Goal: Task Accomplishment & Management: Manage account settings

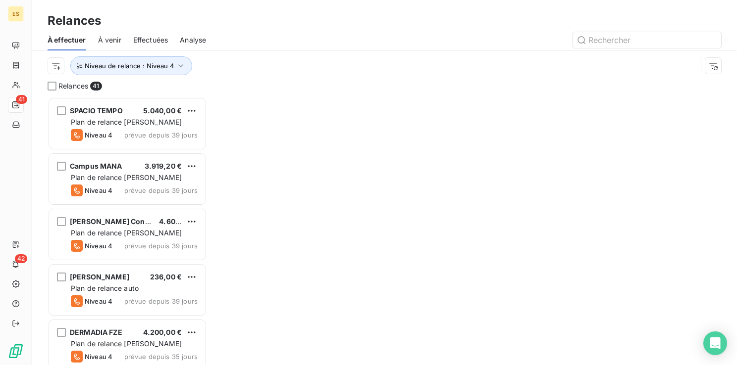
scroll to position [261, 152]
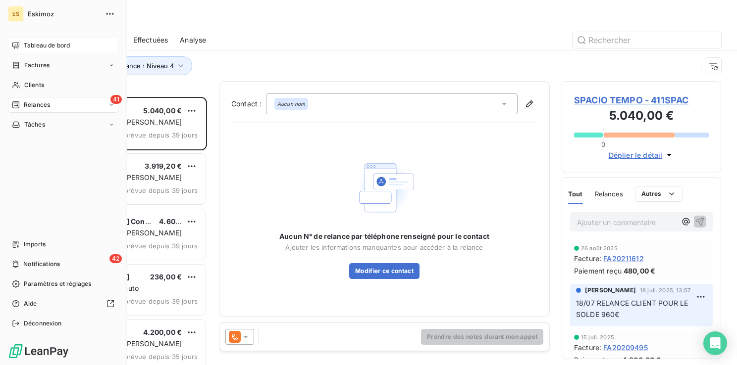
click at [26, 43] on span "Tableau de bord" at bounding box center [47, 45] width 46 height 9
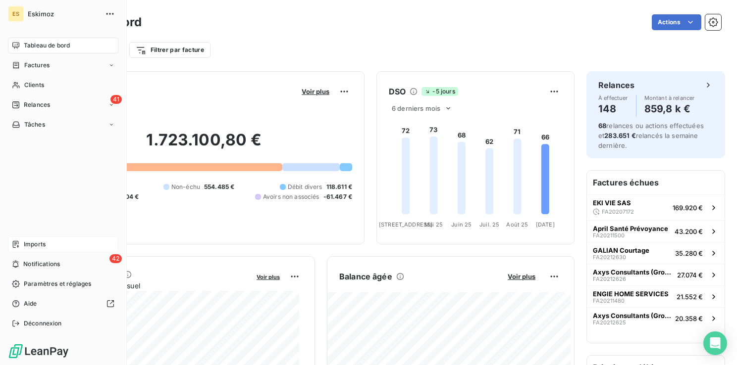
click at [20, 243] on div "Imports" at bounding box center [63, 245] width 110 height 16
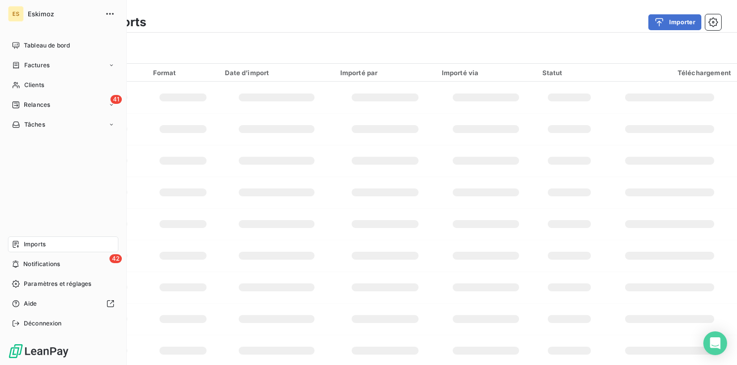
click at [30, 245] on span "Imports" at bounding box center [35, 244] width 22 height 9
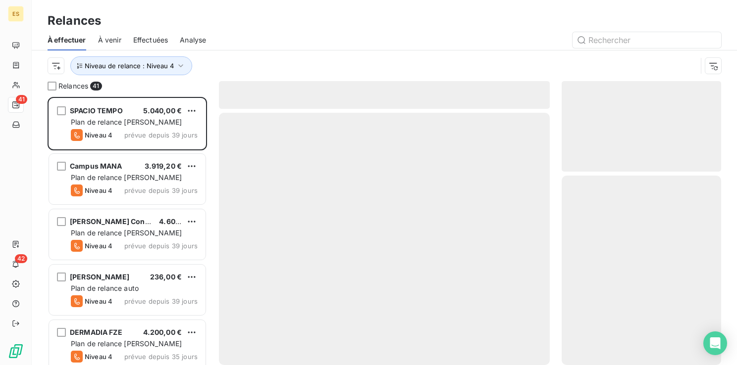
scroll to position [261, 152]
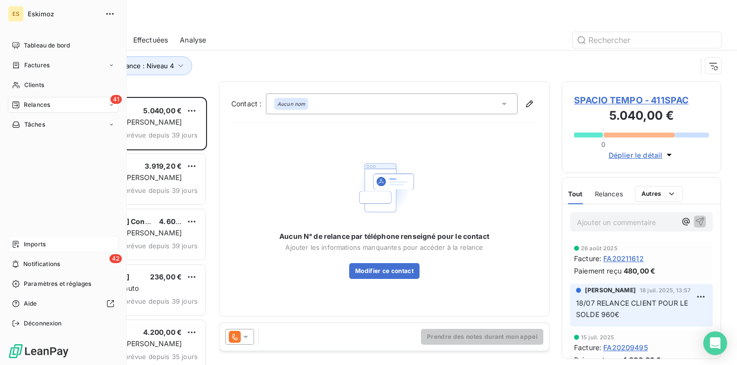
click at [39, 244] on span "Imports" at bounding box center [35, 244] width 22 height 9
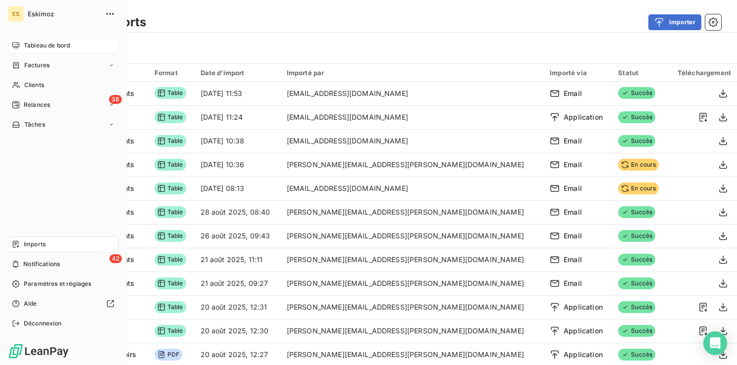
click at [42, 45] on span "Tableau de bord" at bounding box center [47, 45] width 46 height 9
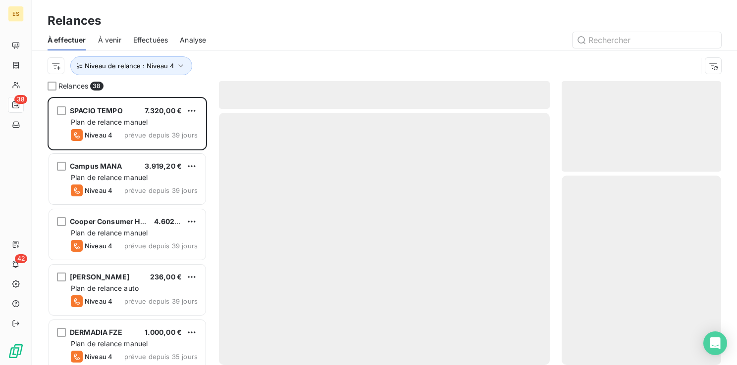
scroll to position [261, 152]
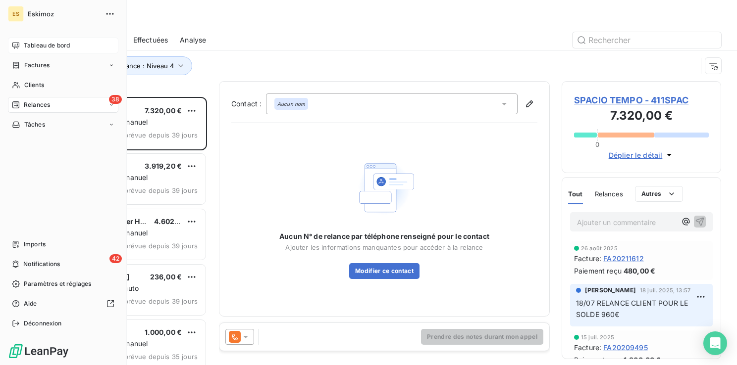
click at [30, 45] on span "Tableau de bord" at bounding box center [47, 45] width 46 height 9
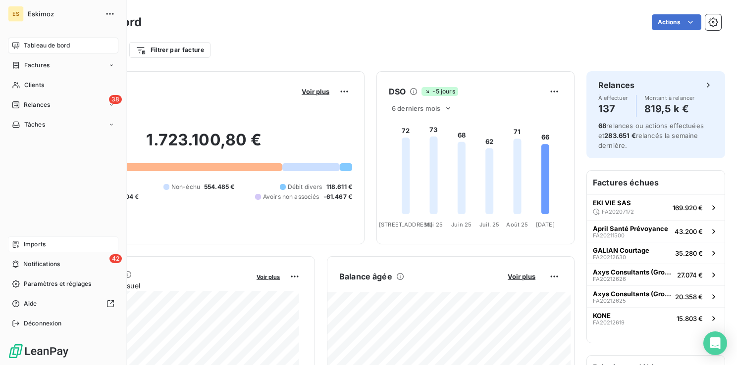
click at [33, 241] on span "Imports" at bounding box center [35, 244] width 22 height 9
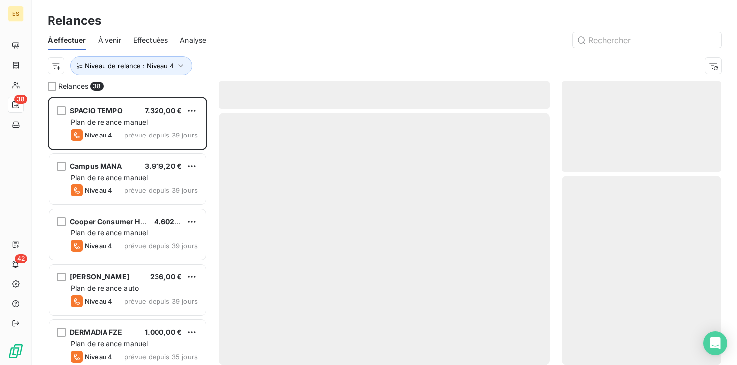
scroll to position [261, 152]
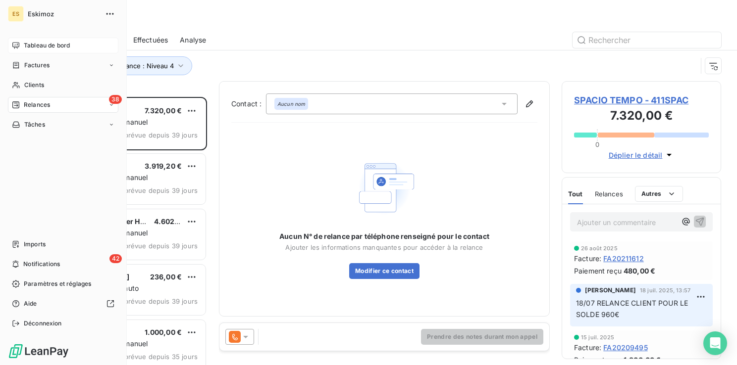
click at [29, 44] on span "Tableau de bord" at bounding box center [47, 45] width 46 height 9
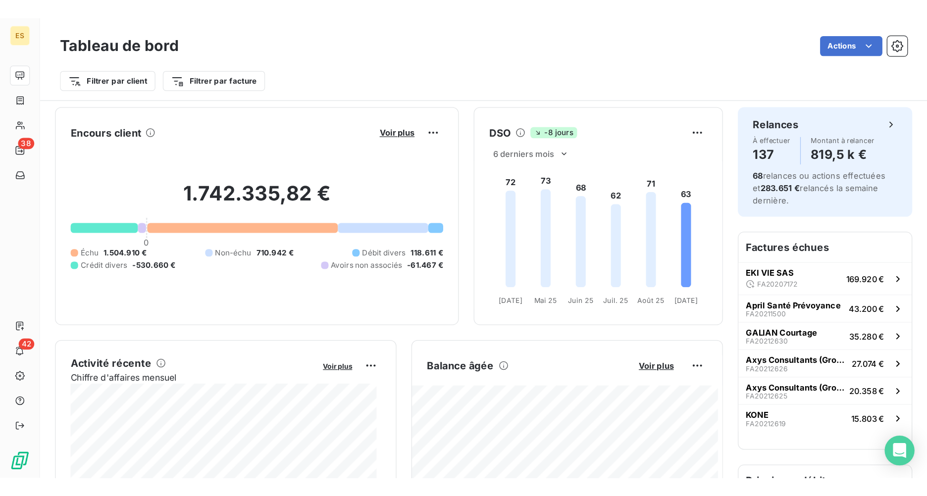
scroll to position [1, 0]
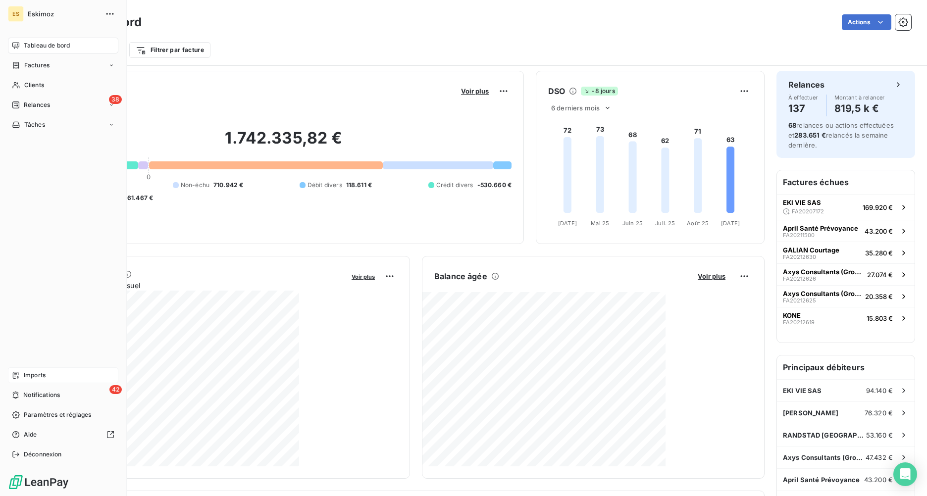
click at [40, 365] on span "Imports" at bounding box center [35, 375] width 22 height 9
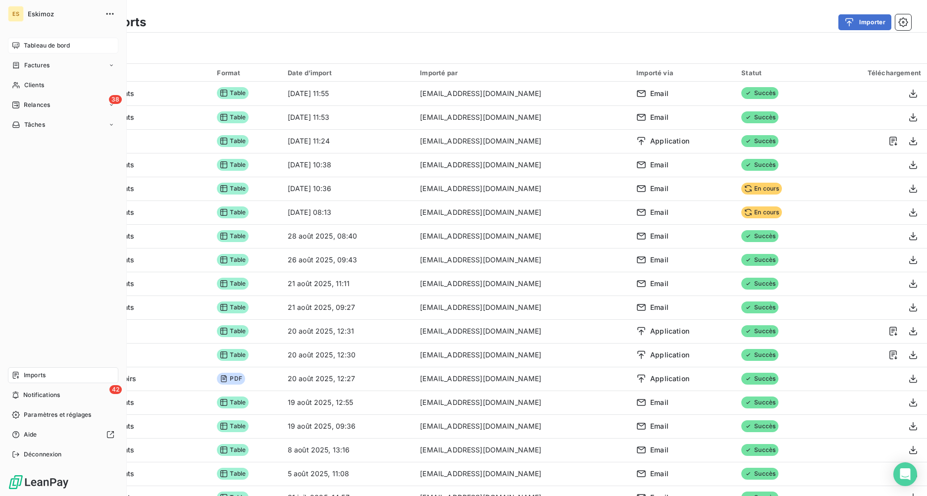
click at [41, 46] on span "Tableau de bord" at bounding box center [47, 45] width 46 height 9
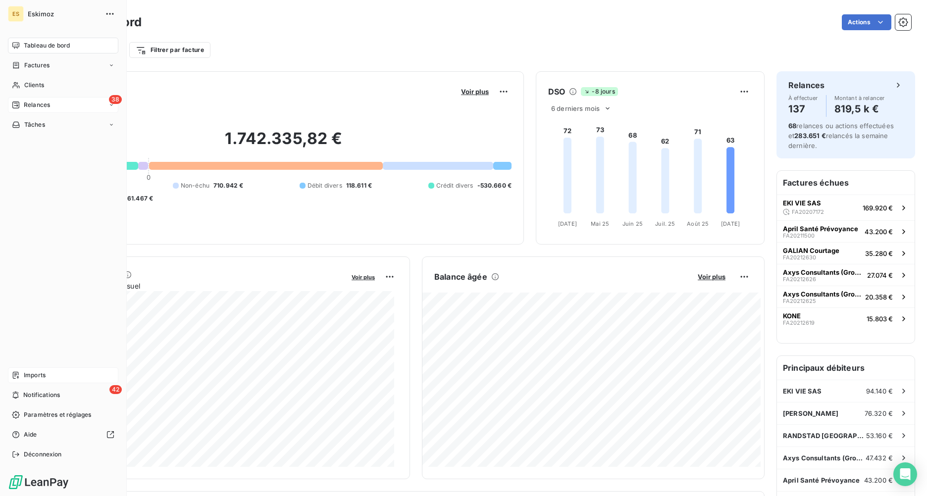
click at [46, 103] on span "Relances" at bounding box center [37, 105] width 26 height 9
click at [24, 100] on div "38 Relances" at bounding box center [63, 105] width 110 height 16
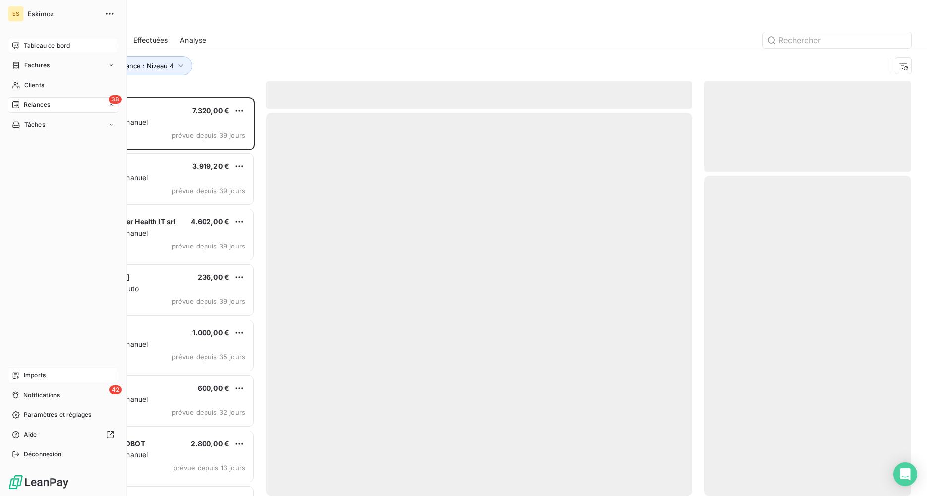
scroll to position [392, 200]
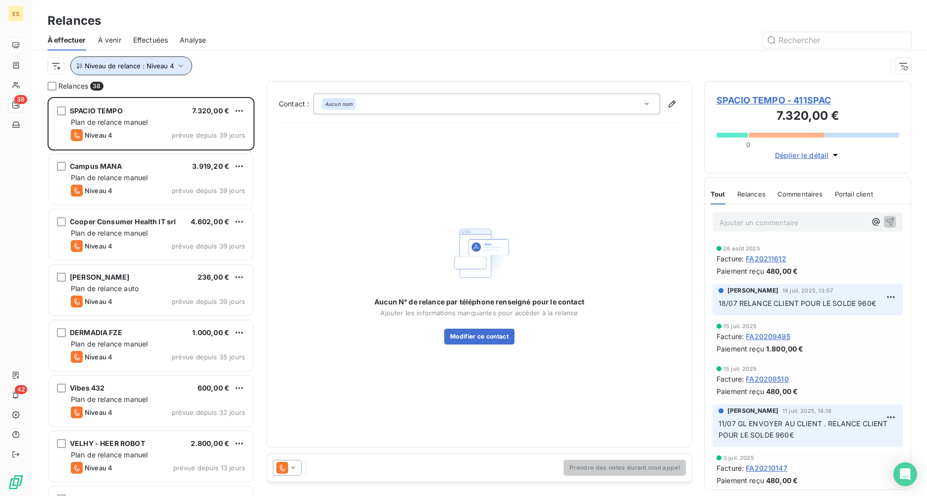
click at [182, 63] on icon "button" at bounding box center [181, 66] width 10 height 10
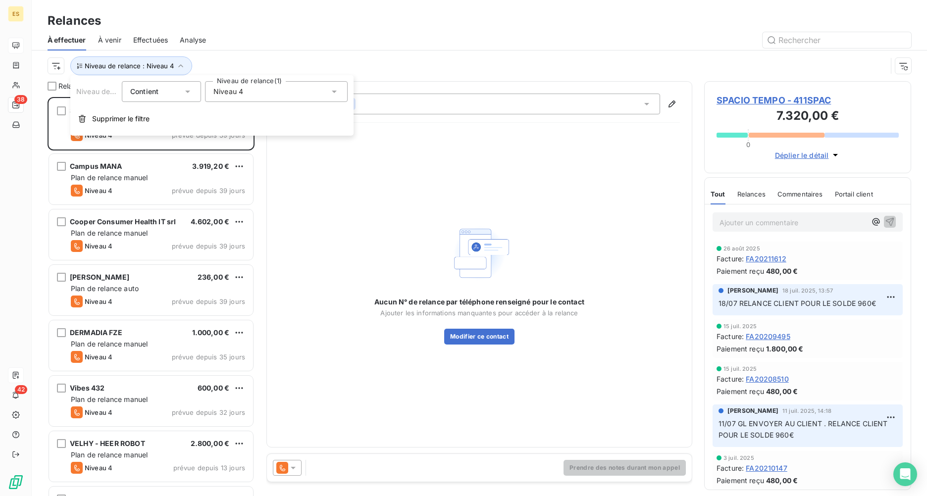
click at [271, 89] on div "Niveau 4" at bounding box center [276, 91] width 143 height 21
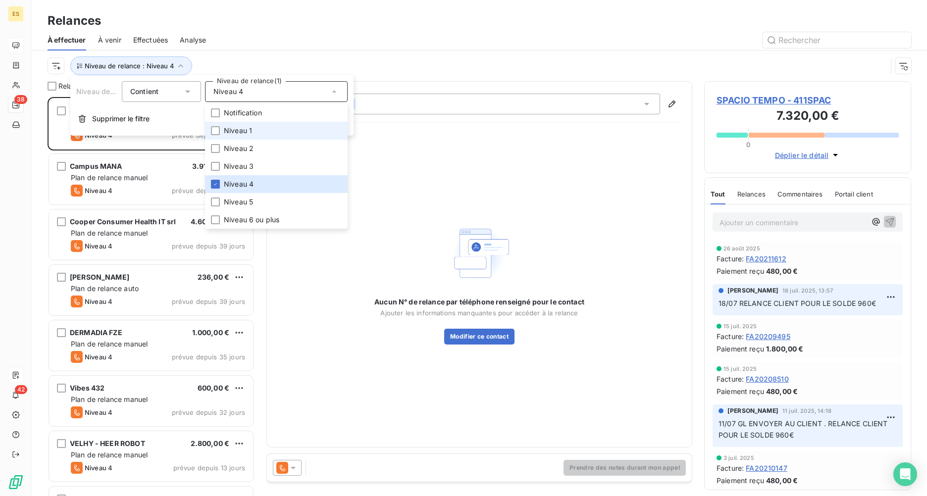
click at [240, 129] on span "Niveau 1" at bounding box center [238, 131] width 28 height 10
click at [237, 143] on li "Niveau 2" at bounding box center [276, 149] width 143 height 18
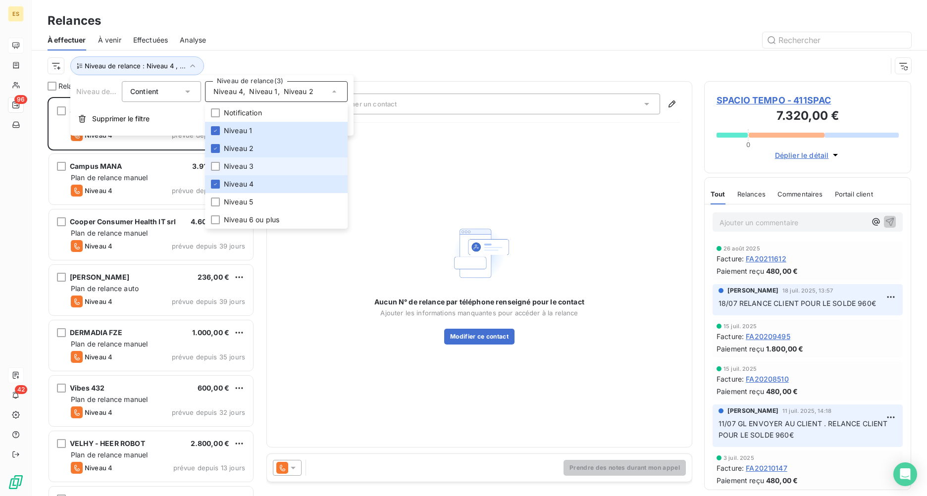
click at [230, 162] on span "Niveau 3" at bounding box center [239, 166] width 30 height 10
click at [213, 185] on icon at bounding box center [215, 184] width 6 height 6
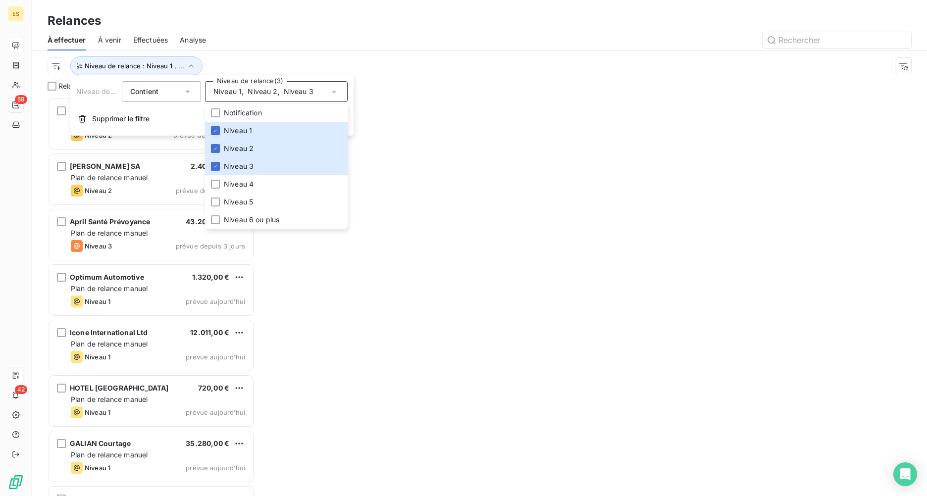
scroll to position [392, 200]
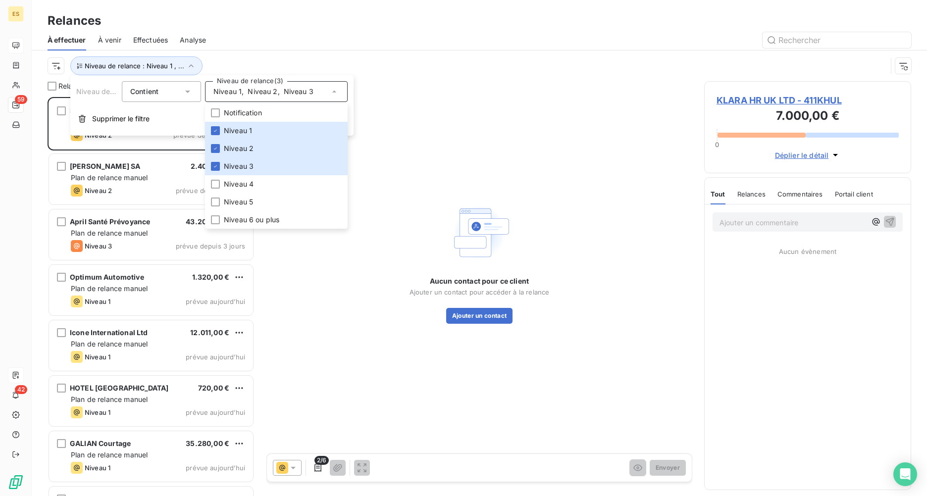
click at [357, 19] on div "Relances" at bounding box center [479, 21] width 895 height 18
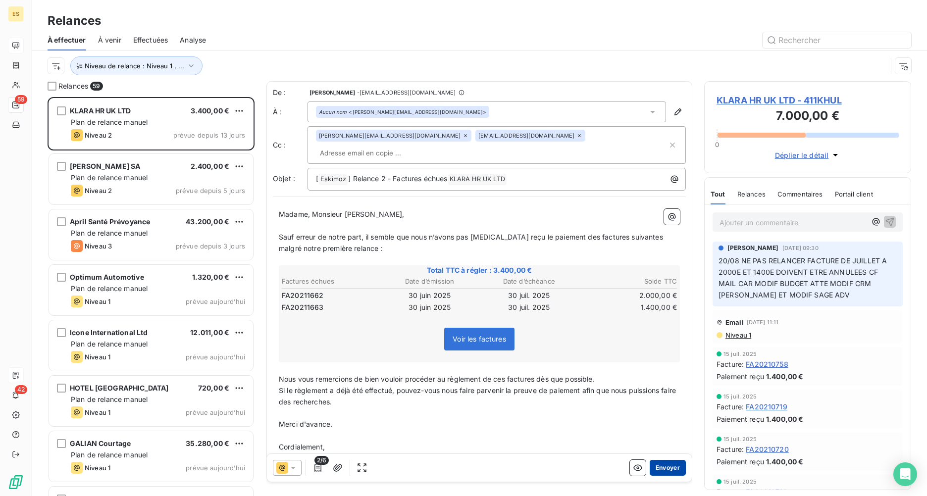
click at [653, 365] on button "Envoyer" at bounding box center [668, 468] width 36 height 16
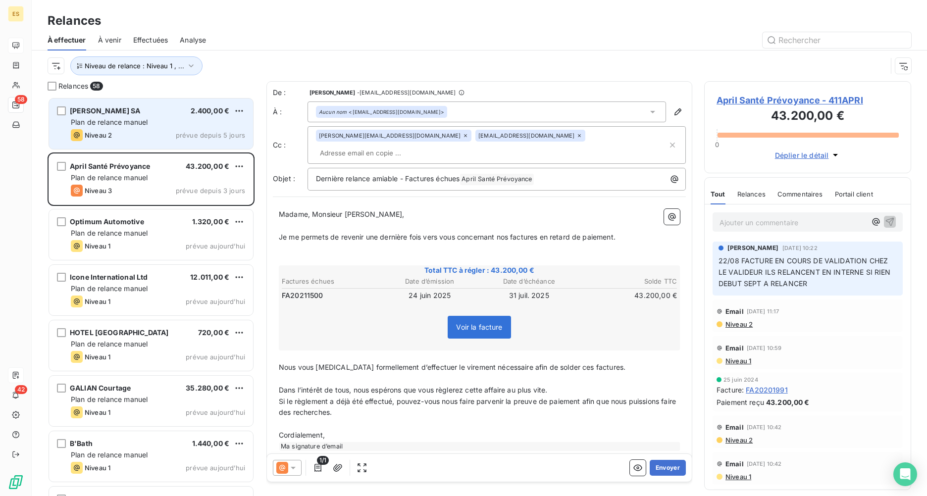
click at [127, 133] on div "Niveau 2 prévue depuis 5 jours" at bounding box center [158, 135] width 174 height 12
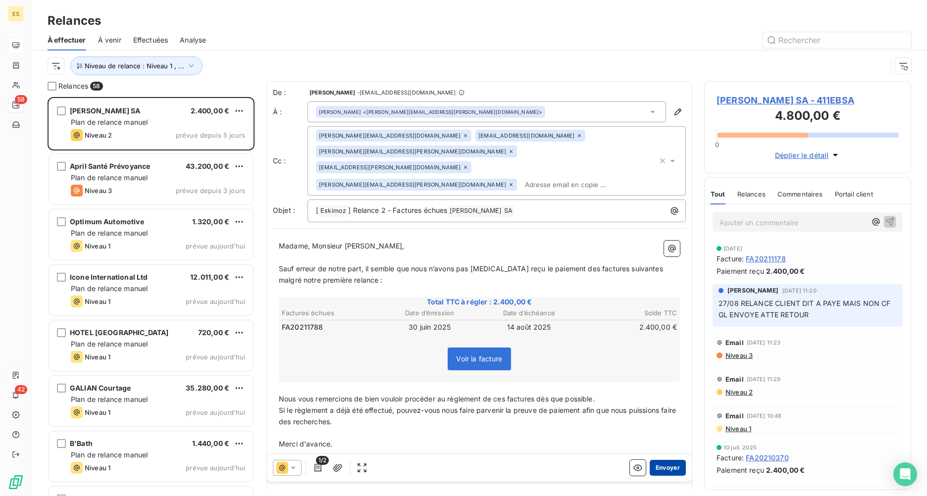
click at [660, 365] on button "Envoyer" at bounding box center [668, 468] width 36 height 16
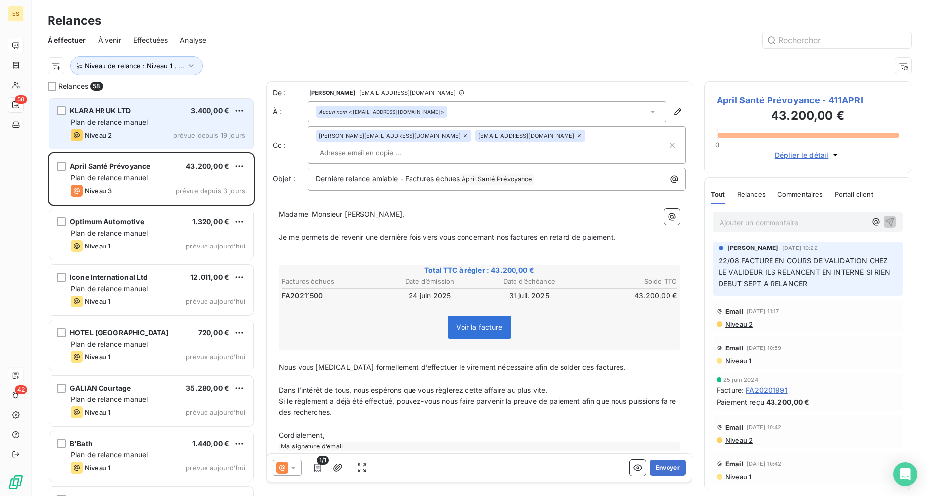
click at [156, 134] on div "Niveau 2 prévue depuis 19 jours" at bounding box center [158, 135] width 174 height 12
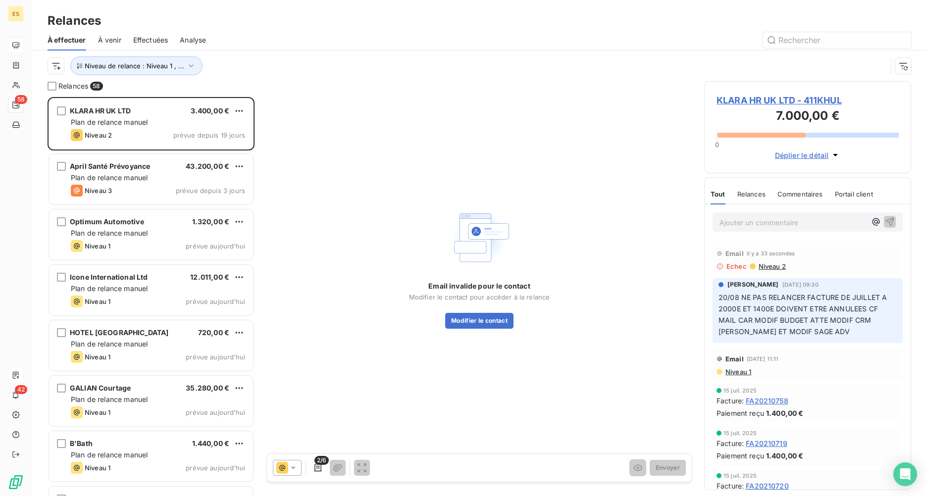
click at [736, 96] on span "KLARA HR UK LTD - 411KHUL" at bounding box center [808, 100] width 182 height 13
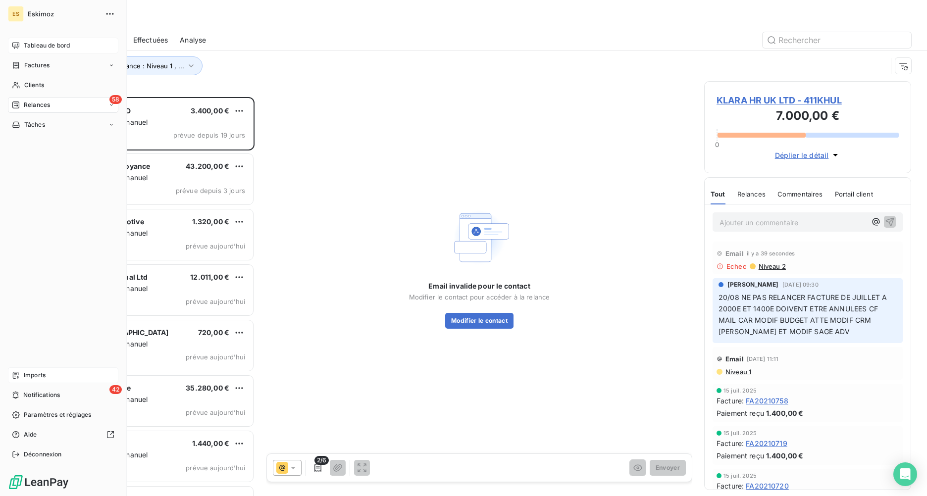
scroll to position [392, 200]
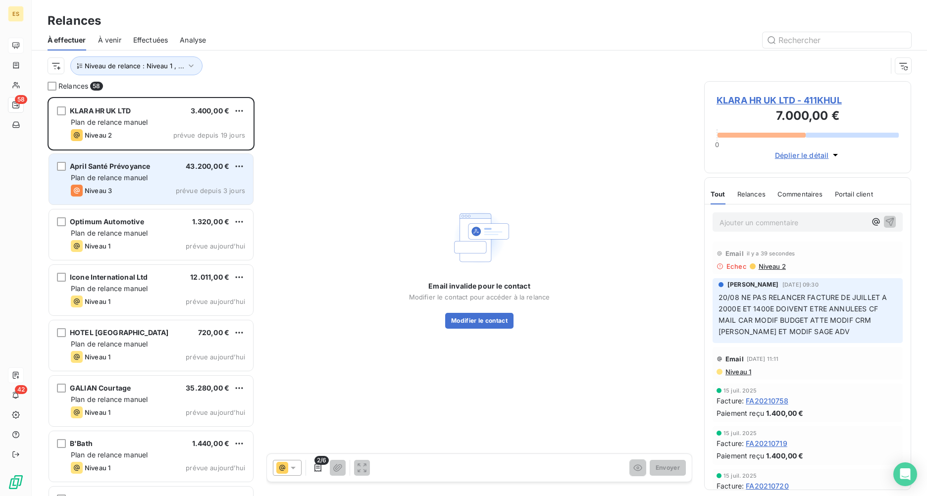
click at [157, 180] on div "Plan de relance manuel" at bounding box center [158, 178] width 174 height 10
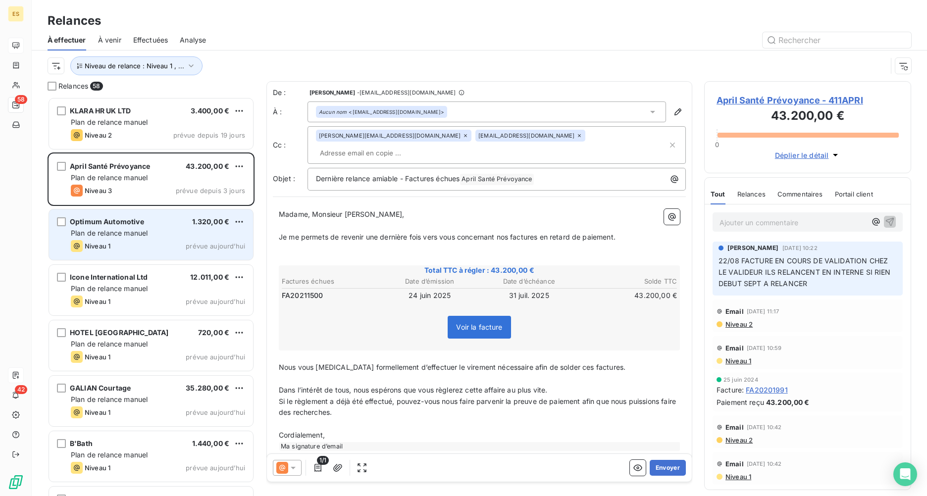
click at [135, 239] on div "Optimum Automotive 1.320,00 € Plan de relance [PERSON_NAME] 1 prévue [DATE]" at bounding box center [151, 234] width 204 height 51
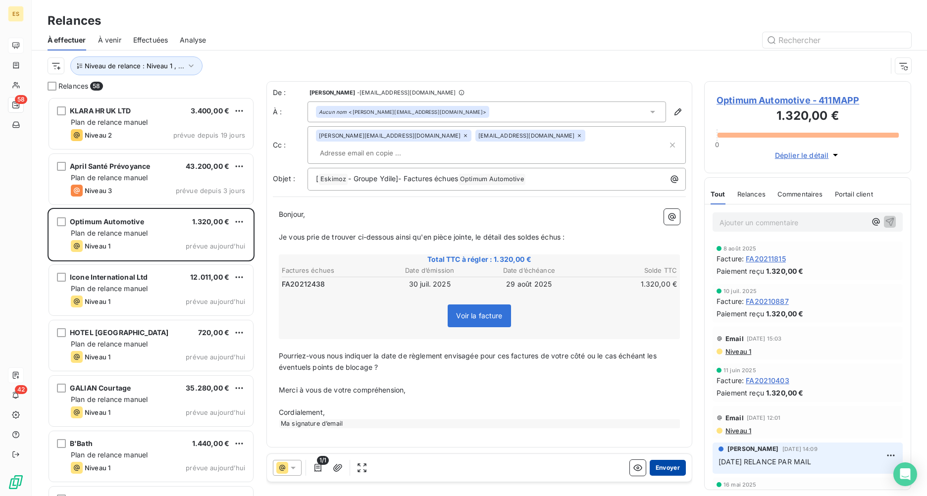
click at [665, 365] on button "Envoyer" at bounding box center [668, 468] width 36 height 16
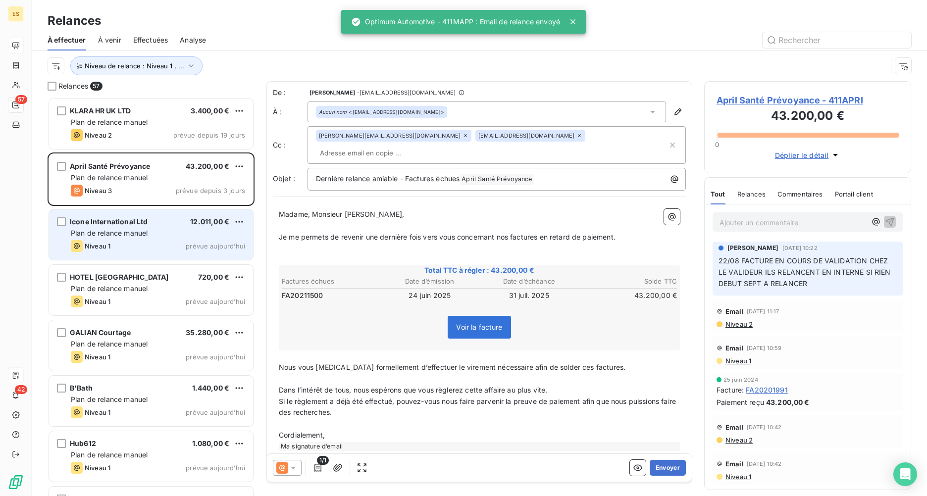
click at [108, 234] on span "Plan de relance manuel" at bounding box center [109, 233] width 77 height 8
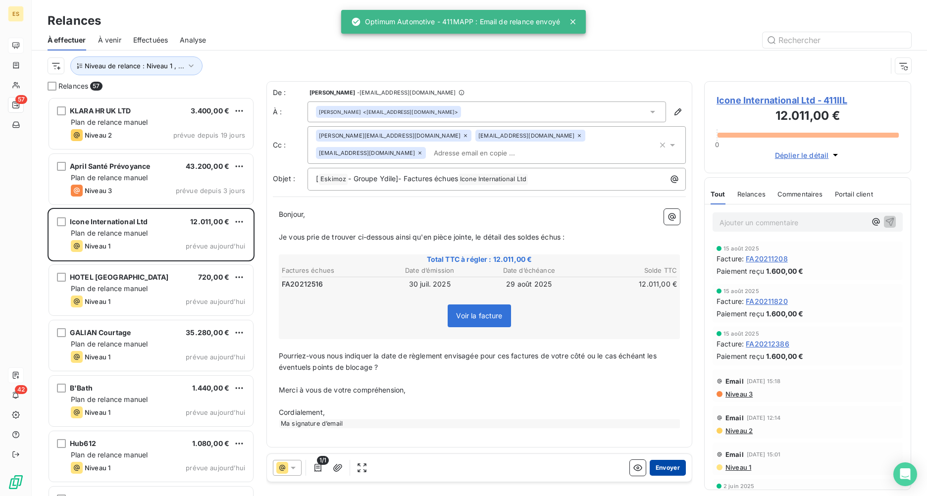
click at [662, 365] on button "Envoyer" at bounding box center [668, 468] width 36 height 16
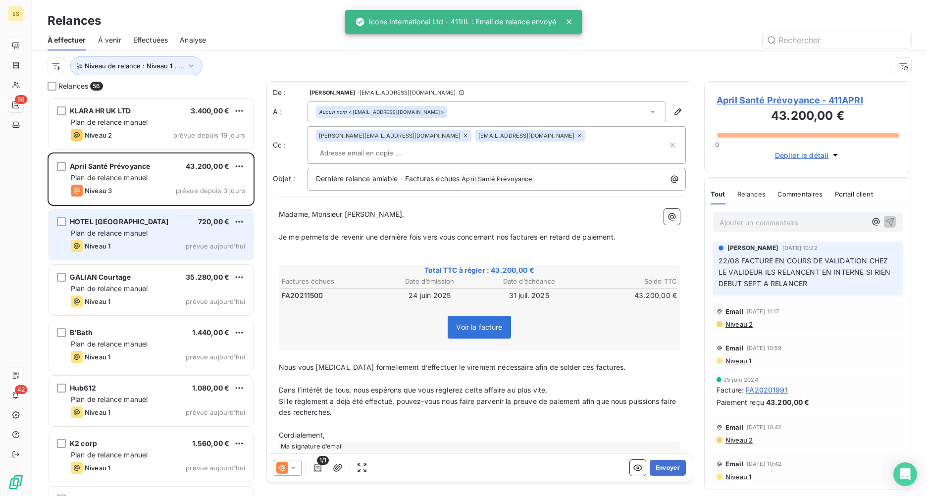
click at [148, 237] on span "Plan de relance manuel" at bounding box center [109, 233] width 77 height 8
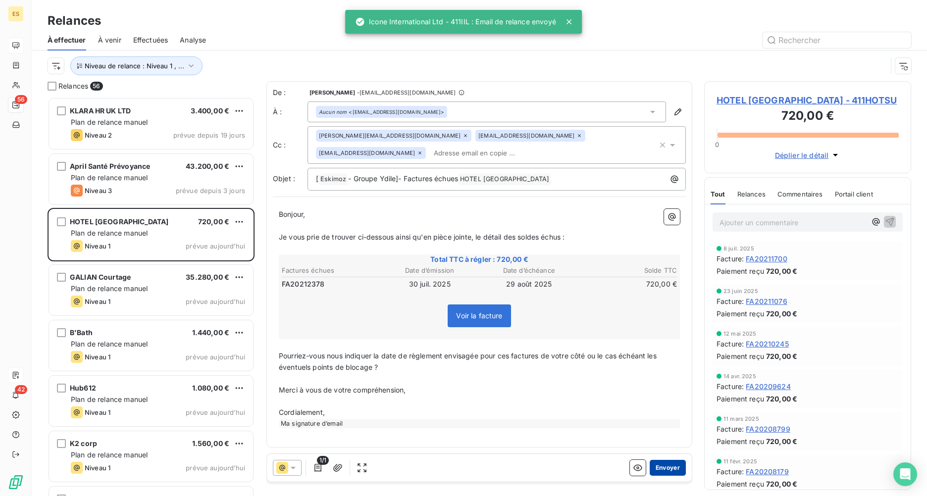
click at [675, 365] on button "Envoyer" at bounding box center [668, 468] width 36 height 16
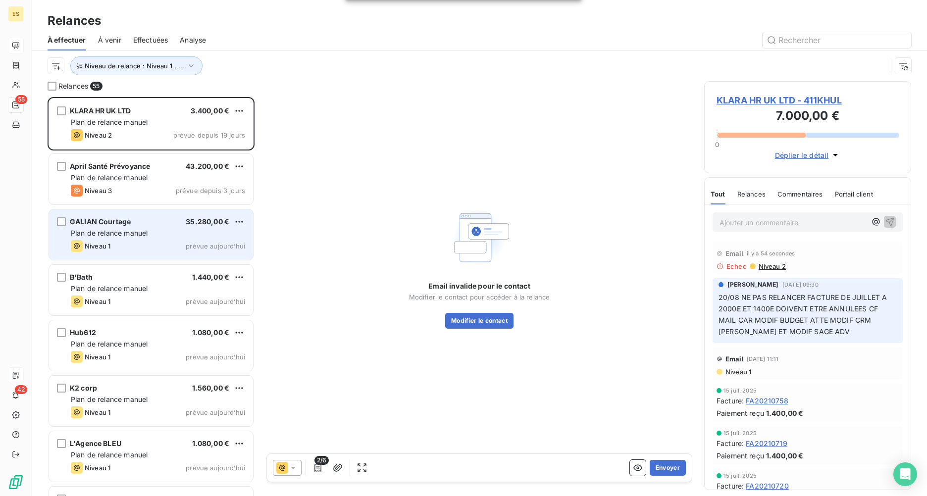
click at [134, 232] on span "Plan de relance manuel" at bounding box center [109, 233] width 77 height 8
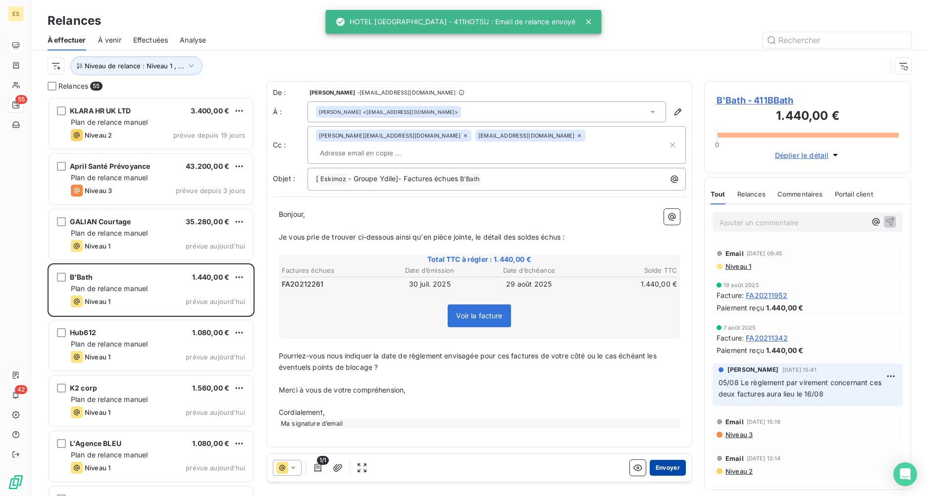
click at [670, 365] on button "Envoyer" at bounding box center [668, 468] width 36 height 16
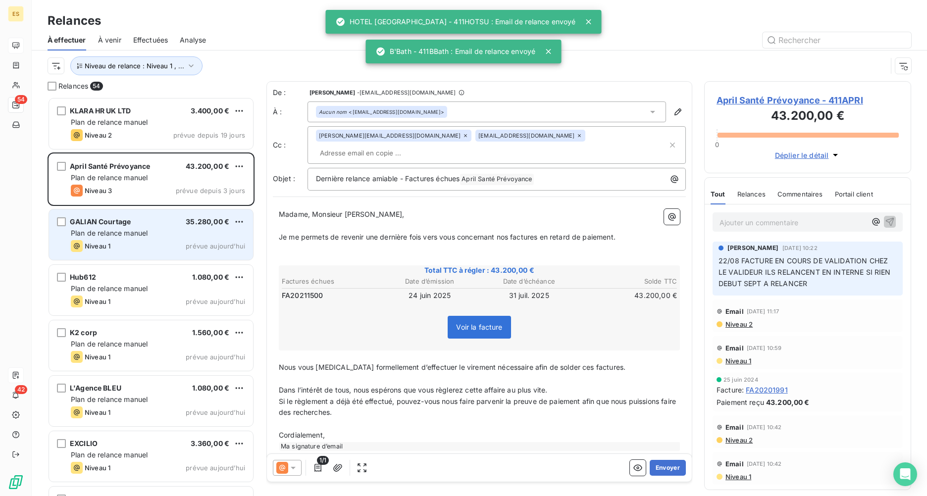
click at [122, 241] on div "Niveau 1 prévue [DATE]" at bounding box center [158, 246] width 174 height 12
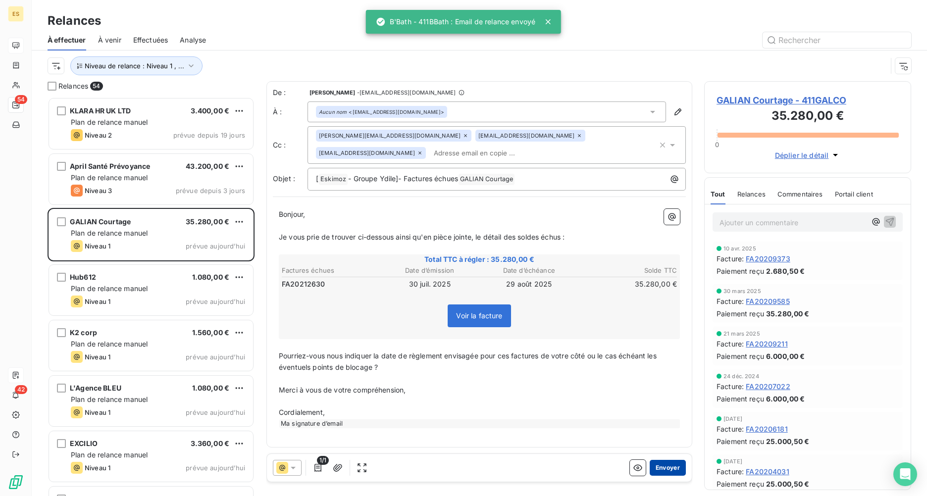
click at [681, 365] on button "Envoyer" at bounding box center [668, 468] width 36 height 16
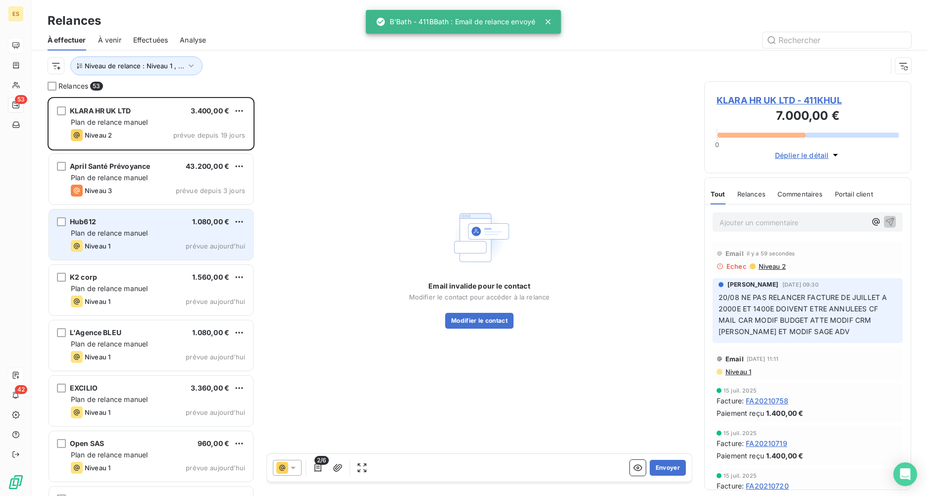
click at [120, 239] on div "Hub612 1.080,00 € Plan de relance [PERSON_NAME] 1 prévue [DATE]" at bounding box center [151, 234] width 204 height 51
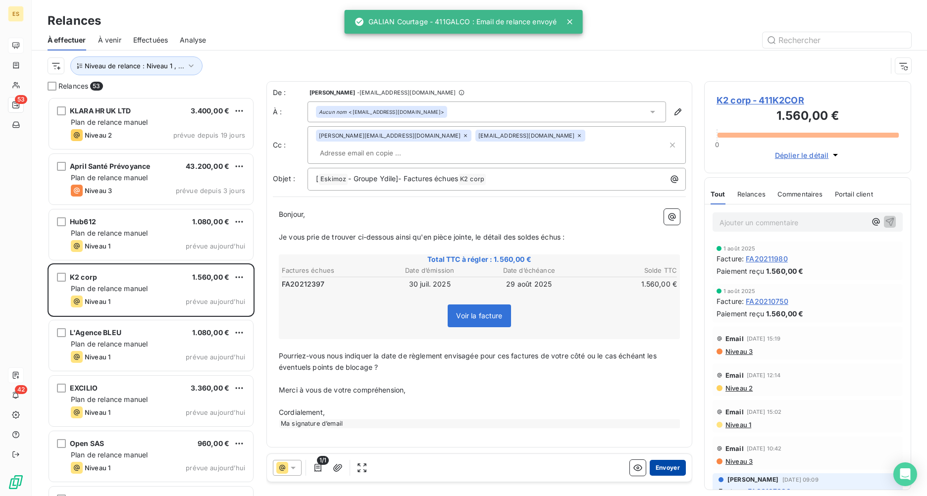
click at [667, 365] on button "Envoyer" at bounding box center [668, 468] width 36 height 16
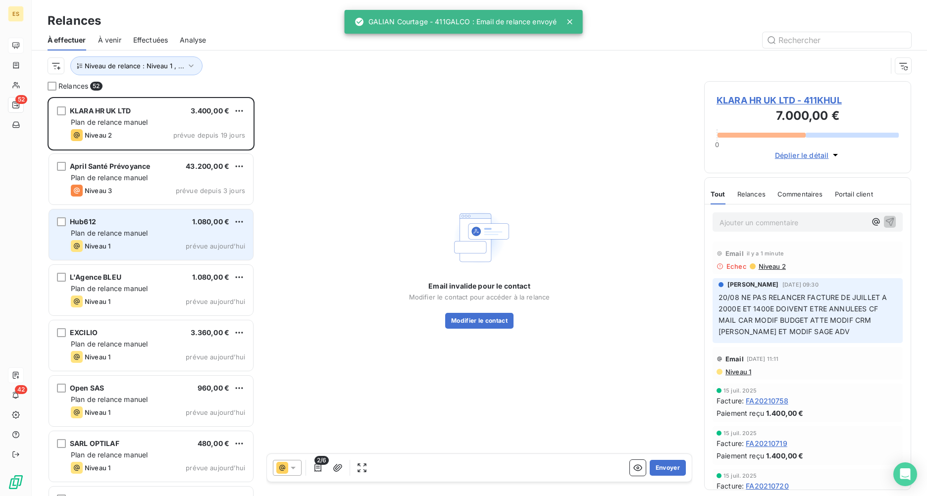
click at [130, 242] on div "Niveau 1 prévue [DATE]" at bounding box center [158, 246] width 174 height 12
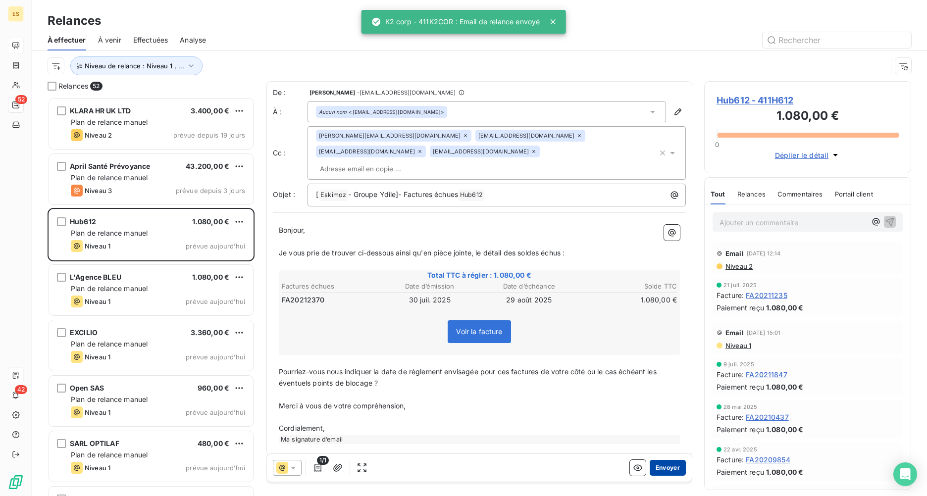
click at [673, 365] on button "Envoyer" at bounding box center [668, 468] width 36 height 16
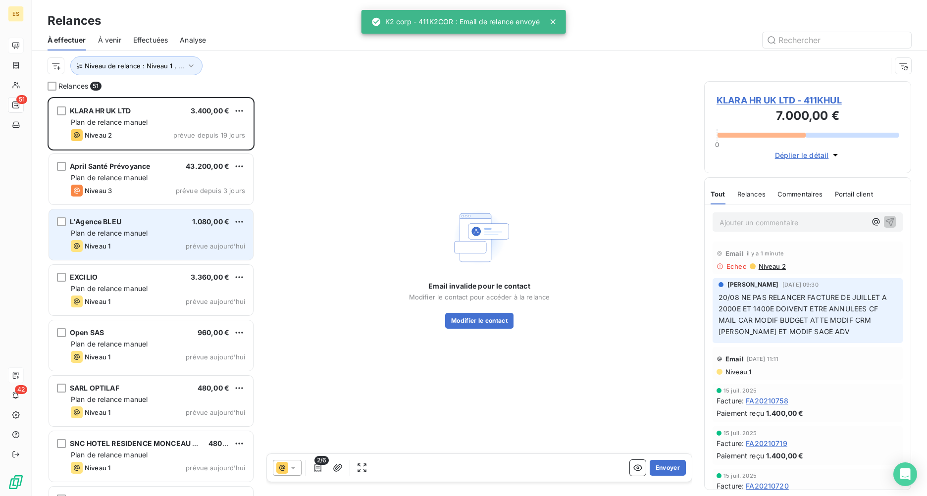
click at [148, 242] on div "Niveau 1 prévue [DATE]" at bounding box center [158, 246] width 174 height 12
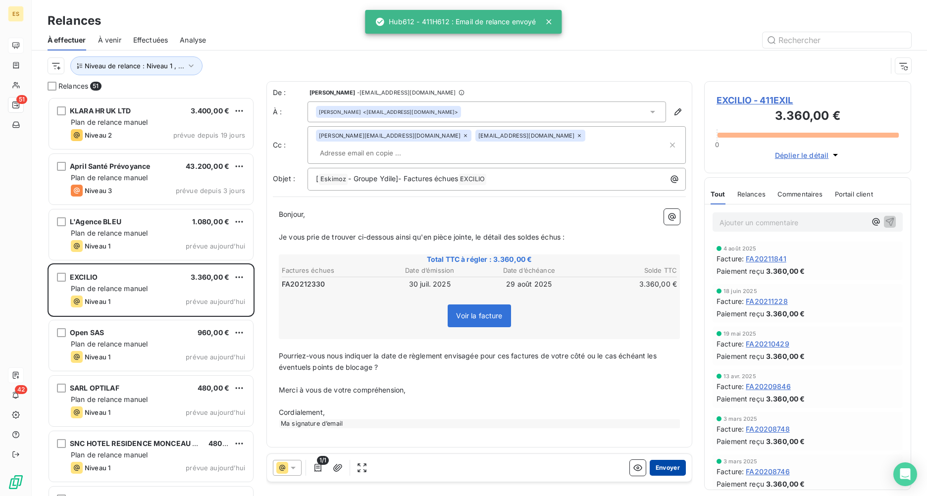
click at [666, 365] on button "Envoyer" at bounding box center [668, 468] width 36 height 16
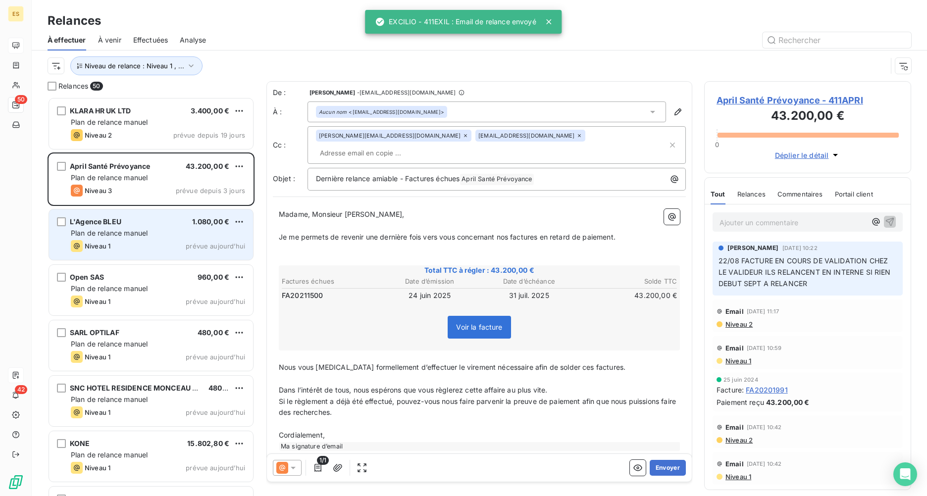
click at [138, 237] on span "Plan de relance manuel" at bounding box center [109, 233] width 77 height 8
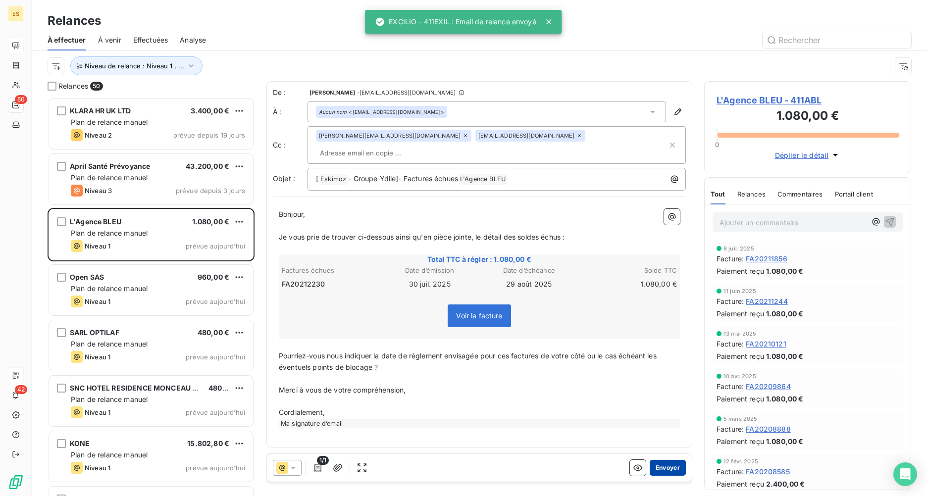
click at [666, 365] on button "Envoyer" at bounding box center [668, 468] width 36 height 16
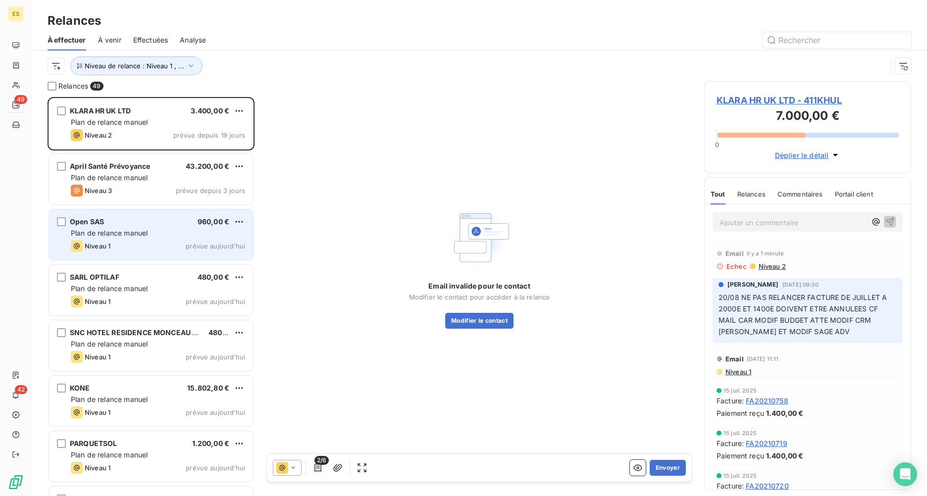
click at [117, 233] on span "Plan de relance manuel" at bounding box center [109, 233] width 77 height 8
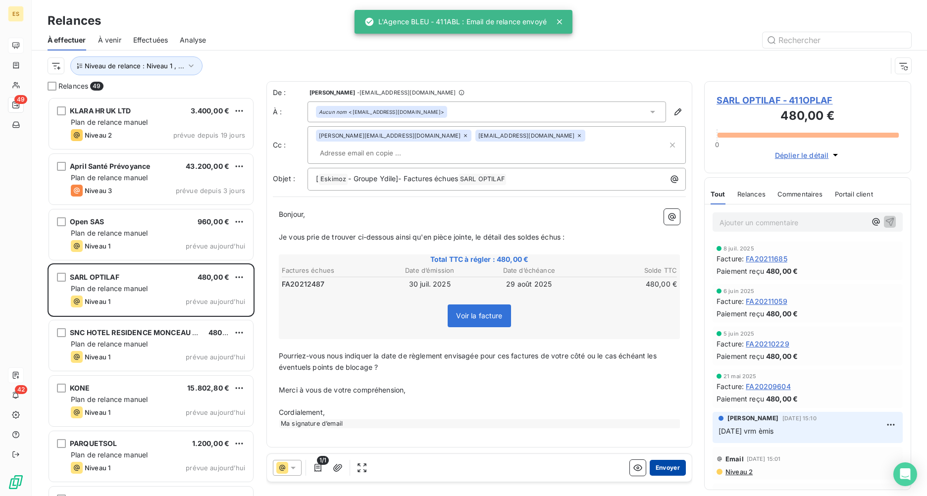
click at [670, 365] on button "Envoyer" at bounding box center [668, 468] width 36 height 16
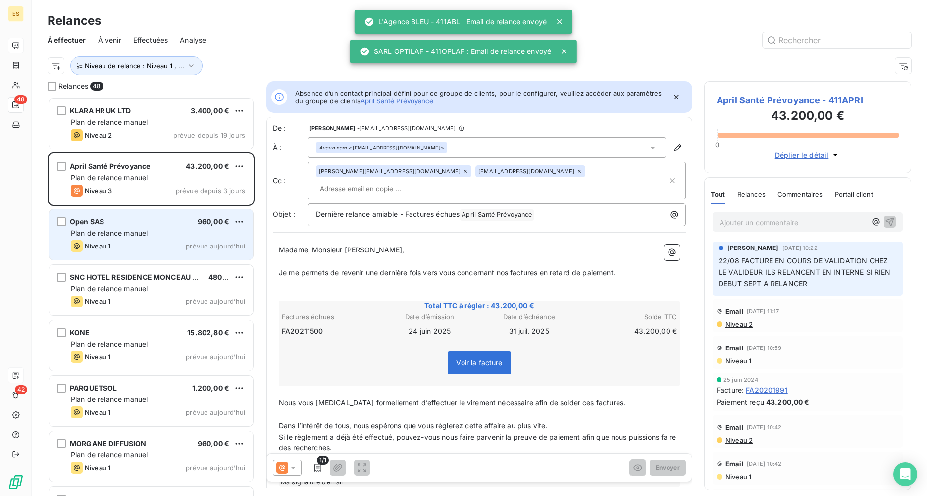
click at [106, 238] on div "Open SAS 960,00 € Plan de relance [PERSON_NAME] 1 prévue [DATE]" at bounding box center [151, 234] width 204 height 51
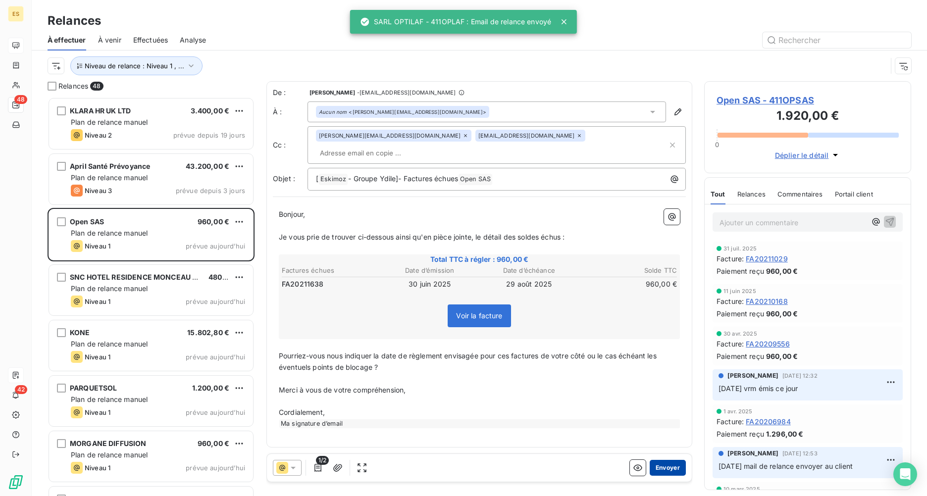
click at [674, 365] on button "Envoyer" at bounding box center [668, 468] width 36 height 16
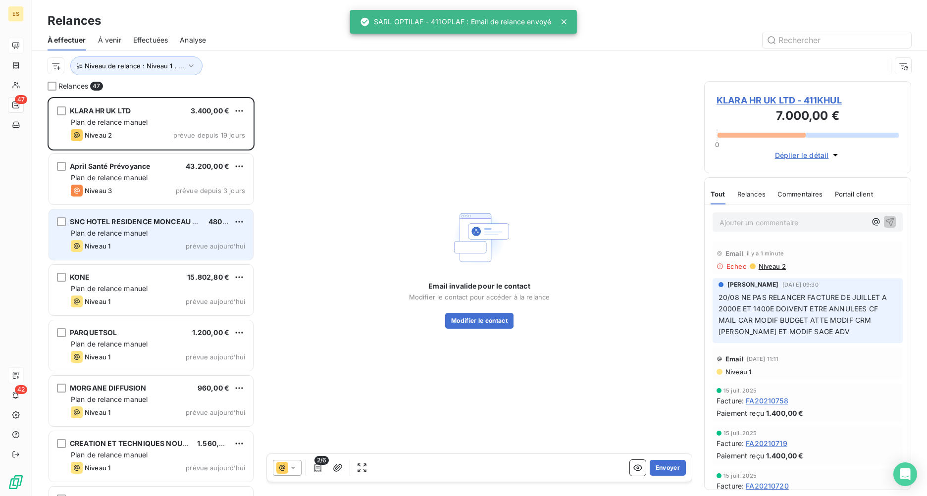
click at [110, 243] on span "Niveau 1" at bounding box center [98, 246] width 26 height 8
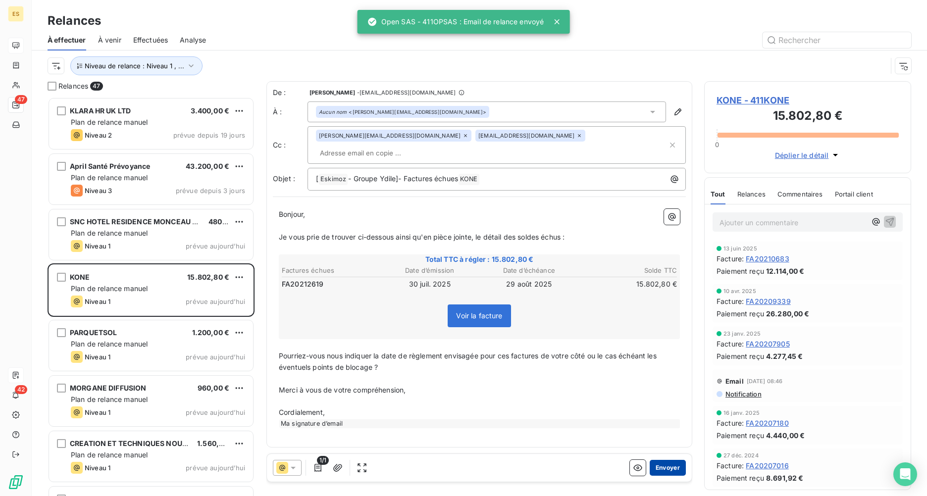
click at [664, 365] on button "Envoyer" at bounding box center [668, 468] width 36 height 16
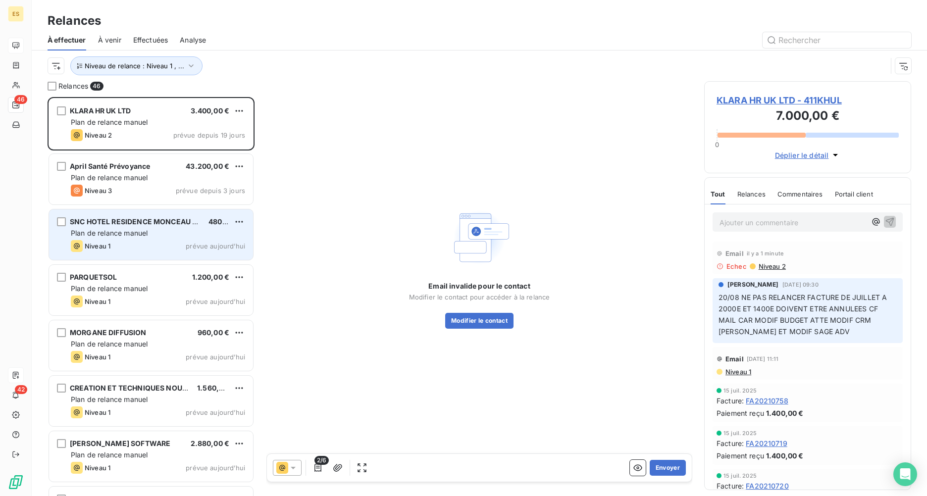
click at [114, 234] on span "Plan de relance manuel" at bounding box center [109, 233] width 77 height 8
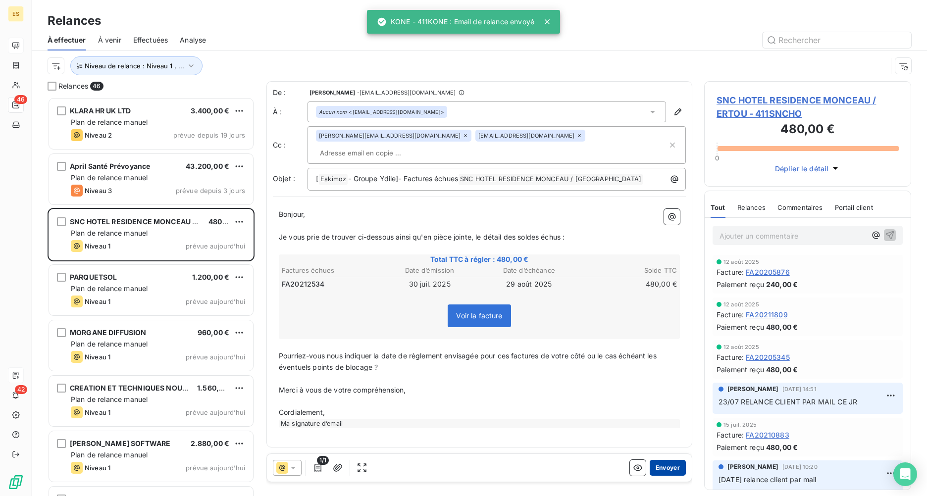
click at [672, 365] on button "Envoyer" at bounding box center [668, 468] width 36 height 16
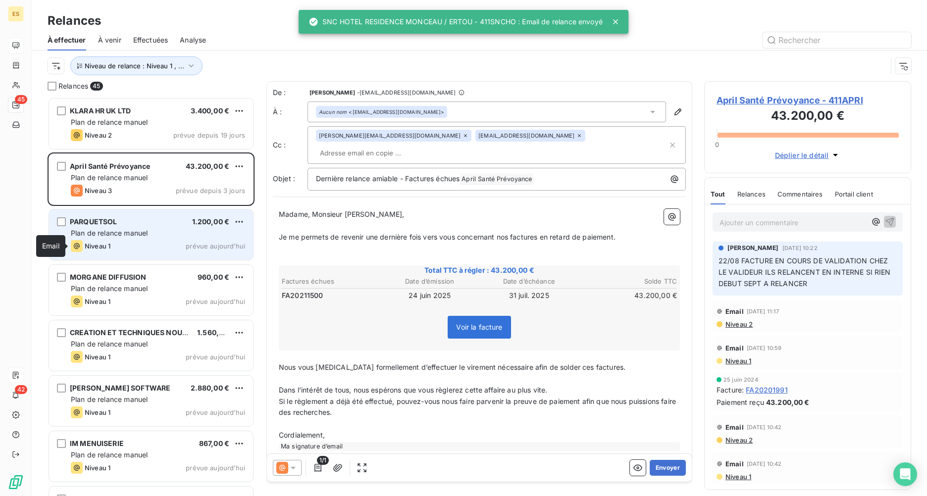
click at [76, 245] on icon "grid" at bounding box center [77, 246] width 12 height 12
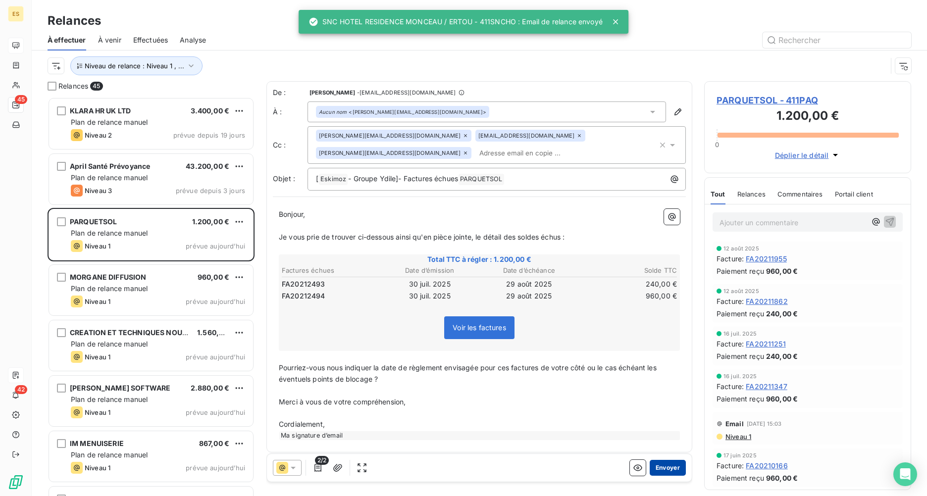
click at [661, 365] on button "Envoyer" at bounding box center [668, 468] width 36 height 16
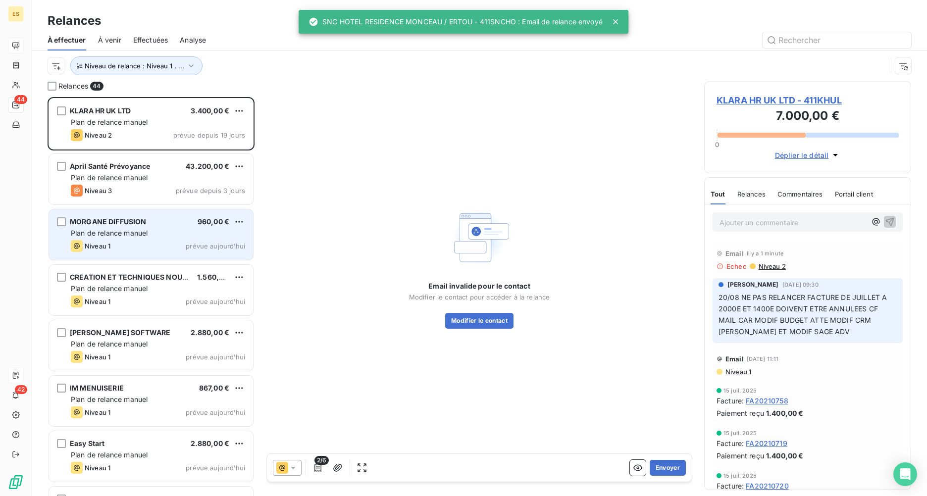
click at [129, 233] on span "Plan de relance manuel" at bounding box center [109, 233] width 77 height 8
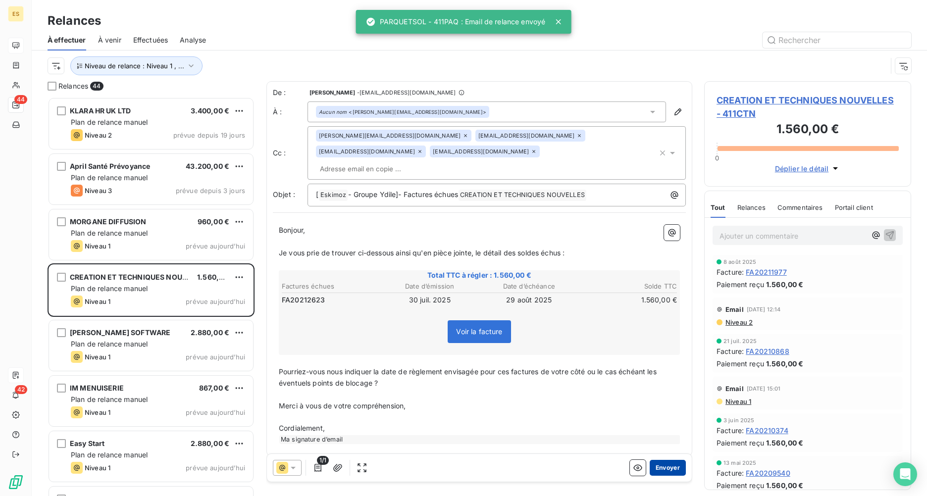
click at [672, 365] on button "Envoyer" at bounding box center [668, 468] width 36 height 16
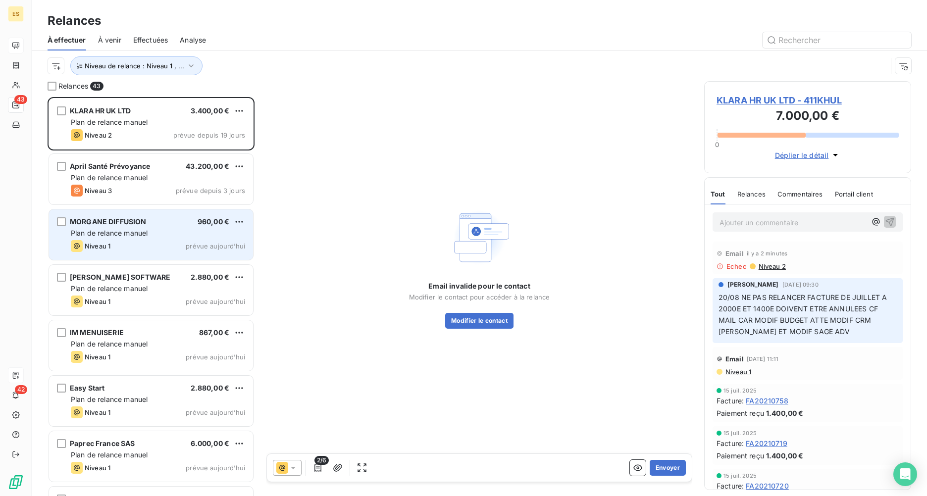
click at [121, 237] on div "Plan de relance manuel" at bounding box center [158, 233] width 174 height 10
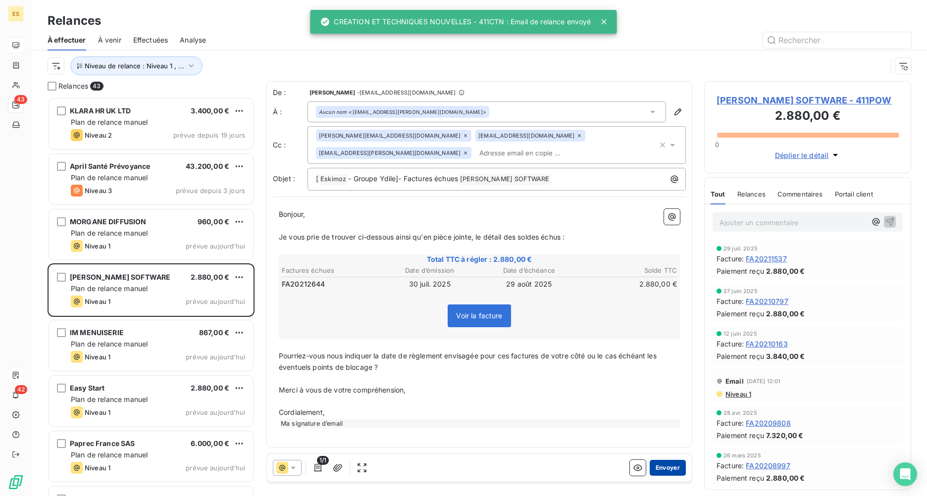
click at [676, 365] on button "Envoyer" at bounding box center [668, 468] width 36 height 16
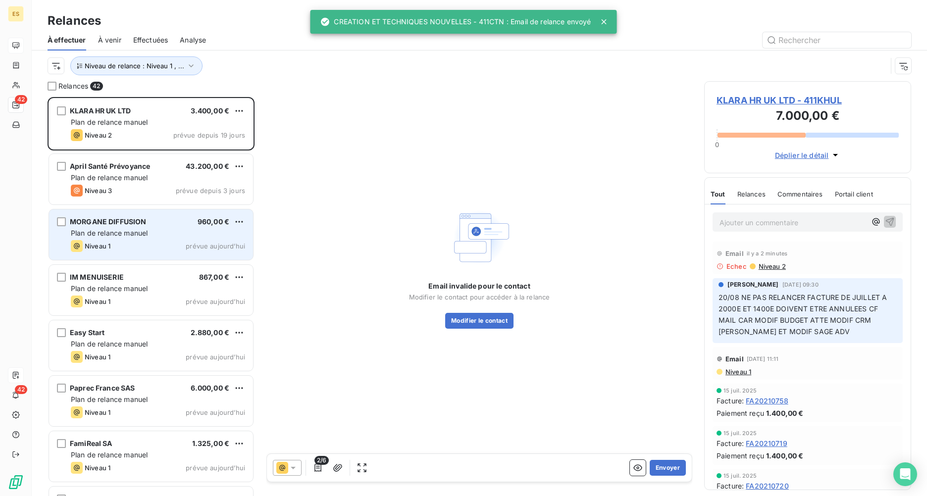
click at [118, 239] on div "MORGANE DIFFUSION 960,00 € Plan de relance [PERSON_NAME] 1 prévue [DATE]" at bounding box center [151, 234] width 204 height 51
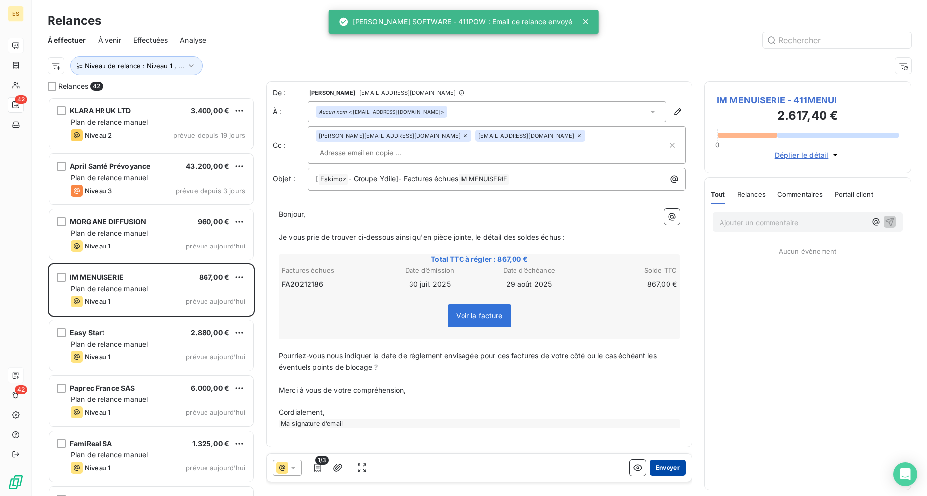
click at [669, 365] on button "Envoyer" at bounding box center [668, 468] width 36 height 16
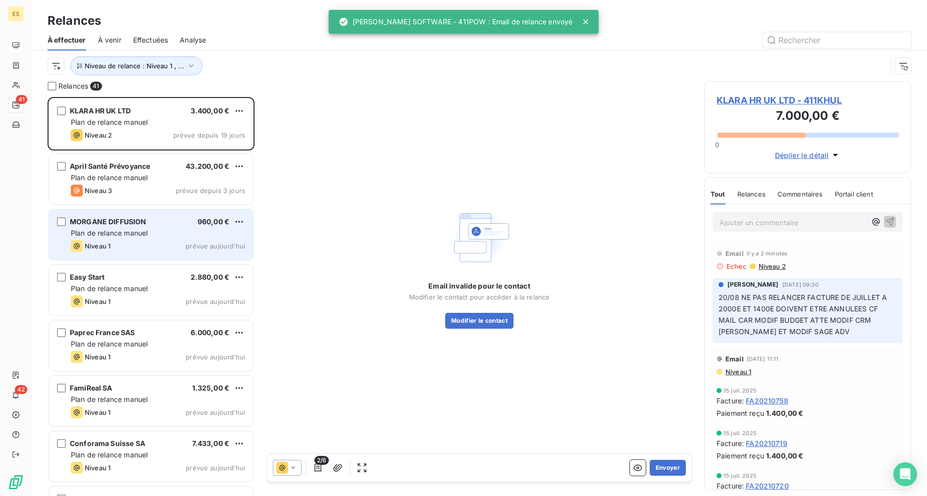
click at [96, 241] on div "Niveau 1" at bounding box center [91, 246] width 40 height 12
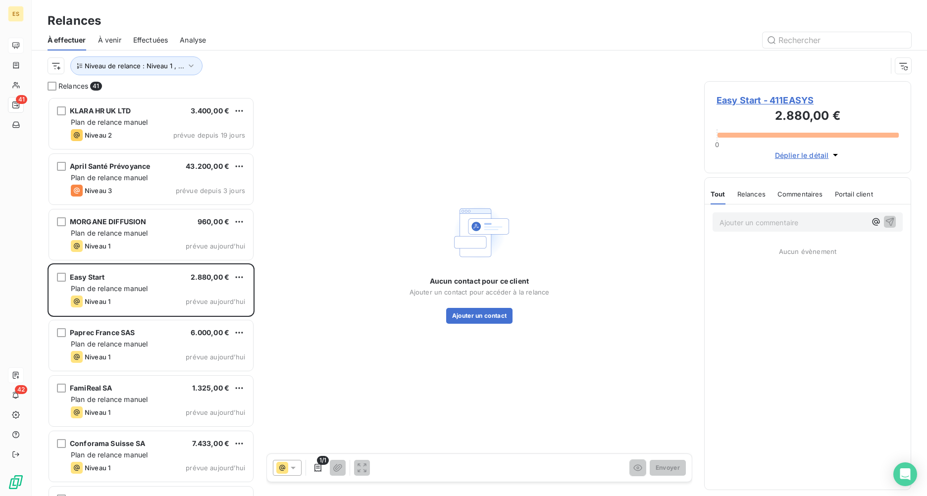
click at [736, 97] on span "Easy Start - 411EASYS" at bounding box center [808, 100] width 182 height 13
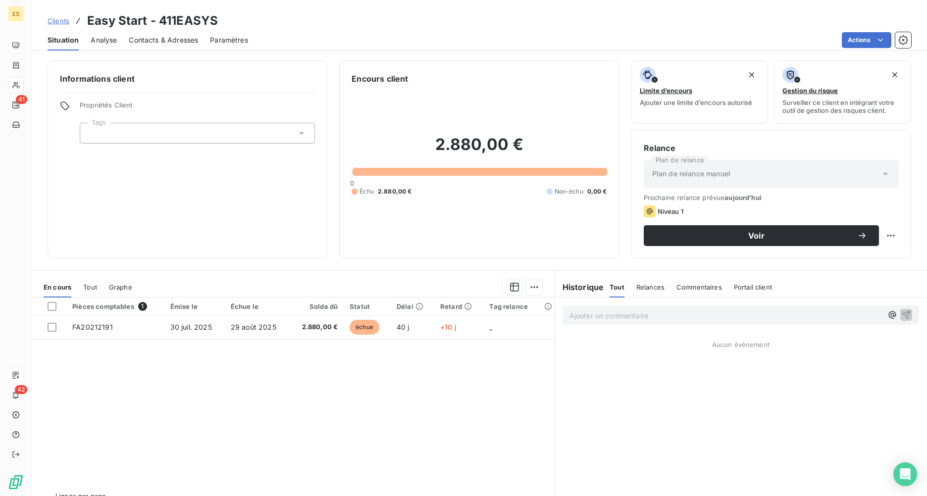
click at [151, 38] on span "Contacts & Adresses" at bounding box center [163, 40] width 69 height 10
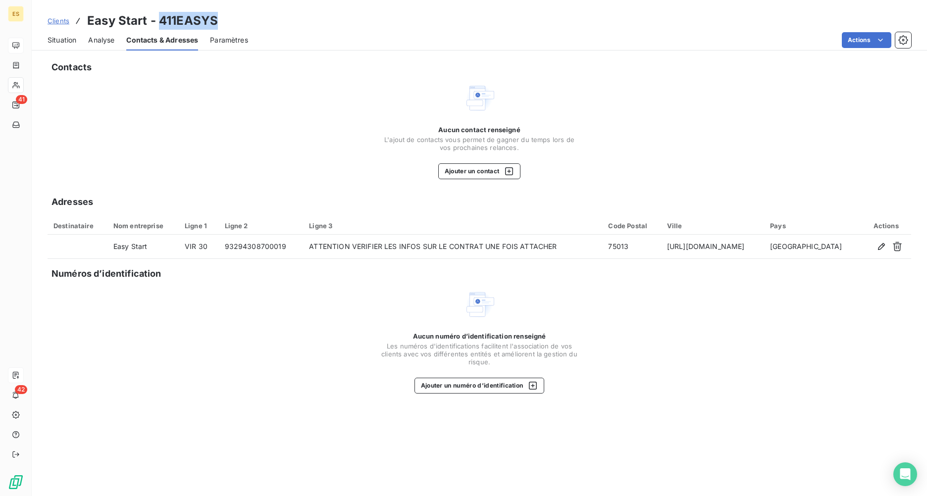
drag, startPoint x: 159, startPoint y: 17, endPoint x: 216, endPoint y: 22, distance: 57.7
click at [216, 22] on h3 "Easy Start - 411EASYS" at bounding box center [152, 21] width 131 height 18
copy h3 "411EASYS"
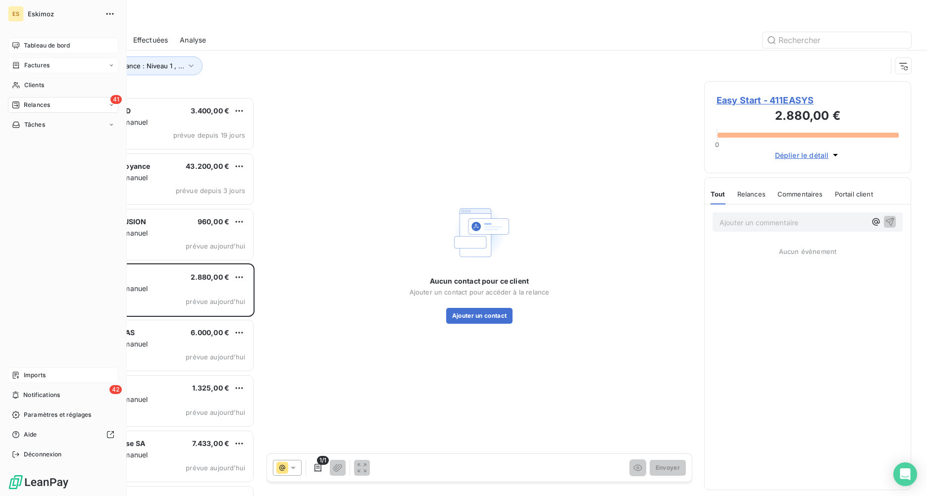
scroll to position [392, 200]
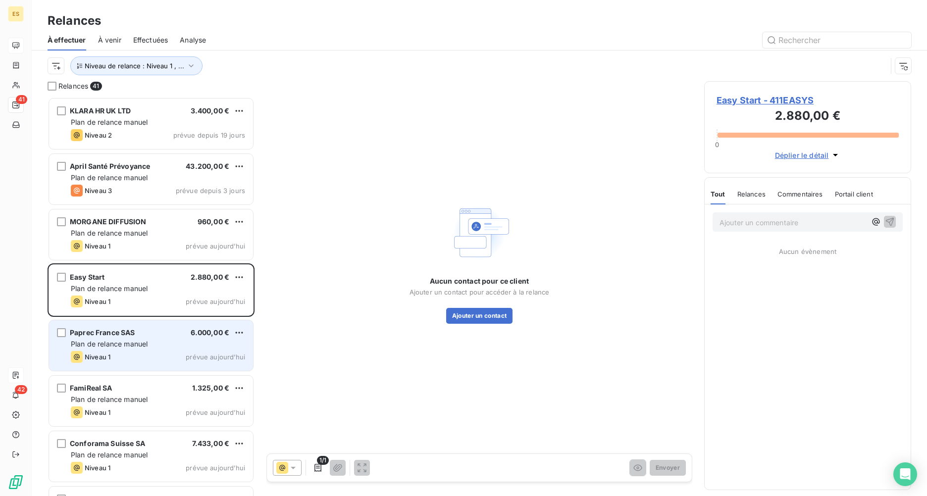
click at [127, 342] on span "Plan de relance manuel" at bounding box center [109, 344] width 77 height 8
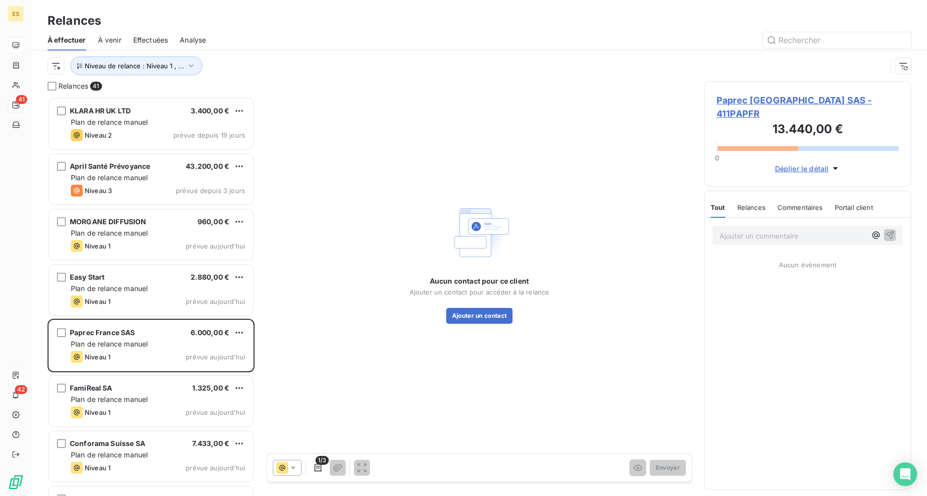
click at [736, 99] on span "Paprec [GEOGRAPHIC_DATA] SAS - 411PAPFR" at bounding box center [808, 107] width 182 height 27
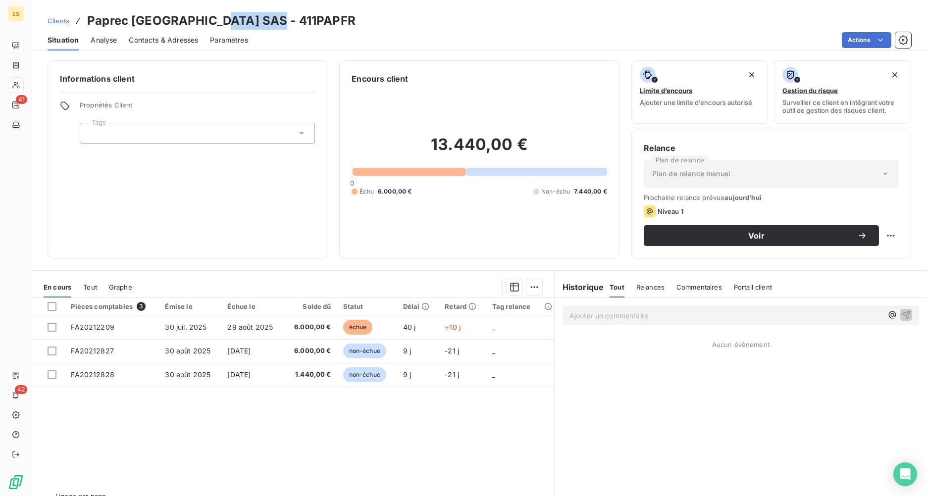
drag, startPoint x: 209, startPoint y: 19, endPoint x: 264, endPoint y: 20, distance: 54.5
click at [264, 20] on h3 "Paprec [GEOGRAPHIC_DATA] SAS - 411PAPFR" at bounding box center [221, 21] width 268 height 18
drag, startPoint x: 264, startPoint y: 20, endPoint x: 257, endPoint y: 20, distance: 7.4
copy h3 "411PAPFR"
click at [172, 43] on span "Contacts & Adresses" at bounding box center [163, 40] width 69 height 10
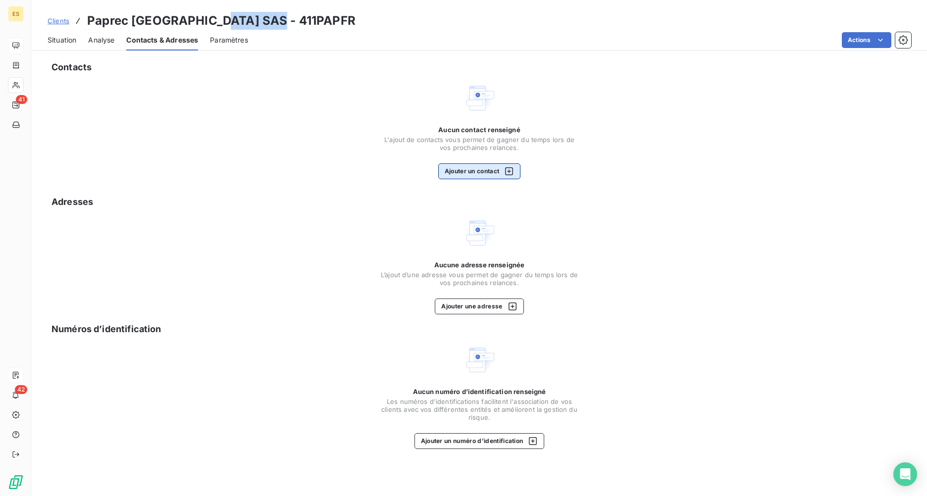
click at [457, 172] on button "Ajouter un contact" at bounding box center [479, 171] width 83 height 16
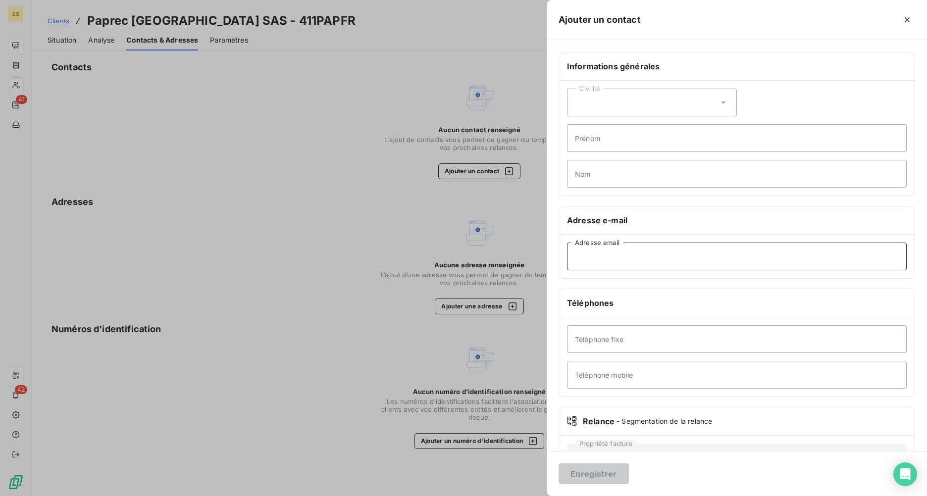
click at [585, 265] on input "Adresse email" at bounding box center [737, 257] width 340 height 28
paste input "[EMAIL_ADDRESS][DOMAIN_NAME]"
type input "[EMAIL_ADDRESS][DOMAIN_NAME]"
drag, startPoint x: 587, startPoint y: 477, endPoint x: 583, endPoint y: 472, distance: 6.0
click at [586, 365] on button "Enregistrer" at bounding box center [594, 474] width 70 height 21
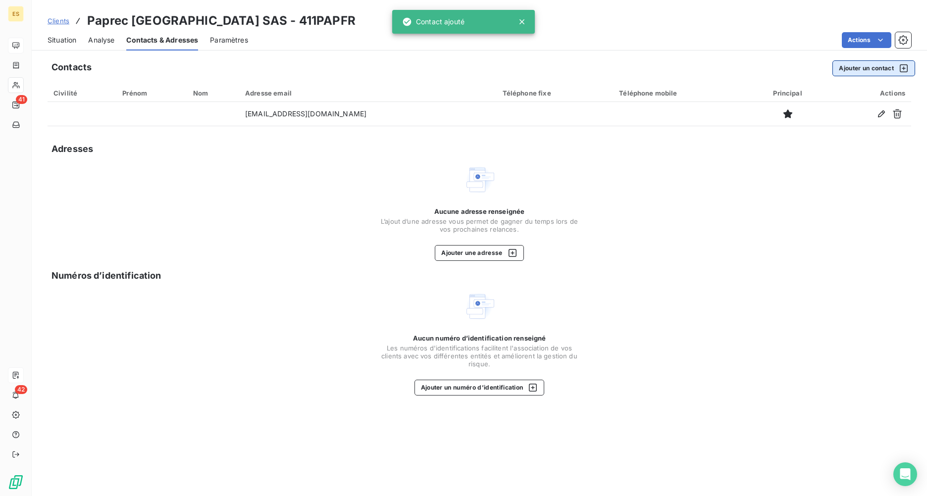
click at [736, 67] on button "Ajouter un contact" at bounding box center [873, 68] width 83 height 16
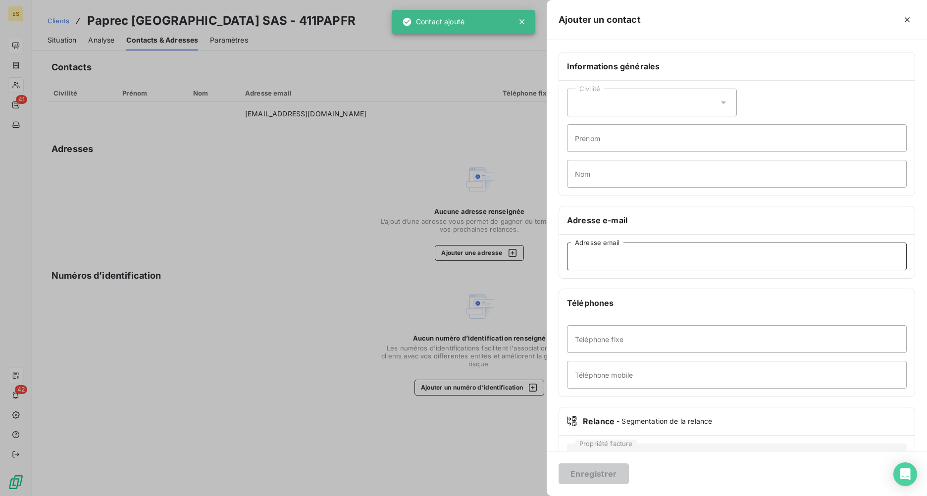
click at [585, 261] on input "Adresse email" at bounding box center [737, 257] width 340 height 28
paste input "[EMAIL_ADDRESS][DOMAIN_NAME]"
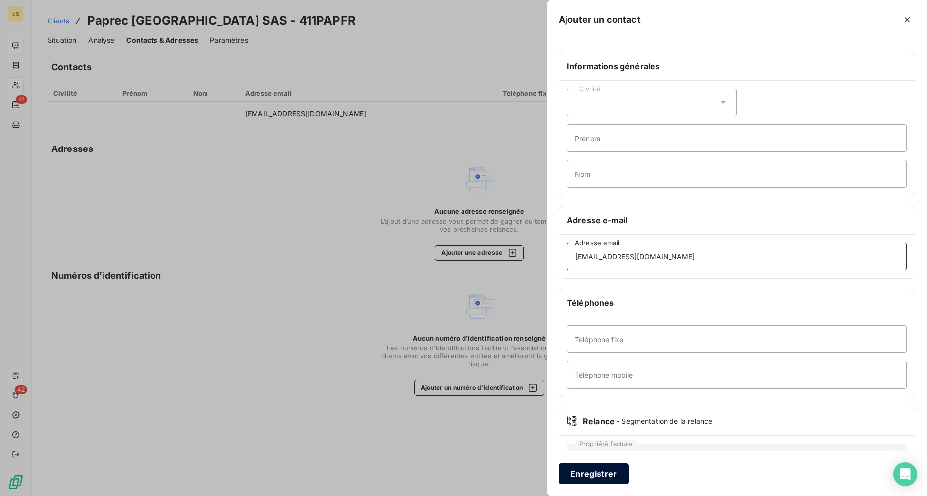
type input "[EMAIL_ADDRESS][DOMAIN_NAME]"
click at [600, 365] on button "Enregistrer" at bounding box center [594, 474] width 70 height 21
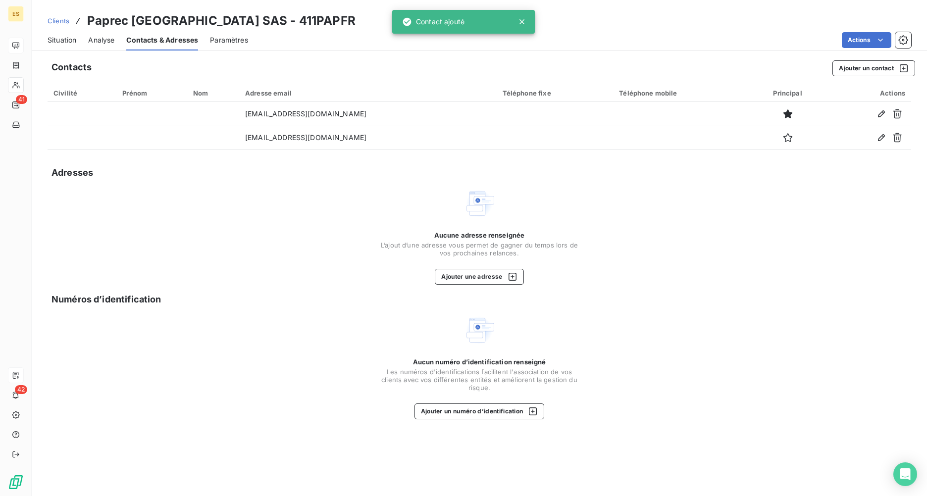
click at [64, 37] on span "Situation" at bounding box center [62, 40] width 29 height 10
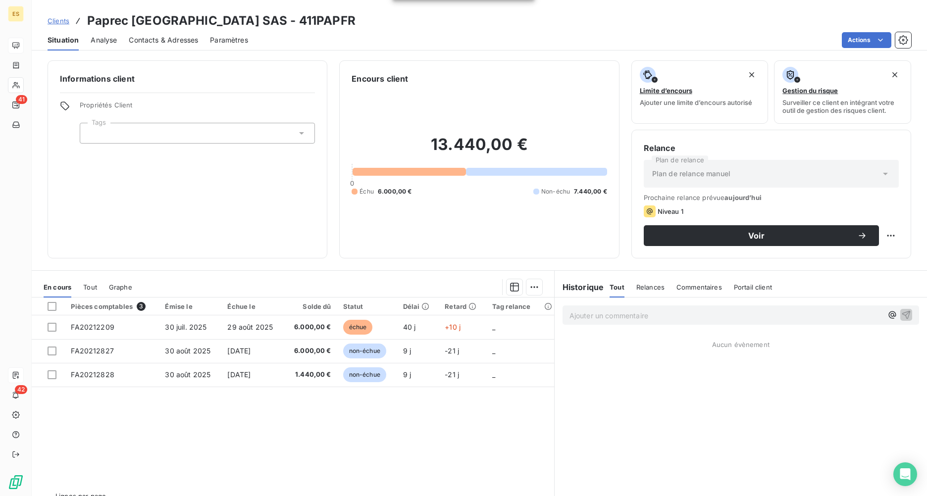
click at [688, 251] on div "Relance Plan de relance Plan de relance [PERSON_NAME] relance prévue [DATE] Niv…" at bounding box center [771, 194] width 280 height 129
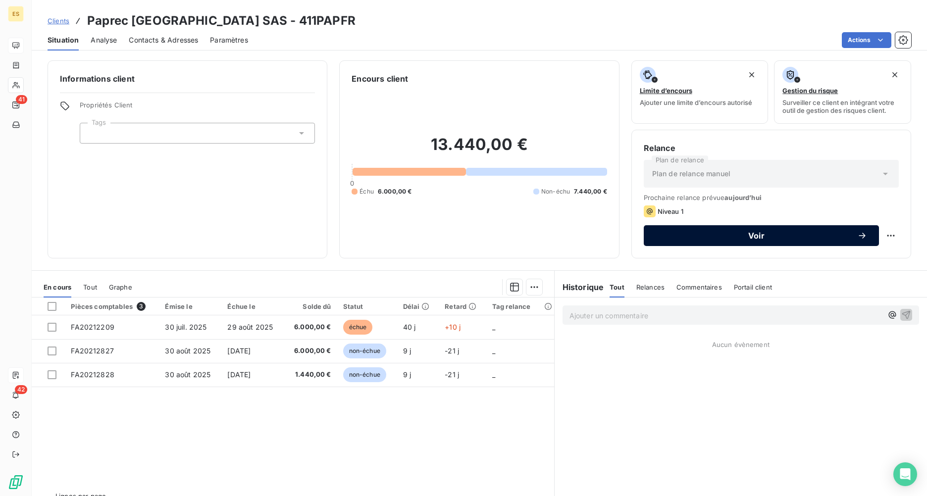
click at [690, 241] on button "Voir" at bounding box center [761, 235] width 235 height 21
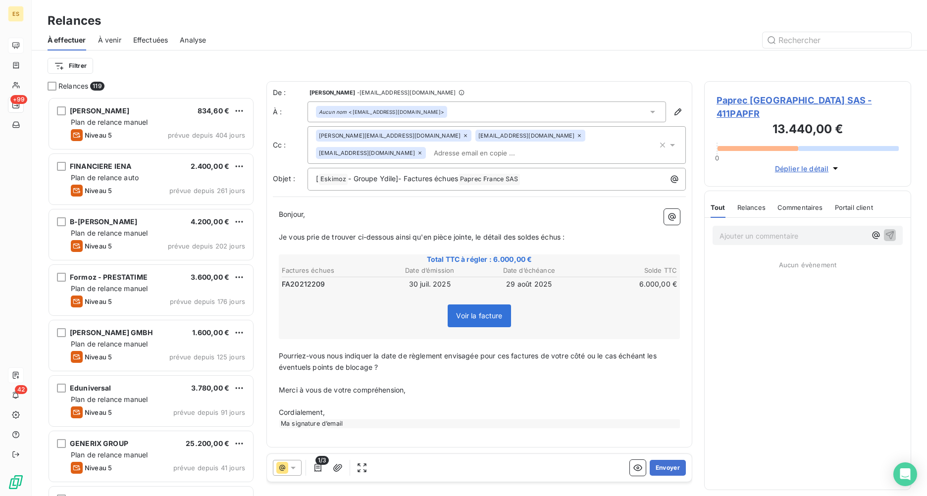
scroll to position [392, 200]
click at [82, 65] on html "ES +99 42 Relances À effectuer À venir Effectuées Analyse Filtrer Relances 119 …" at bounding box center [463, 248] width 927 height 496
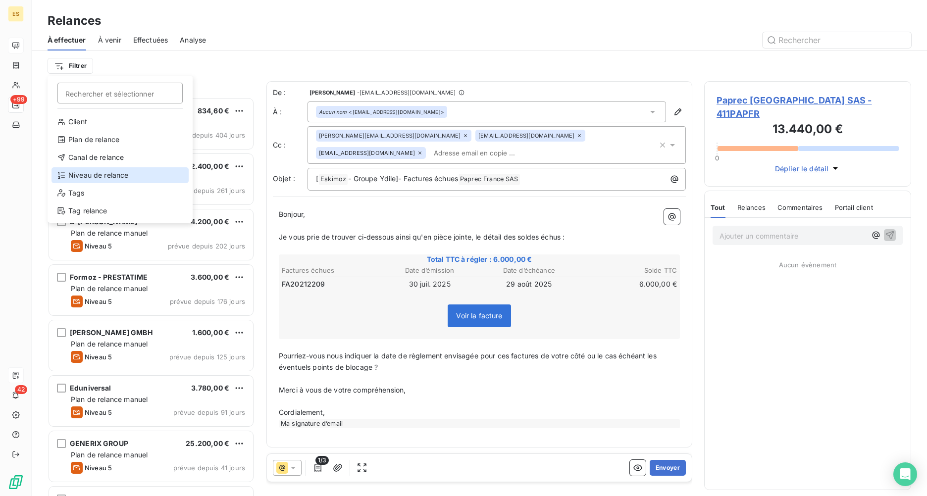
click at [101, 177] on div "Niveau de relance" at bounding box center [120, 175] width 137 height 16
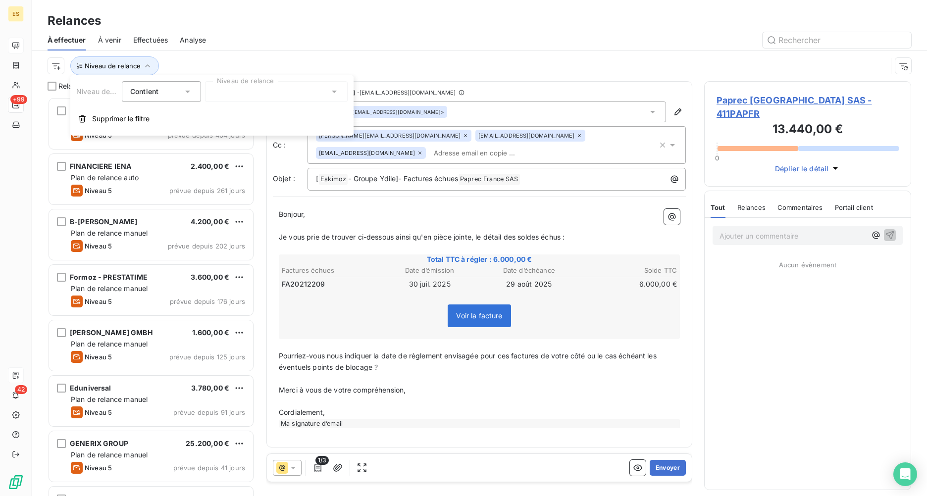
click at [231, 91] on div at bounding box center [276, 91] width 143 height 21
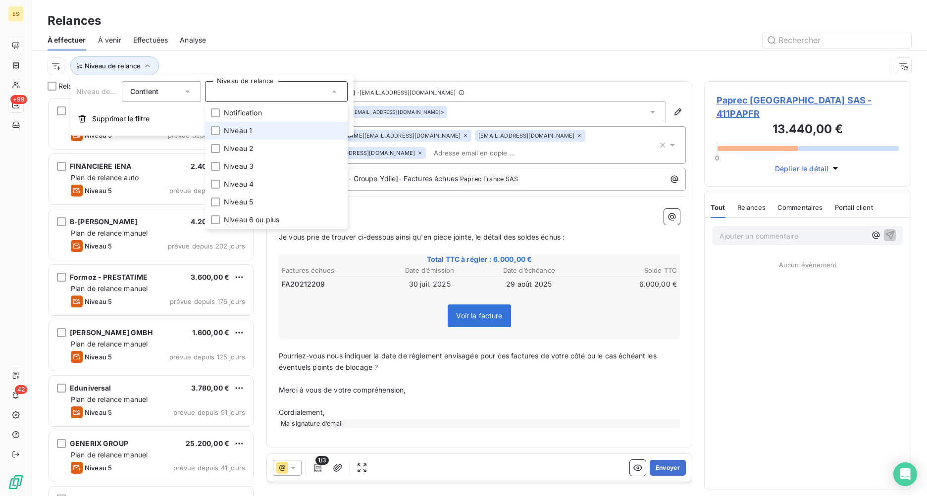
click at [240, 133] on span "Niveau 1" at bounding box center [238, 131] width 28 height 10
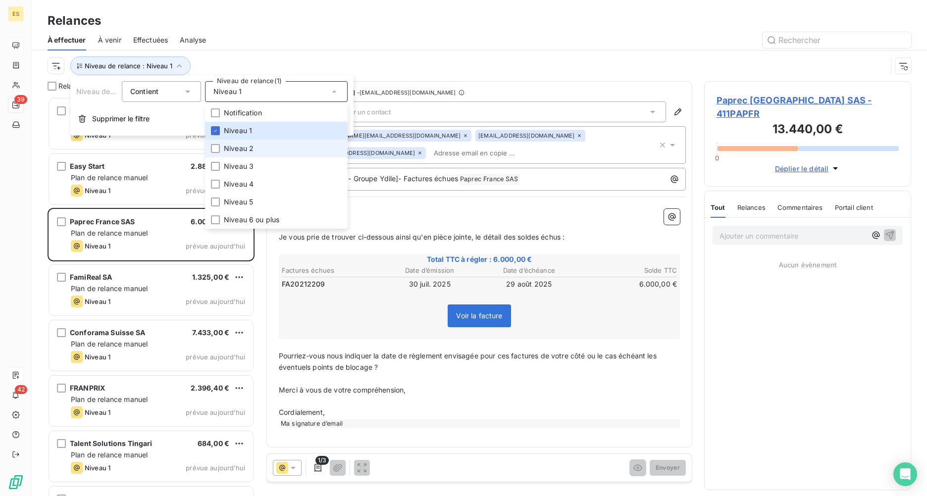
drag, startPoint x: 238, startPoint y: 147, endPoint x: 234, endPoint y: 154, distance: 8.0
click at [237, 147] on span "Niveau 2" at bounding box center [239, 149] width 30 height 10
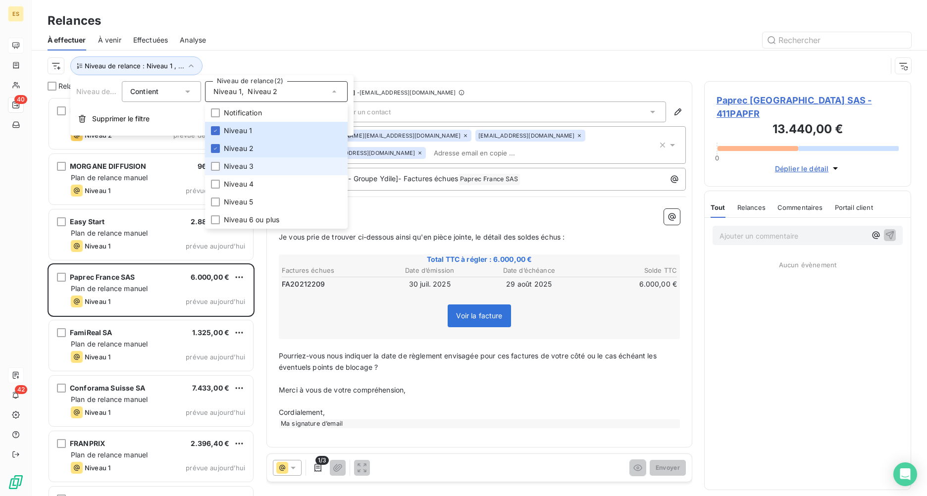
click at [233, 160] on li "Niveau 3" at bounding box center [276, 166] width 143 height 18
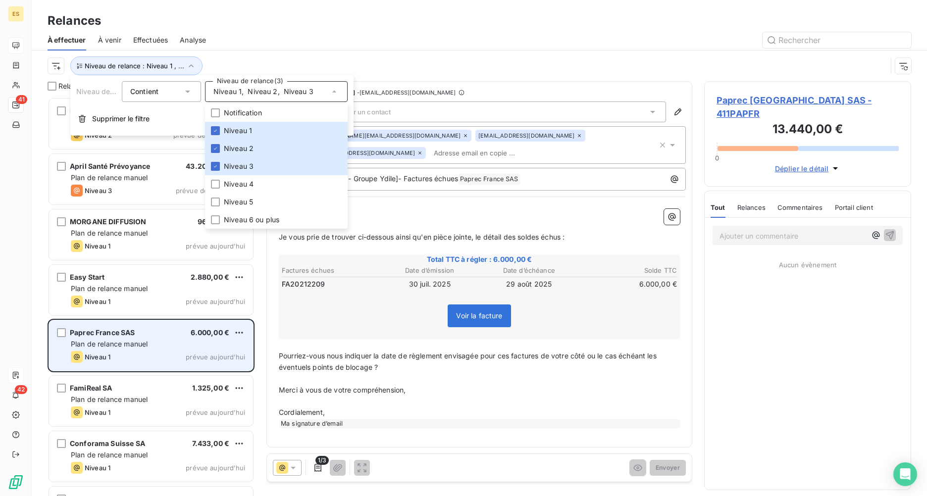
click at [146, 343] on span "Plan de relance manuel" at bounding box center [109, 344] width 77 height 8
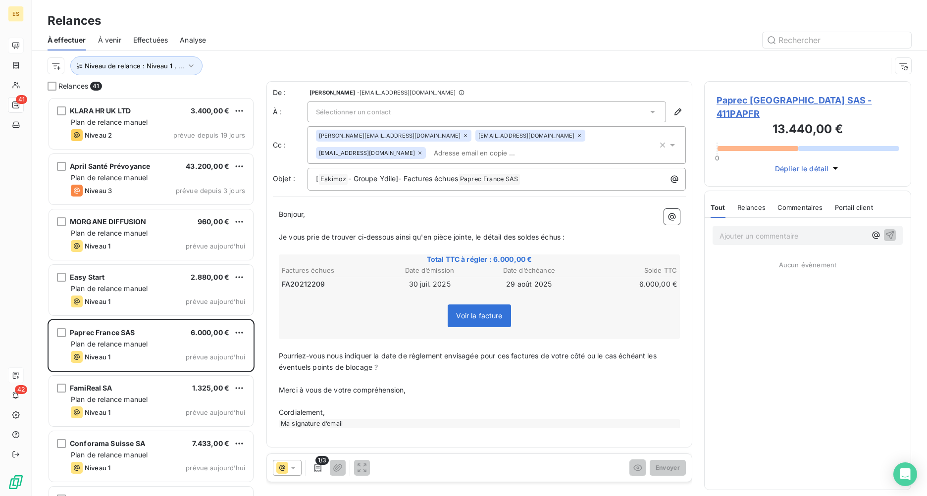
click at [378, 113] on span "Sélectionner un contact" at bounding box center [353, 112] width 75 height 8
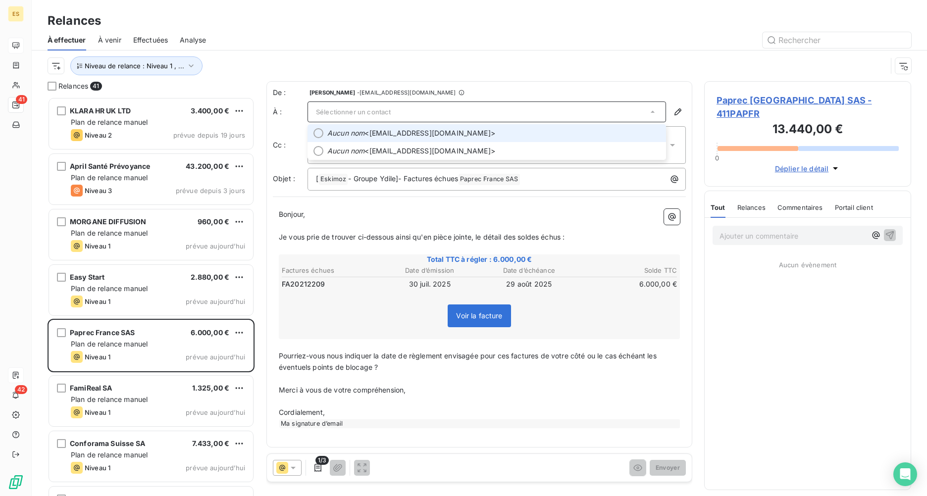
click at [376, 139] on li "Aucun nom <[EMAIL_ADDRESS][DOMAIN_NAME]>" at bounding box center [487, 133] width 359 height 18
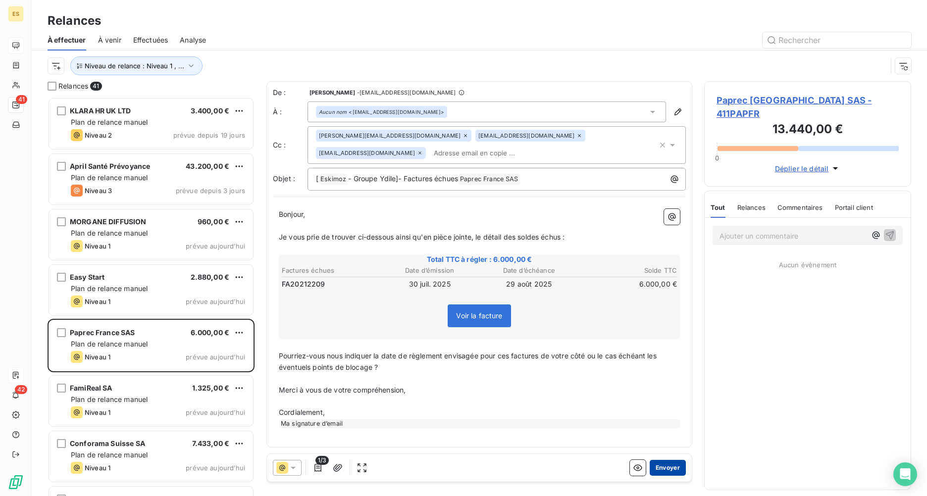
click at [661, 365] on button "Envoyer" at bounding box center [668, 468] width 36 height 16
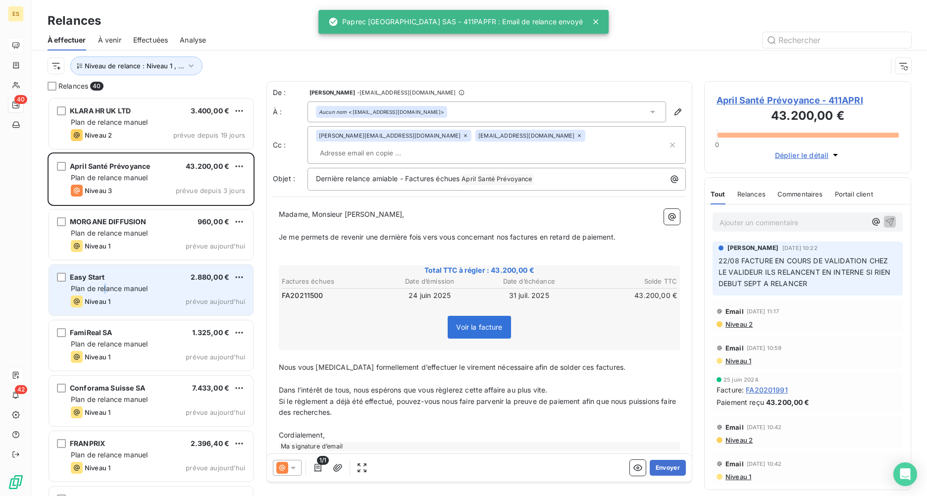
click at [105, 292] on span "Plan de relance manuel" at bounding box center [109, 288] width 77 height 8
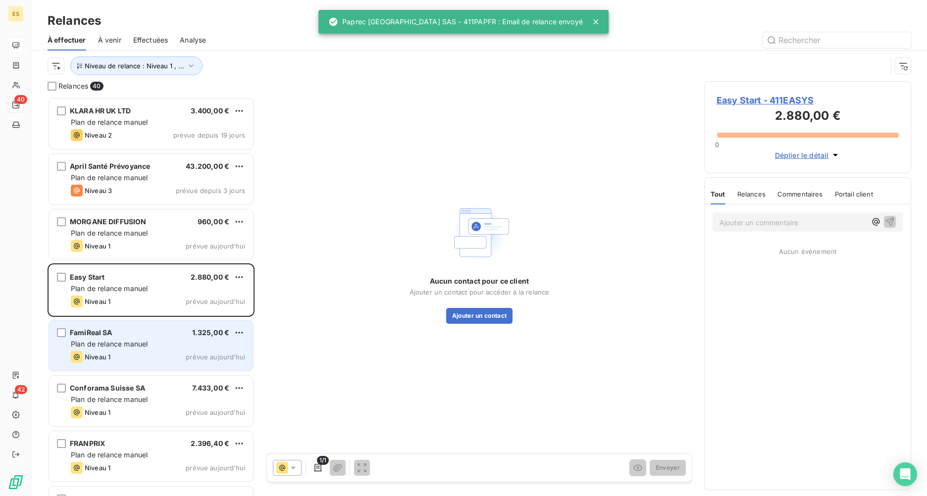
drag, startPoint x: 105, startPoint y: 292, endPoint x: 119, endPoint y: 341, distance: 51.1
click at [119, 341] on span "Plan de relance manuel" at bounding box center [109, 344] width 77 height 8
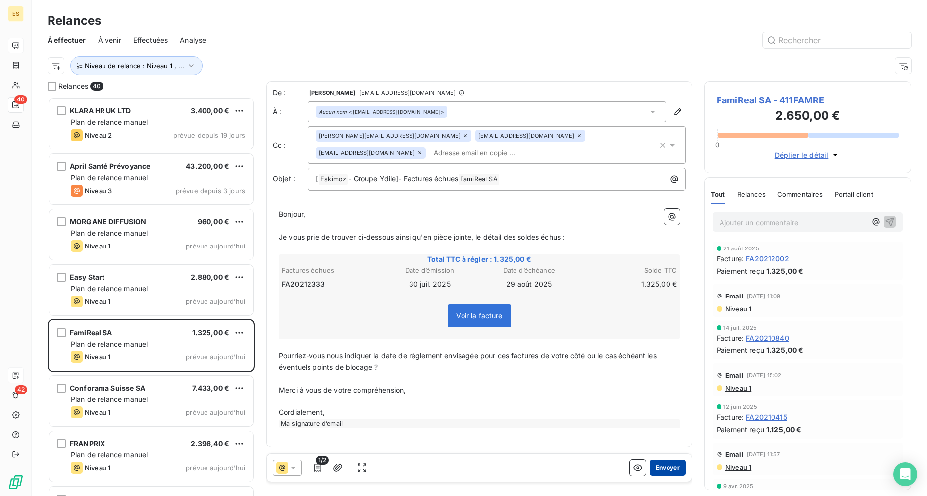
click at [671, 365] on button "Envoyer" at bounding box center [668, 468] width 36 height 16
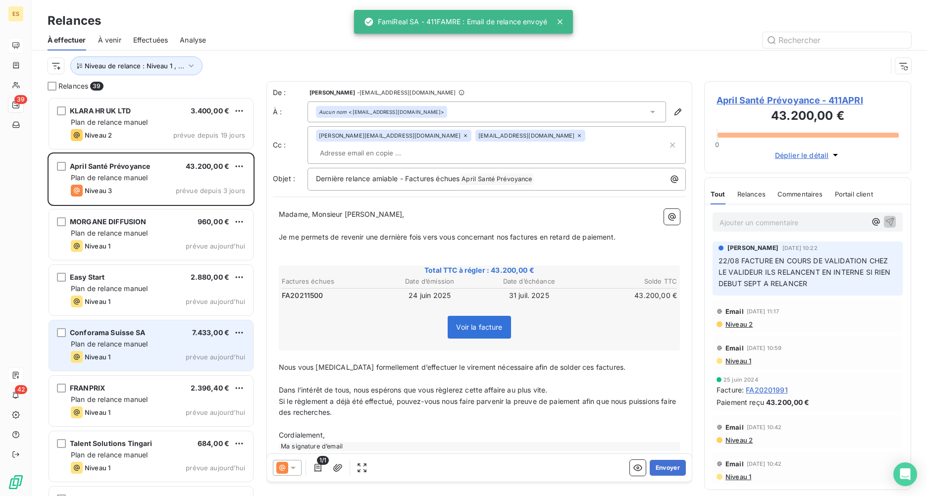
click at [116, 326] on div "Conforama Suisse SA 7.433,00 € Plan de relance [PERSON_NAME] 1 prévue [DATE]" at bounding box center [151, 345] width 204 height 51
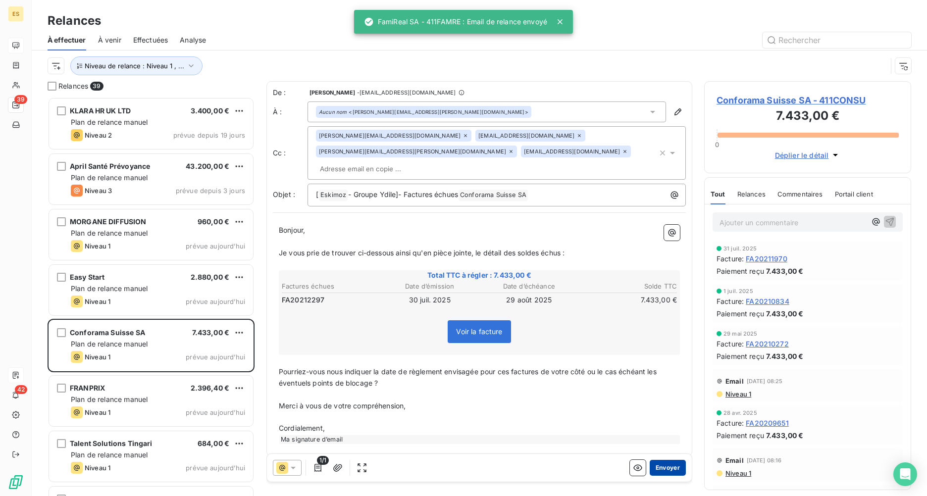
click at [666, 365] on button "Envoyer" at bounding box center [668, 468] width 36 height 16
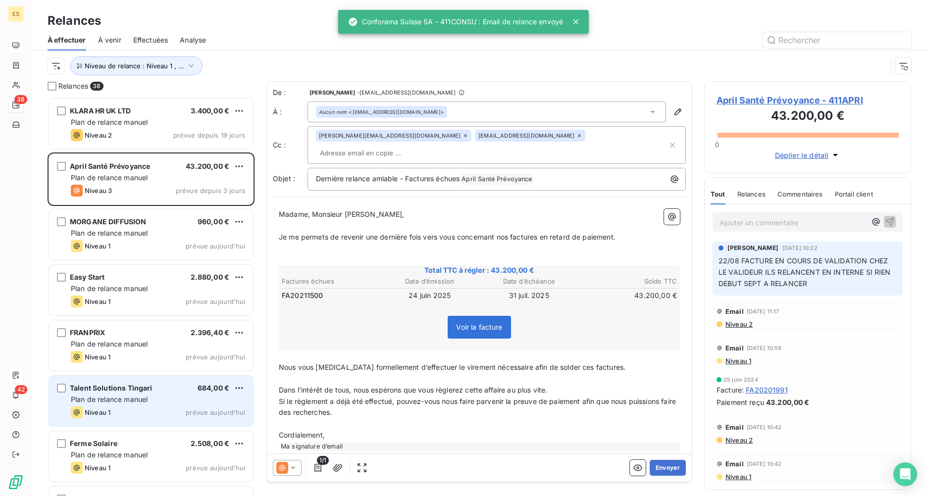
click at [101, 365] on span "Plan de relance manuel" at bounding box center [109, 399] width 77 height 8
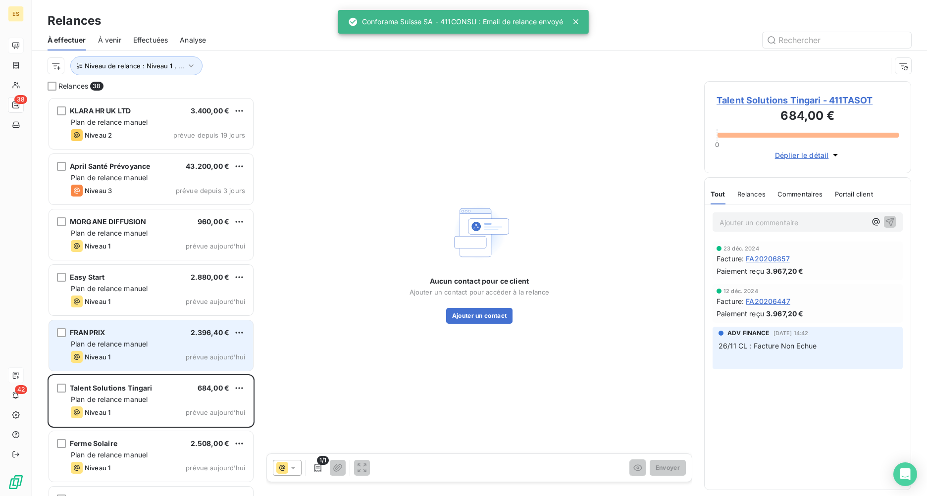
click at [104, 346] on span "Plan de relance manuel" at bounding box center [109, 344] width 77 height 8
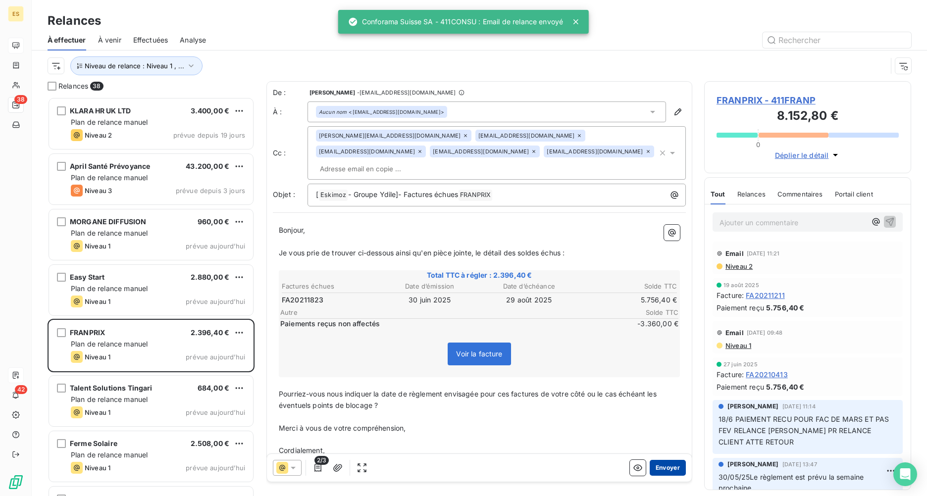
click at [657, 365] on button "Envoyer" at bounding box center [668, 468] width 36 height 16
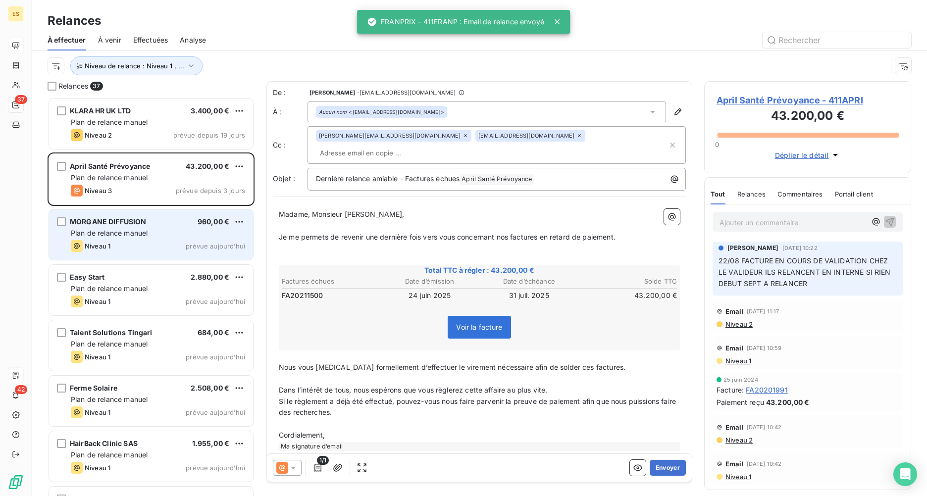
click at [124, 238] on div "MORGANE DIFFUSION 960,00 € Plan de relance [PERSON_NAME] 1 prévue [DATE]" at bounding box center [151, 234] width 204 height 51
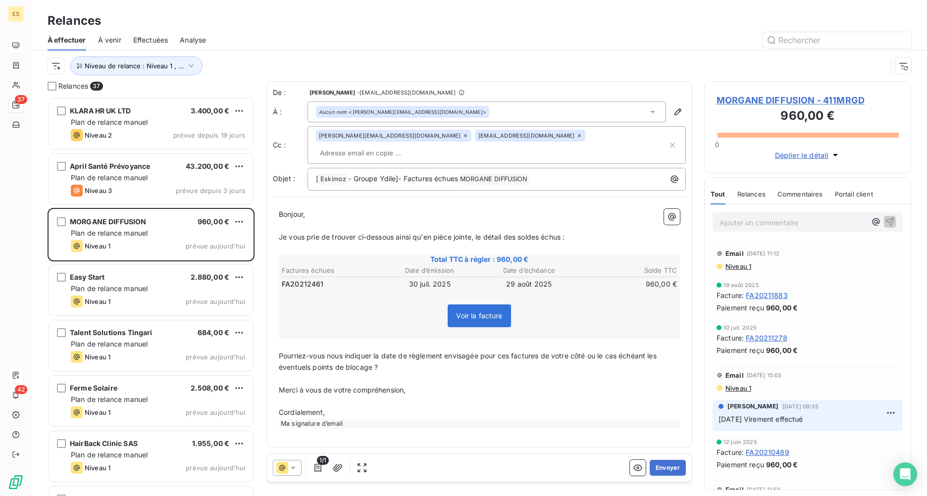
click at [669, 365] on div "1/1 Envoyer" at bounding box center [479, 468] width 425 height 28
click at [670, 365] on button "Envoyer" at bounding box center [668, 468] width 36 height 16
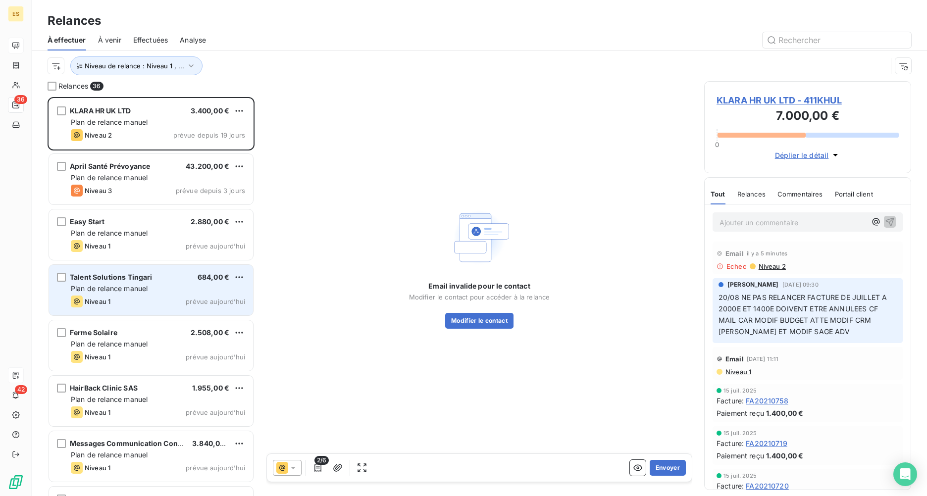
click at [117, 287] on span "Plan de relance manuel" at bounding box center [109, 288] width 77 height 8
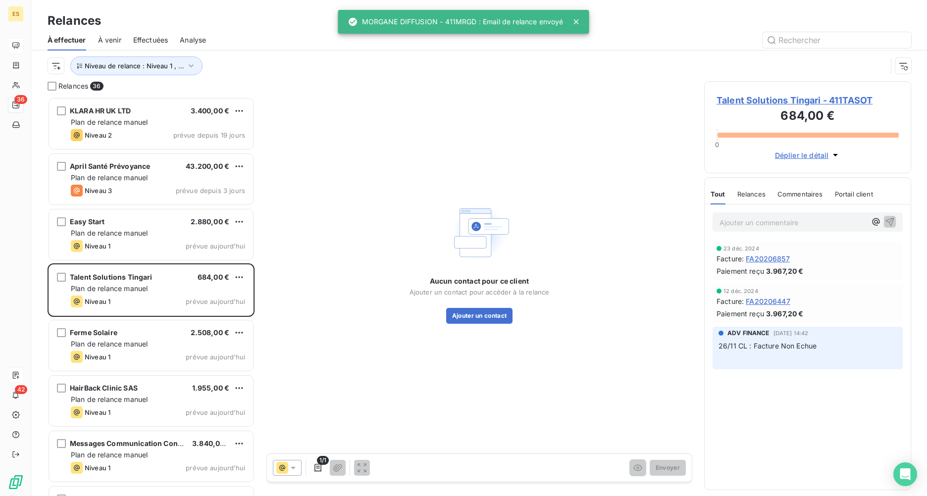
click at [736, 99] on span "Talent Solutions Tingari - 411TASOT" at bounding box center [808, 100] width 182 height 13
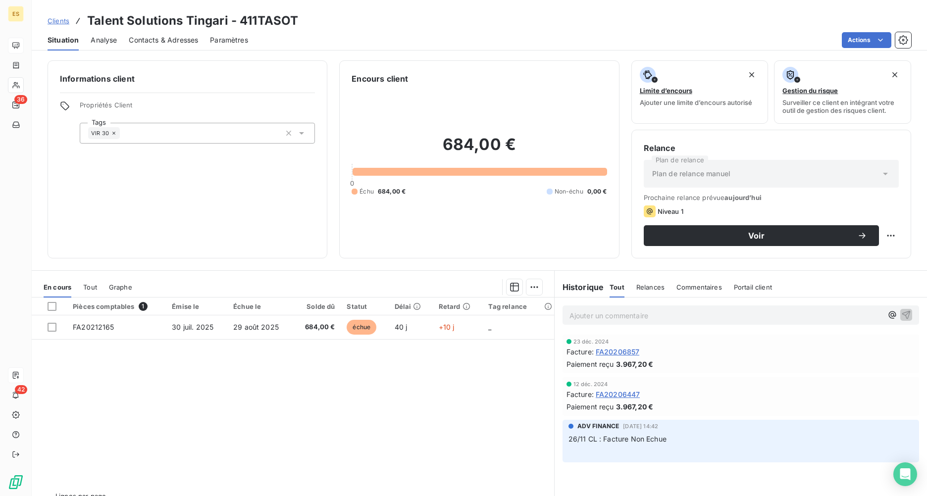
click at [172, 40] on span "Contacts & Adresses" at bounding box center [163, 40] width 69 height 10
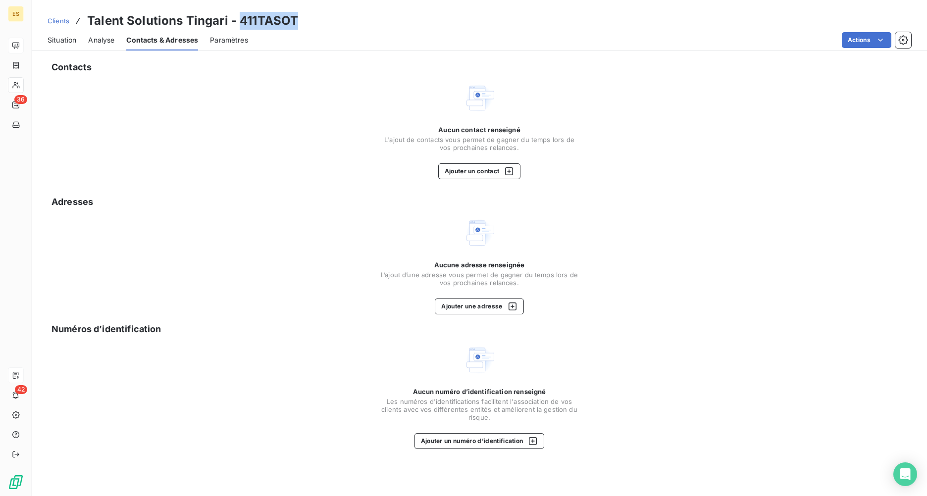
drag, startPoint x: 299, startPoint y: 17, endPoint x: 239, endPoint y: 16, distance: 59.4
click at [239, 16] on div "Clients Talent Solutions Tingari - 411TASOT" at bounding box center [479, 21] width 895 height 18
drag, startPoint x: 239, startPoint y: 16, endPoint x: 244, endPoint y: 25, distance: 10.0
copy h3 "411TASOT"
click at [484, 175] on button "Ajouter un contact" at bounding box center [479, 171] width 83 height 16
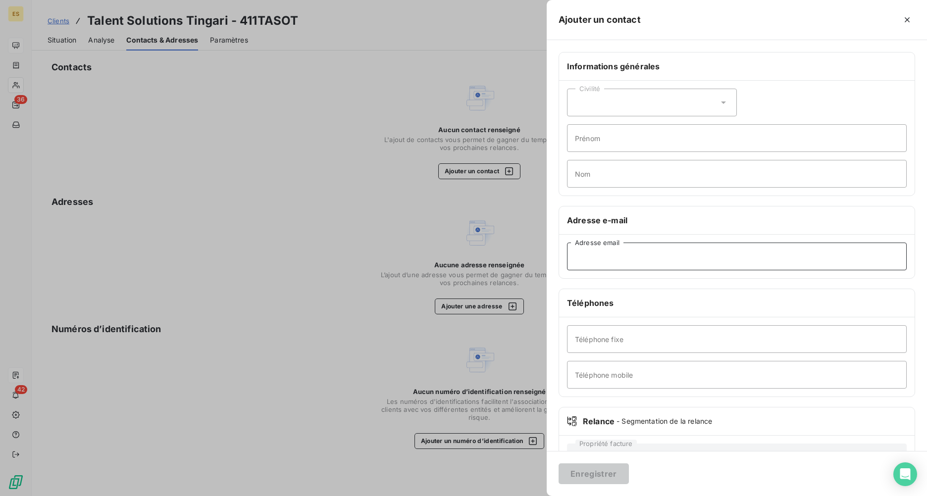
click at [576, 260] on input "Adresse email" at bounding box center [737, 257] width 340 height 28
paste input "[EMAIL_ADDRESS][DOMAIN_NAME]"
type input "[EMAIL_ADDRESS][DOMAIN_NAME]"
click at [589, 365] on button "Enregistrer" at bounding box center [594, 474] width 70 height 21
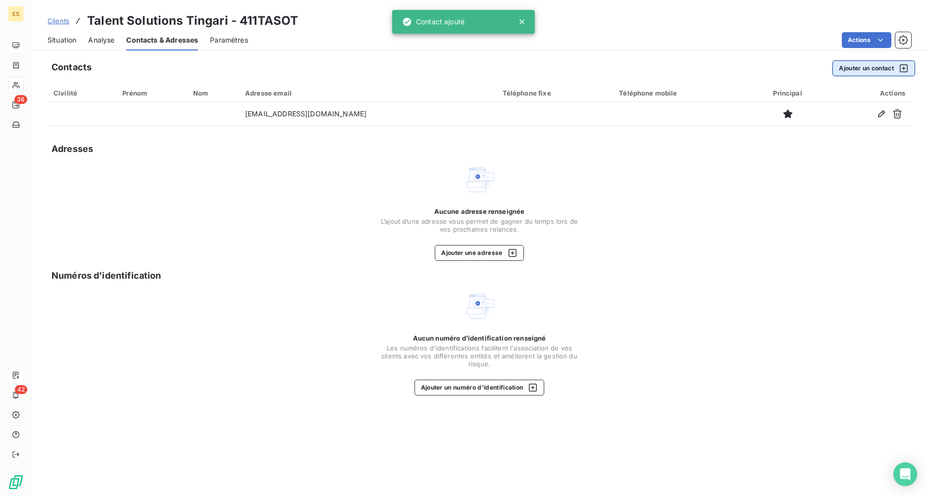
click at [736, 70] on button "Ajouter un contact" at bounding box center [873, 68] width 83 height 16
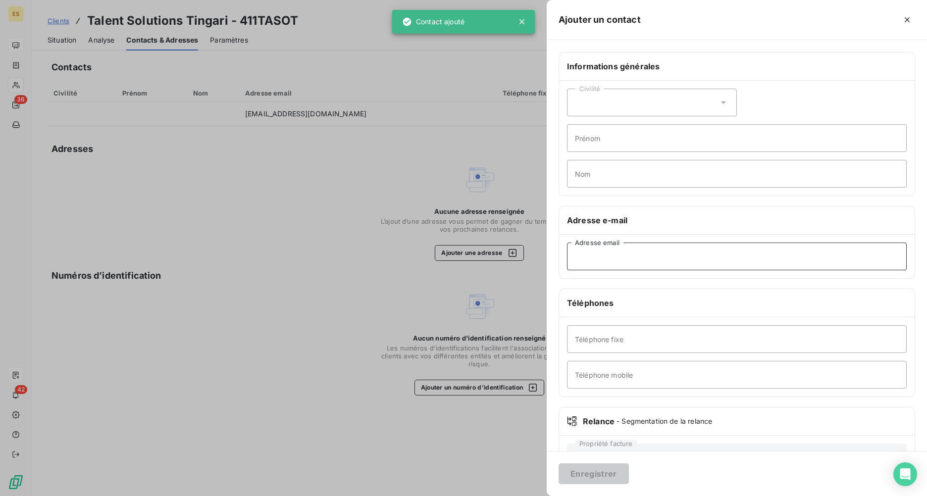
click at [586, 260] on input "Adresse email" at bounding box center [737, 257] width 340 height 28
paste input "[PERSON_NAME][EMAIL_ADDRESS][DOMAIN_NAME]"
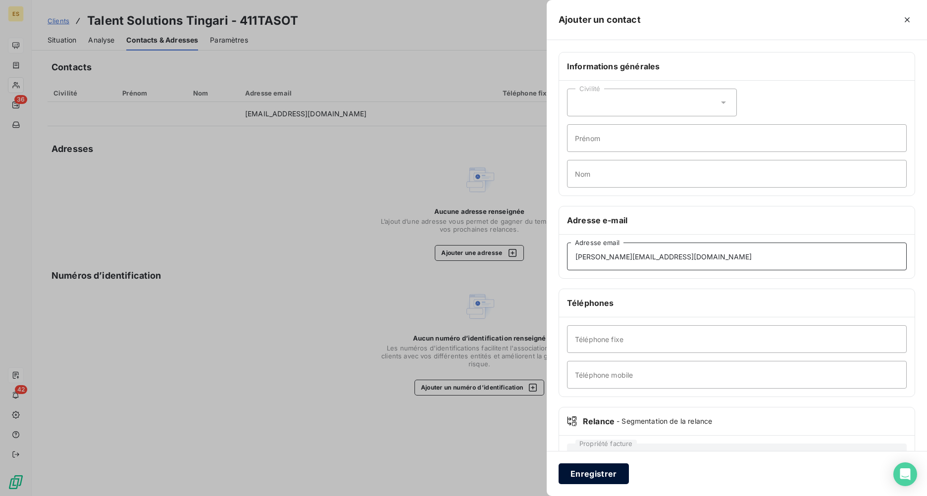
type input "[PERSON_NAME][EMAIL_ADDRESS][DOMAIN_NAME]"
click at [595, 365] on button "Enregistrer" at bounding box center [594, 474] width 70 height 21
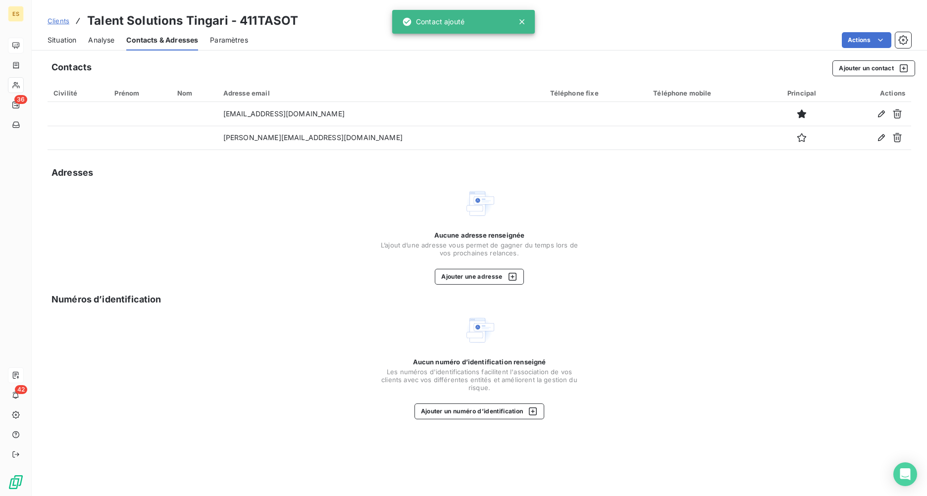
click at [63, 45] on div "Situation" at bounding box center [62, 40] width 29 height 21
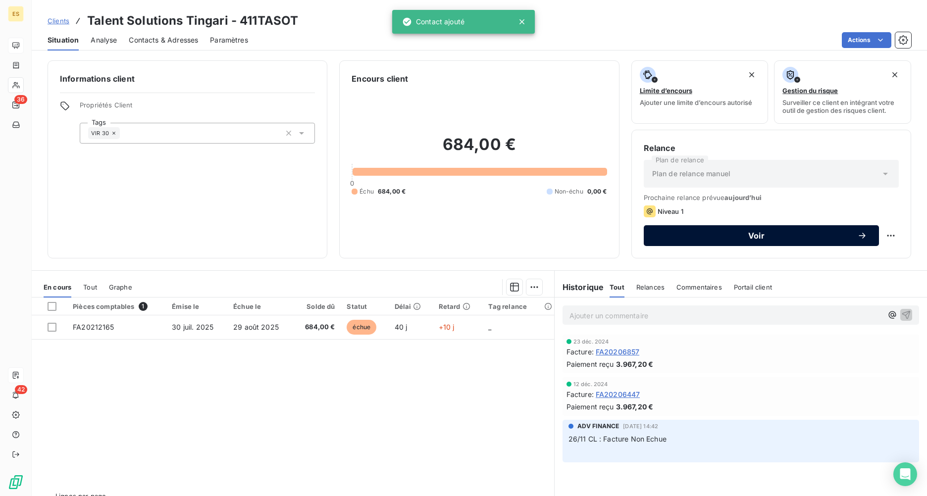
click at [736, 228] on button "Voir" at bounding box center [761, 235] width 235 height 21
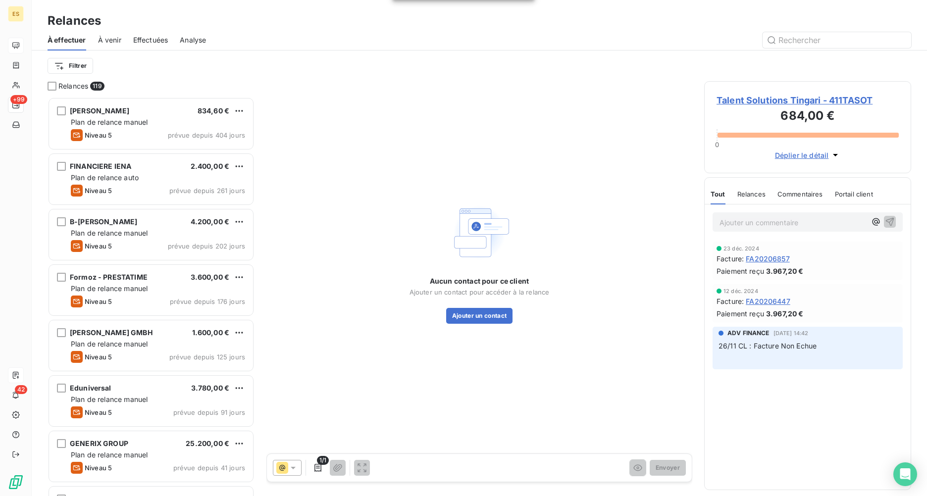
scroll to position [392, 200]
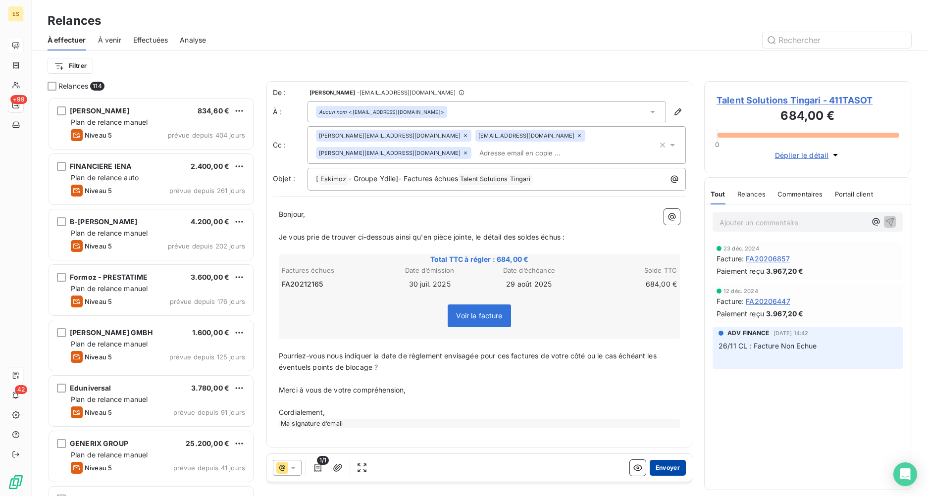
click at [661, 365] on button "Envoyer" at bounding box center [668, 468] width 36 height 16
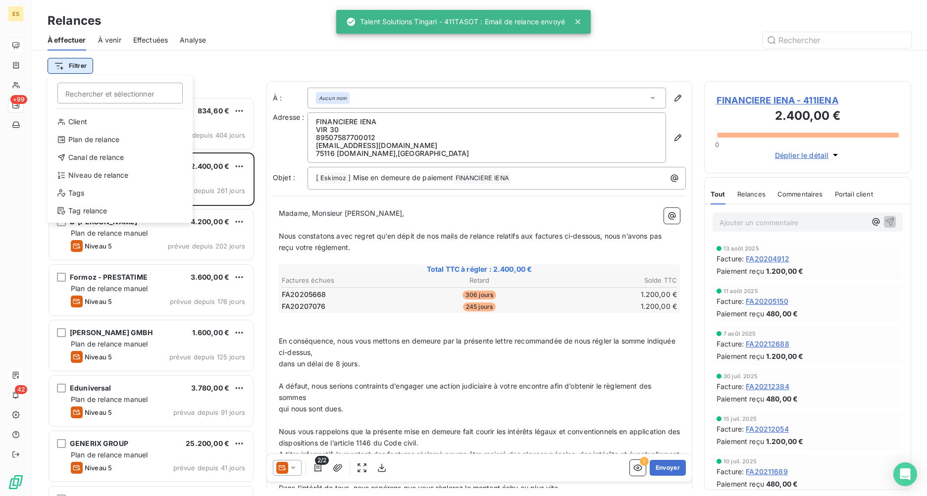
click at [85, 62] on html "ES +99 42 Relances À effectuer À venir Effectuées Analyse Filtrer Rechercher et…" at bounding box center [463, 248] width 927 height 496
click at [92, 176] on div "Niveau de relance" at bounding box center [120, 175] width 137 height 16
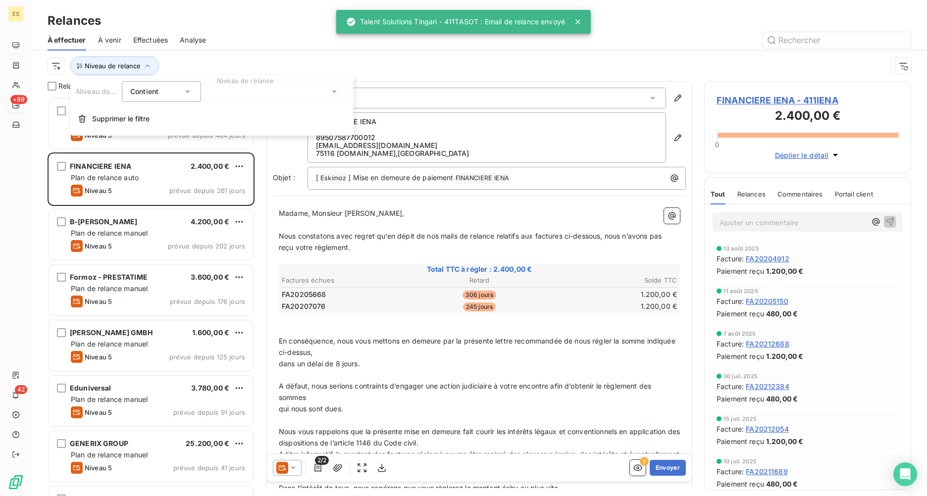
click at [246, 90] on div at bounding box center [276, 91] width 143 height 21
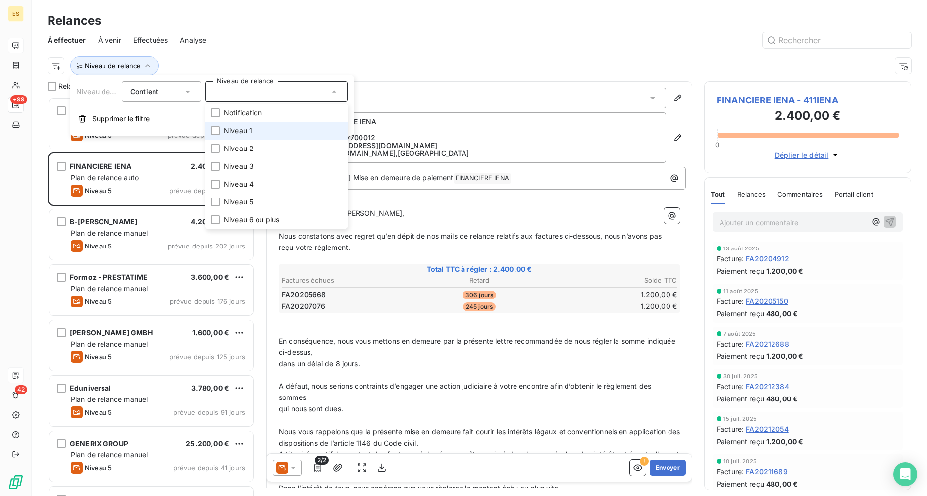
click at [233, 131] on span "Niveau 1" at bounding box center [238, 131] width 28 height 10
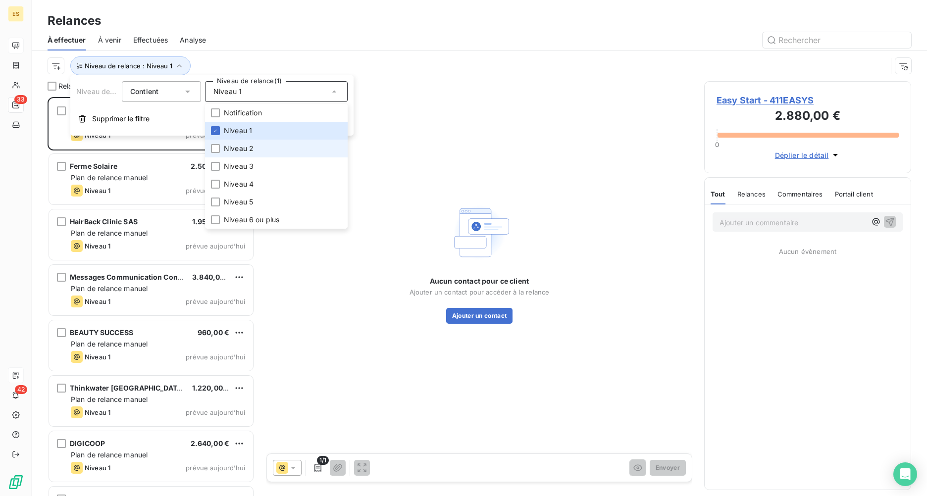
click at [231, 146] on span "Niveau 2" at bounding box center [239, 149] width 30 height 10
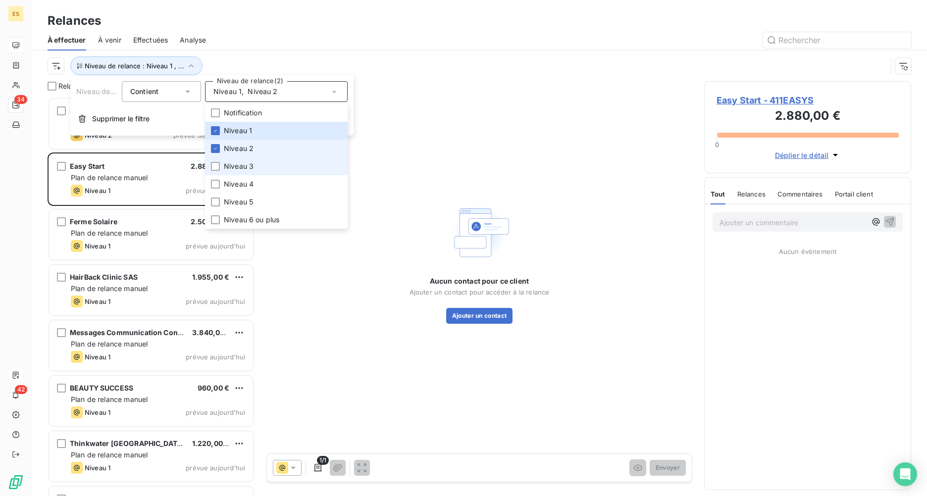
drag, startPoint x: 236, startPoint y: 162, endPoint x: 301, endPoint y: 150, distance: 66.0
click at [236, 162] on span "Niveau 3" at bounding box center [239, 166] width 30 height 10
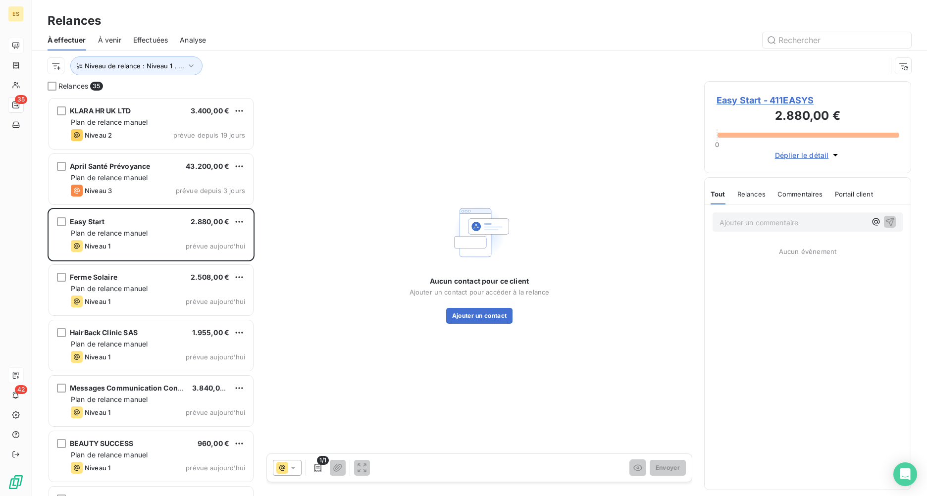
click at [406, 36] on div at bounding box center [564, 40] width 693 height 16
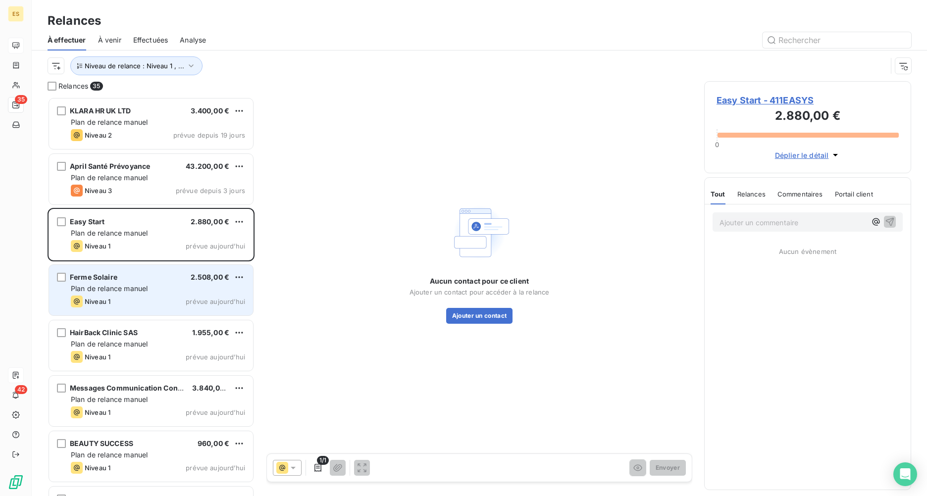
click at [123, 281] on div "Ferme Solaire 2.508,00 €" at bounding box center [158, 277] width 174 height 9
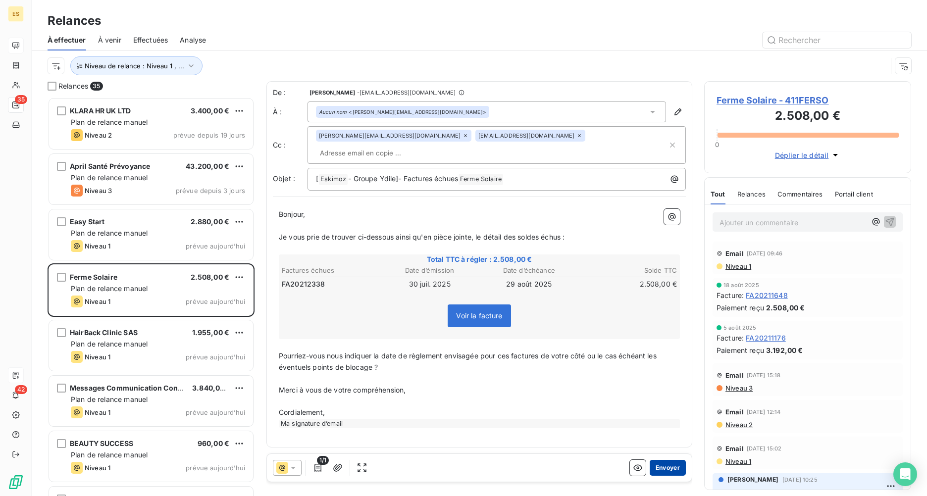
click at [670, 365] on button "Envoyer" at bounding box center [668, 468] width 36 height 16
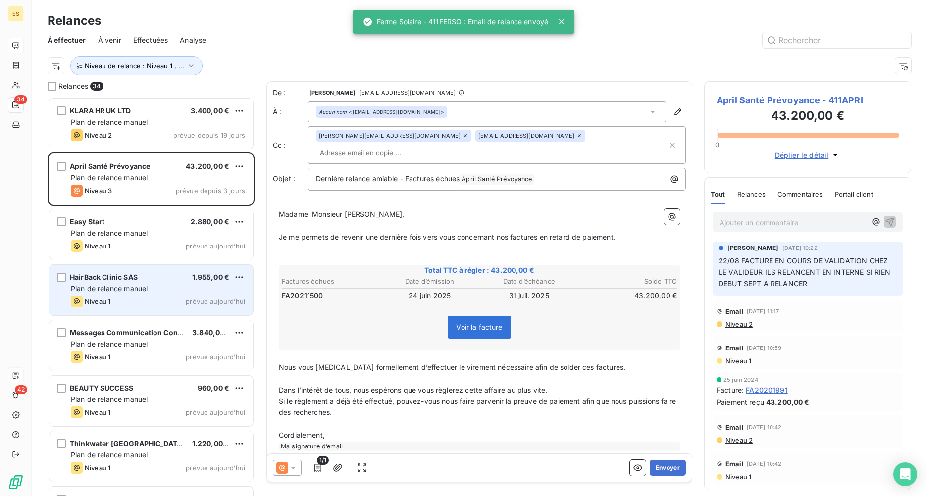
click at [145, 284] on span "Plan de relance manuel" at bounding box center [109, 288] width 77 height 8
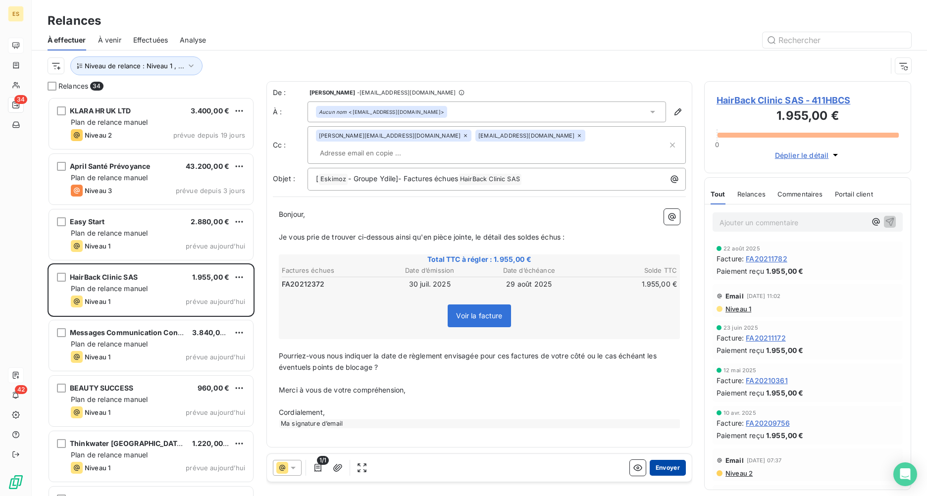
click at [671, 365] on button "Envoyer" at bounding box center [668, 468] width 36 height 16
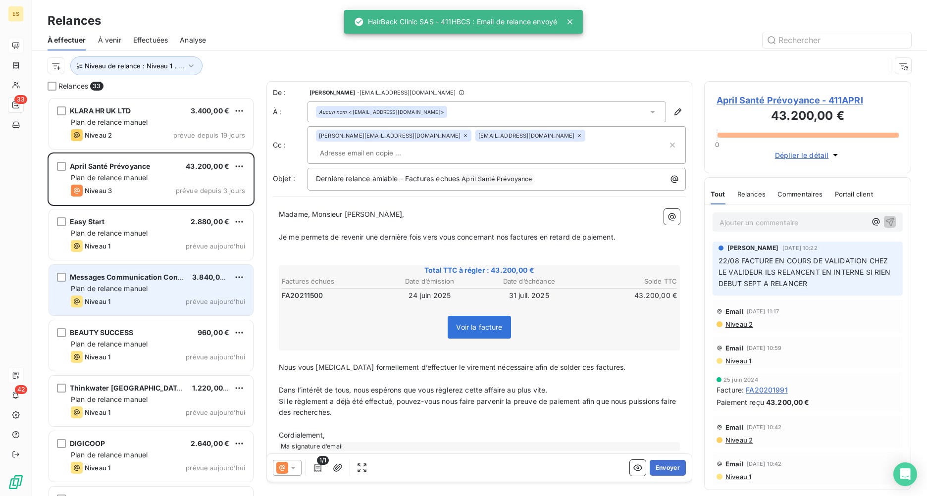
click at [136, 285] on span "Plan de relance manuel" at bounding box center [109, 288] width 77 height 8
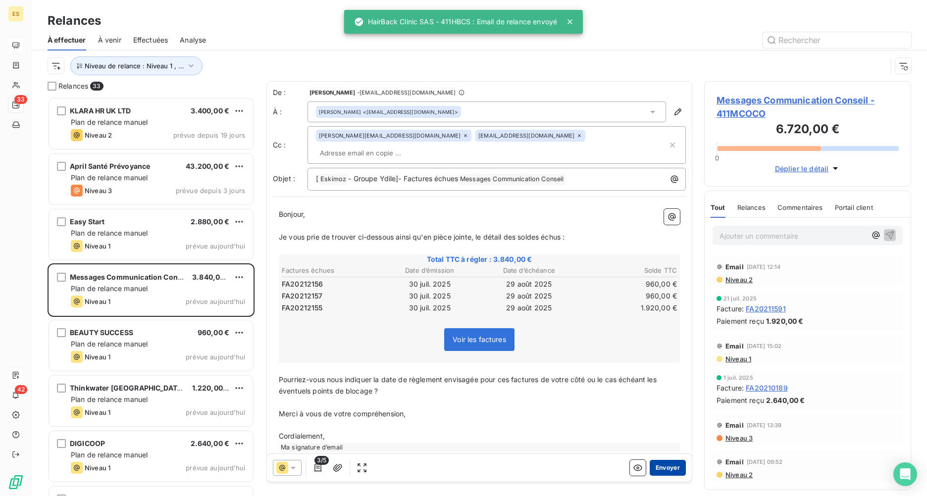
click at [652, 365] on button "Envoyer" at bounding box center [668, 468] width 36 height 16
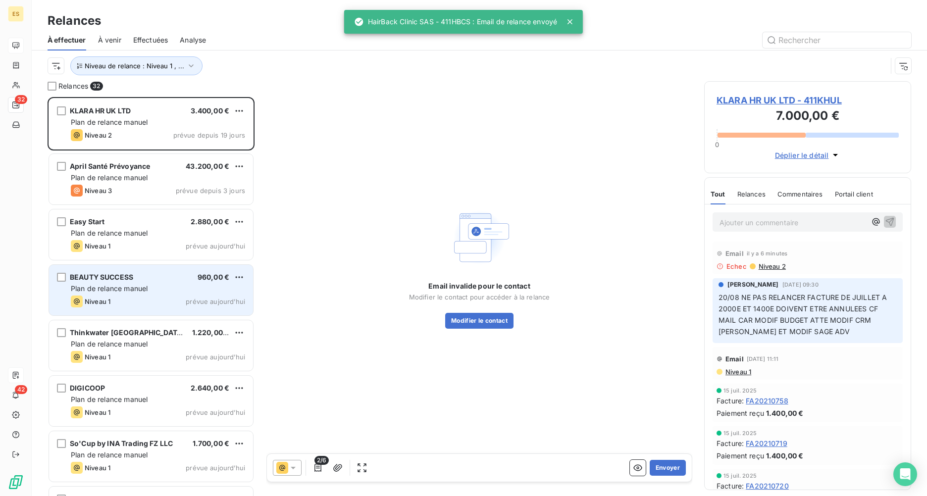
click at [112, 299] on div "Niveau 1 prévue [DATE]" at bounding box center [158, 302] width 174 height 12
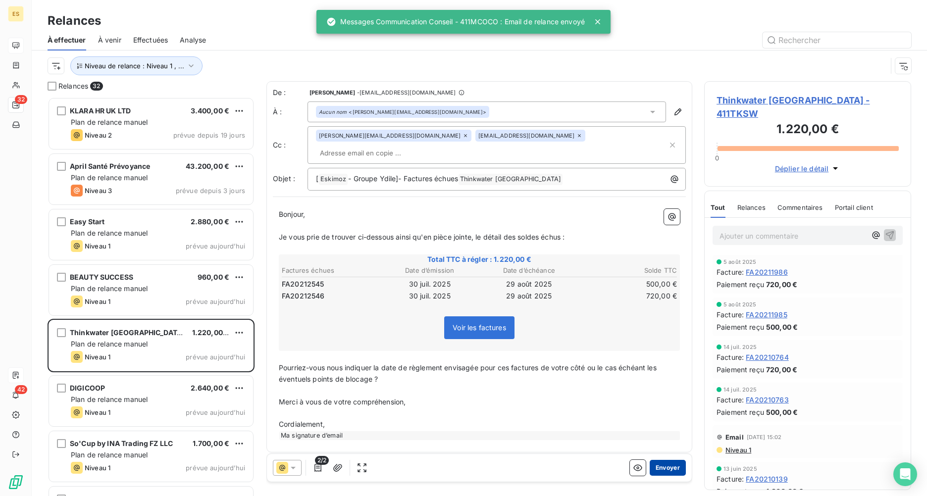
click at [664, 365] on button "Envoyer" at bounding box center [668, 468] width 36 height 16
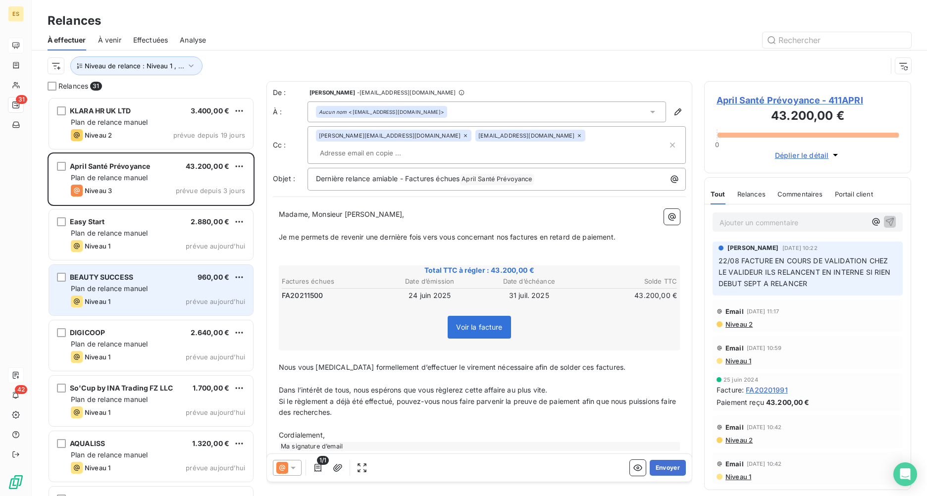
click at [119, 268] on div "BEAUTY SUCCESS 960,00 € Plan de relance [PERSON_NAME] 1 prévue [DATE]" at bounding box center [151, 290] width 204 height 51
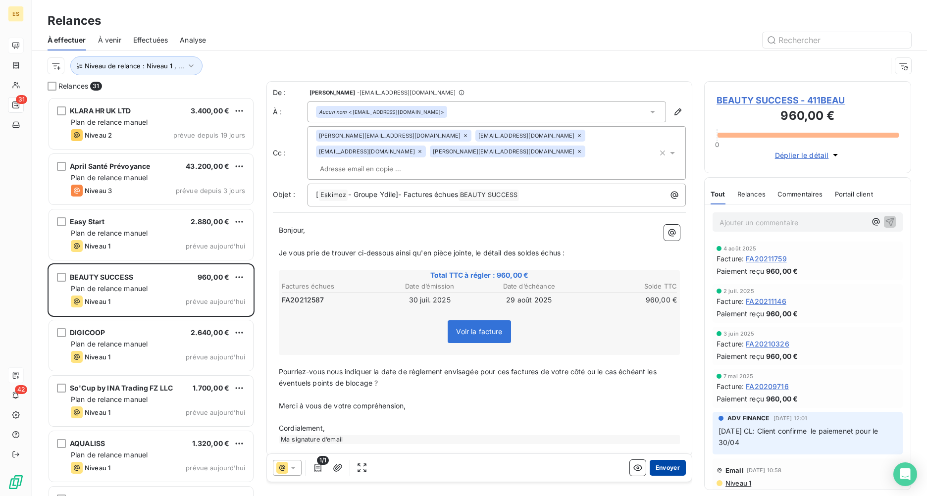
click at [662, 365] on button "Envoyer" at bounding box center [668, 468] width 36 height 16
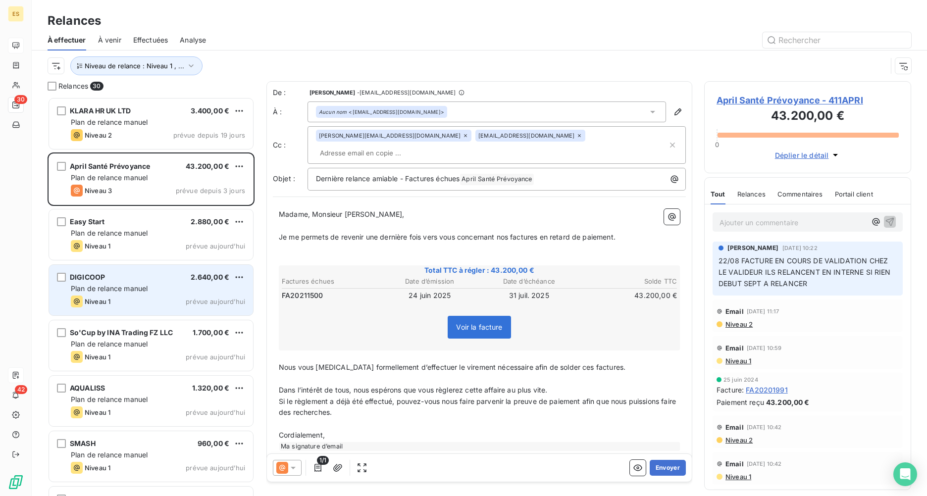
click at [122, 291] on span "Plan de relance manuel" at bounding box center [109, 288] width 77 height 8
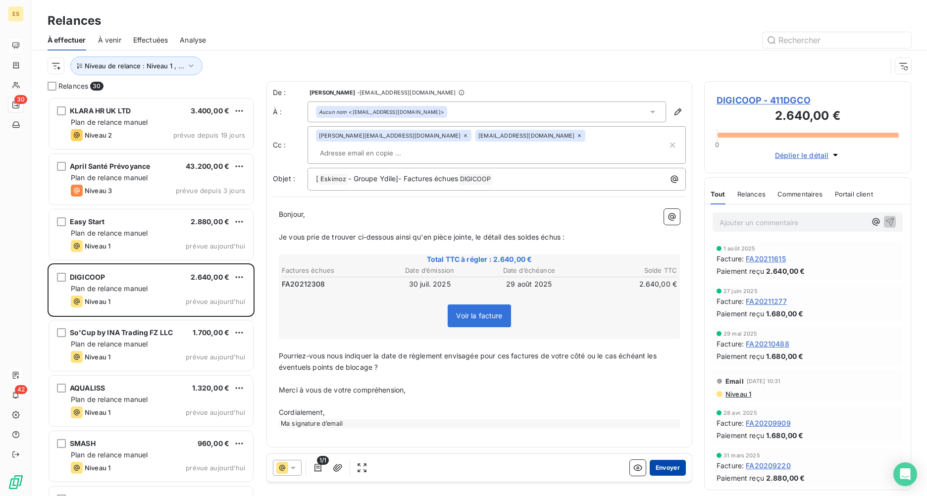
click at [672, 365] on button "Envoyer" at bounding box center [668, 468] width 36 height 16
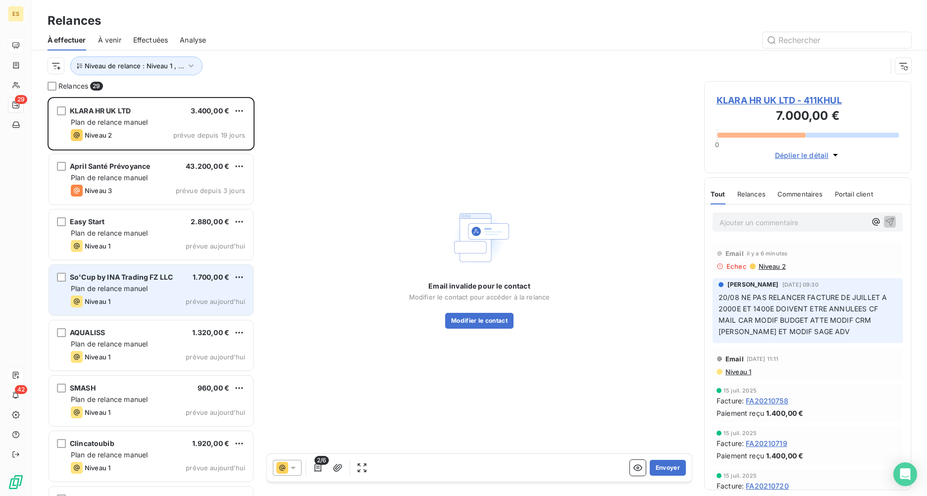
click at [134, 295] on div "So'Cup by INA Trading FZ LLC 1.700,00 € Plan de relance manuel Niveau 1 prévue …" at bounding box center [151, 290] width 204 height 51
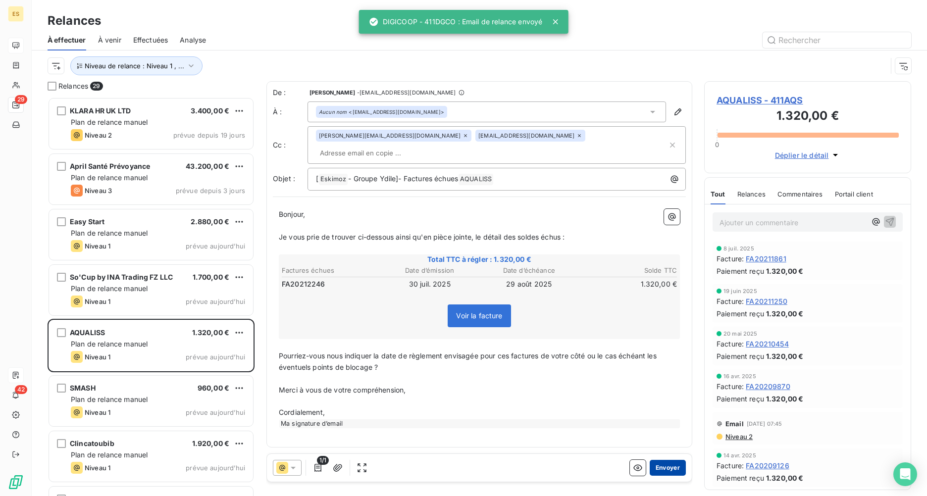
click at [662, 365] on button "Envoyer" at bounding box center [668, 468] width 36 height 16
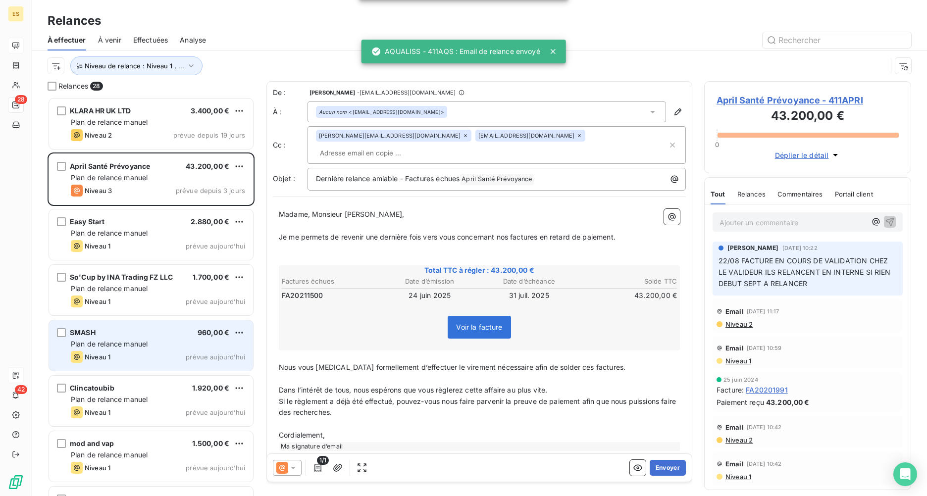
click at [119, 342] on span "Plan de relance manuel" at bounding box center [109, 344] width 77 height 8
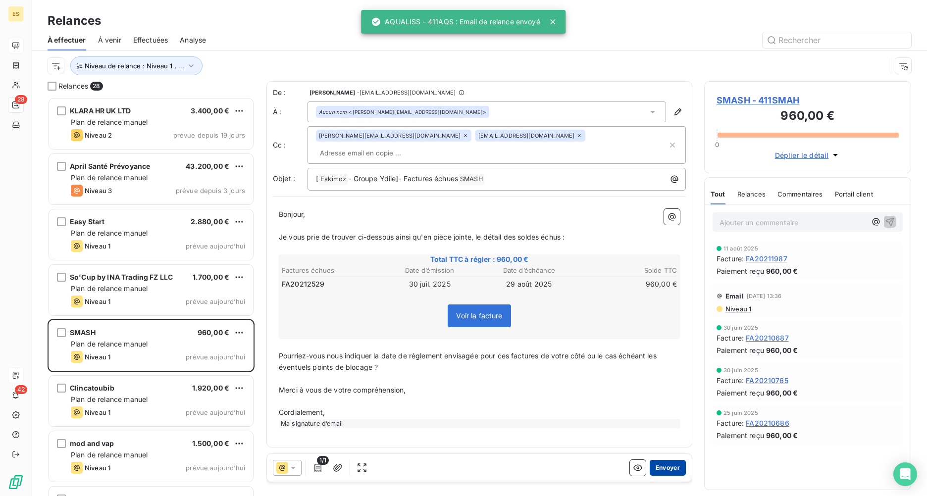
click at [660, 365] on button "Envoyer" at bounding box center [668, 468] width 36 height 16
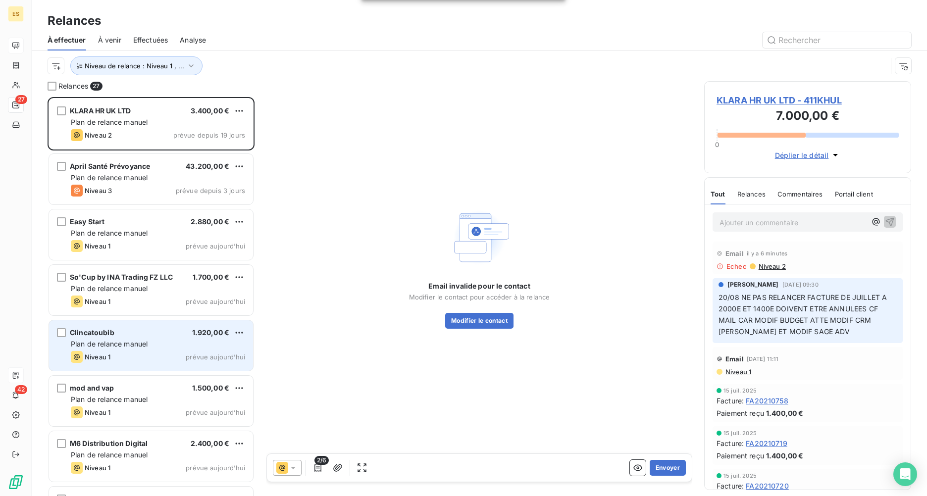
click at [145, 353] on div "Niveau 1 prévue [DATE]" at bounding box center [158, 357] width 174 height 12
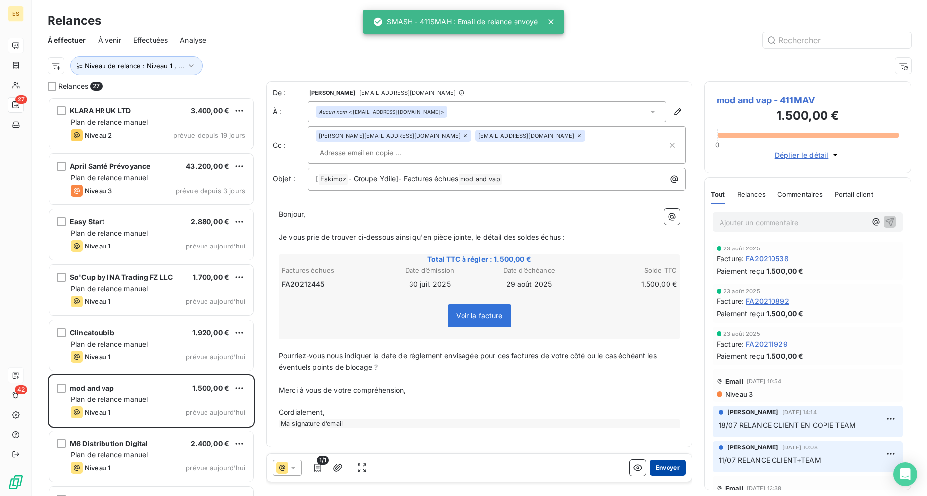
click at [667, 365] on button "Envoyer" at bounding box center [668, 468] width 36 height 16
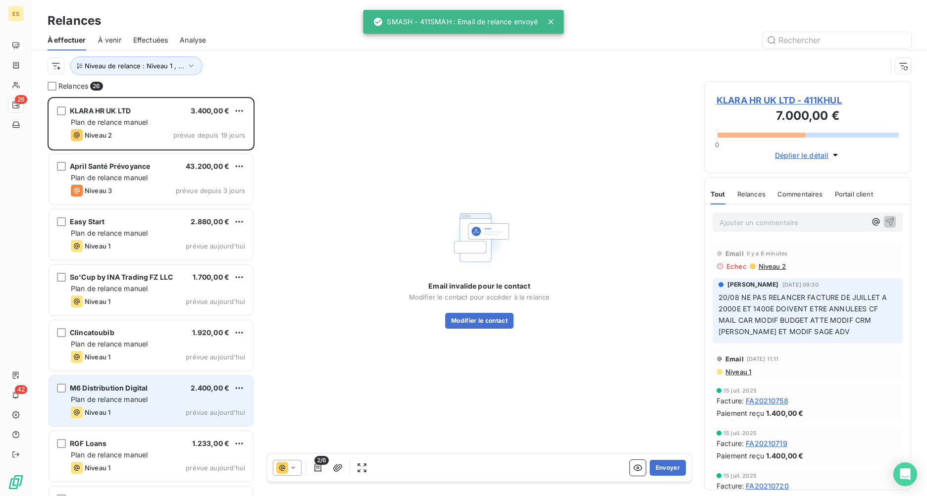
click at [149, 365] on div "Plan de relance manuel" at bounding box center [158, 400] width 174 height 10
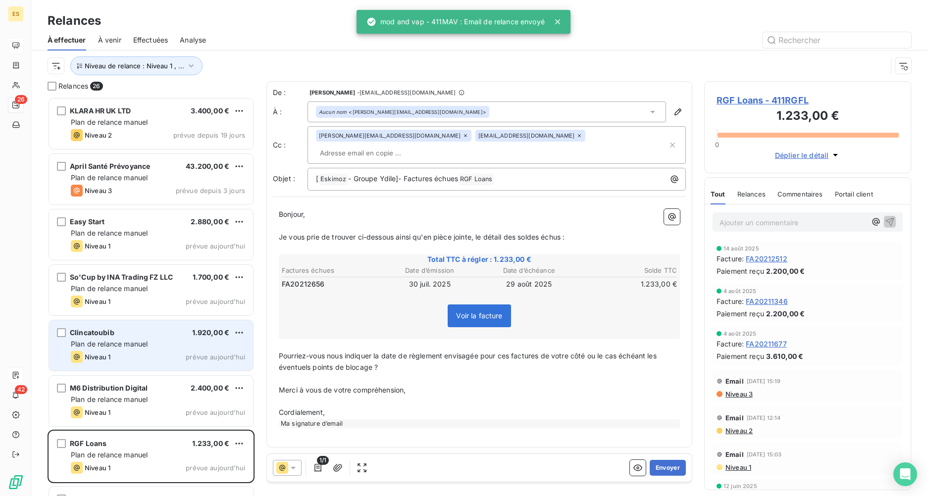
click at [128, 340] on span "Plan de relance manuel" at bounding box center [109, 344] width 77 height 8
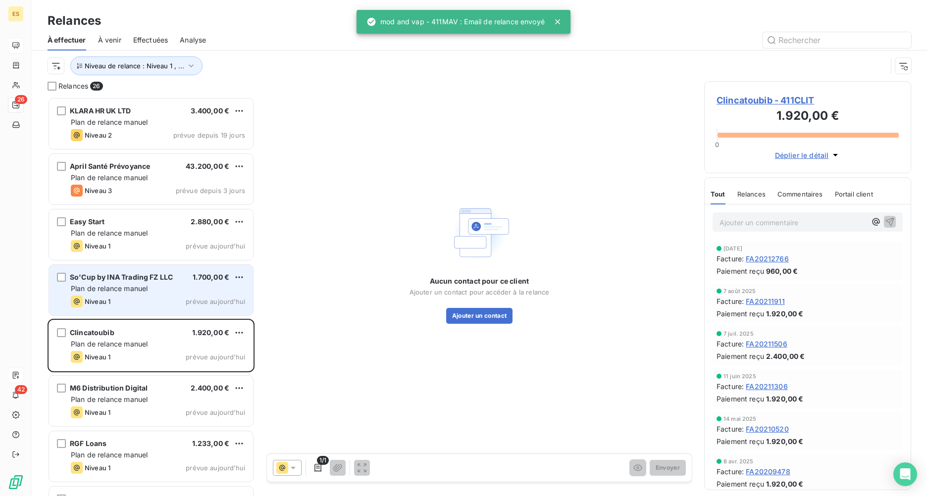
click at [127, 286] on span "Plan de relance manuel" at bounding box center [109, 288] width 77 height 8
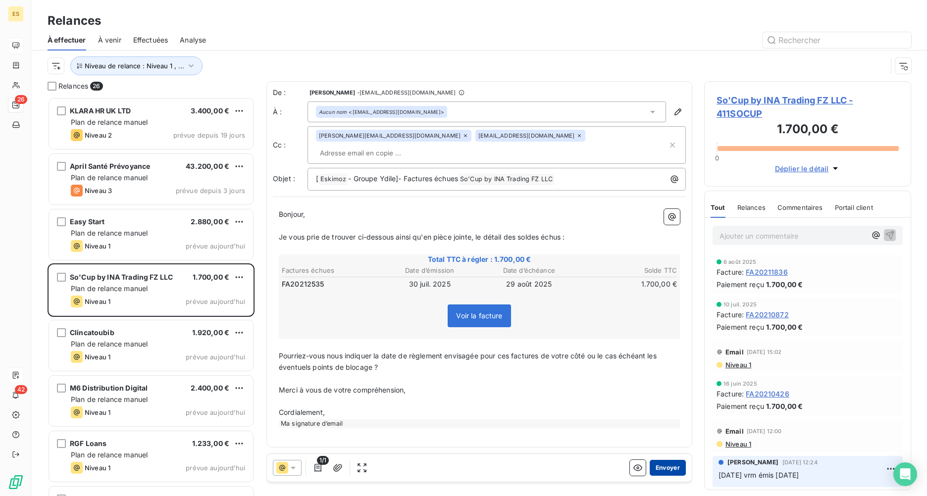
click at [667, 365] on button "Envoyer" at bounding box center [668, 468] width 36 height 16
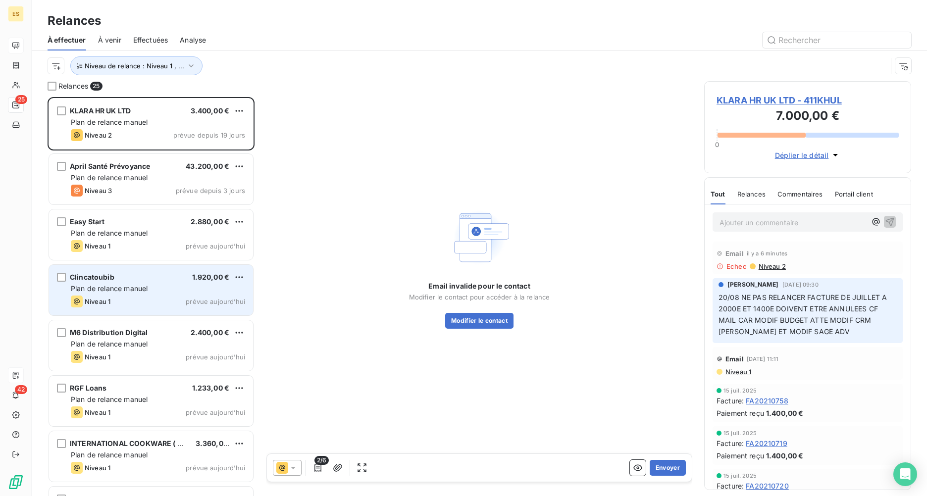
click at [116, 286] on span "Plan de relance manuel" at bounding box center [109, 288] width 77 height 8
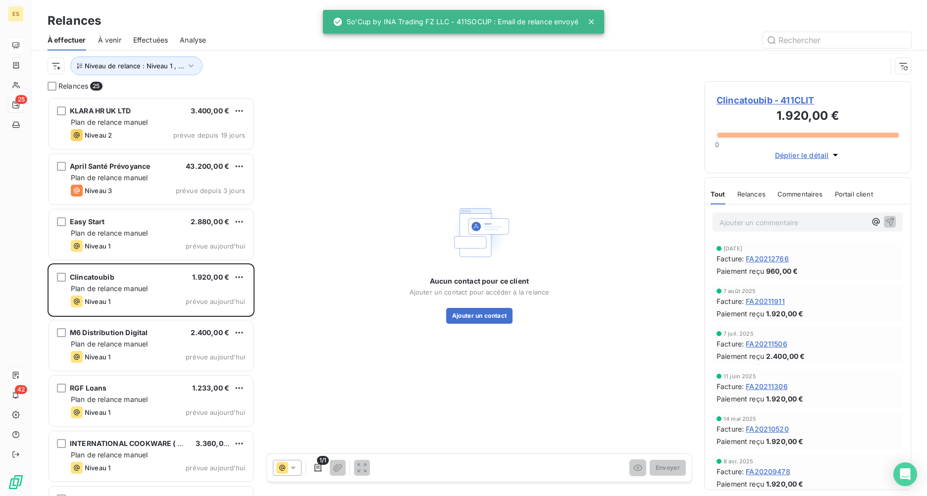
click at [736, 95] on span "Clincatoubib - 411CLIT" at bounding box center [808, 100] width 182 height 13
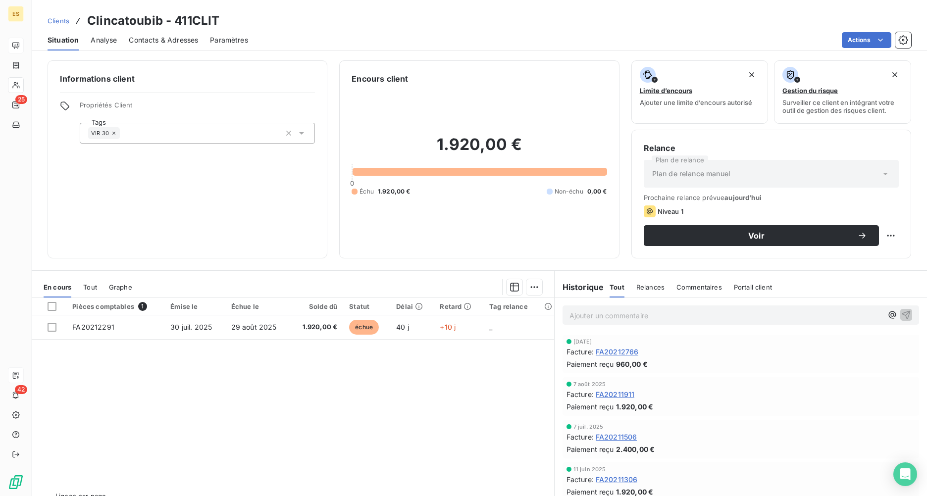
click at [148, 41] on span "Contacts & Adresses" at bounding box center [163, 40] width 69 height 10
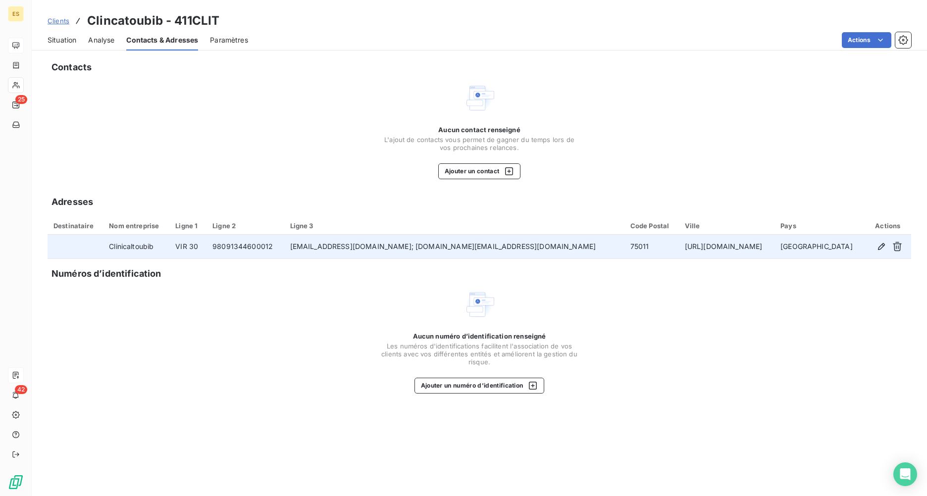
click at [506, 253] on td "[EMAIL_ADDRESS][DOMAIN_NAME]; [DOMAIN_NAME][EMAIL_ADDRESS][DOMAIN_NAME]" at bounding box center [454, 247] width 340 height 24
drag, startPoint x: 328, startPoint y: 245, endPoint x: 413, endPoint y: 250, distance: 85.3
click at [413, 250] on td "[EMAIL_ADDRESS][DOMAIN_NAME]; [DOMAIN_NAME][EMAIL_ADDRESS][DOMAIN_NAME]" at bounding box center [454, 247] width 340 height 24
copy td "[EMAIL_ADDRESS][DOMAIN_NAME]"
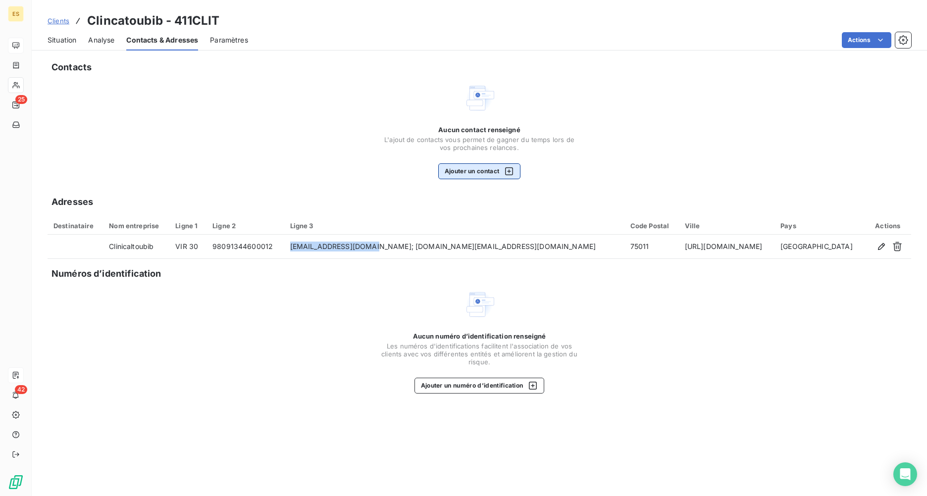
click at [466, 170] on button "Ajouter un contact" at bounding box center [479, 171] width 83 height 16
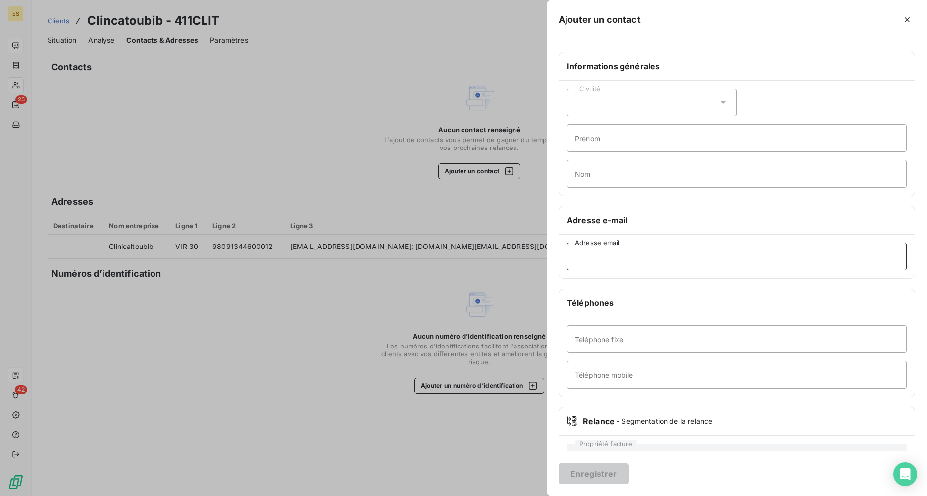
click at [598, 261] on input "Adresse email" at bounding box center [737, 257] width 340 height 28
paste input "[EMAIL_ADDRESS][DOMAIN_NAME]"
type input "[EMAIL_ADDRESS][DOMAIN_NAME]"
click at [600, 365] on button "Enregistrer" at bounding box center [594, 474] width 70 height 21
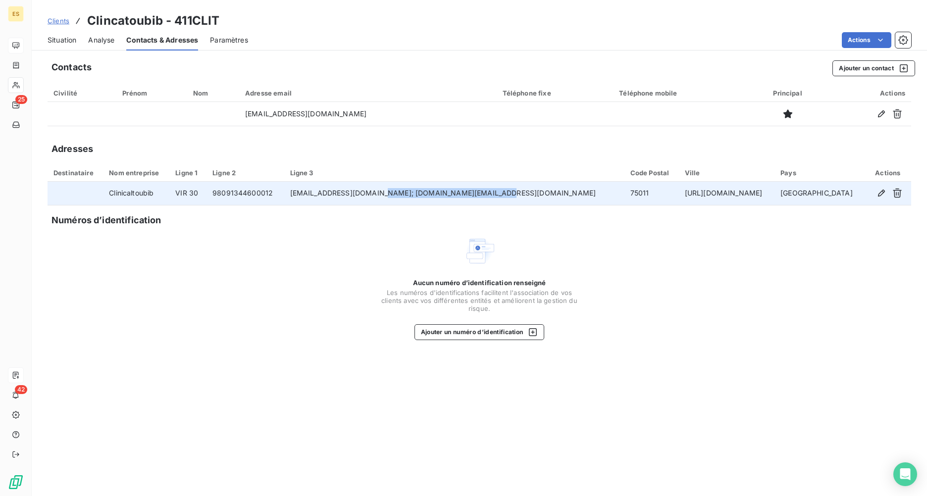
drag, startPoint x: 420, startPoint y: 192, endPoint x: 538, endPoint y: 192, distance: 118.4
click at [538, 192] on td "[EMAIL_ADDRESS][DOMAIN_NAME]; [DOMAIN_NAME][EMAIL_ADDRESS][DOMAIN_NAME]" at bounding box center [454, 194] width 340 height 24
copy td "[EMAIL_ADDRESS][DOMAIN_NAME]"
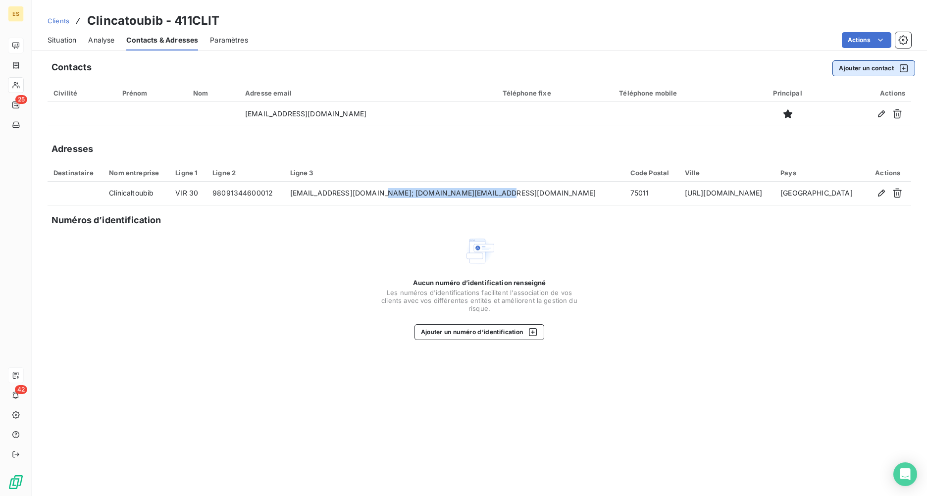
click at [736, 67] on button "Ajouter un contact" at bounding box center [873, 68] width 83 height 16
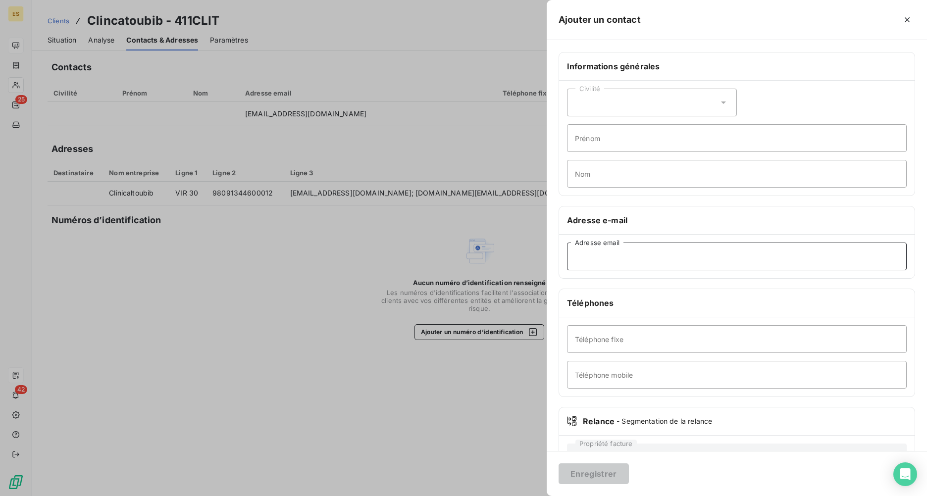
click at [600, 259] on input "Adresse email" at bounding box center [737, 257] width 340 height 28
paste input "[EMAIL_ADDRESS][DOMAIN_NAME]"
type input "[EMAIL_ADDRESS][DOMAIN_NAME]"
click at [600, 365] on button "Enregistrer" at bounding box center [594, 474] width 70 height 21
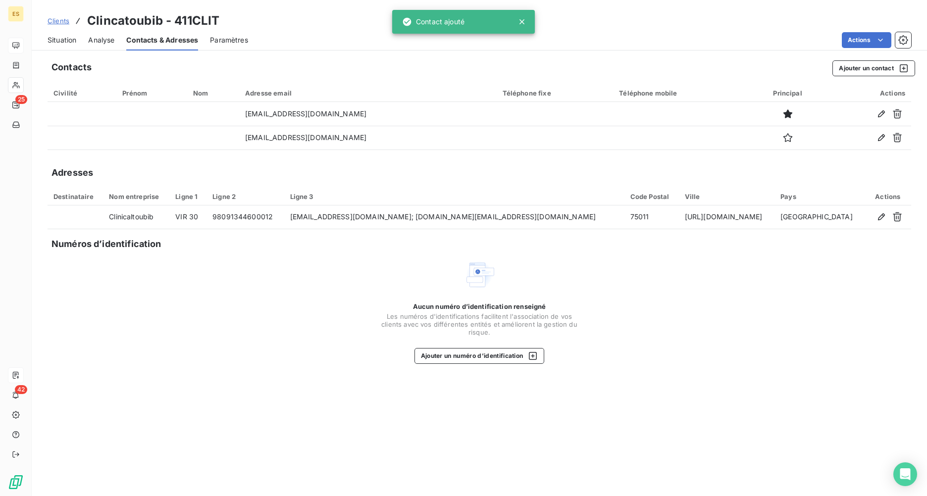
click at [63, 39] on span "Situation" at bounding box center [62, 40] width 29 height 10
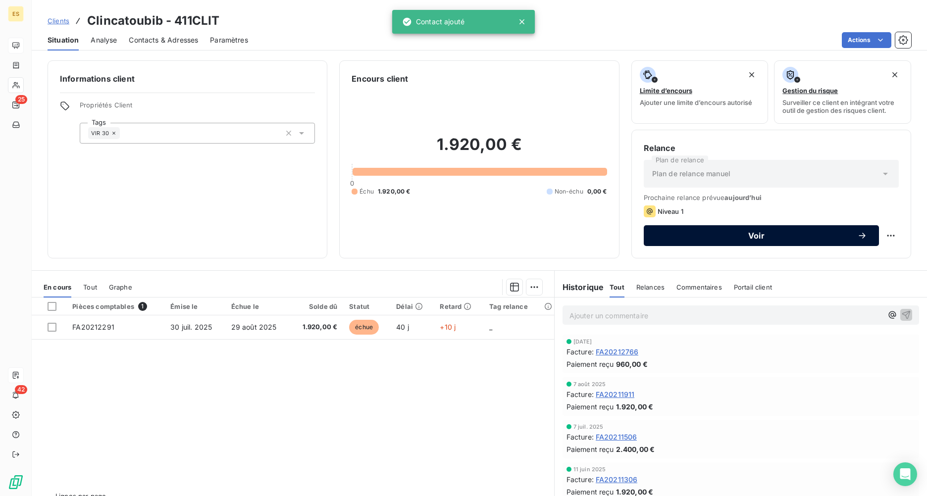
click at [723, 231] on div "Voir" at bounding box center [761, 236] width 211 height 10
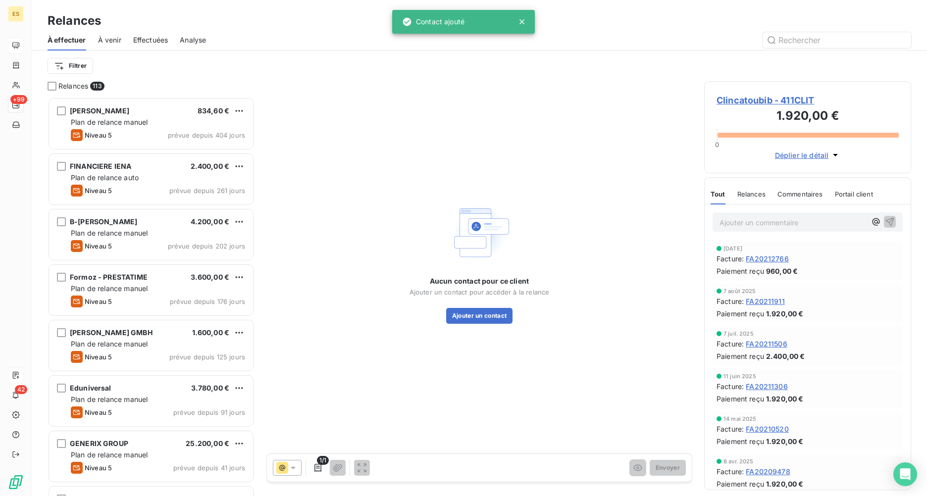
scroll to position [392, 200]
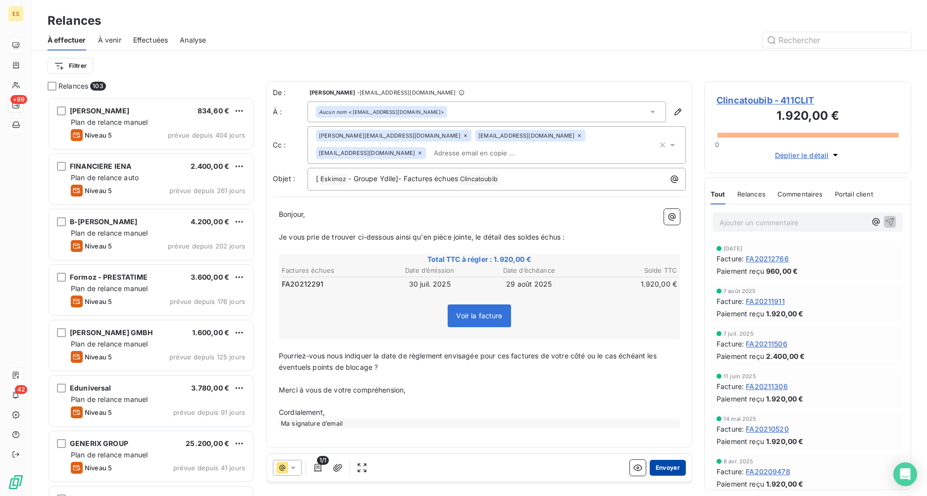
click at [670, 365] on button "Envoyer" at bounding box center [668, 468] width 36 height 16
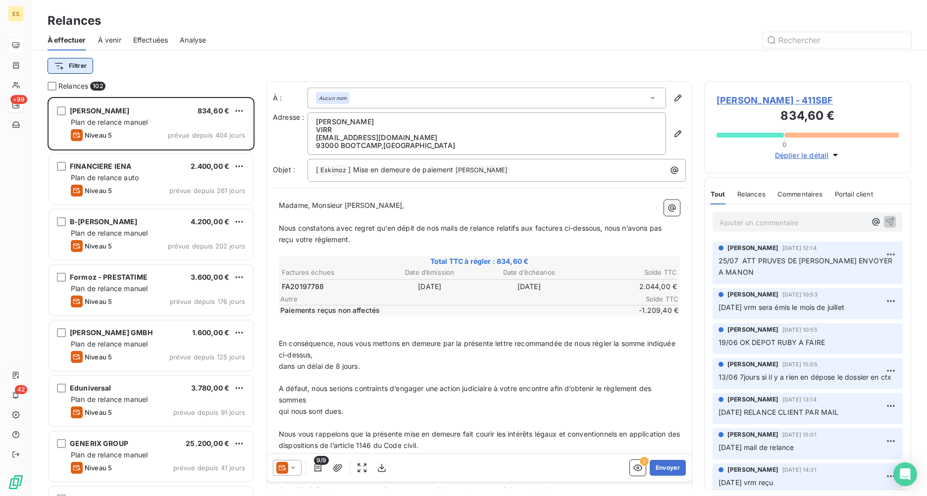
click at [76, 69] on html "ES +99 42 Relances À effectuer À venir Effectuées Analyse Filtrer Relances 102 …" at bounding box center [463, 248] width 927 height 496
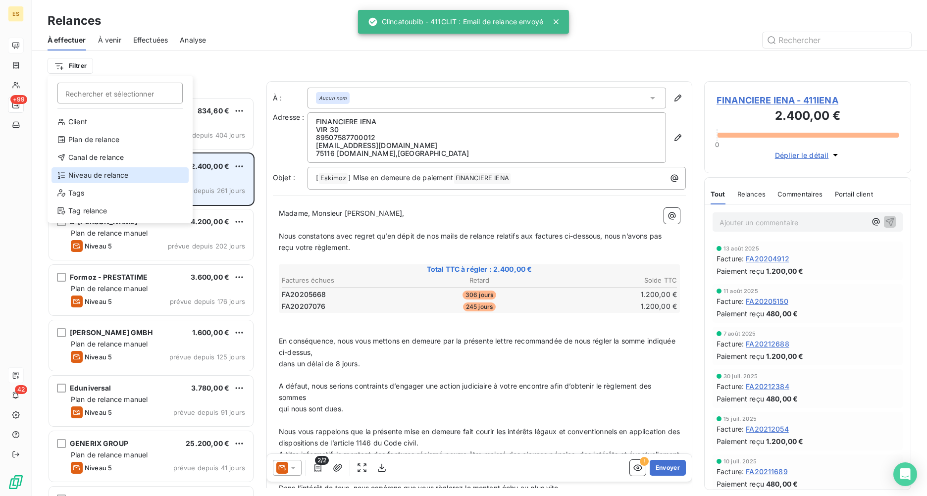
click at [91, 173] on div "Niveau de relance" at bounding box center [120, 175] width 137 height 16
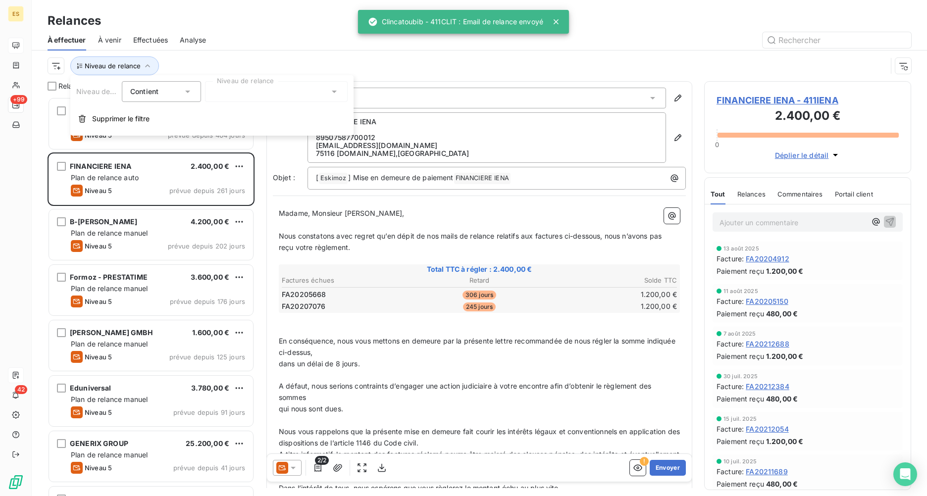
click at [283, 97] on div at bounding box center [276, 91] width 143 height 21
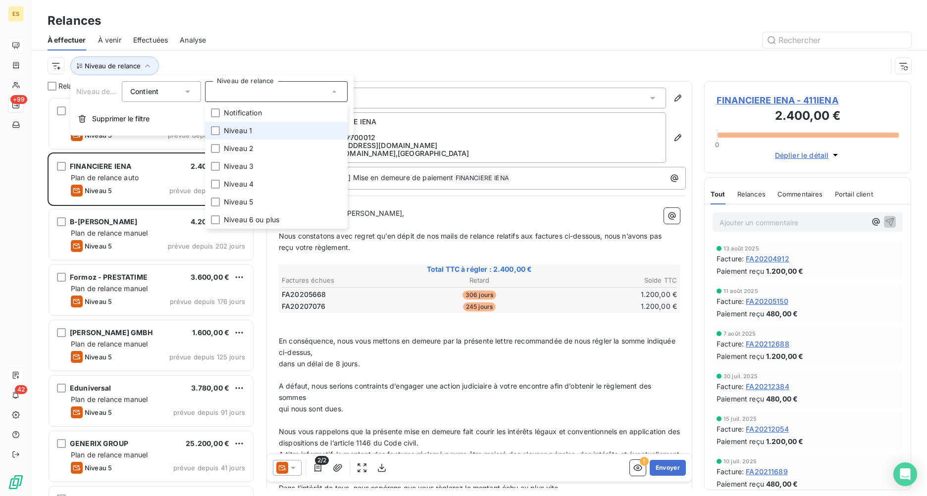
click at [247, 131] on span "Niveau 1" at bounding box center [238, 131] width 28 height 10
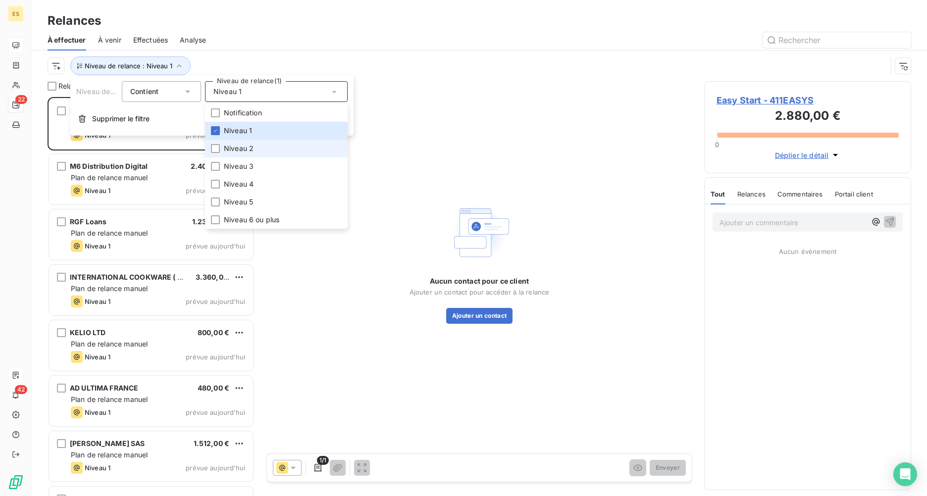
click at [238, 145] on span "Niveau 2" at bounding box center [239, 149] width 30 height 10
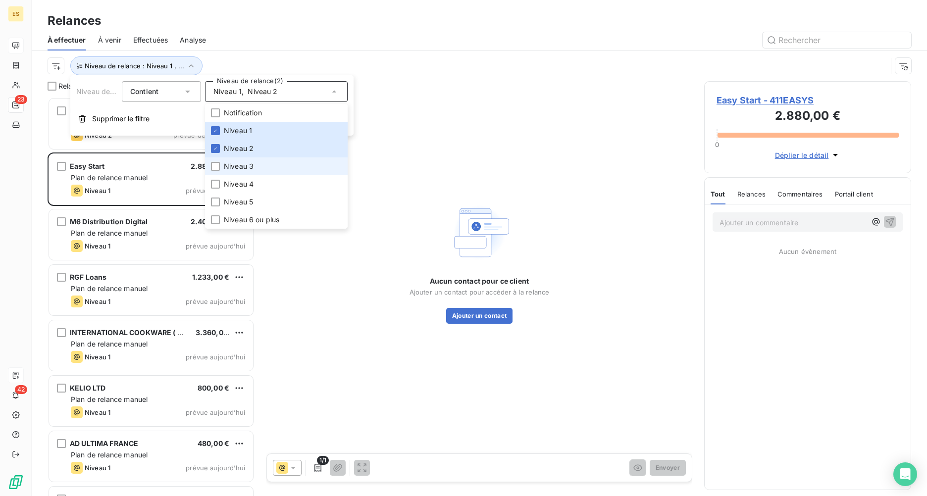
click at [232, 163] on span "Niveau 3" at bounding box center [239, 166] width 30 height 10
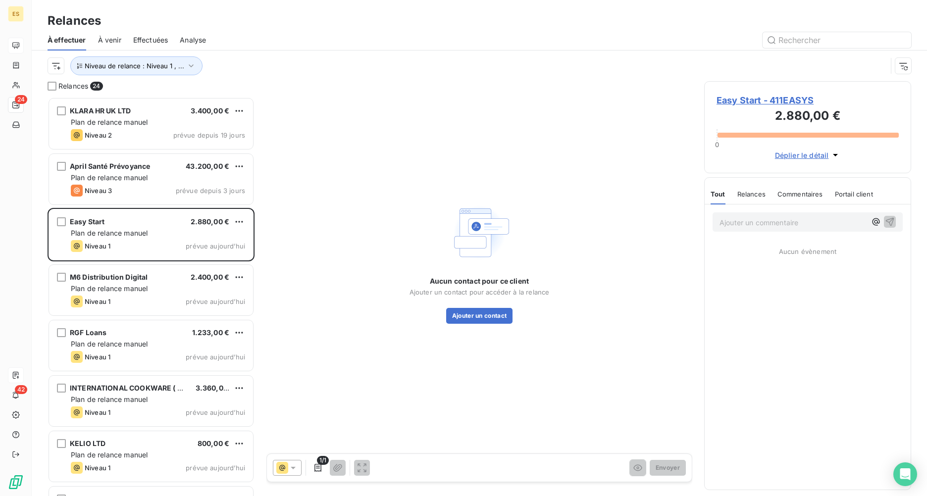
click at [485, 27] on div "Relances" at bounding box center [479, 21] width 895 height 18
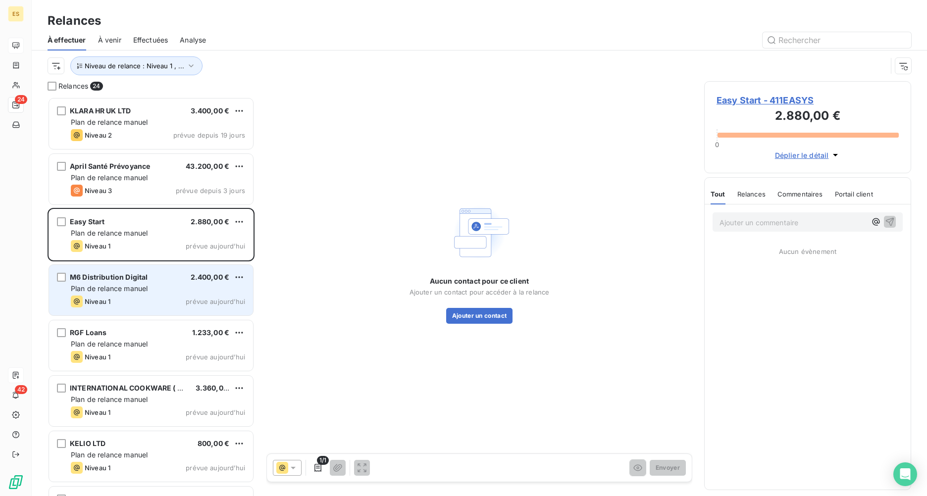
click at [121, 282] on div "M6 Distribution Digital" at bounding box center [109, 277] width 78 height 10
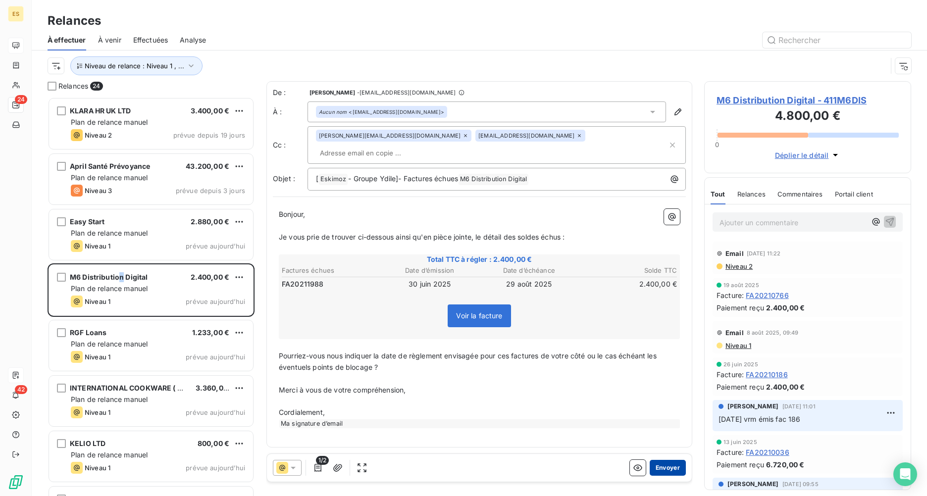
click at [679, 365] on button "Envoyer" at bounding box center [668, 468] width 36 height 16
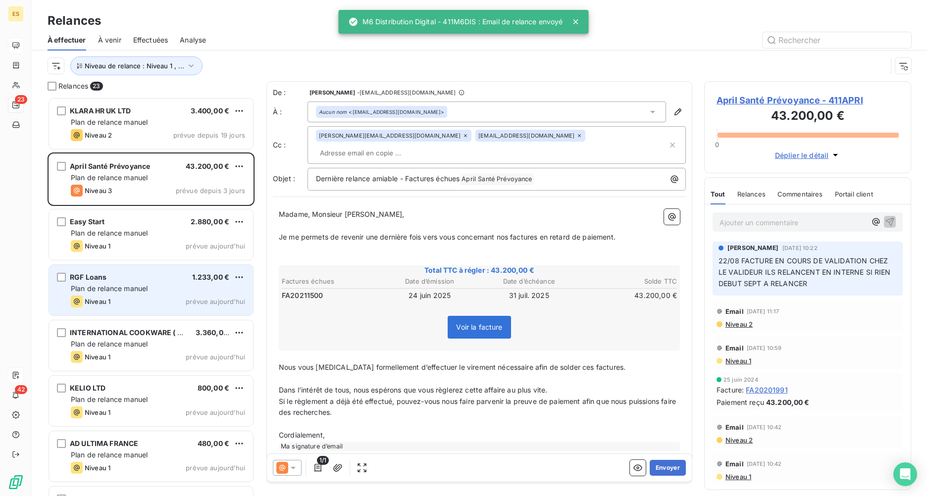
click at [115, 276] on div "RGF Loans 1.233,00 €" at bounding box center [158, 277] width 174 height 9
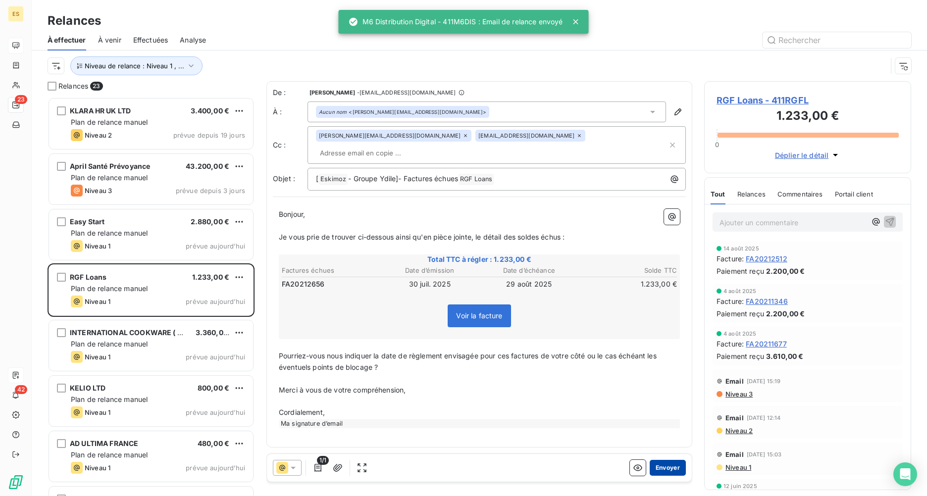
click at [677, 365] on button "Envoyer" at bounding box center [668, 468] width 36 height 16
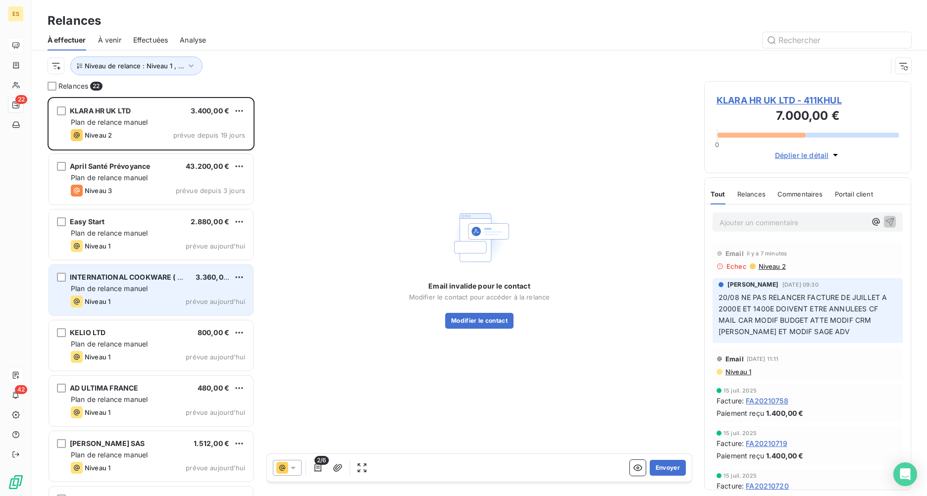
click at [140, 303] on div "Niveau 1 prévue [DATE]" at bounding box center [158, 302] width 174 height 12
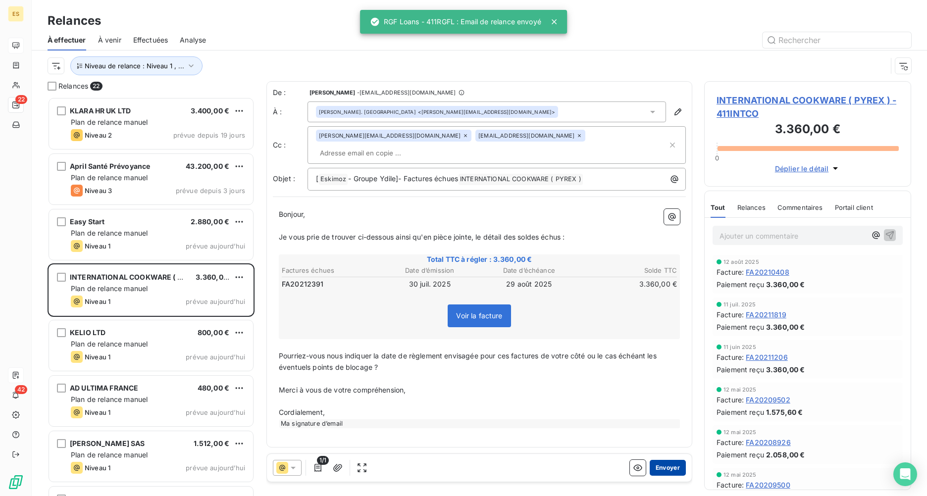
click at [666, 365] on button "Envoyer" at bounding box center [668, 468] width 36 height 16
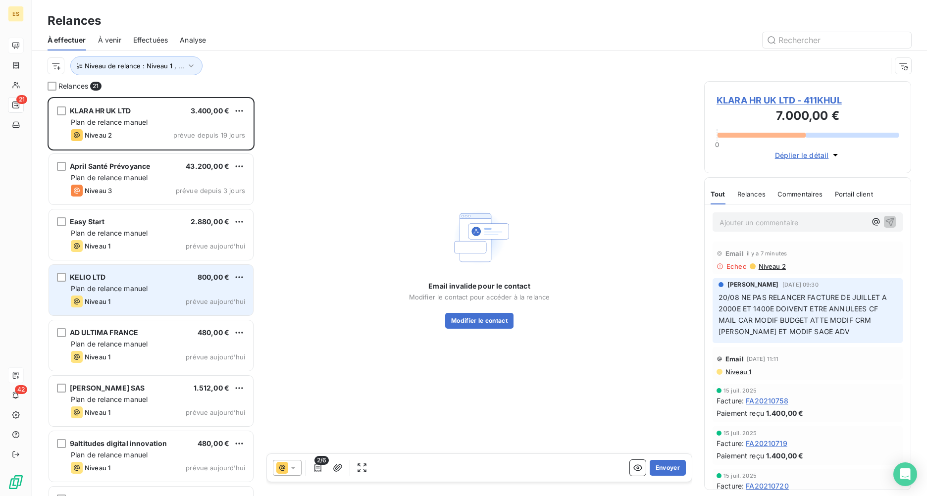
click at [118, 291] on span "Plan de relance manuel" at bounding box center [109, 288] width 77 height 8
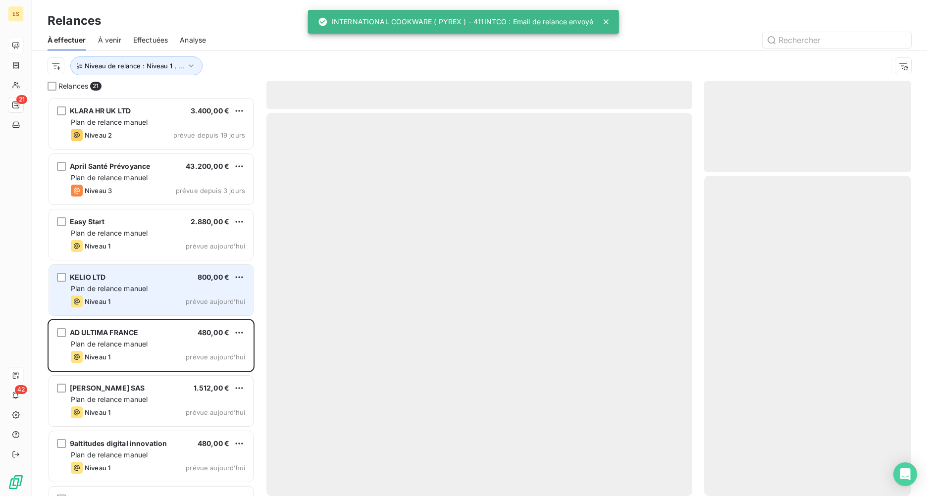
click at [116, 286] on span "Plan de relance manuel" at bounding box center [109, 288] width 77 height 8
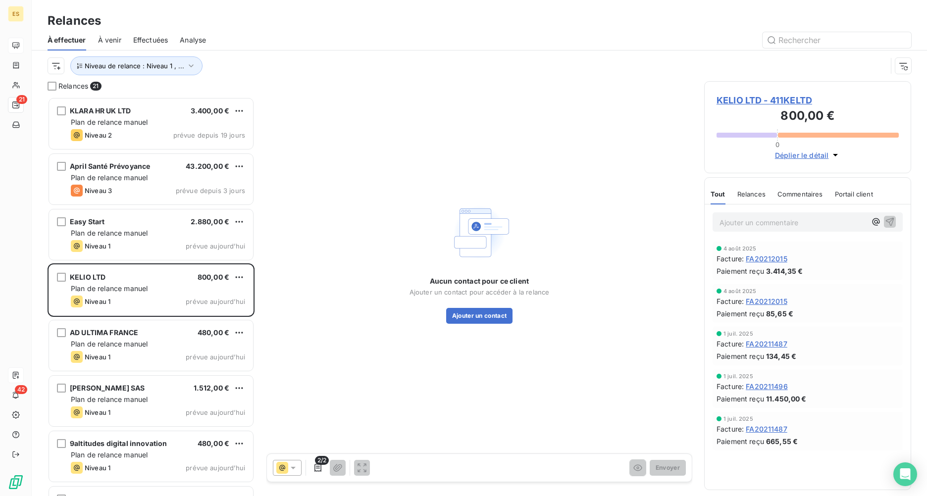
click at [736, 101] on span "KELIO LTD - 411KELTD" at bounding box center [808, 100] width 182 height 13
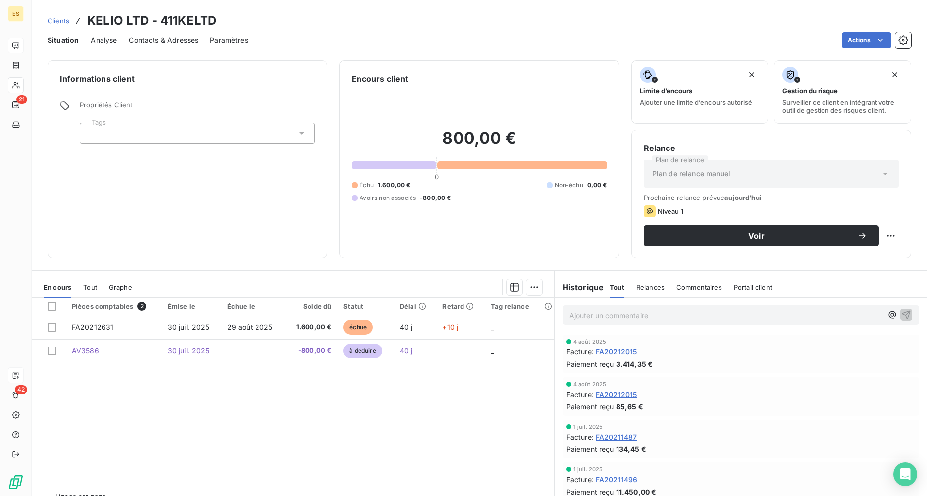
click at [156, 39] on span "Contacts & Adresses" at bounding box center [163, 40] width 69 height 10
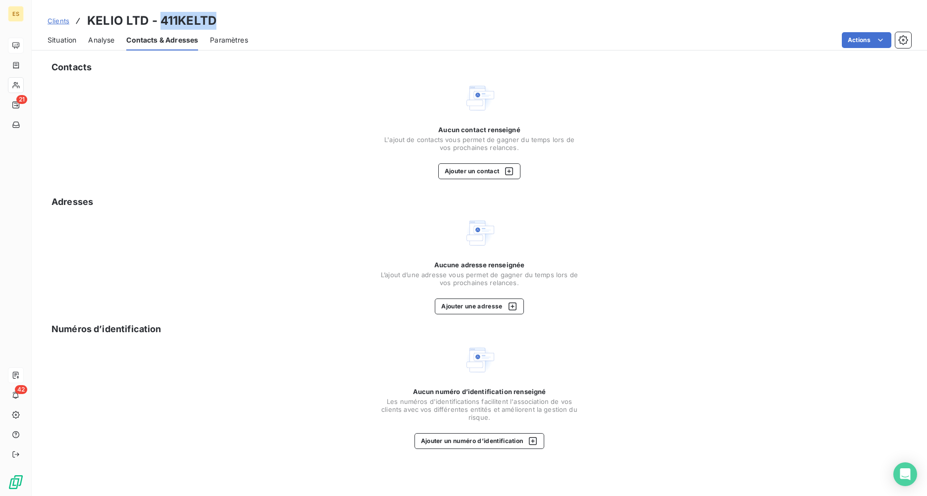
drag, startPoint x: 220, startPoint y: 21, endPoint x: 163, endPoint y: 17, distance: 56.6
click at [163, 17] on div "Clients KELIO LTD - 411KELTD" at bounding box center [479, 21] width 895 height 18
click at [180, 26] on h3 "KELIO LTD - 411KELTD" at bounding box center [151, 21] width 129 height 18
drag, startPoint x: 159, startPoint y: 19, endPoint x: 224, endPoint y: 25, distance: 65.1
click at [224, 25] on div "Clients KELIO LTD - 411KELTD" at bounding box center [479, 21] width 895 height 18
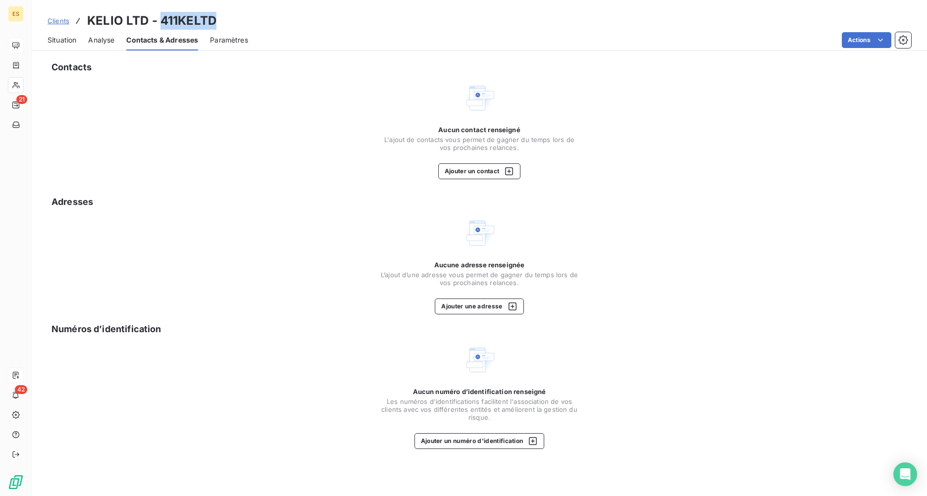
copy h3 "411KELTD"
click at [491, 169] on button "Ajouter un contact" at bounding box center [479, 171] width 83 height 16
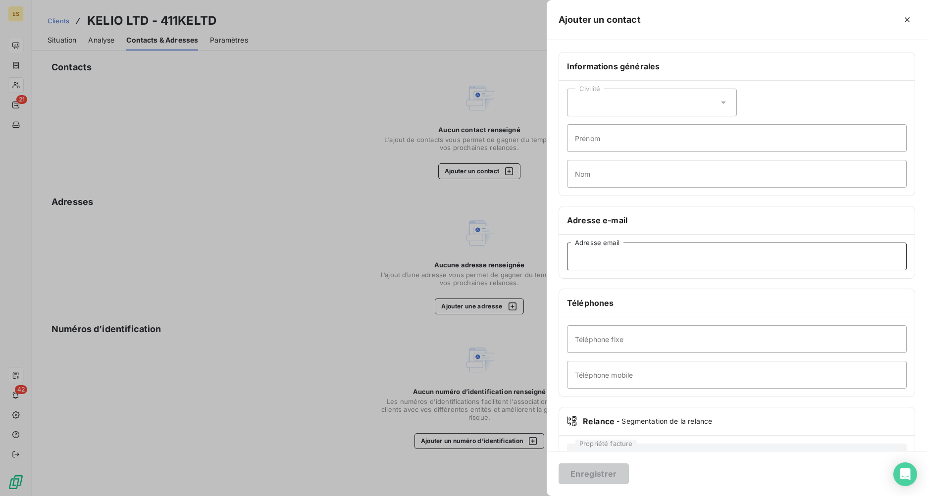
click at [579, 261] on input "Adresse email" at bounding box center [737, 257] width 340 height 28
paste input "[PERSON_NAME][EMAIL_ADDRESS][PERSON_NAME][DOMAIN_NAME]"
type input "[PERSON_NAME][EMAIL_ADDRESS][PERSON_NAME][DOMAIN_NAME]"
click at [585, 365] on button "Enregistrer" at bounding box center [594, 474] width 70 height 21
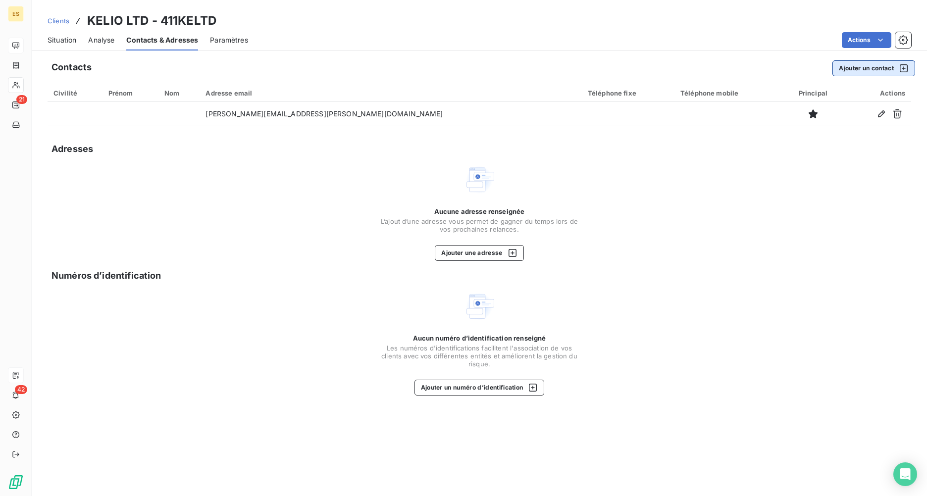
click at [736, 67] on button "Ajouter un contact" at bounding box center [873, 68] width 83 height 16
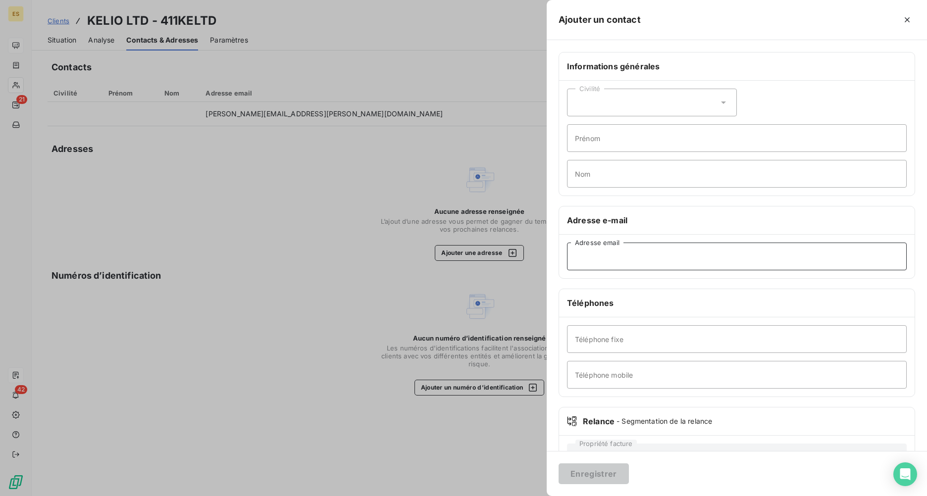
click at [596, 264] on input "Adresse email" at bounding box center [737, 257] width 340 height 28
paste input "[PERSON_NAME][EMAIL_ADDRESS][DOMAIN_NAME]"
type input "[PERSON_NAME][EMAIL_ADDRESS][DOMAIN_NAME]"
click at [604, 365] on button "Enregistrer" at bounding box center [594, 474] width 70 height 21
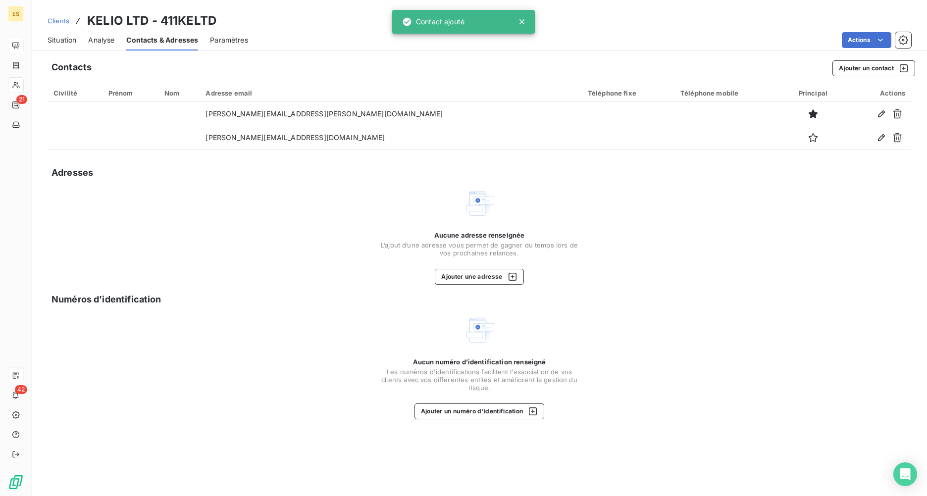
click at [69, 37] on span "Situation" at bounding box center [62, 40] width 29 height 10
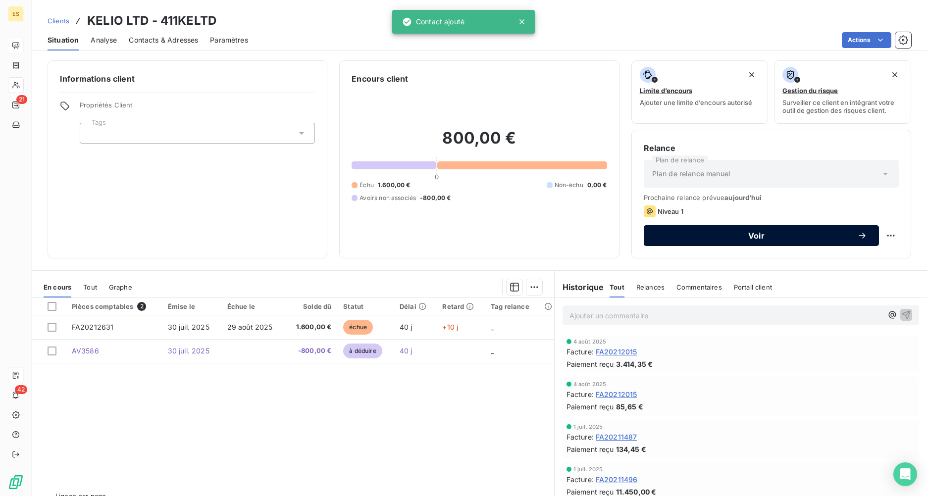
click at [736, 229] on button "Voir" at bounding box center [761, 235] width 235 height 21
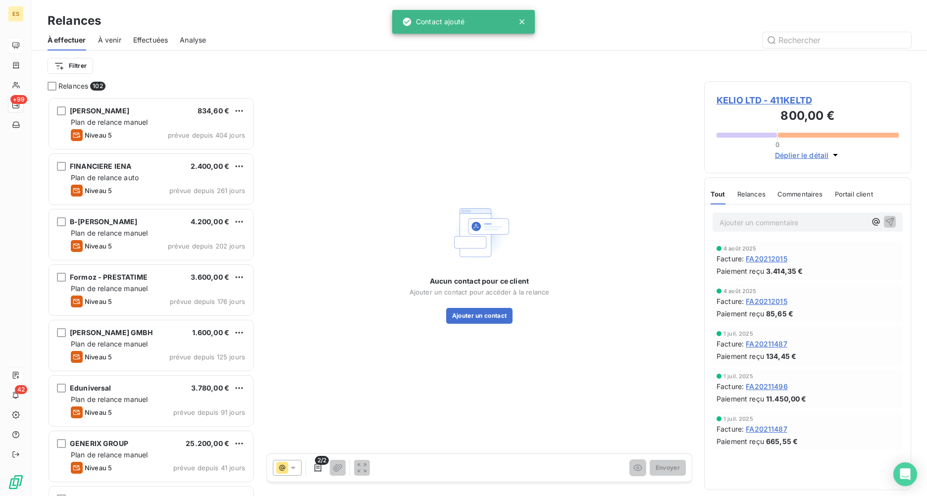
scroll to position [8, 8]
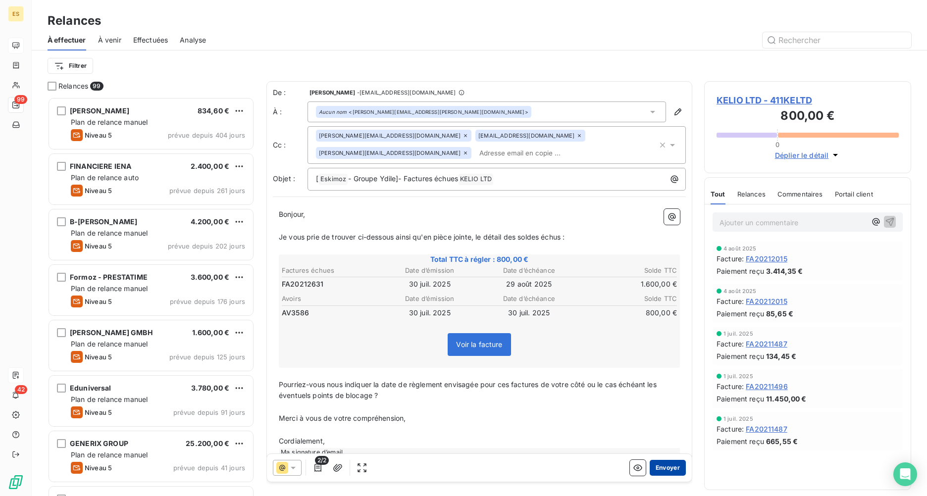
click at [655, 365] on button "Envoyer" at bounding box center [668, 468] width 36 height 16
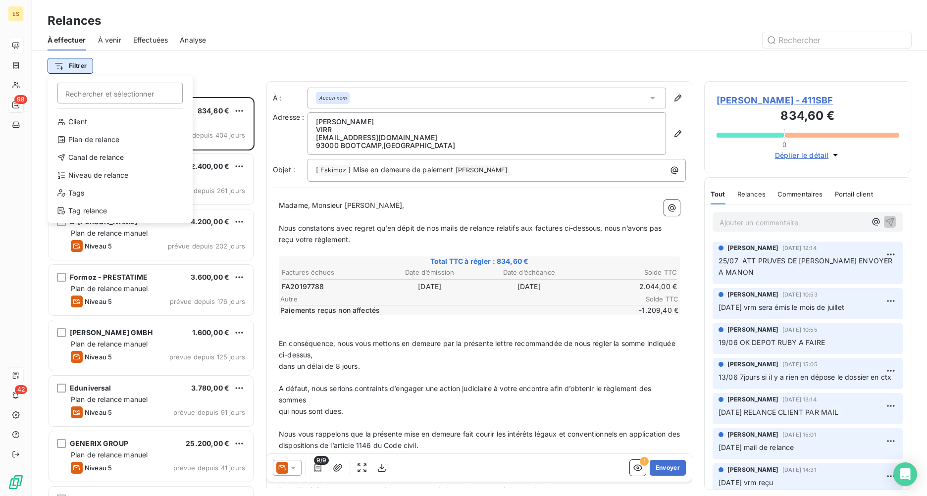
click at [78, 67] on html "ES 98 42 Relances À effectuer À venir Effectuées Analyse Filtrer Rechercher et …" at bounding box center [463, 248] width 927 height 496
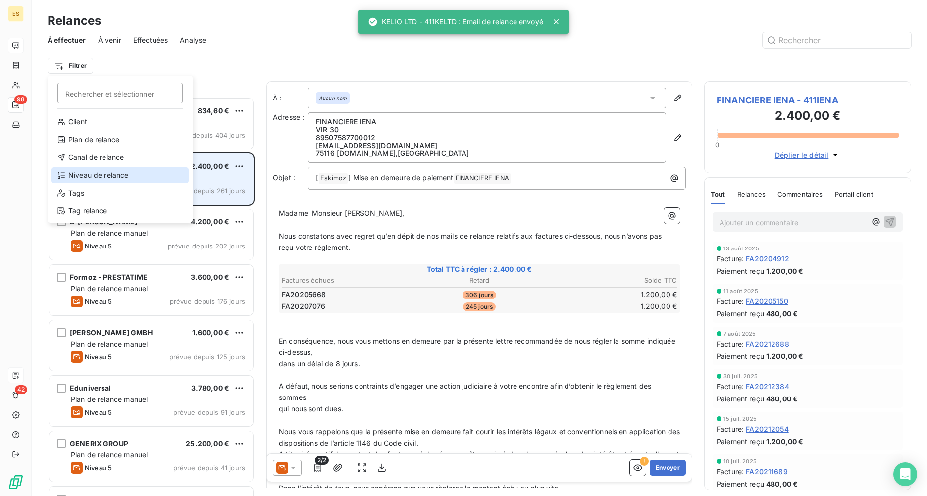
drag, startPoint x: 103, startPoint y: 177, endPoint x: 108, endPoint y: 176, distance: 5.0
click at [103, 177] on div "Niveau de relance" at bounding box center [120, 175] width 137 height 16
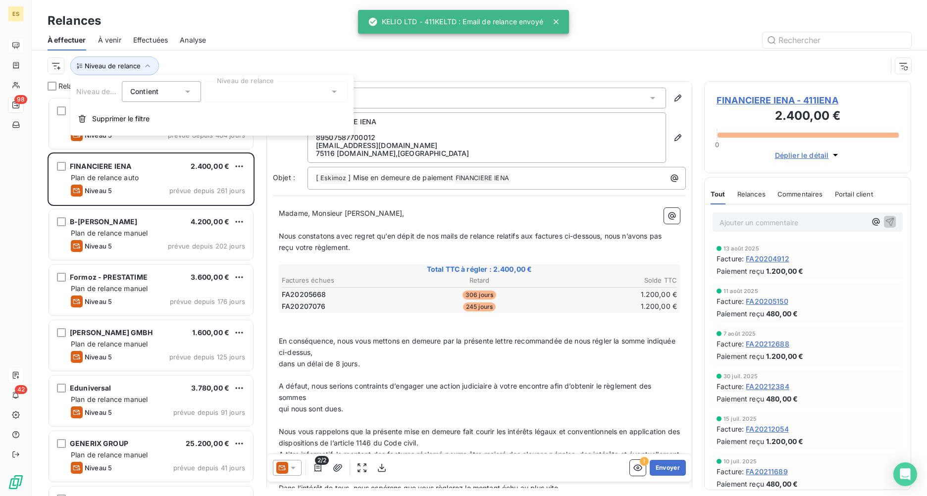
click at [277, 97] on div at bounding box center [276, 91] width 143 height 21
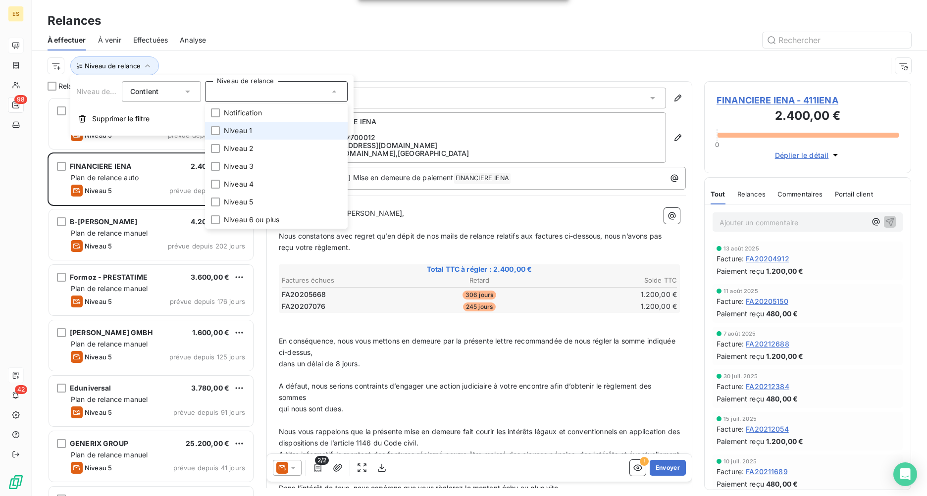
click at [242, 127] on span "Niveau 1" at bounding box center [238, 131] width 28 height 10
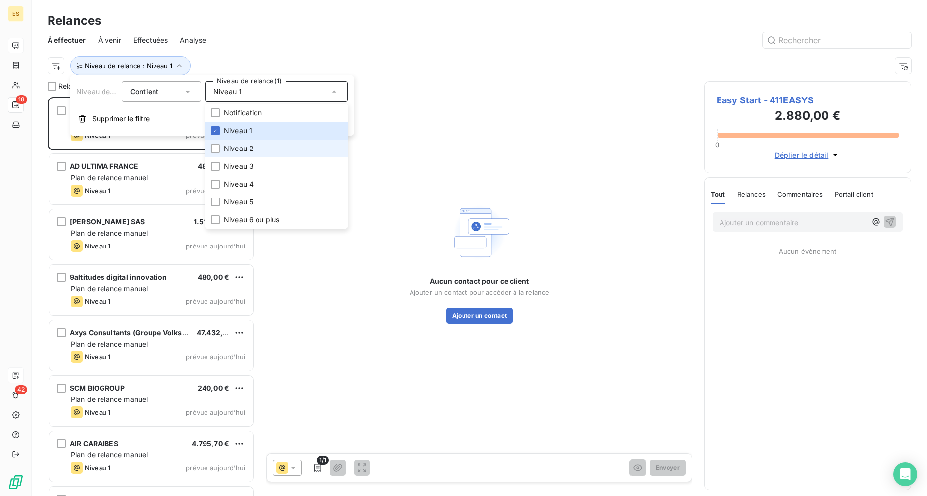
click at [233, 140] on li "Niveau 2" at bounding box center [276, 149] width 143 height 18
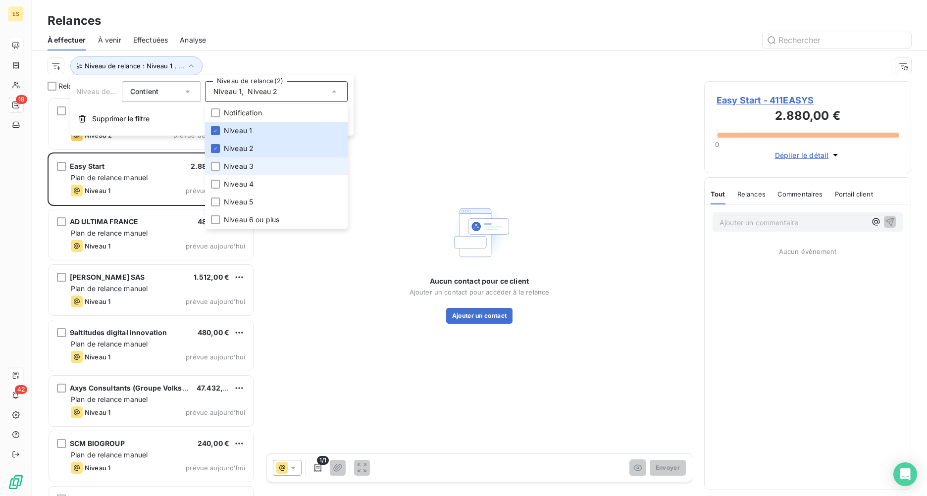
click at [233, 161] on li "Niveau 3" at bounding box center [276, 166] width 143 height 18
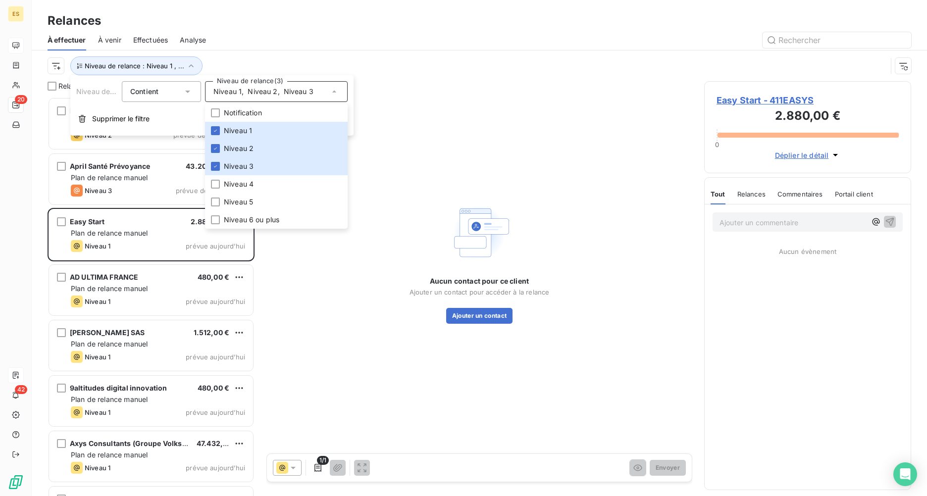
click at [367, 29] on div "Relances" at bounding box center [479, 21] width 895 height 18
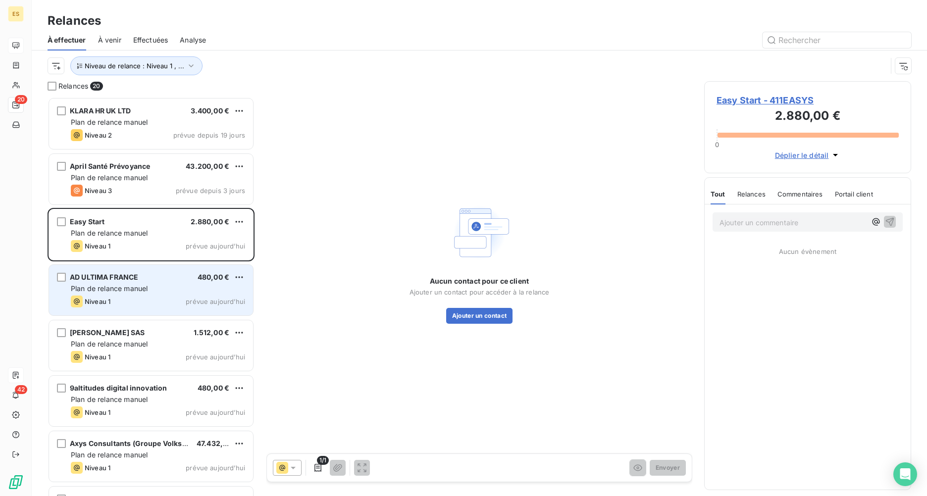
click at [129, 282] on div "AD ULTIMA FRANCE 480,00 € Plan de relance [PERSON_NAME] 1 prévue [DATE]" at bounding box center [151, 290] width 204 height 51
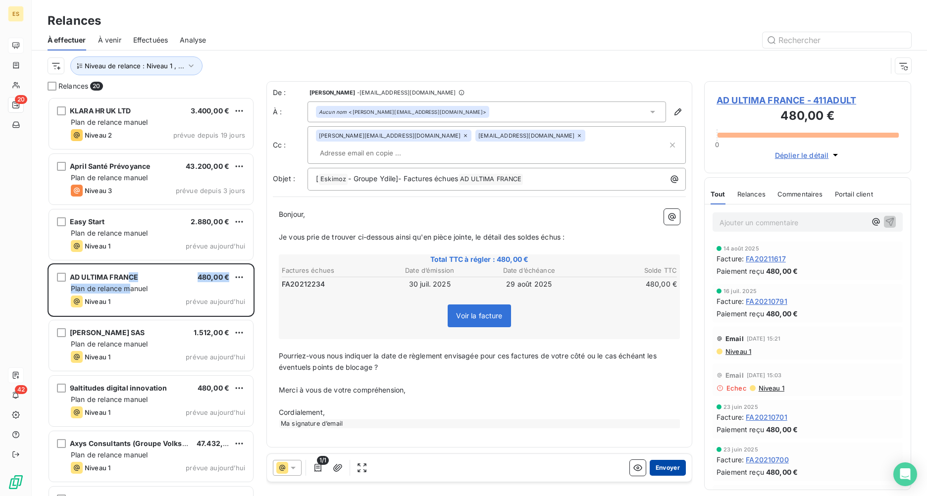
click at [665, 365] on button "Envoyer" at bounding box center [668, 468] width 36 height 16
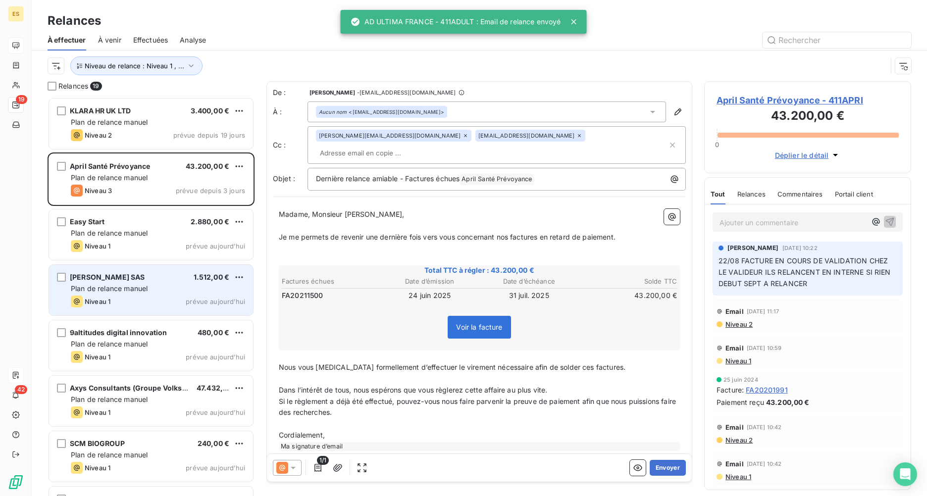
click at [169, 296] on div "Niveau 1 prévue [DATE]" at bounding box center [158, 302] width 174 height 12
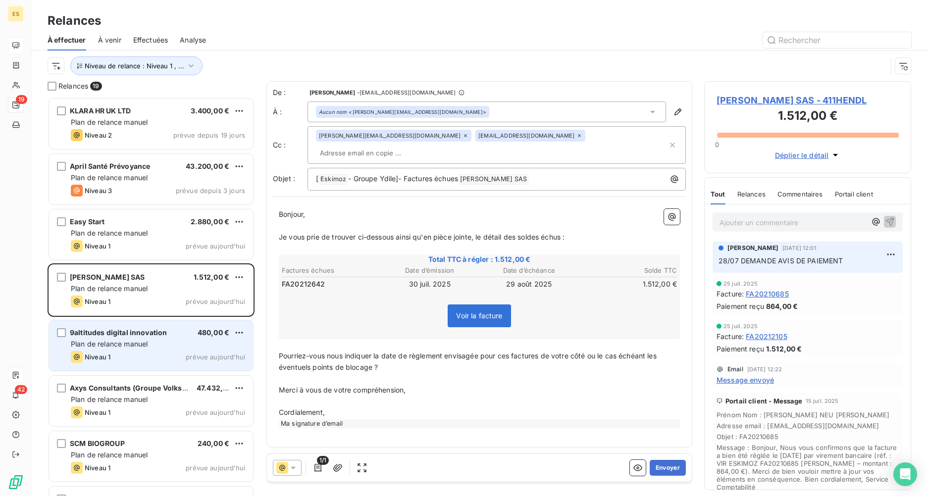
click at [149, 351] on div "Niveau 1 prévue [DATE]" at bounding box center [158, 357] width 174 height 12
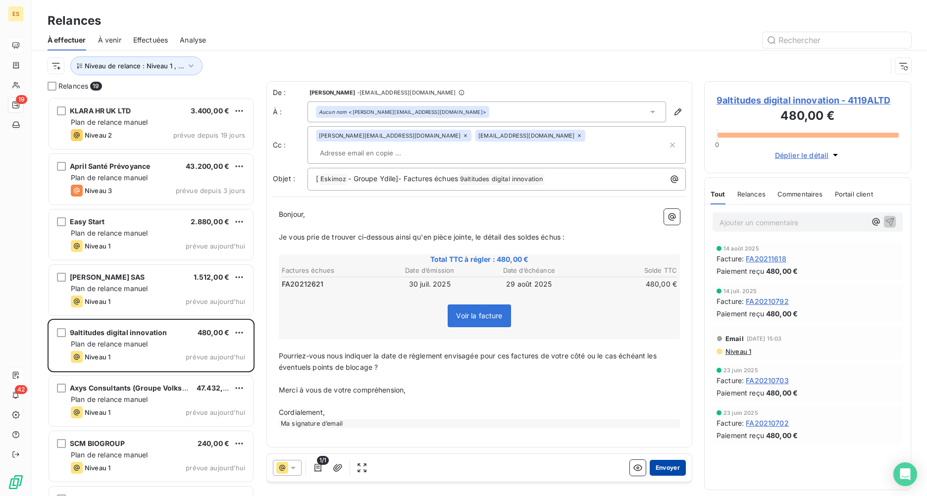
click at [671, 365] on button "Envoyer" at bounding box center [668, 468] width 36 height 16
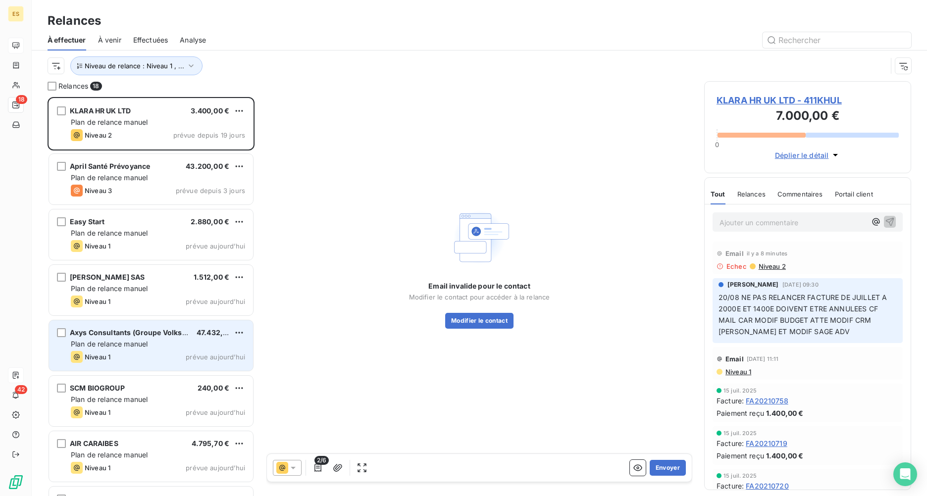
click at [148, 357] on div "Niveau 1 prévue [DATE]" at bounding box center [158, 357] width 174 height 12
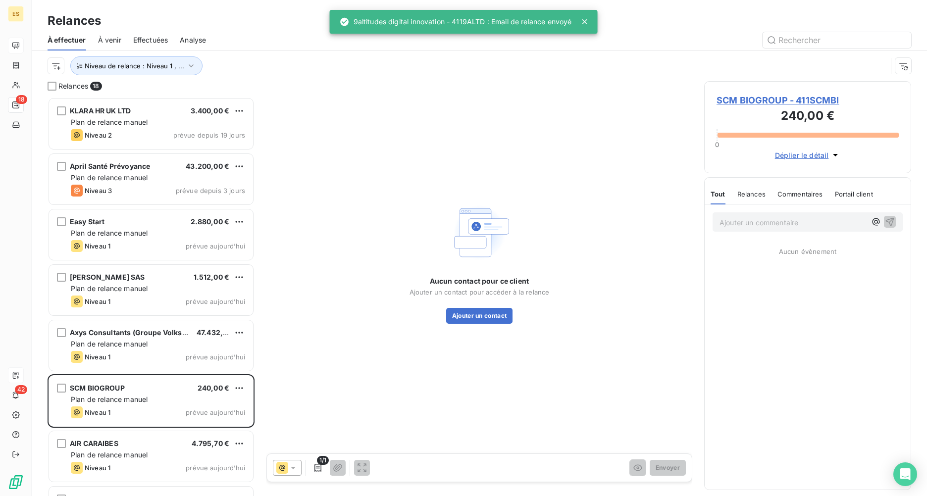
click at [736, 100] on span "SCM BIOGROUP - 411SCMBI" at bounding box center [808, 100] width 182 height 13
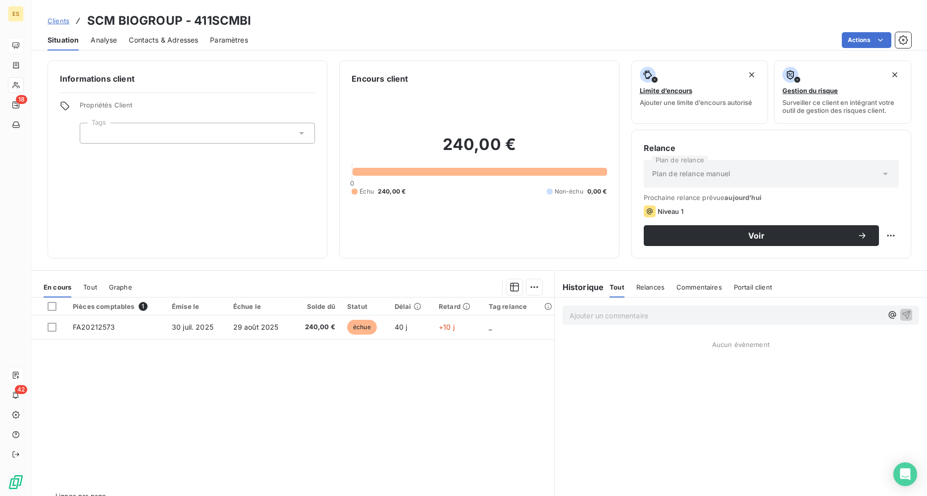
click at [162, 32] on div "Contacts & Adresses" at bounding box center [163, 40] width 69 height 21
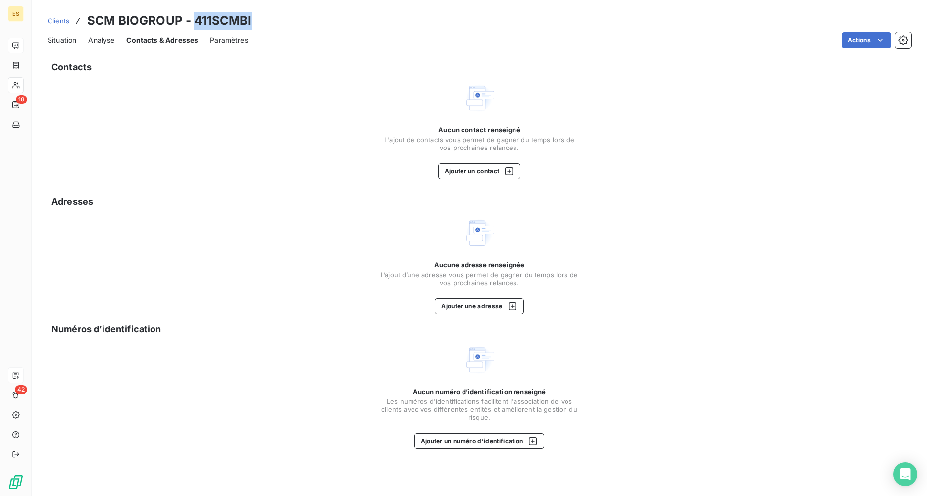
drag, startPoint x: 193, startPoint y: 19, endPoint x: 251, endPoint y: 27, distance: 58.4
click at [251, 27] on div "Clients SCM BIOGROUP - 411SCMBI" at bounding box center [479, 21] width 895 height 18
copy h3 "411SCMBI"
click at [459, 179] on div "Contacts Aucun contact renseigné L'ajout de contacts vous permet de gagner du t…" at bounding box center [479, 275] width 895 height 442
click at [464, 173] on button "Ajouter un contact" at bounding box center [479, 171] width 83 height 16
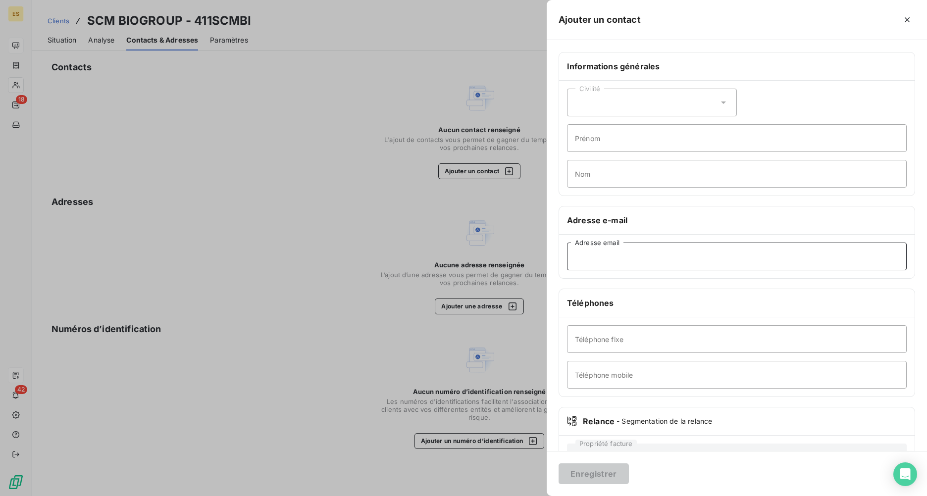
click at [600, 260] on input "Adresse email" at bounding box center [737, 257] width 340 height 28
paste input "[PERSON_NAME][EMAIL_ADDRESS][DOMAIN_NAME]"
type input "[PERSON_NAME][EMAIL_ADDRESS][DOMAIN_NAME]"
click at [579, 365] on button "Enregistrer" at bounding box center [594, 474] width 70 height 21
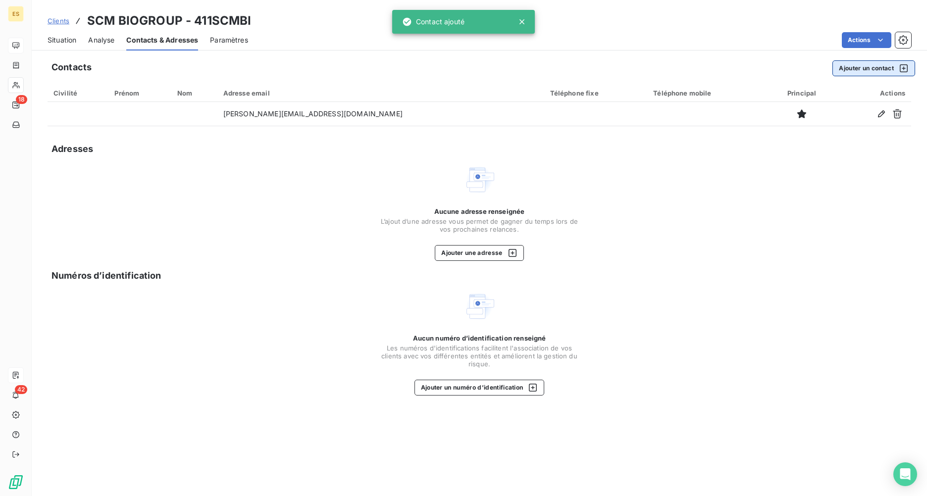
click at [736, 65] on button "Ajouter un contact" at bounding box center [873, 68] width 83 height 16
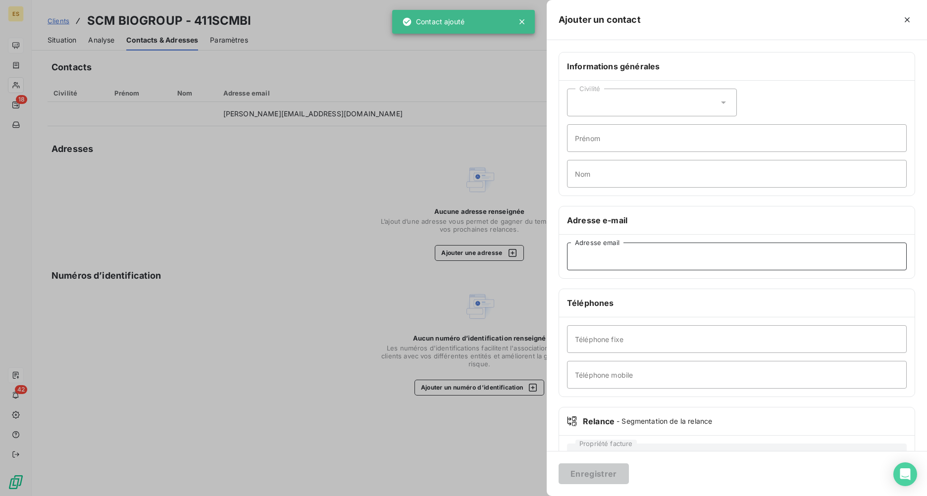
click at [585, 261] on input "Adresse email" at bounding box center [737, 257] width 340 height 28
paste input "[EMAIL_ADDRESS][DOMAIN_NAME]"
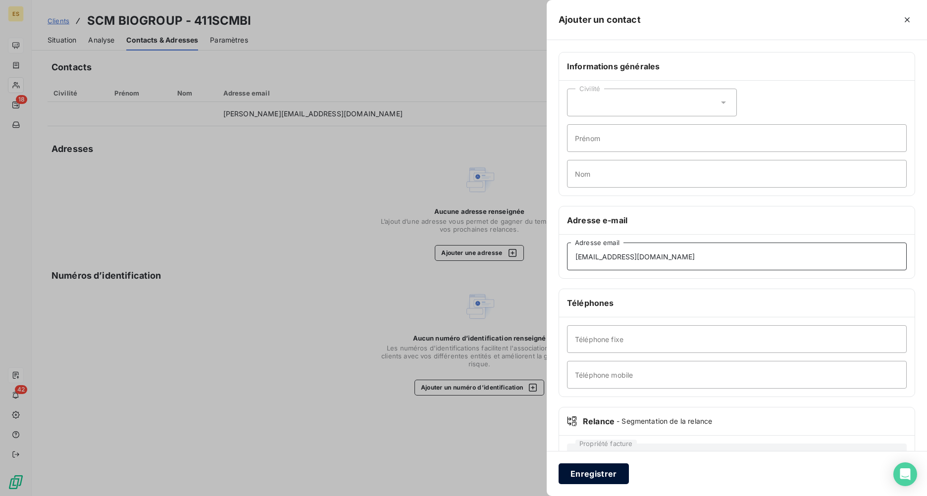
type input "[EMAIL_ADDRESS][DOMAIN_NAME]"
click at [603, 365] on button "Enregistrer" at bounding box center [594, 474] width 70 height 21
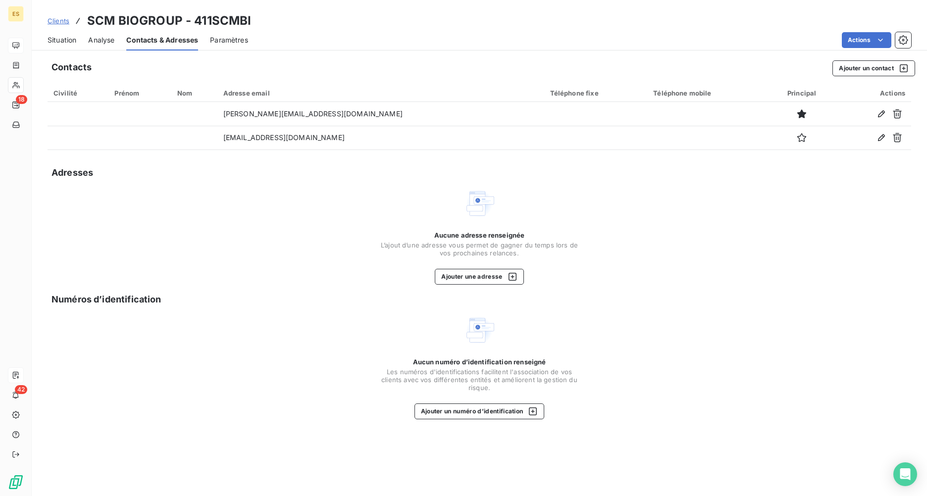
click at [74, 39] on span "Situation" at bounding box center [62, 40] width 29 height 10
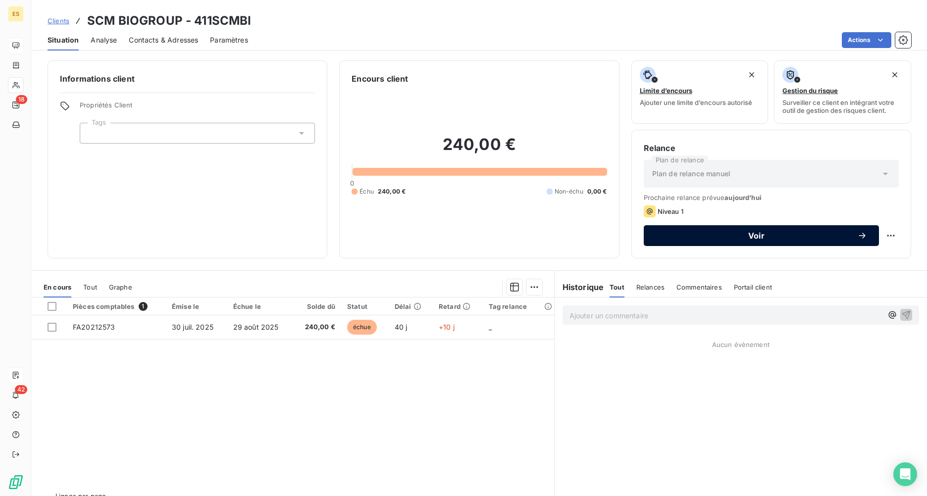
click at [722, 242] on button "Voir" at bounding box center [761, 235] width 235 height 21
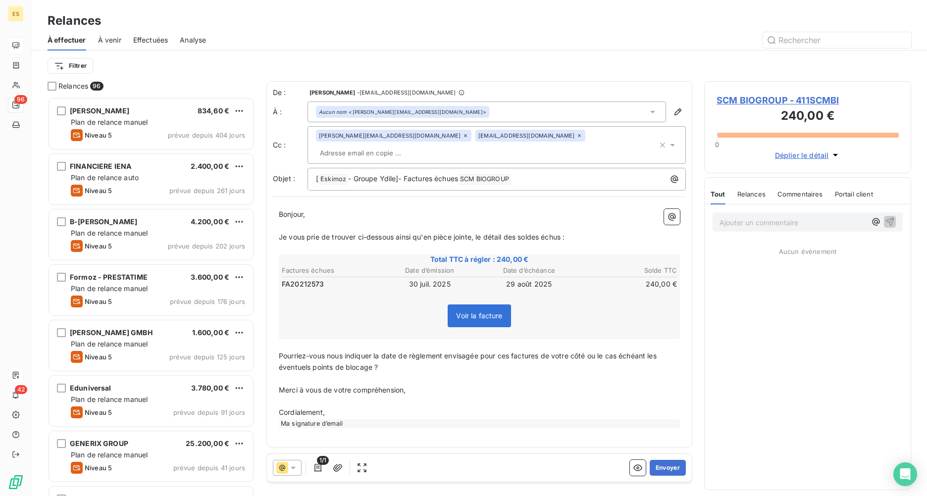
scroll to position [392, 200]
click at [668, 365] on button "Envoyer" at bounding box center [668, 468] width 36 height 16
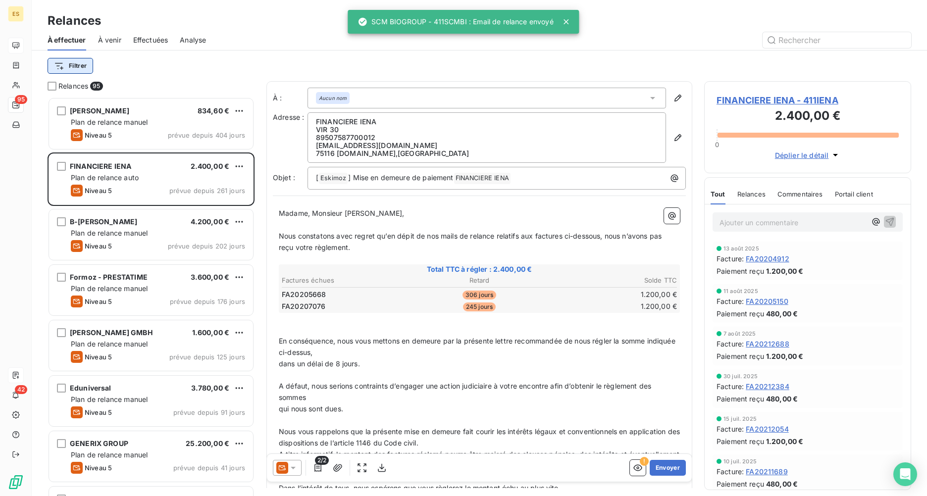
click at [75, 70] on html "ES 95 42 Relances À effectuer À venir Effectuées Analyse Filtrer Relances 95 [P…" at bounding box center [463, 248] width 927 height 496
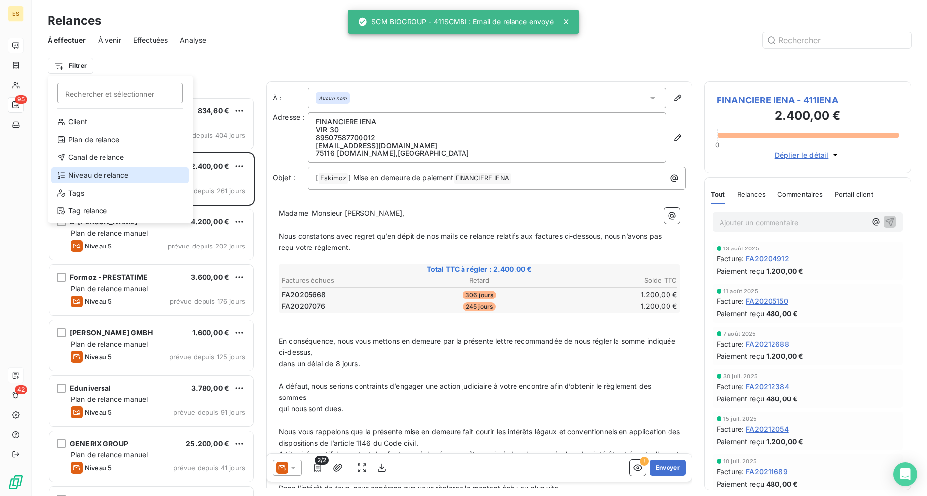
click at [120, 176] on div "Niveau de relance" at bounding box center [120, 175] width 137 height 16
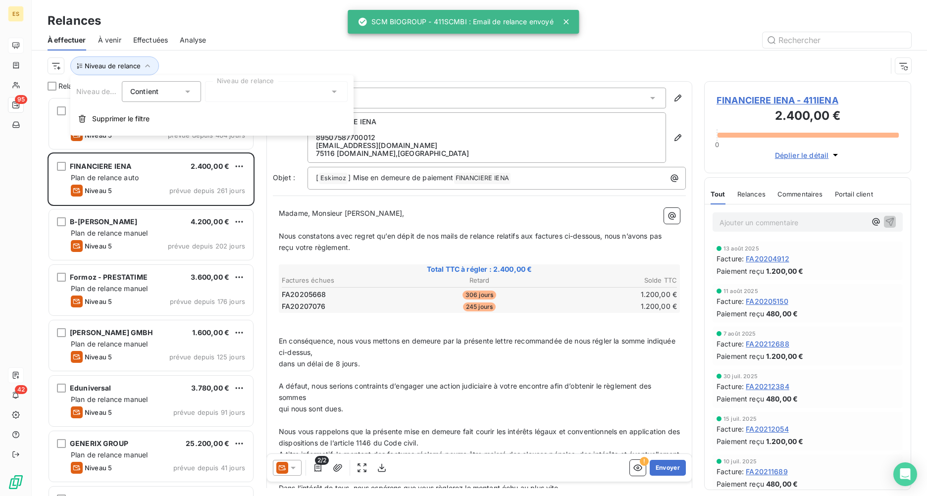
click at [250, 94] on div at bounding box center [276, 91] width 143 height 21
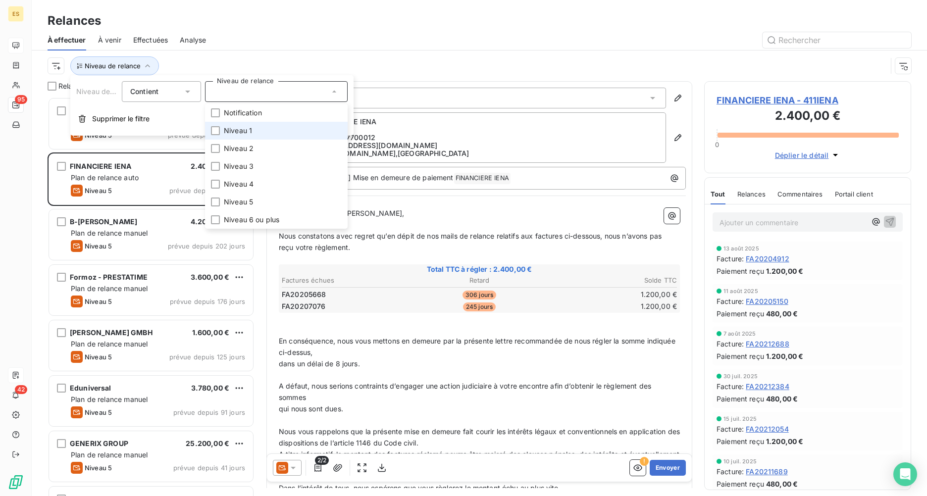
click at [246, 129] on span "Niveau 1" at bounding box center [238, 131] width 28 height 10
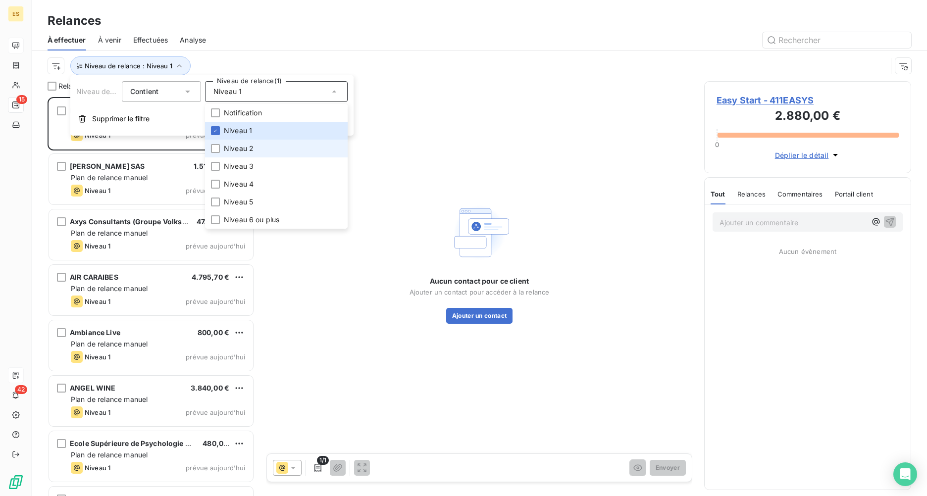
click at [244, 142] on li "Niveau 2" at bounding box center [276, 149] width 143 height 18
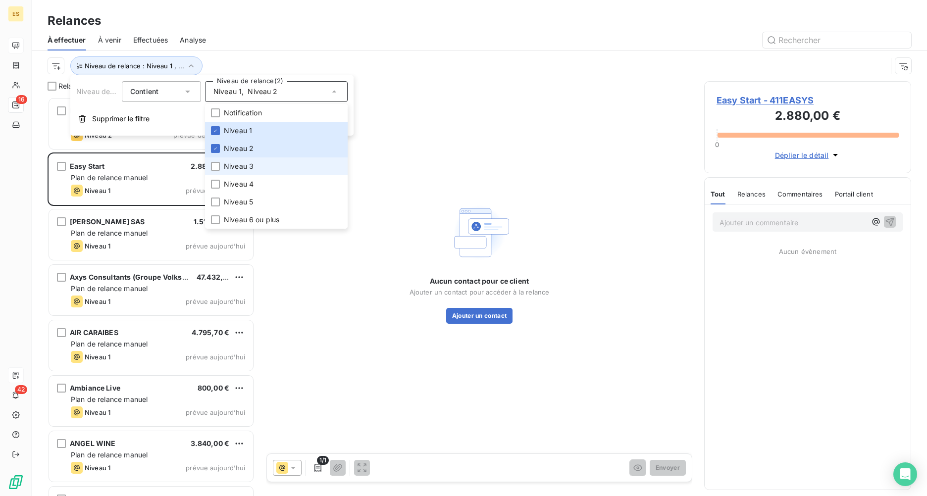
click at [243, 164] on span "Niveau 3" at bounding box center [239, 166] width 30 height 10
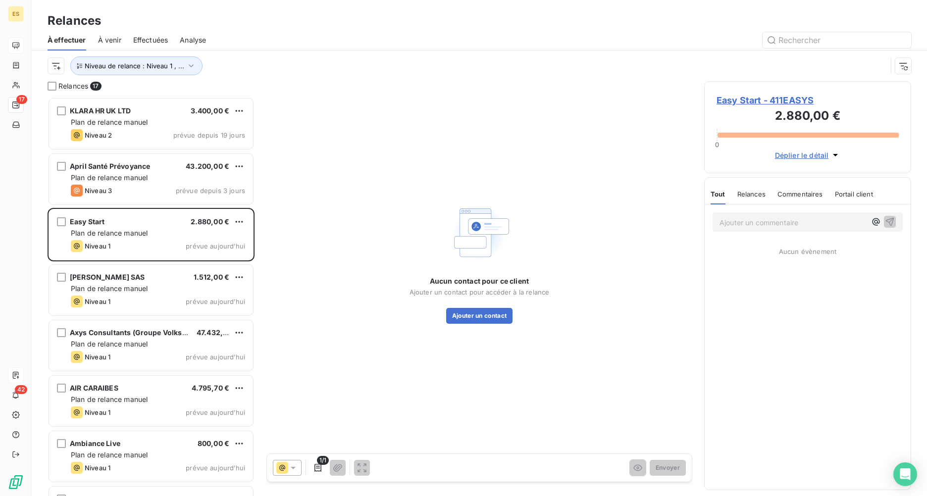
click at [377, 34] on div at bounding box center [564, 40] width 693 height 16
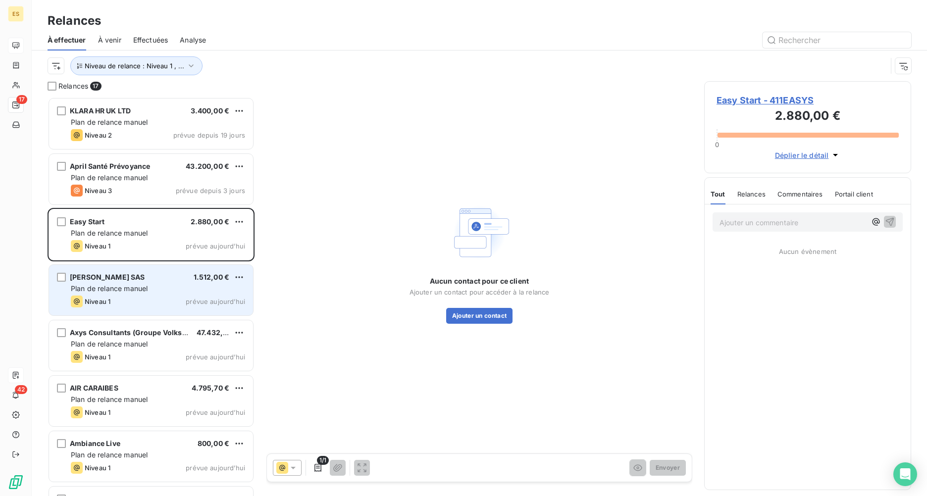
click at [108, 297] on div "Niveau 1" at bounding box center [91, 302] width 40 height 12
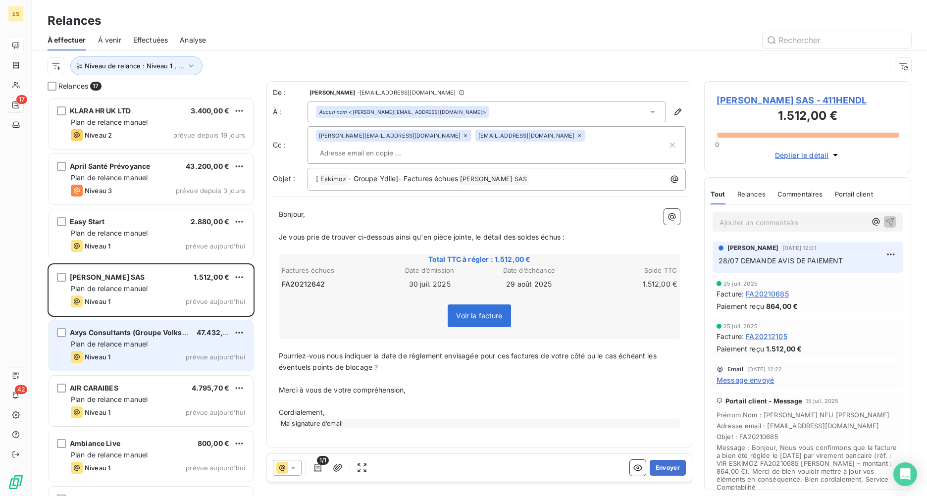
click at [114, 325] on div "Axys Consultants (Groupe Volkswagen Fran 47.432,40 € Plan de relance [PERSON_NA…" at bounding box center [151, 345] width 204 height 51
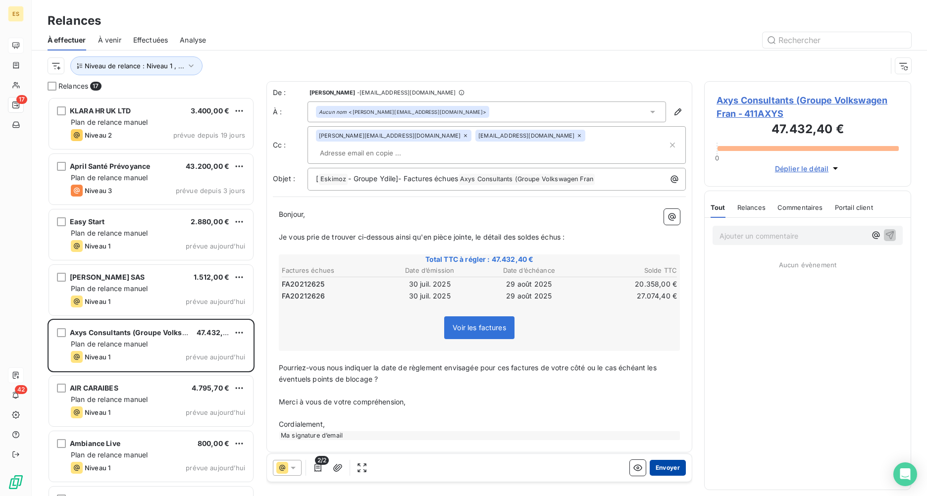
click at [675, 365] on button "Envoyer" at bounding box center [668, 468] width 36 height 16
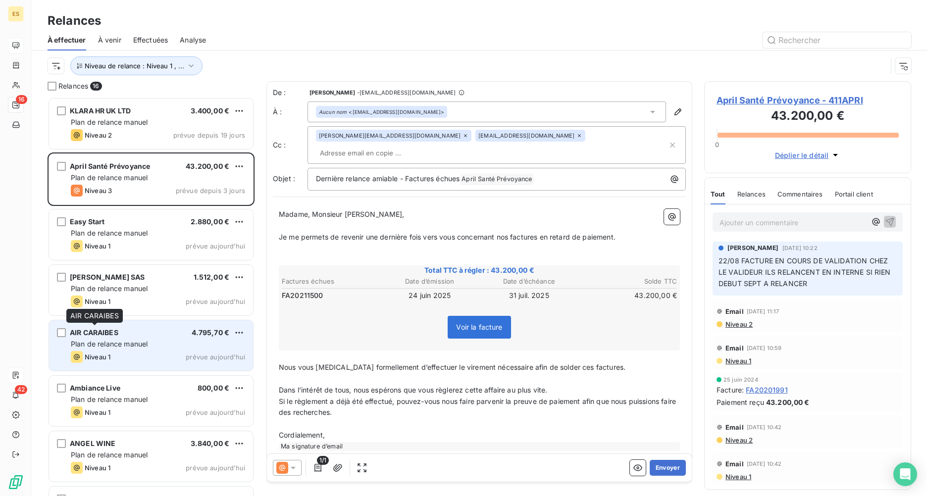
click at [84, 337] on div "AIR CARAIBES" at bounding box center [94, 333] width 49 height 10
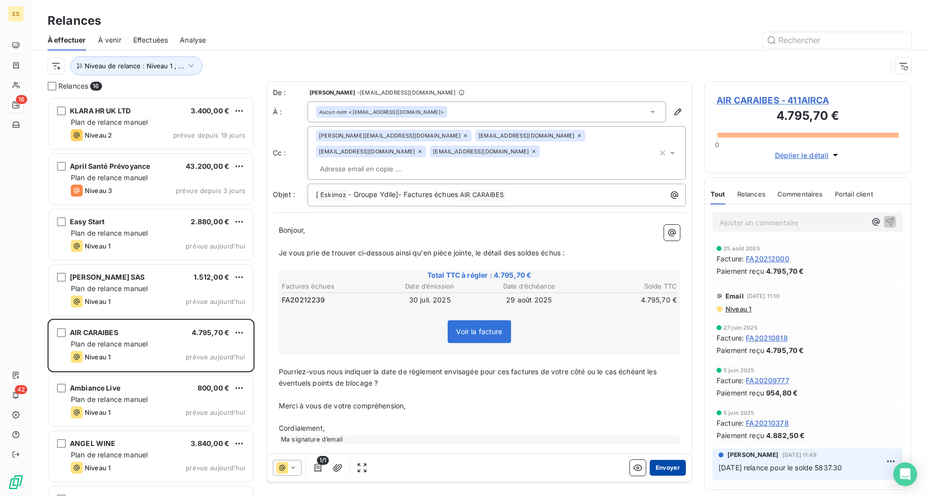
click at [671, 365] on button "Envoyer" at bounding box center [668, 468] width 36 height 16
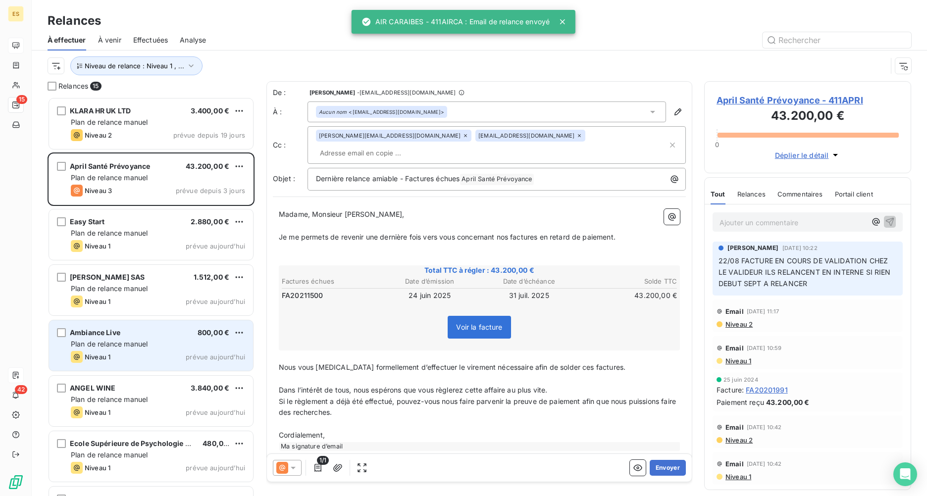
click at [142, 332] on div "Ambiance Live 800,00 €" at bounding box center [158, 332] width 174 height 9
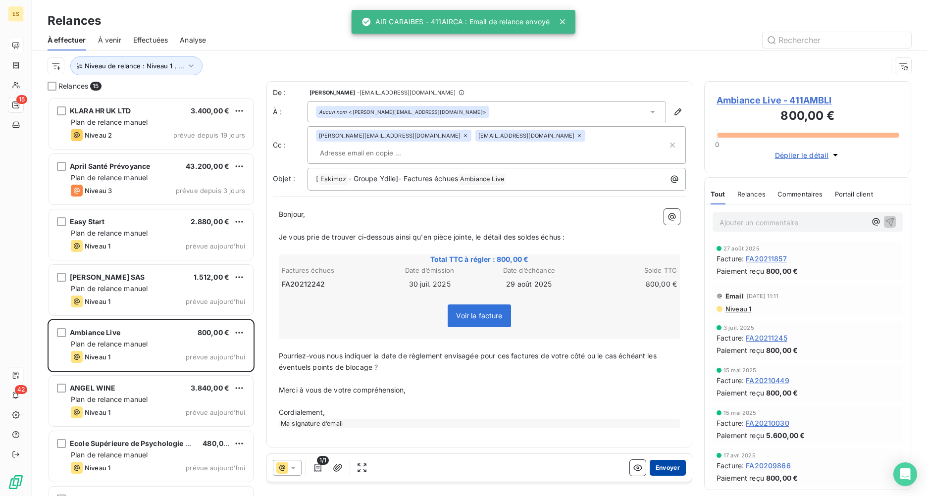
click at [659, 365] on button "Envoyer" at bounding box center [668, 468] width 36 height 16
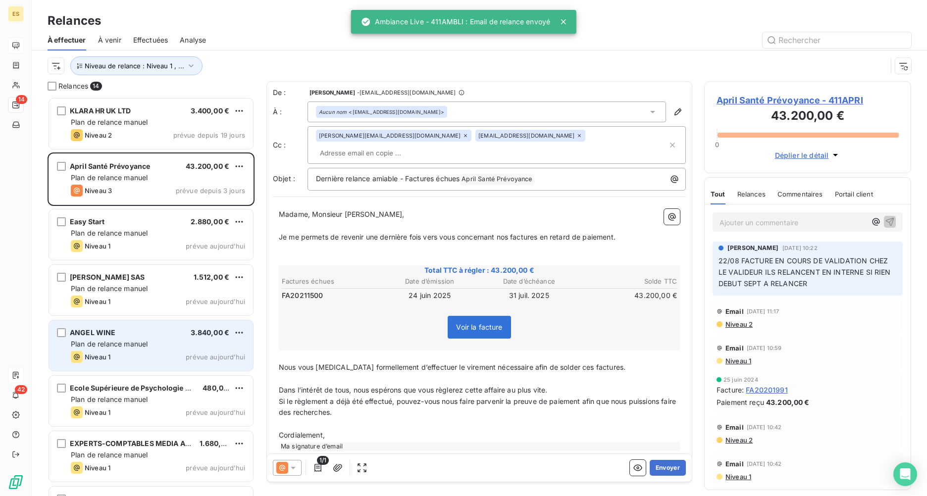
click at [118, 351] on div "ANGEL WINE 3.840,00 € Plan de relance [PERSON_NAME] 1 prévue [DATE]" at bounding box center [151, 345] width 204 height 51
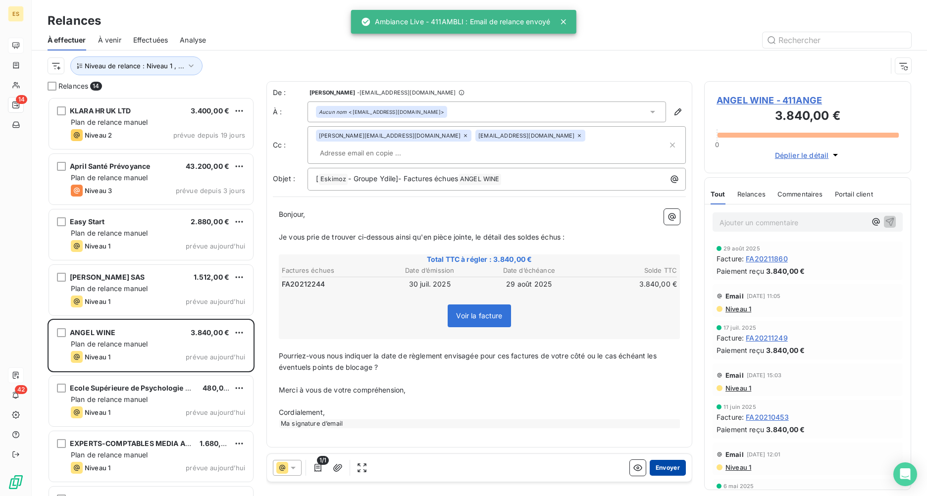
click at [671, 365] on button "Envoyer" at bounding box center [668, 468] width 36 height 16
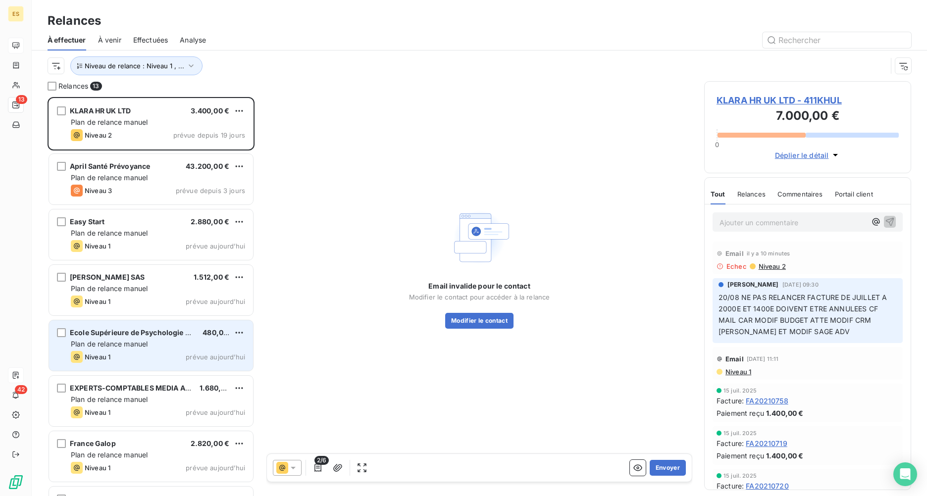
click at [122, 349] on div "Ecole Supérieure de Psychologie Européen 480,00 € Plan de relance [PERSON_NAME]…" at bounding box center [151, 345] width 204 height 51
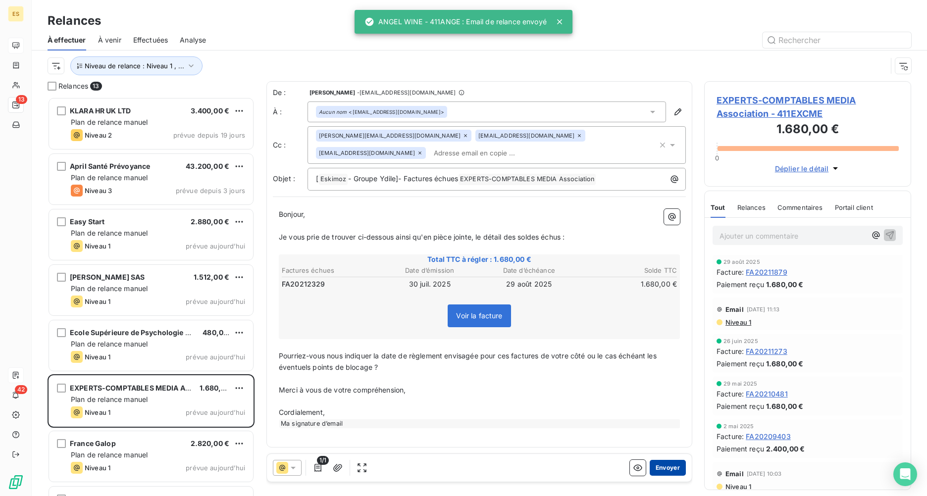
click at [670, 365] on button "Envoyer" at bounding box center [668, 468] width 36 height 16
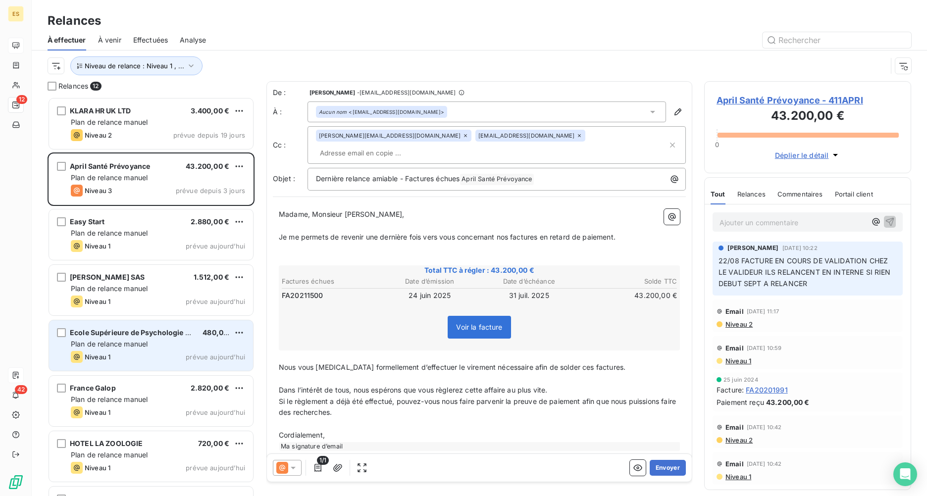
click at [128, 351] on div "Ecole Supérieure de Psychologie Européen 480,00 € Plan de relance [PERSON_NAME]…" at bounding box center [151, 345] width 204 height 51
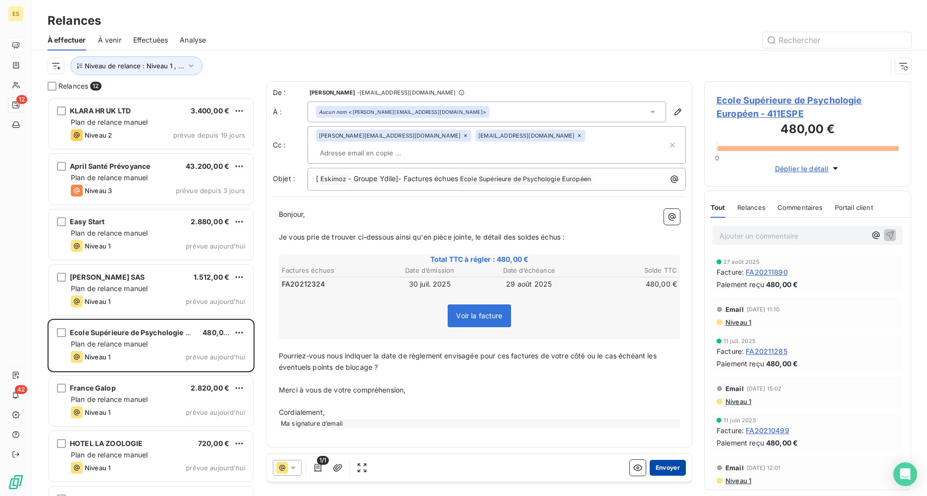
click at [674, 365] on button "Envoyer" at bounding box center [668, 468] width 36 height 16
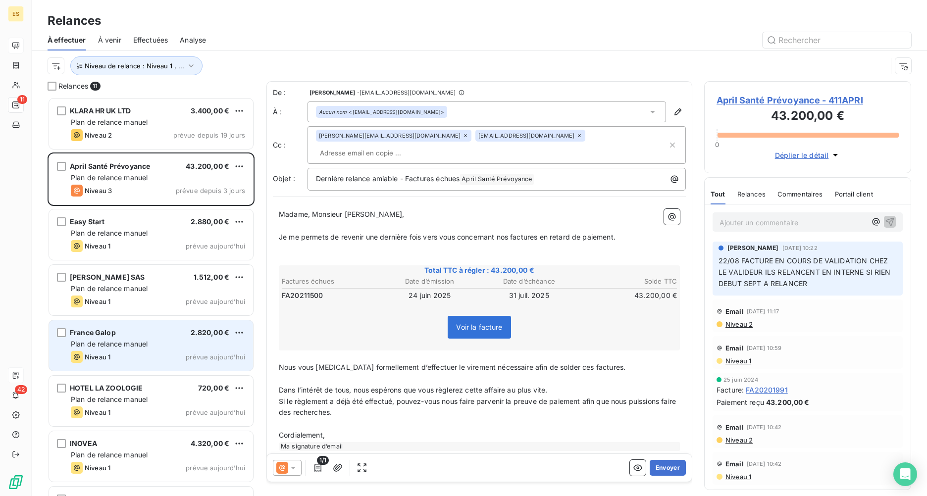
click at [137, 349] on div "Plan de relance manuel" at bounding box center [158, 344] width 174 height 10
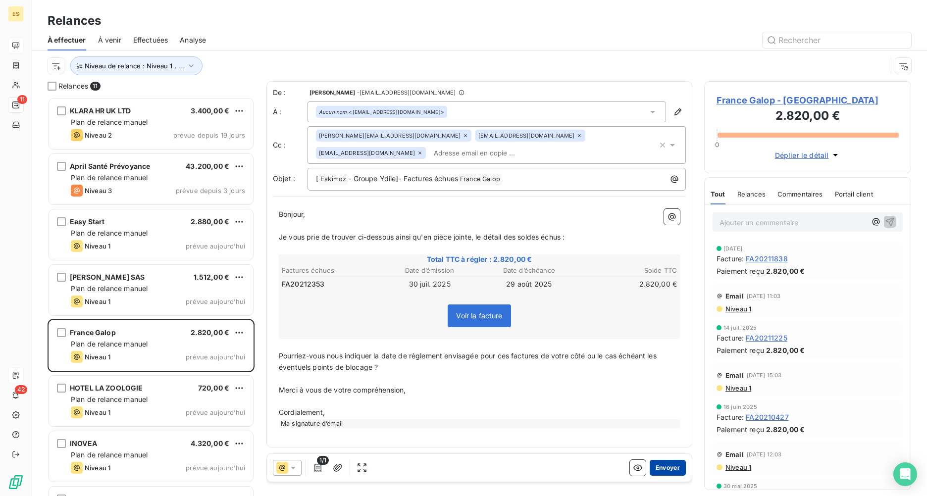
click at [669, 365] on button "Envoyer" at bounding box center [668, 468] width 36 height 16
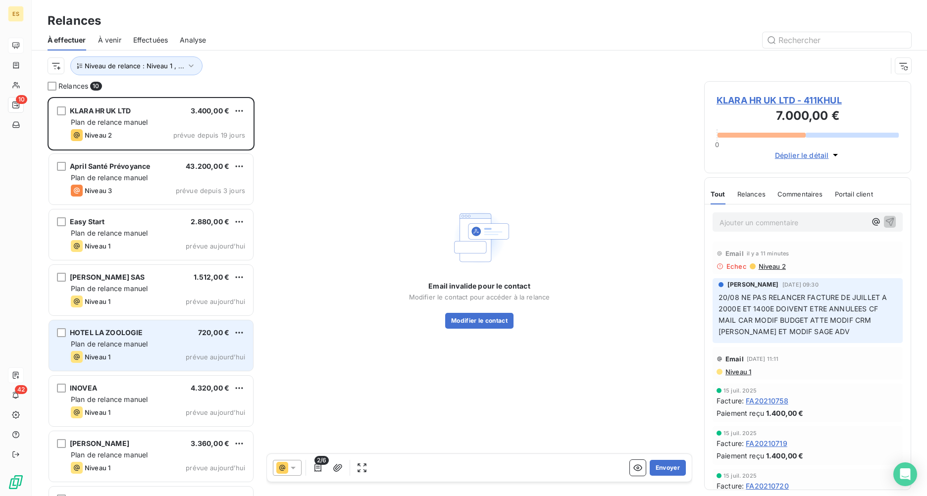
click at [153, 345] on div "Plan de relance manuel" at bounding box center [158, 344] width 174 height 10
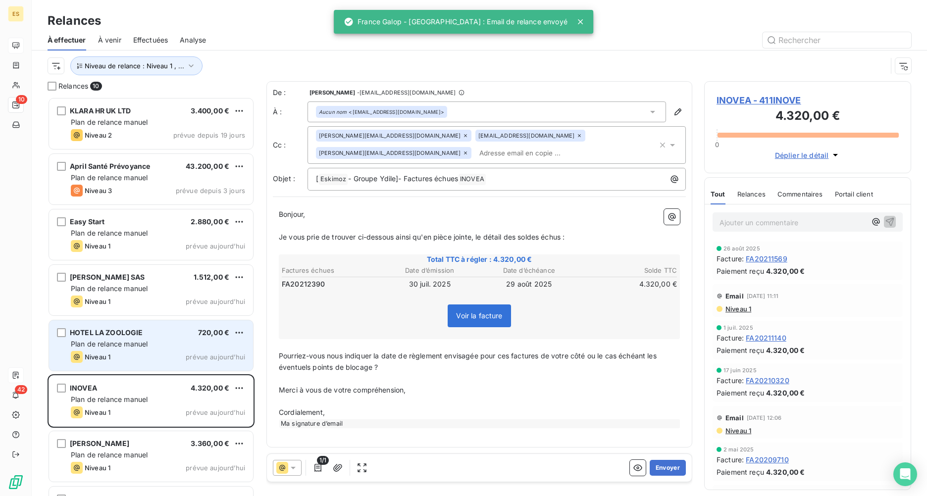
click at [203, 358] on span "prévue aujourd’hui" at bounding box center [215, 357] width 59 height 8
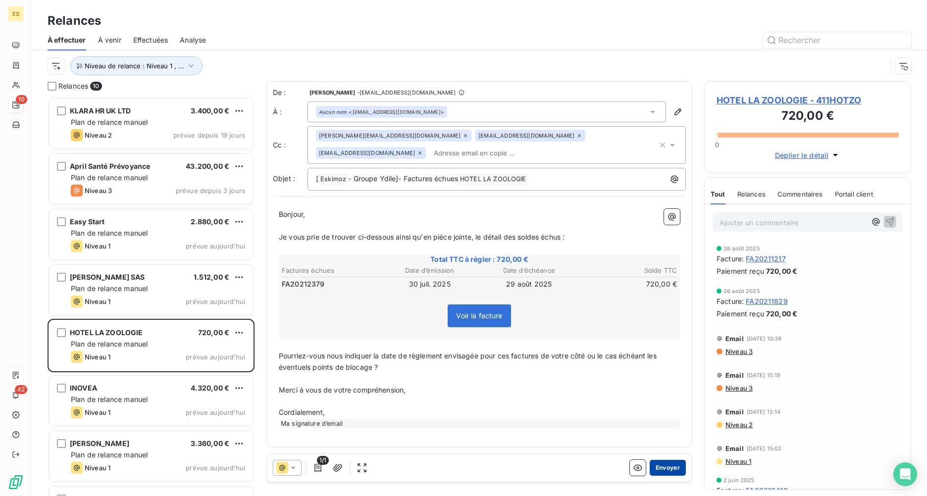
click at [669, 365] on button "Envoyer" at bounding box center [668, 468] width 36 height 16
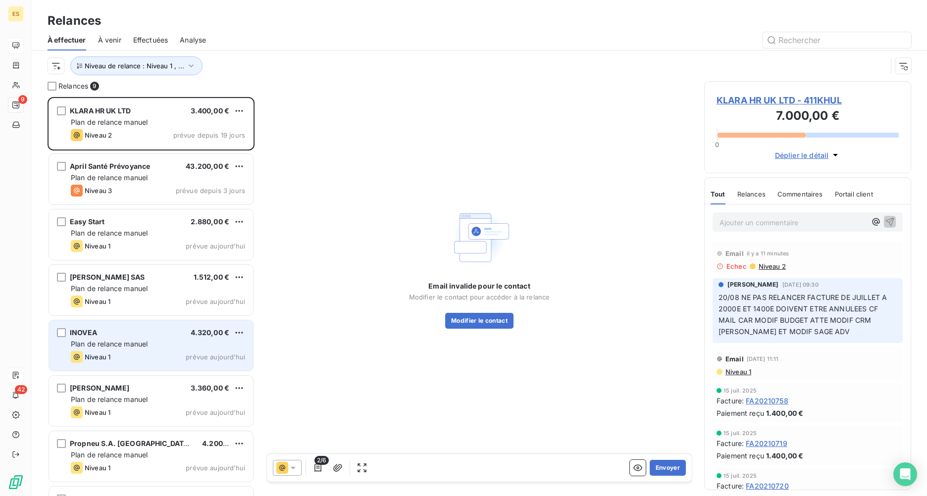
click at [128, 343] on span "Plan de relance manuel" at bounding box center [109, 344] width 77 height 8
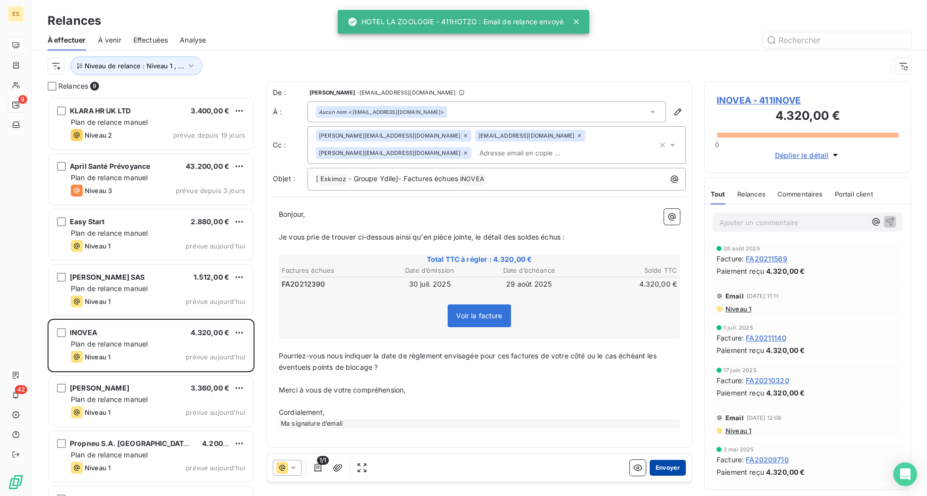
click at [664, 365] on button "Envoyer" at bounding box center [668, 468] width 36 height 16
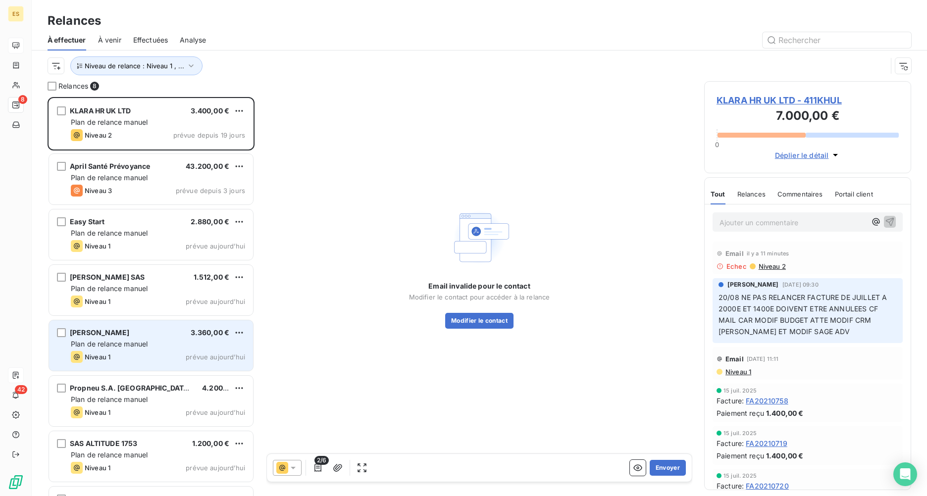
click at [111, 351] on div "[PERSON_NAME] France 3.360,00 € Plan de relance [PERSON_NAME] 1 prévue [DATE]" at bounding box center [151, 345] width 204 height 51
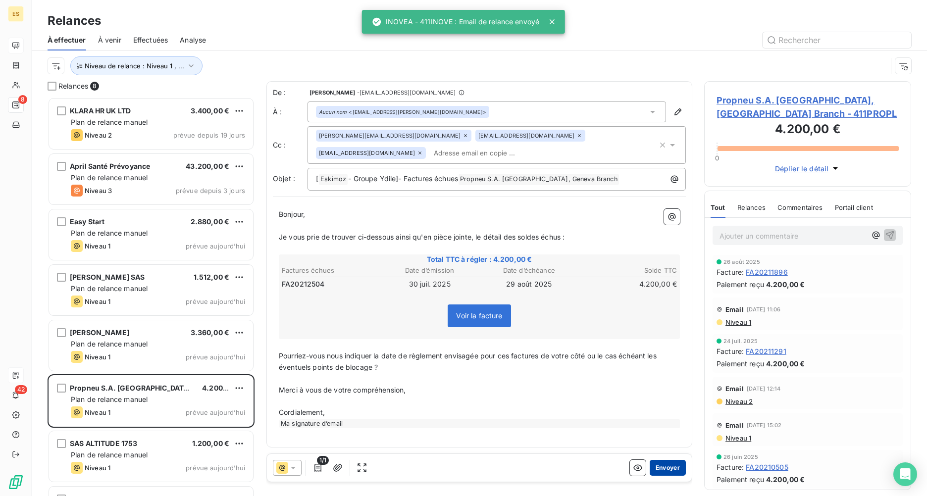
click at [670, 365] on button "Envoyer" at bounding box center [668, 468] width 36 height 16
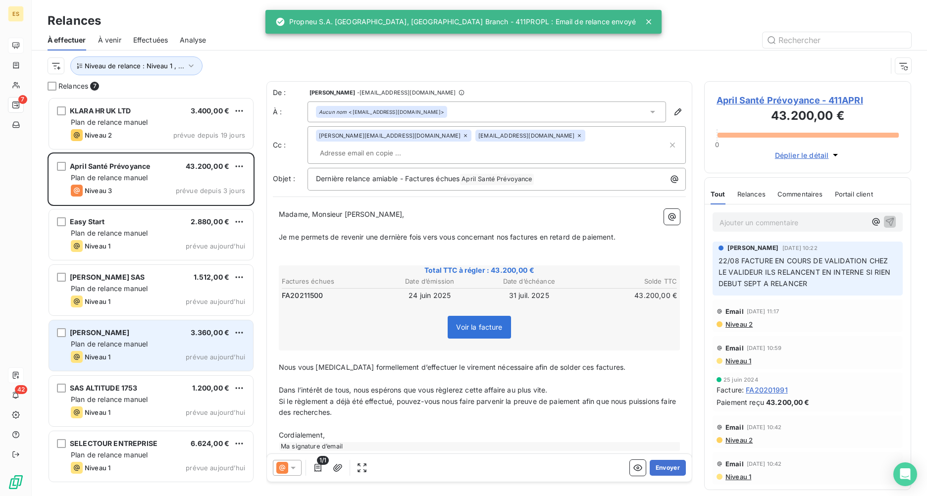
click at [113, 339] on div "[PERSON_NAME] France 3.360,00 € Plan de relance [PERSON_NAME] 1 prévue [DATE]" at bounding box center [151, 345] width 204 height 51
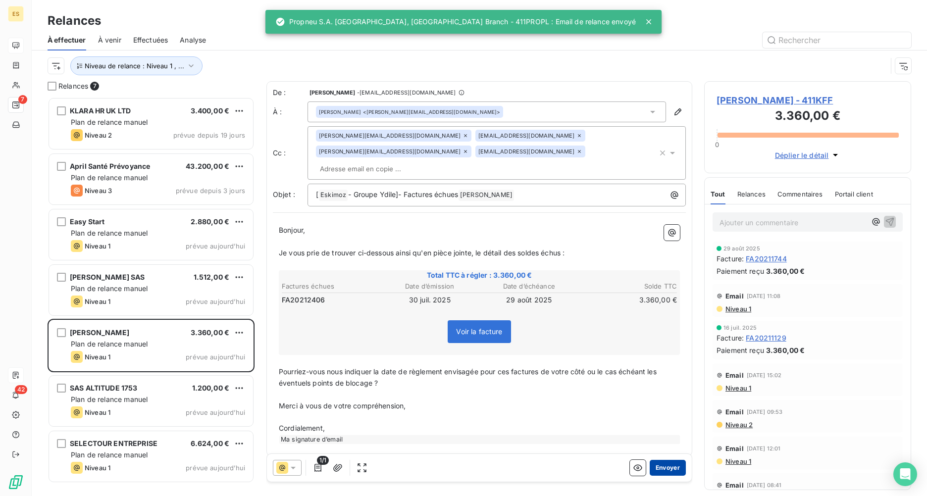
click at [677, 365] on button "Envoyer" at bounding box center [668, 468] width 36 height 16
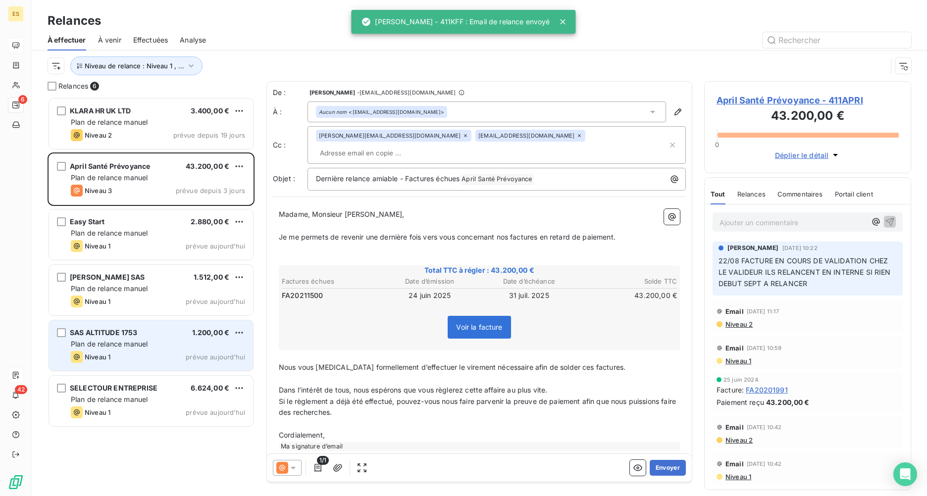
click at [116, 347] on span "Plan de relance manuel" at bounding box center [109, 344] width 77 height 8
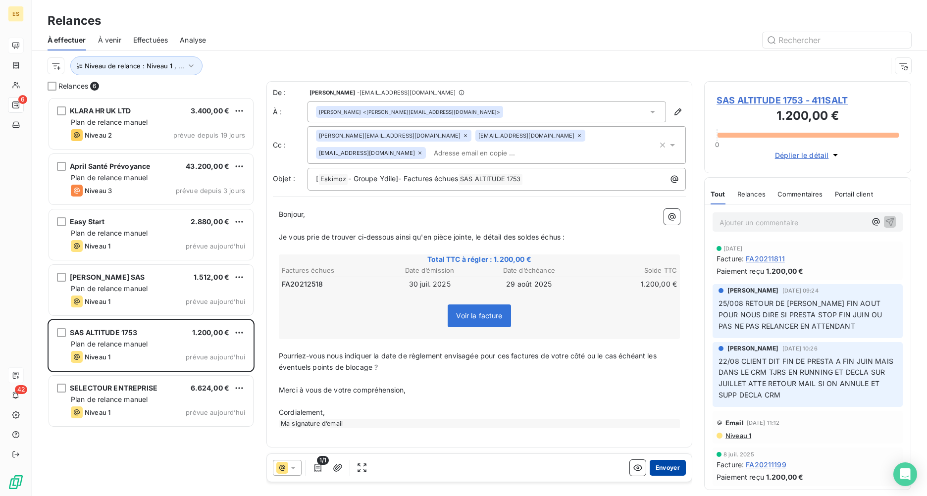
click at [661, 365] on button "Envoyer" at bounding box center [668, 468] width 36 height 16
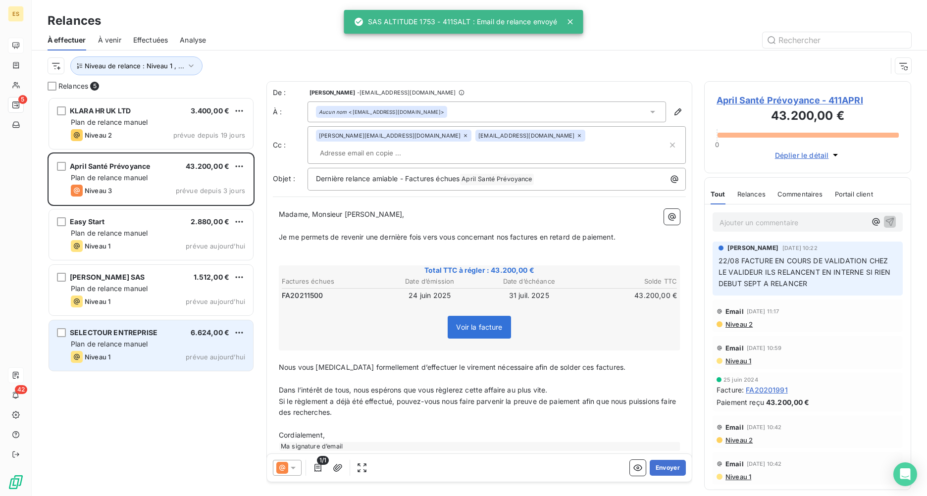
click at [128, 354] on div "Niveau 1 prévue [DATE]" at bounding box center [158, 357] width 174 height 12
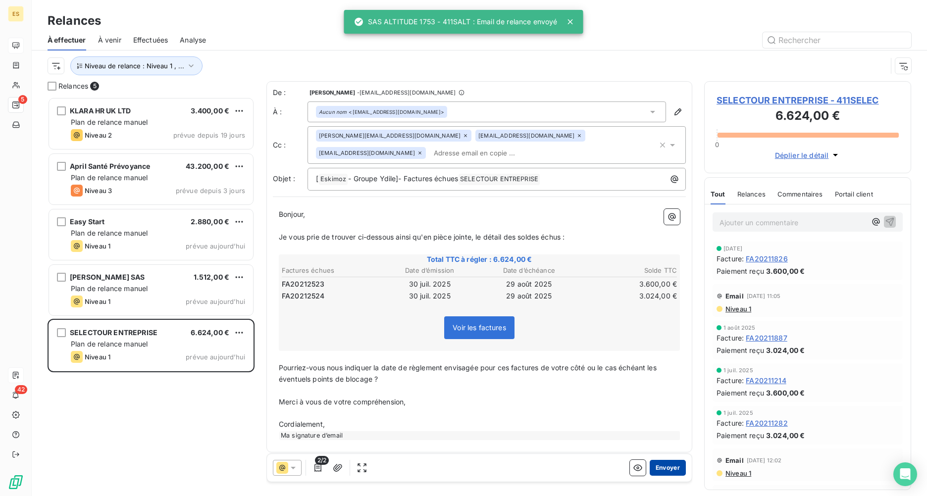
click at [659, 365] on button "Envoyer" at bounding box center [668, 468] width 36 height 16
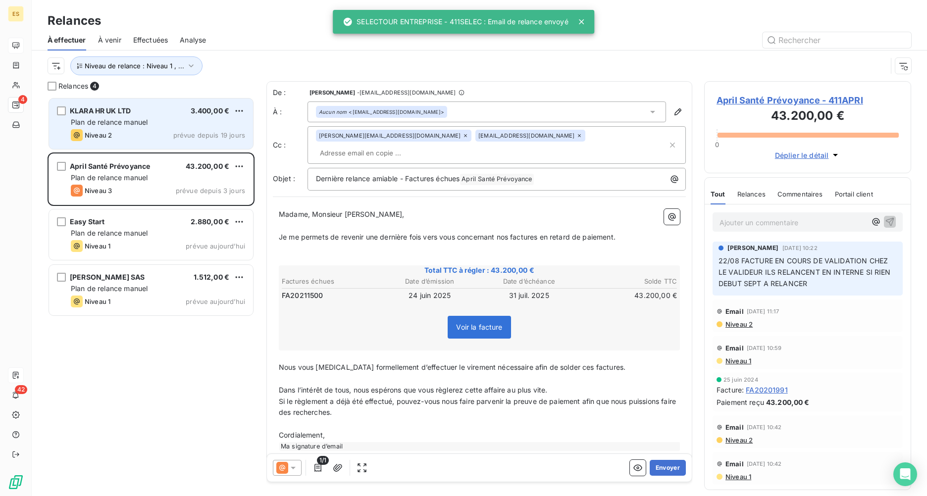
click at [141, 131] on div "Niveau 2 prévue depuis 19 jours" at bounding box center [158, 135] width 174 height 12
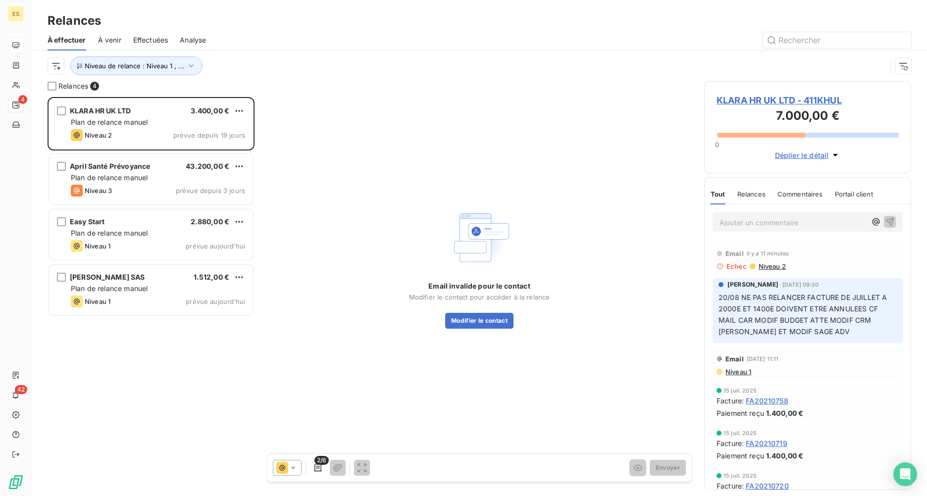
click at [736, 102] on span "KLARA HR UK LTD - 411KHUL" at bounding box center [808, 100] width 182 height 13
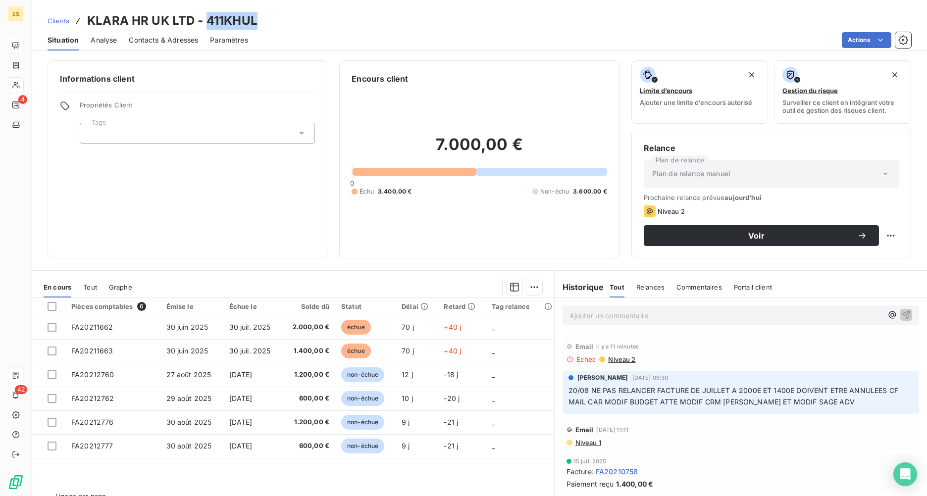
drag, startPoint x: 258, startPoint y: 21, endPoint x: 207, endPoint y: 20, distance: 51.5
click at [207, 20] on div "Clients KLARA HR UK LTD - 411KHUL" at bounding box center [479, 21] width 895 height 18
copy h3 "411KHUL"
click at [158, 40] on span "Contacts & Adresses" at bounding box center [163, 40] width 69 height 10
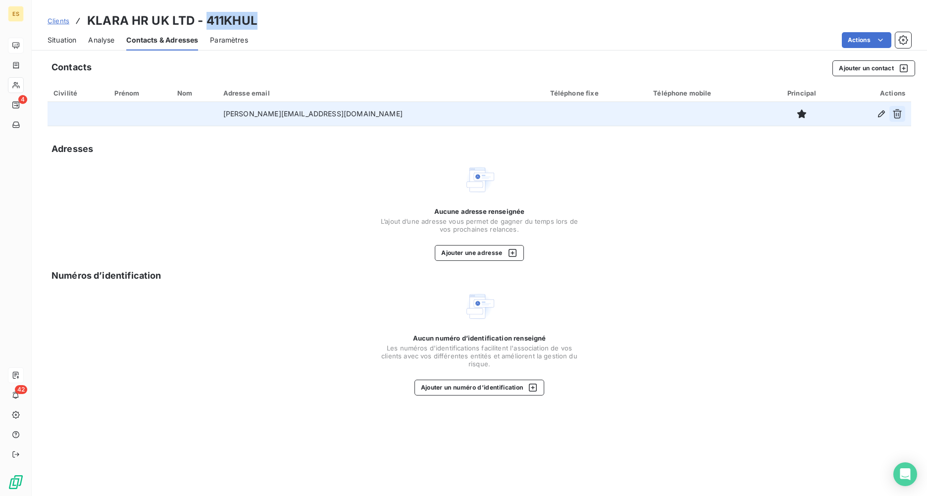
click at [736, 113] on icon "button" at bounding box center [897, 114] width 10 height 10
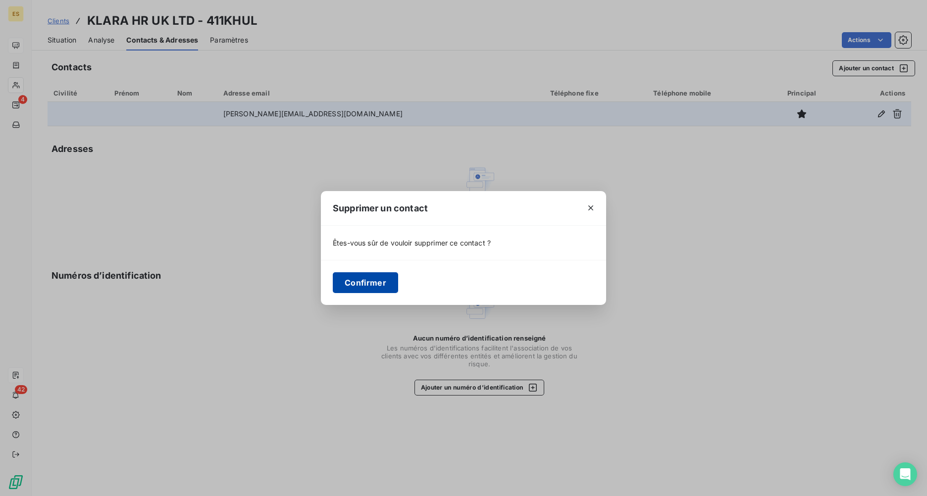
click at [364, 289] on button "Confirmer" at bounding box center [365, 282] width 65 height 21
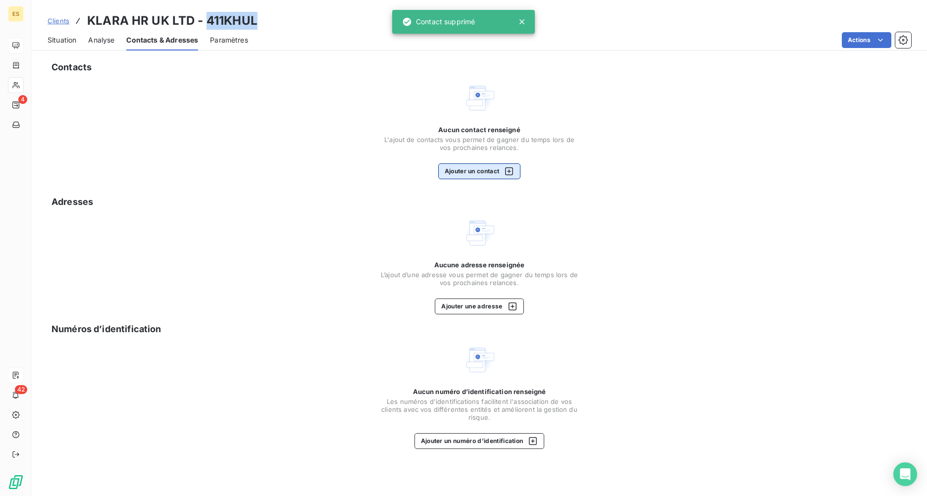
click at [500, 167] on div "button" at bounding box center [506, 171] width 15 height 10
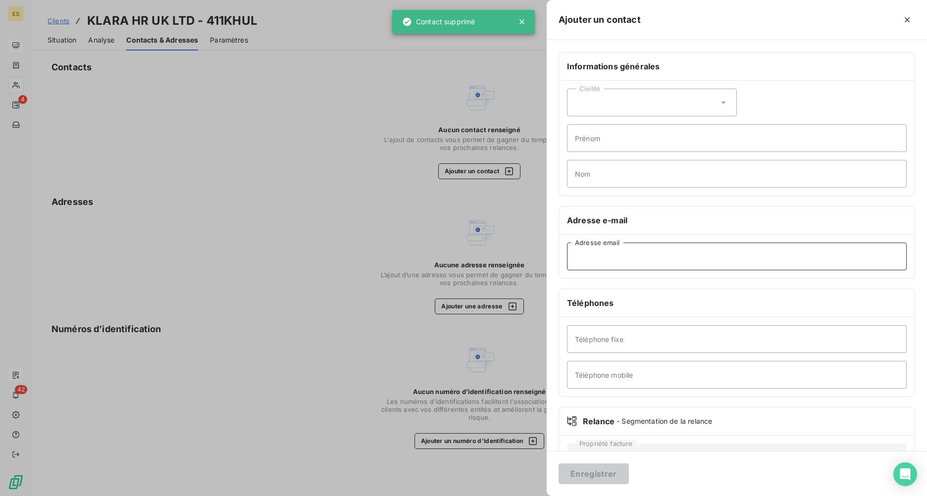
click at [583, 256] on input "Adresse email" at bounding box center [737, 257] width 340 height 28
paste input "[EMAIL_ADDRESS][DOMAIN_NAME];[DOMAIN_NAME][EMAIL_ADDRESS][DOMAIN_NAME]"
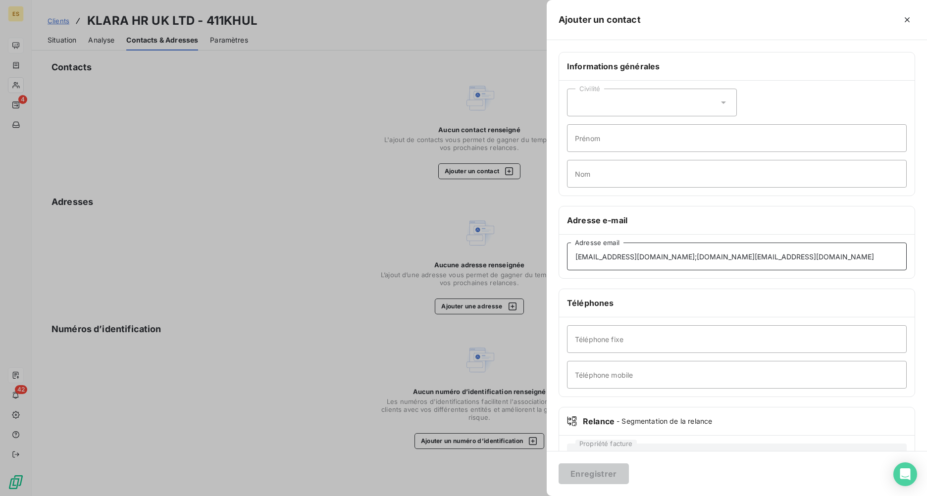
drag, startPoint x: 641, startPoint y: 257, endPoint x: 723, endPoint y: 259, distance: 81.7
click at [723, 259] on input "[EMAIL_ADDRESS][DOMAIN_NAME];[DOMAIN_NAME][EMAIL_ADDRESS][DOMAIN_NAME]" at bounding box center [737, 257] width 340 height 28
type input "[EMAIL_ADDRESS][DOMAIN_NAME]"
click at [607, 365] on button "Enregistrer" at bounding box center [594, 474] width 70 height 21
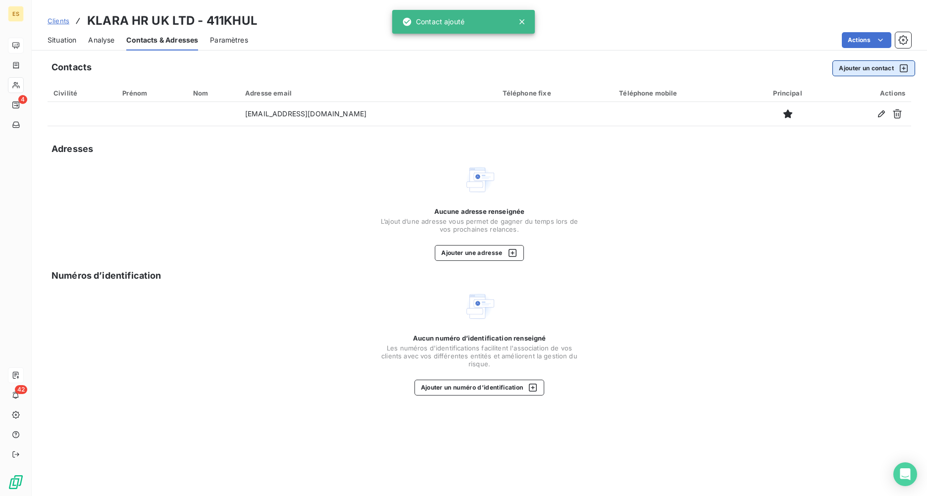
click at [736, 68] on button "Ajouter un contact" at bounding box center [873, 68] width 83 height 16
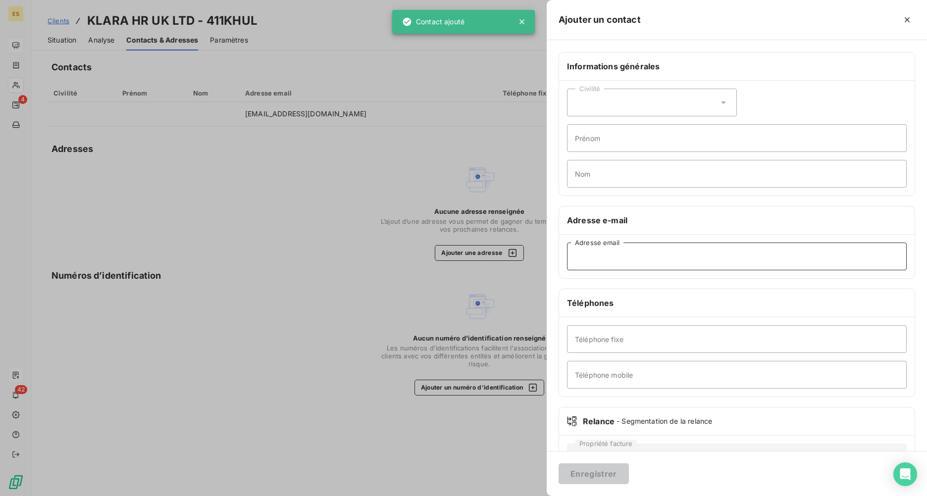
click at [595, 260] on input "Adresse email" at bounding box center [737, 257] width 340 height 28
paste input "[PERSON_NAME][EMAIL_ADDRESS][DOMAIN_NAME]"
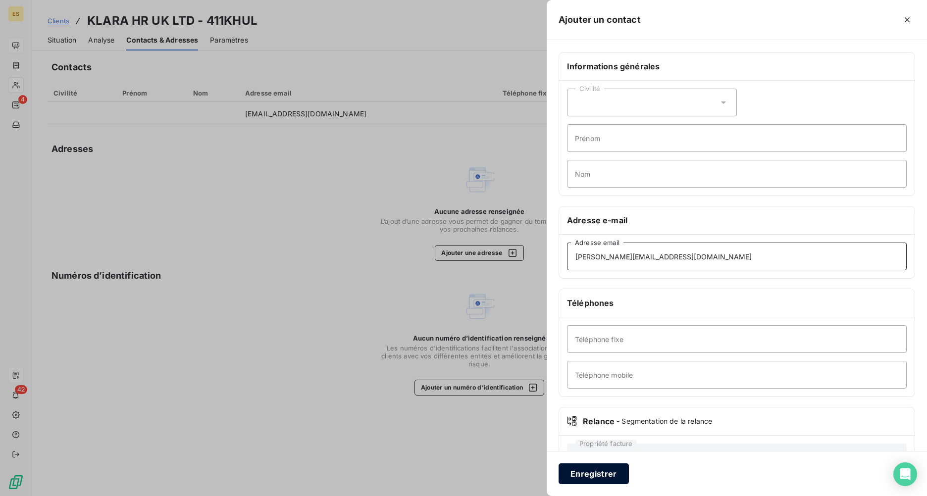
type input "[PERSON_NAME][EMAIL_ADDRESS][DOMAIN_NAME]"
click at [601, 365] on button "Enregistrer" at bounding box center [594, 474] width 70 height 21
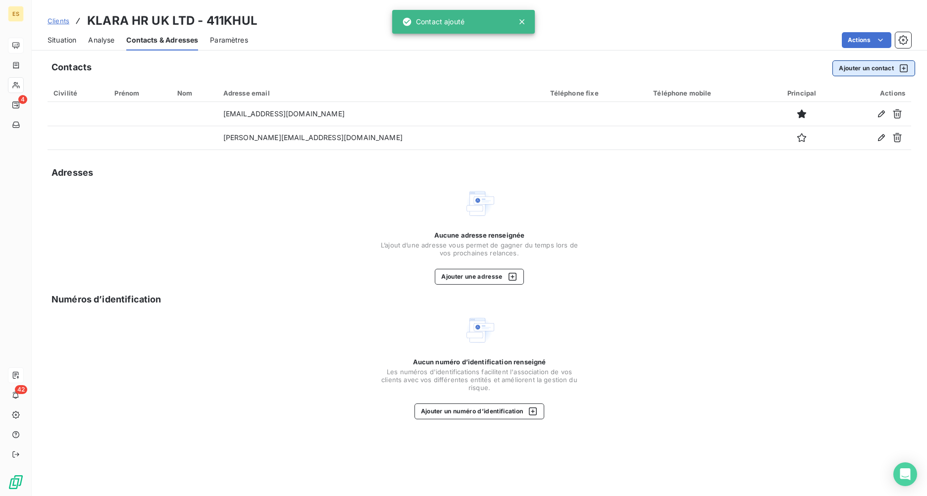
click at [736, 67] on button "Ajouter un contact" at bounding box center [873, 68] width 83 height 16
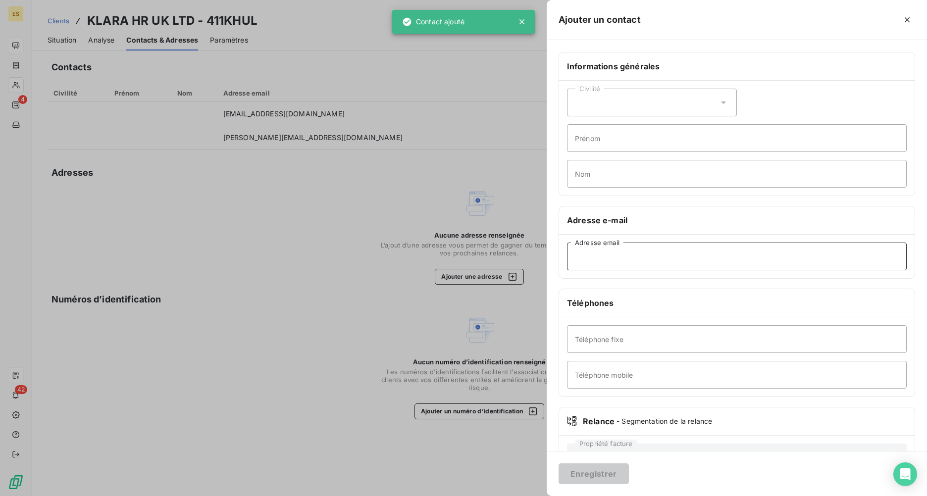
click at [596, 257] on input "Adresse email" at bounding box center [737, 257] width 340 height 28
paste input "[PERSON_NAME][EMAIL_ADDRESS][DOMAIN_NAME]"
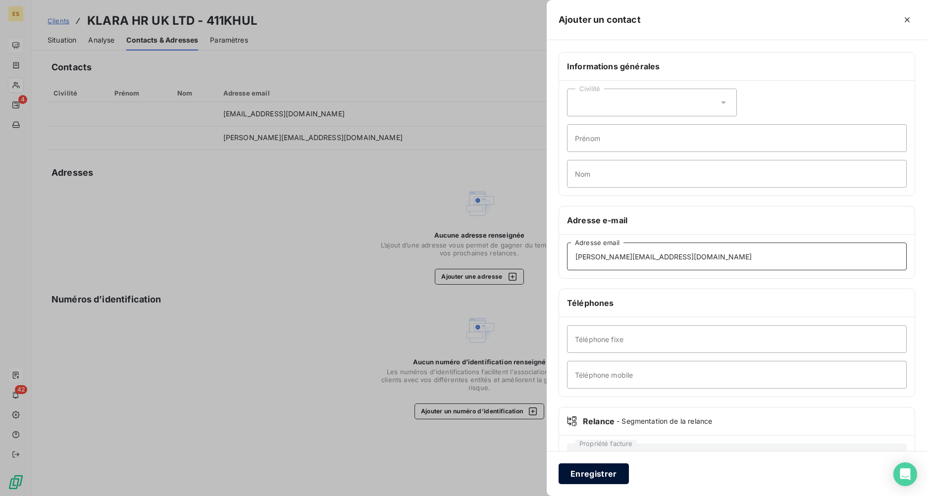
type input "[PERSON_NAME][EMAIL_ADDRESS][DOMAIN_NAME]"
click at [600, 365] on button "Enregistrer" at bounding box center [594, 474] width 70 height 21
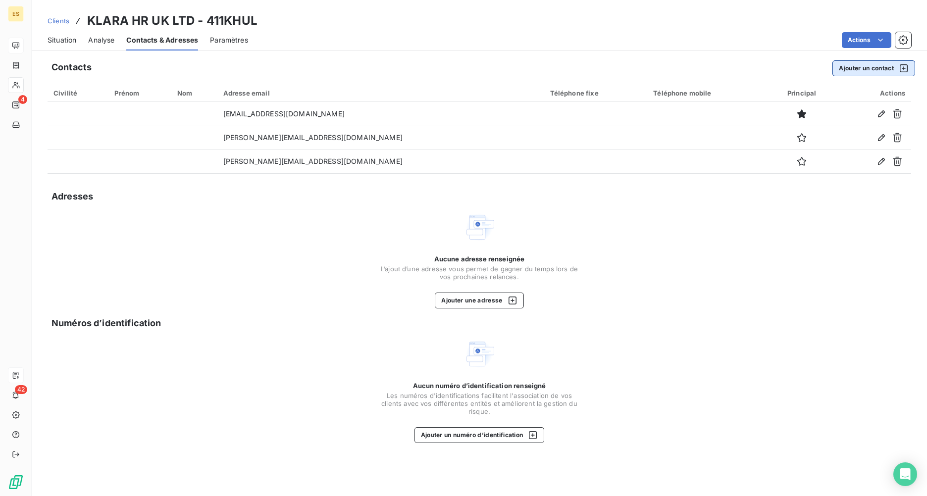
click at [736, 69] on button "Ajouter un contact" at bounding box center [873, 68] width 83 height 16
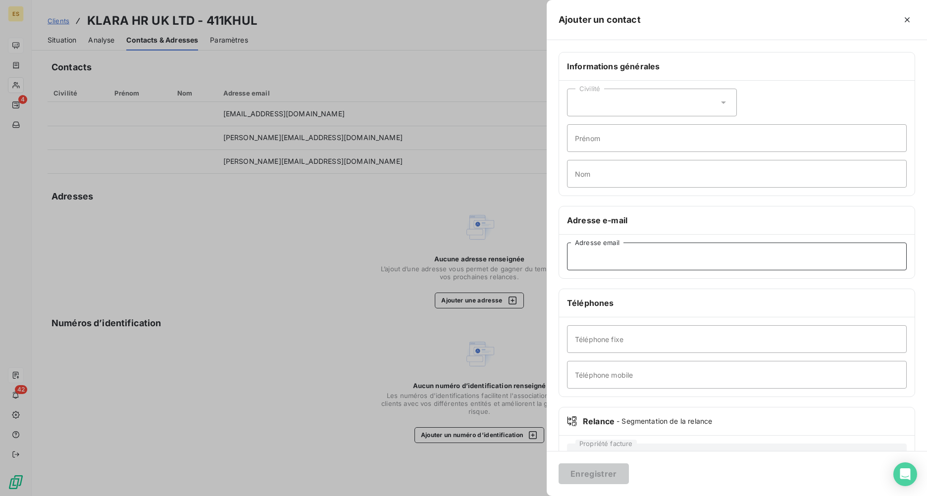
click at [593, 261] on input "Adresse email" at bounding box center [737, 257] width 340 height 28
paste input "[PERSON_NAME][EMAIL_ADDRESS][DOMAIN_NAME]"
type input "[PERSON_NAME][EMAIL_ADDRESS][DOMAIN_NAME]"
click at [575, 365] on button "Enregistrer" at bounding box center [594, 474] width 70 height 21
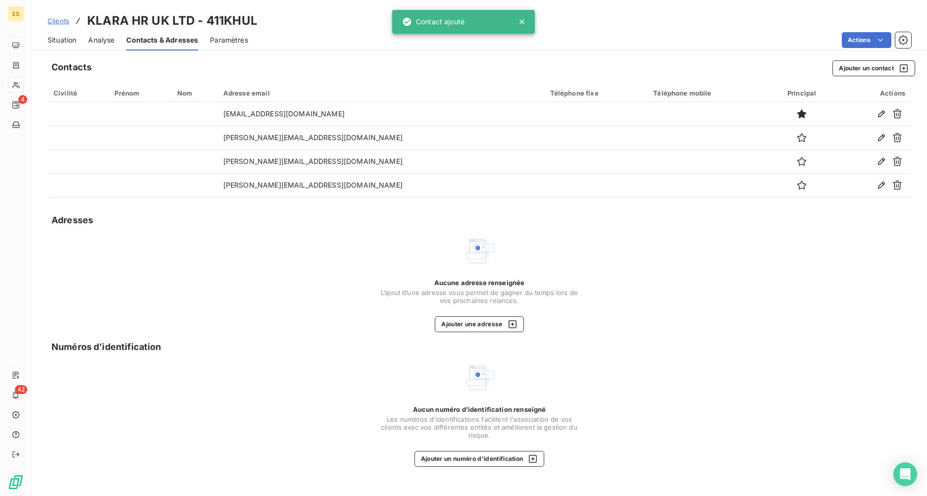
click at [61, 42] on span "Situation" at bounding box center [62, 40] width 29 height 10
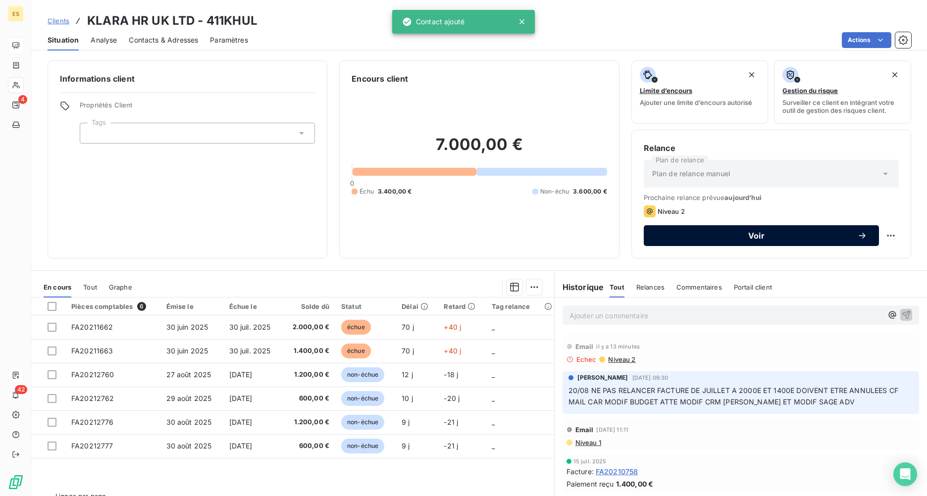
click at [736, 232] on span "Voir" at bounding box center [757, 236] width 202 height 8
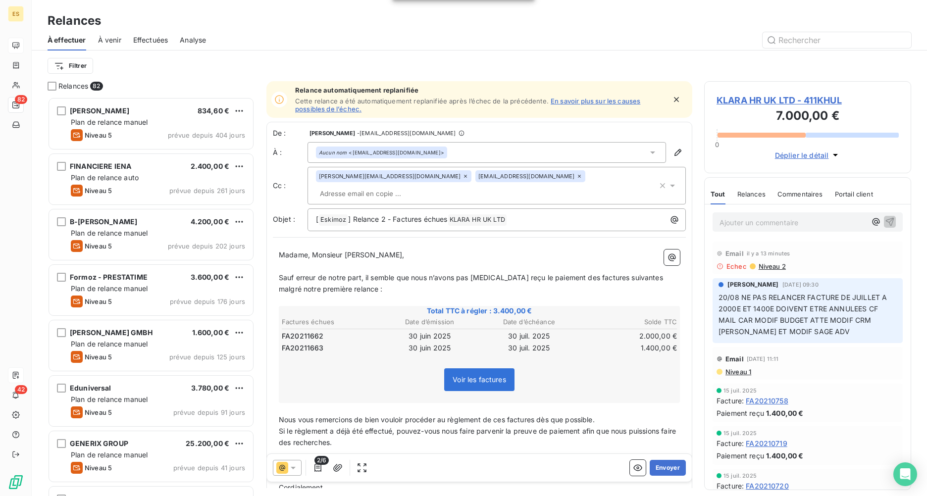
scroll to position [392, 200]
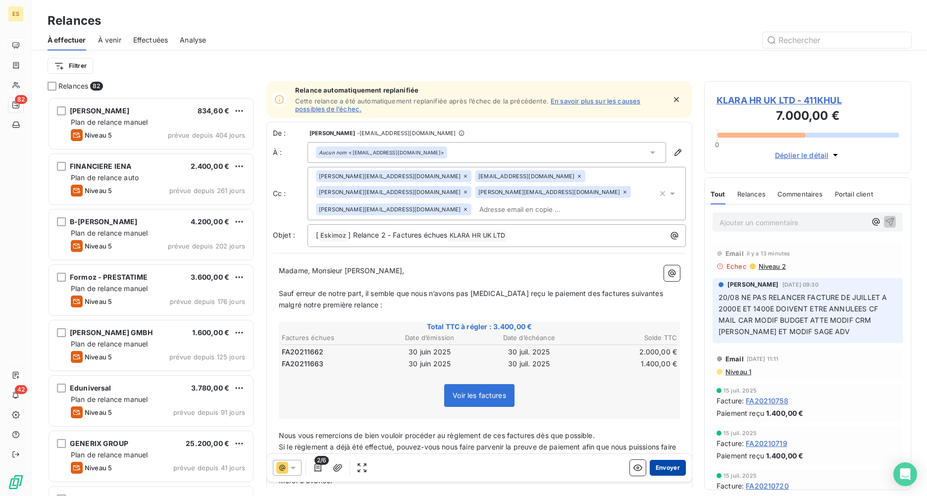
click at [658, 365] on button "Envoyer" at bounding box center [668, 468] width 36 height 16
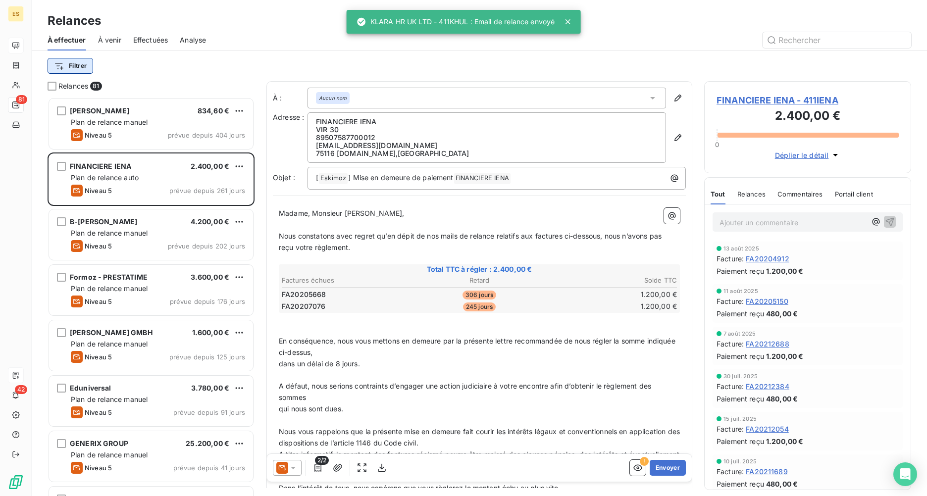
click at [80, 69] on html "ES 81 42 Relances À effectuer À venir Effectuées Analyse Filtrer Relances 81 [P…" at bounding box center [463, 248] width 927 height 496
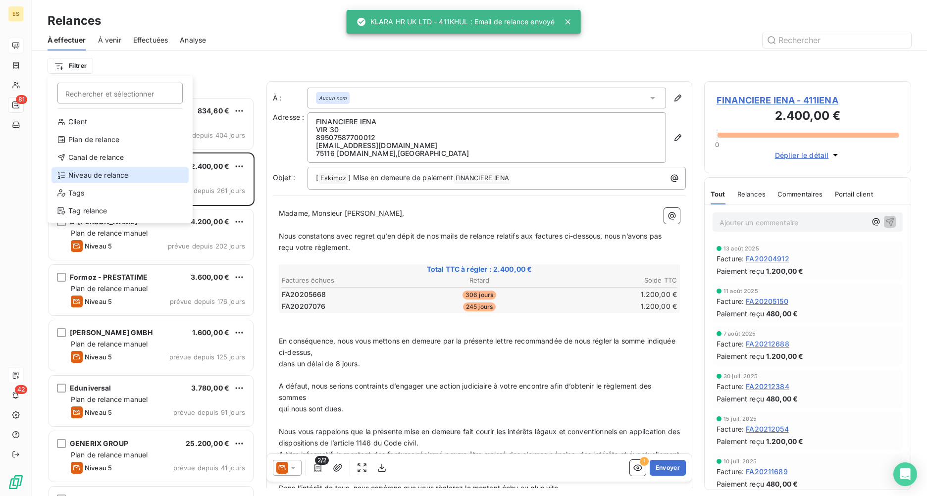
click at [101, 179] on div "Niveau de relance" at bounding box center [120, 175] width 137 height 16
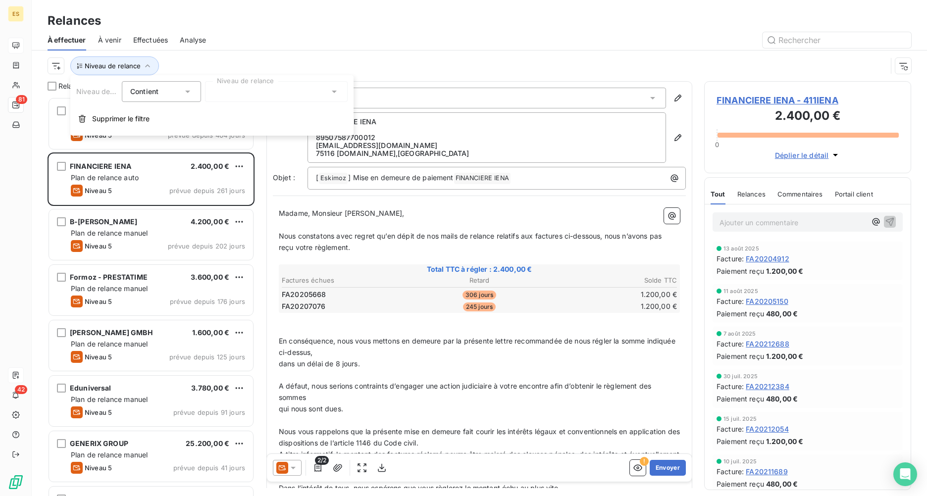
click at [247, 94] on div at bounding box center [276, 91] width 143 height 21
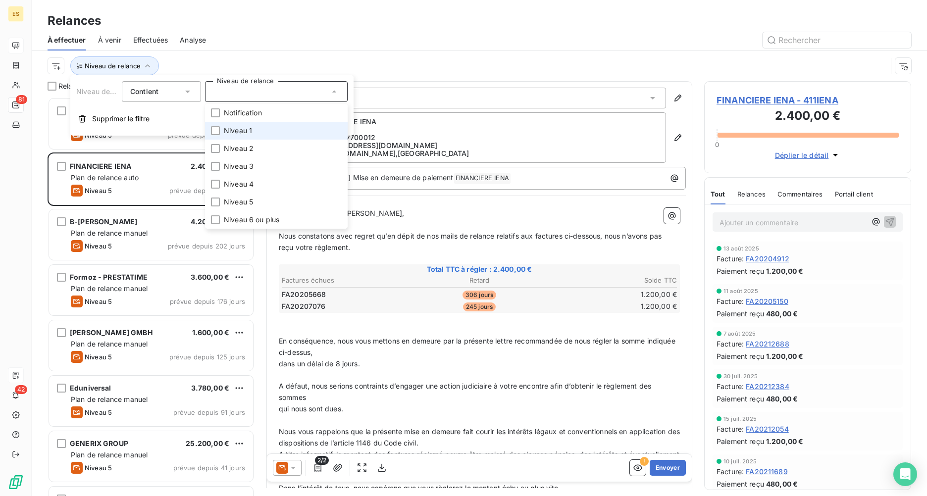
click at [250, 127] on span "Niveau 1" at bounding box center [238, 131] width 28 height 10
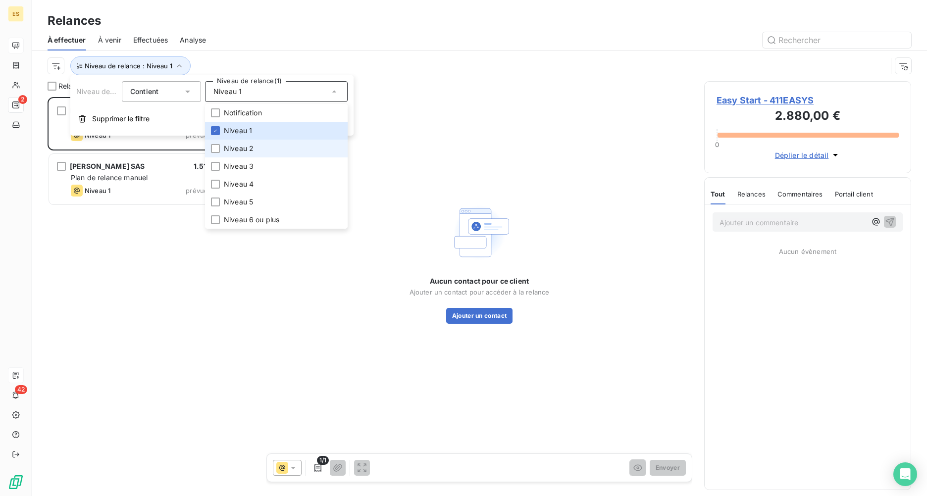
click at [240, 146] on span "Niveau 2" at bounding box center [239, 149] width 30 height 10
click at [238, 164] on span "Niveau 3" at bounding box center [239, 166] width 30 height 10
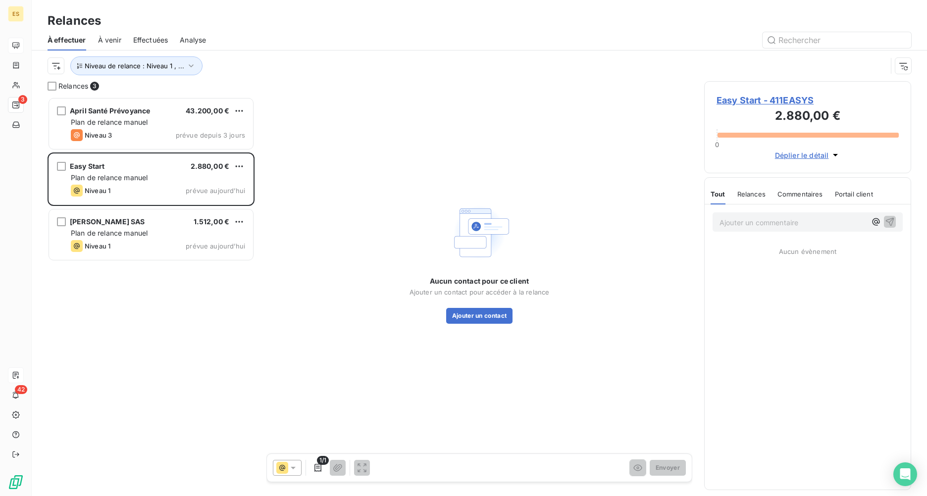
click at [359, 33] on div at bounding box center [564, 40] width 693 height 16
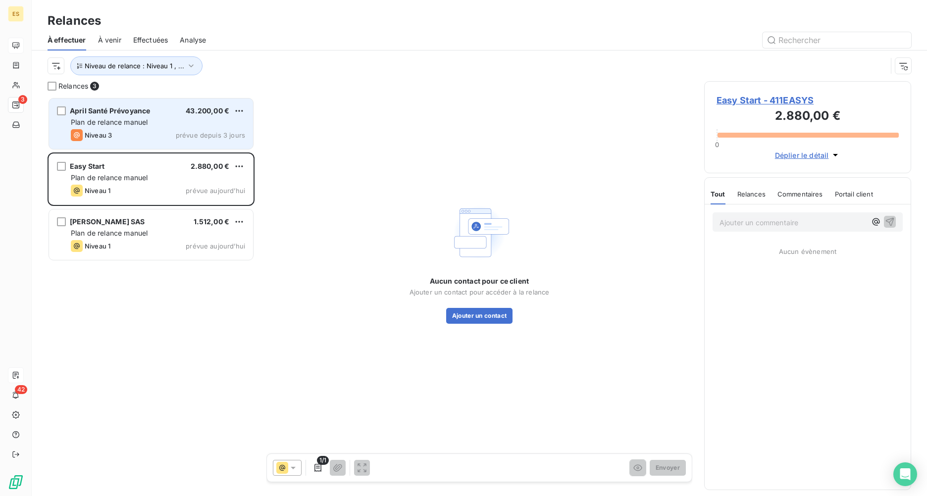
click at [131, 127] on div "Plan de relance manuel" at bounding box center [158, 122] width 174 height 10
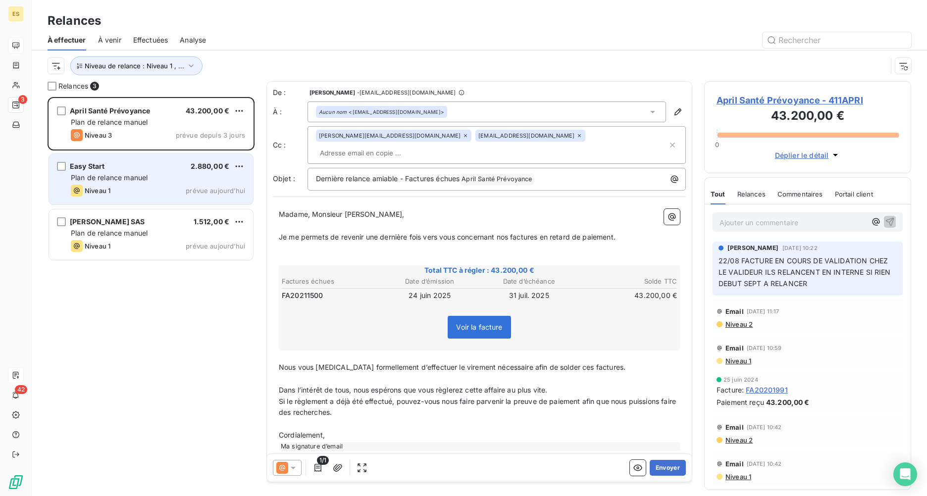
click at [117, 187] on div "Niveau 1 prévue [DATE]" at bounding box center [158, 191] width 174 height 12
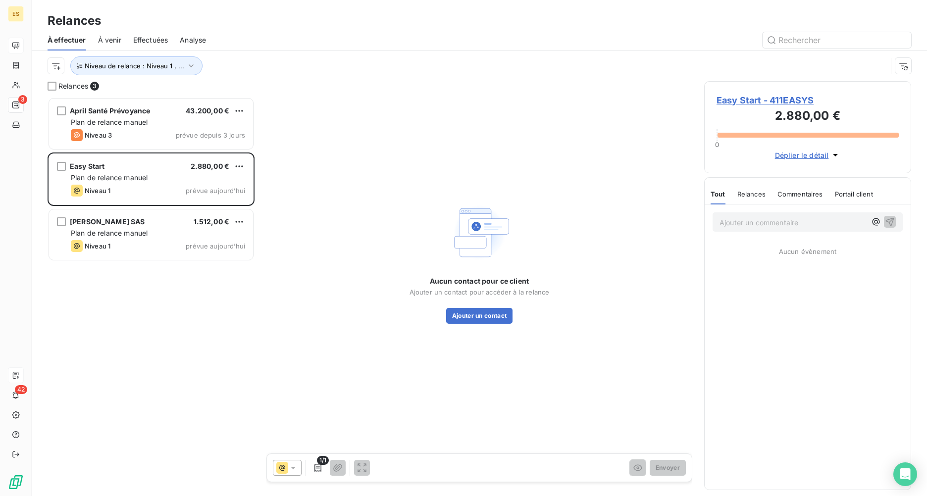
click at [736, 103] on span "Easy Start - 411EASYS" at bounding box center [808, 100] width 182 height 13
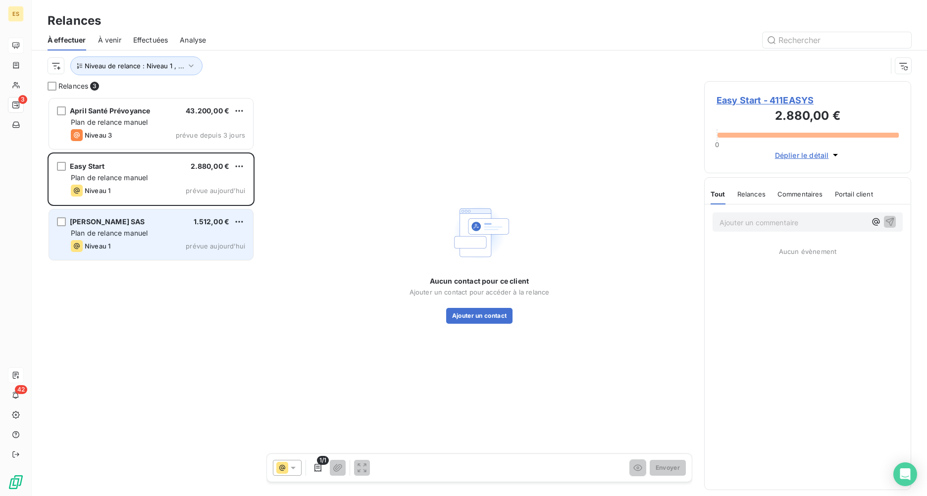
click at [126, 230] on span "Plan de relance manuel" at bounding box center [109, 233] width 77 height 8
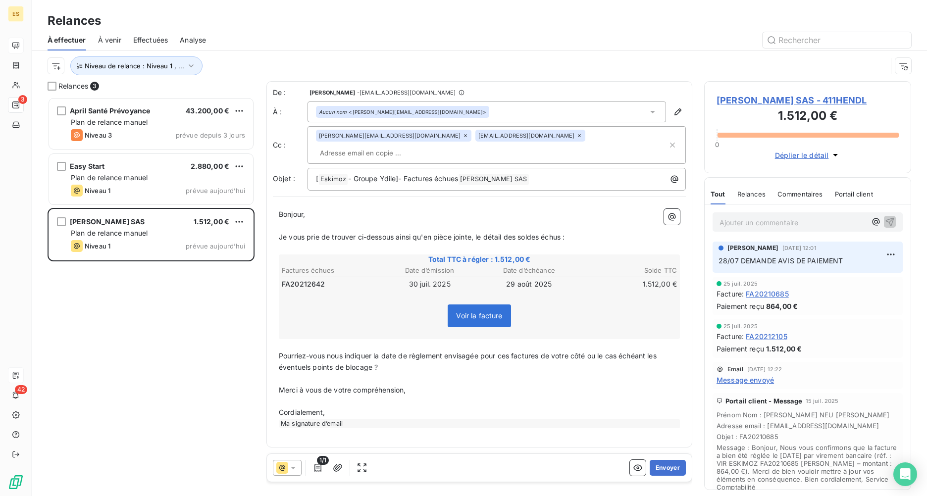
click at [736, 100] on span "[PERSON_NAME] SAS - 411HENDL" at bounding box center [808, 100] width 182 height 13
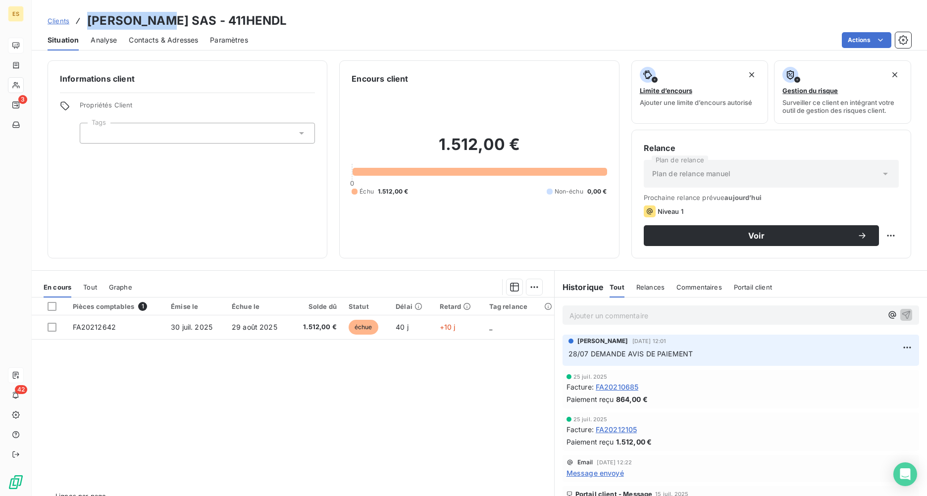
drag, startPoint x: 159, startPoint y: 20, endPoint x: 87, endPoint y: 13, distance: 73.2
click at [87, 13] on h3 "[PERSON_NAME] SAS - 411HENDL" at bounding box center [187, 21] width 200 height 18
drag, startPoint x: 87, startPoint y: 13, endPoint x: 89, endPoint y: 20, distance: 7.2
copy h3 "[PERSON_NAME] SAS"
drag, startPoint x: 148, startPoint y: 28, endPoint x: 207, endPoint y: 26, distance: 58.9
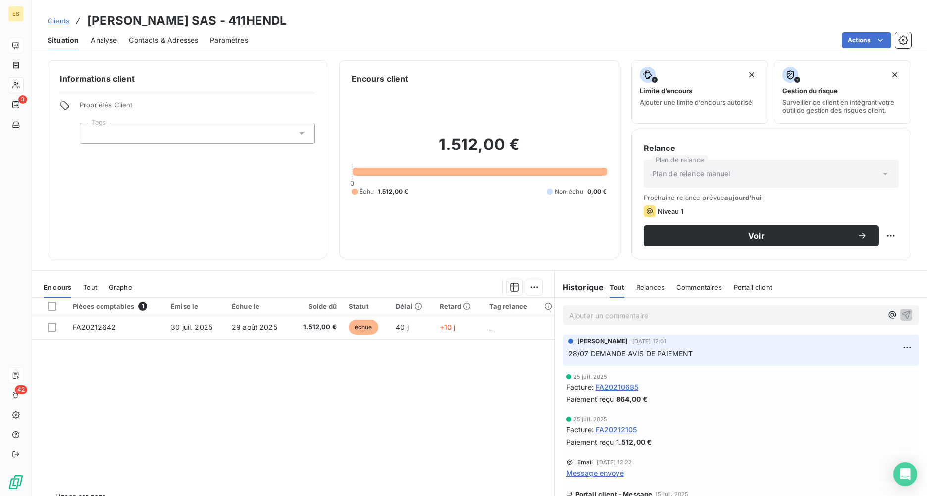
click at [207, 26] on h3 "[PERSON_NAME] SAS - 411HENDL" at bounding box center [187, 21] width 200 height 18
drag, startPoint x: 237, startPoint y: 19, endPoint x: 174, endPoint y: 12, distance: 63.3
click at [174, 12] on div "Clients [PERSON_NAME] SAS - 411HENDL" at bounding box center [479, 21] width 895 height 18
copy h3 "411HENDL"
click at [60, 23] on span "Clients" at bounding box center [59, 21] width 22 height 8
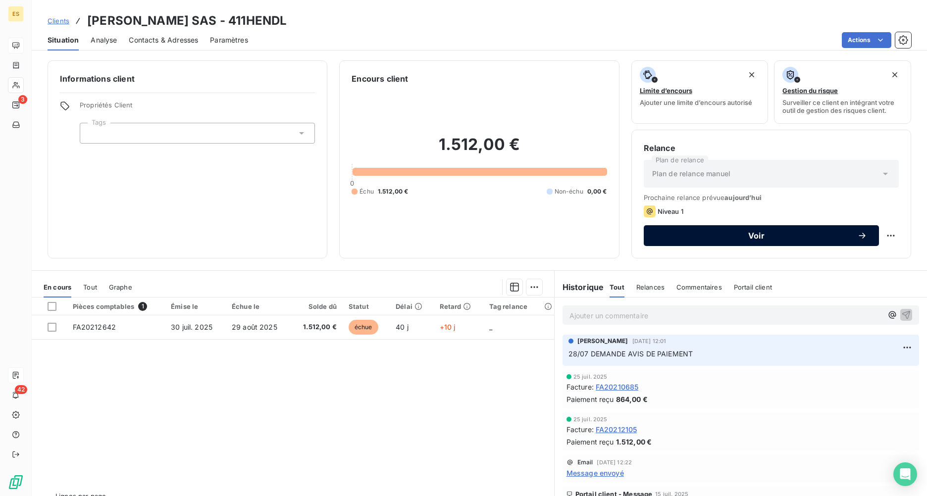
click at [736, 231] on div "Voir" at bounding box center [761, 236] width 211 height 10
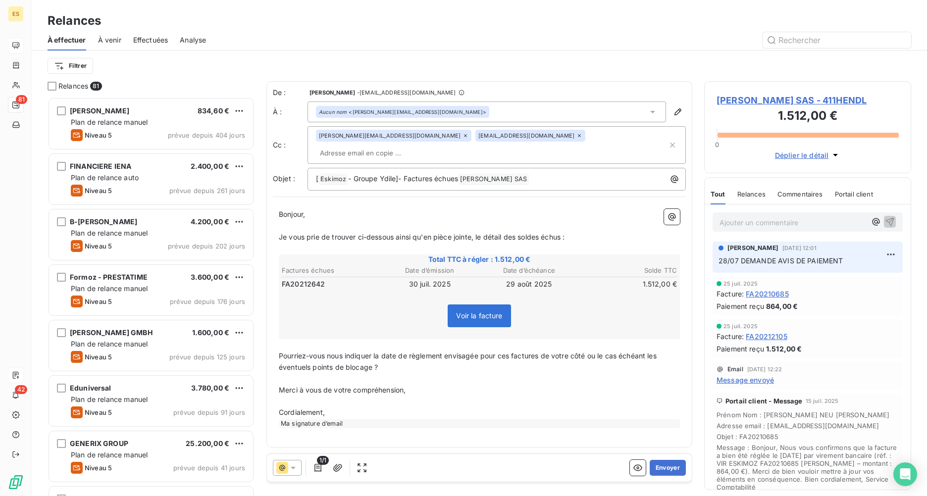
scroll to position [392, 200]
click at [670, 365] on button "Envoyer" at bounding box center [668, 468] width 36 height 16
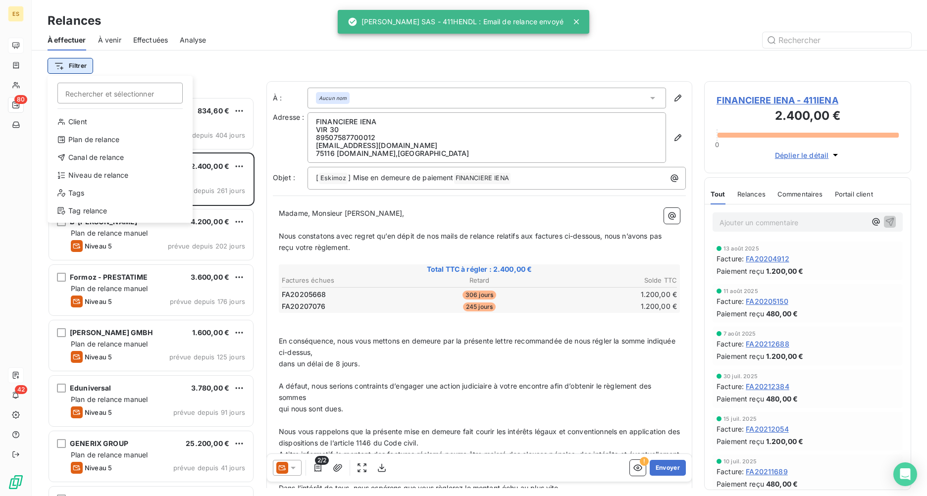
click at [79, 68] on html "ES 80 42 Relances À effectuer À venir Effectuées Analyse Filtrer Rechercher et …" at bounding box center [463, 248] width 927 height 496
click at [105, 178] on div "Niveau de relance" at bounding box center [120, 175] width 137 height 16
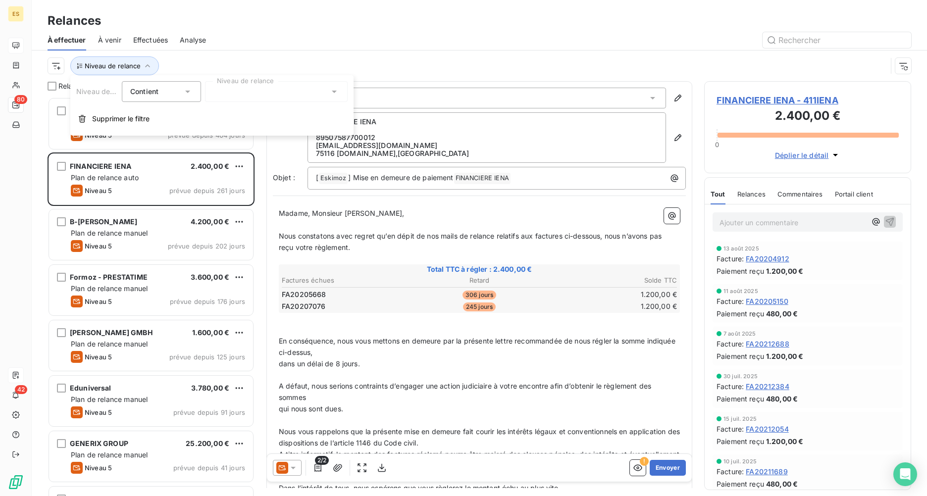
click at [251, 93] on div at bounding box center [276, 91] width 143 height 21
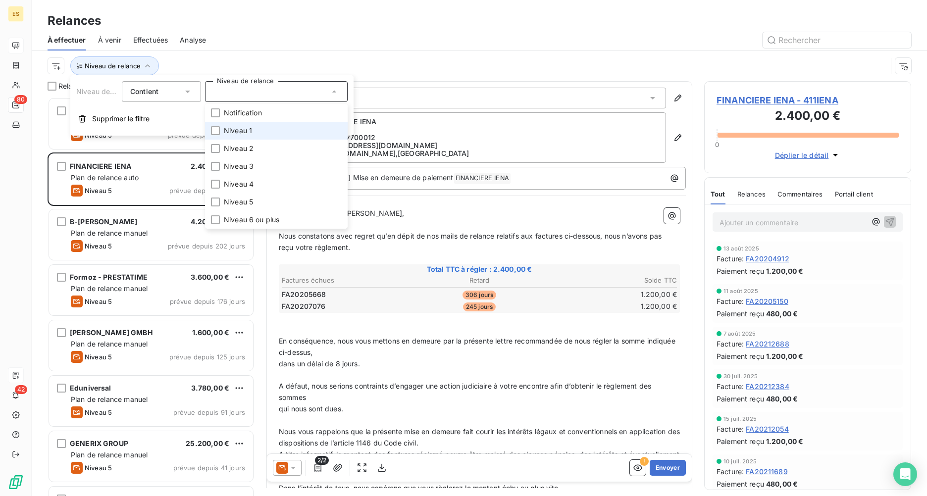
click at [250, 135] on span "Niveau 1" at bounding box center [238, 131] width 28 height 10
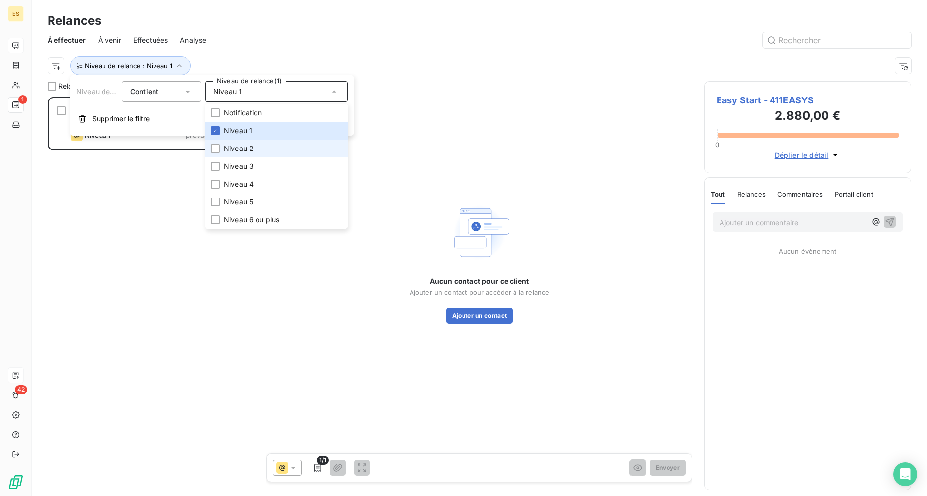
click at [248, 148] on span "Niveau 2" at bounding box center [239, 149] width 30 height 10
click at [243, 160] on li "Niveau 3" at bounding box center [276, 166] width 143 height 18
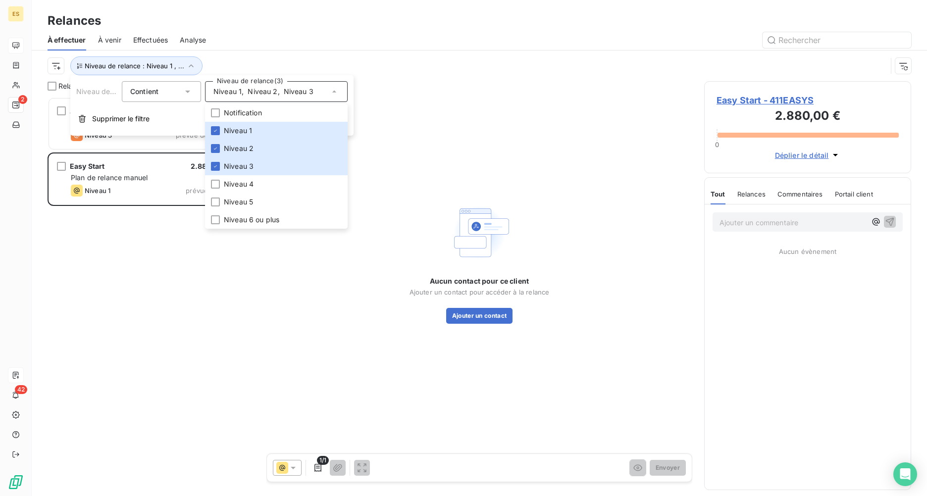
click at [425, 28] on div "Relances" at bounding box center [479, 21] width 895 height 18
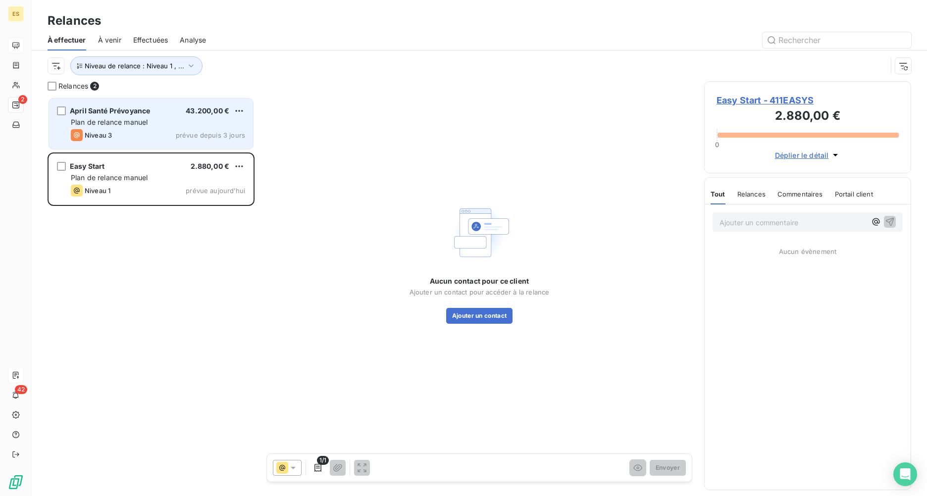
click at [146, 125] on span "Plan de relance manuel" at bounding box center [109, 122] width 77 height 8
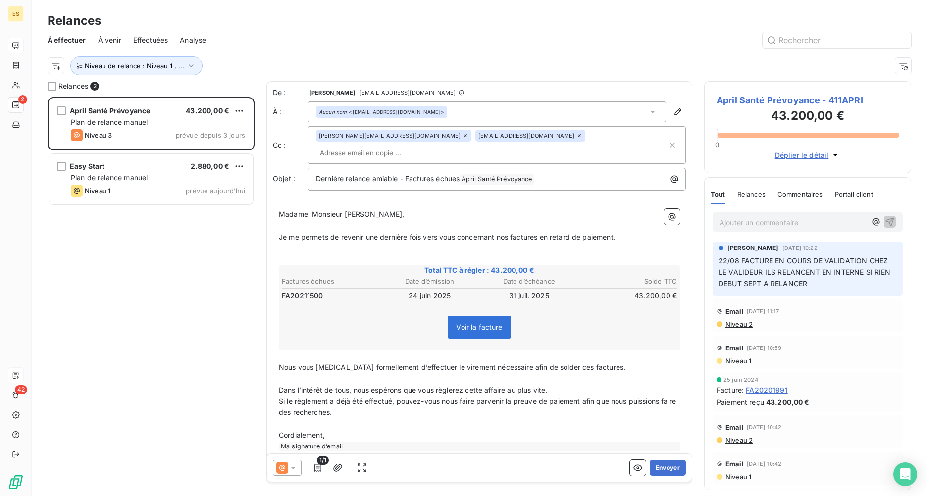
click at [165, 318] on div "April Santé Prévoyance 43.200,00 € Plan de relance [PERSON_NAME] 3 prévue depui…" at bounding box center [151, 296] width 207 height 399
click at [188, 339] on div "April Santé Prévoyance 43.200,00 € Plan de relance [PERSON_NAME] 3 prévue depui…" at bounding box center [151, 296] width 207 height 399
click at [736, 98] on span "April Santé Prévoyance - 411APRI" at bounding box center [808, 100] width 182 height 13
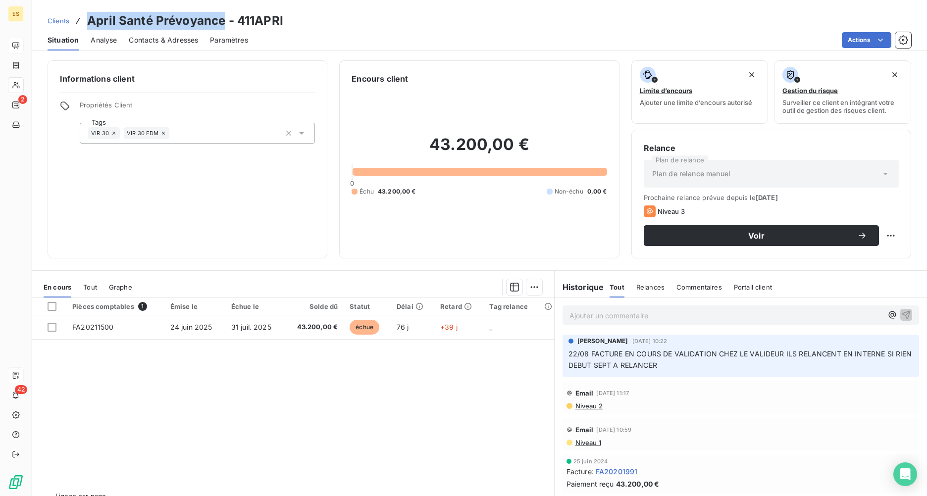
drag, startPoint x: 223, startPoint y: 21, endPoint x: 87, endPoint y: 16, distance: 135.8
click at [87, 16] on h3 "April Santé Prévoyance - 411APRI" at bounding box center [185, 21] width 196 height 18
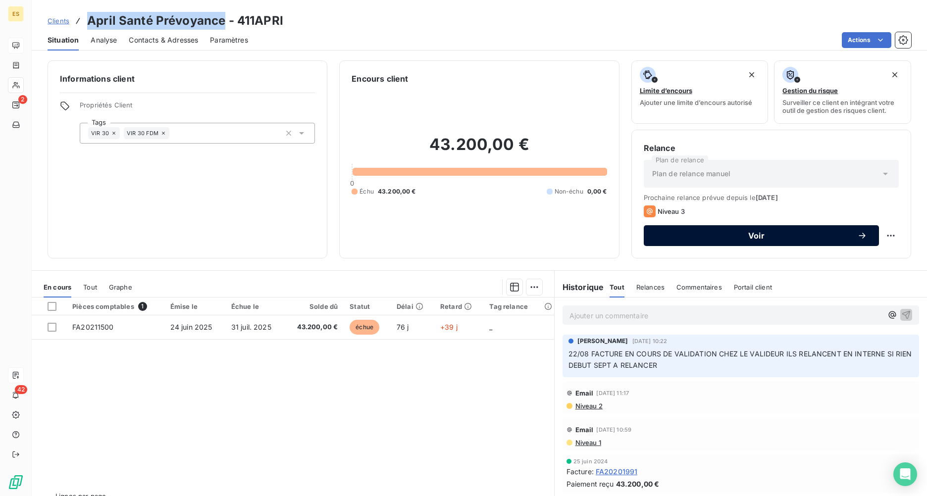
click at [736, 232] on span "Voir" at bounding box center [757, 236] width 202 height 8
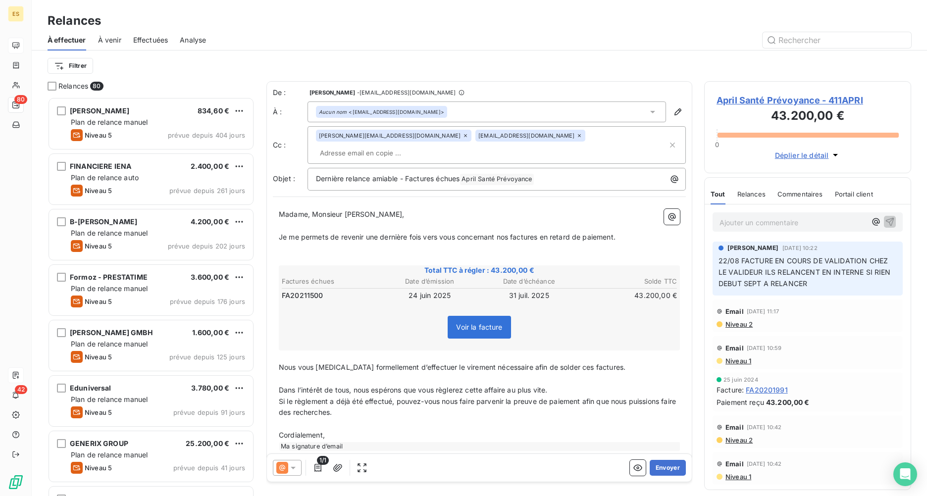
scroll to position [392, 200]
click at [659, 365] on button "Envoyer" at bounding box center [668, 468] width 36 height 16
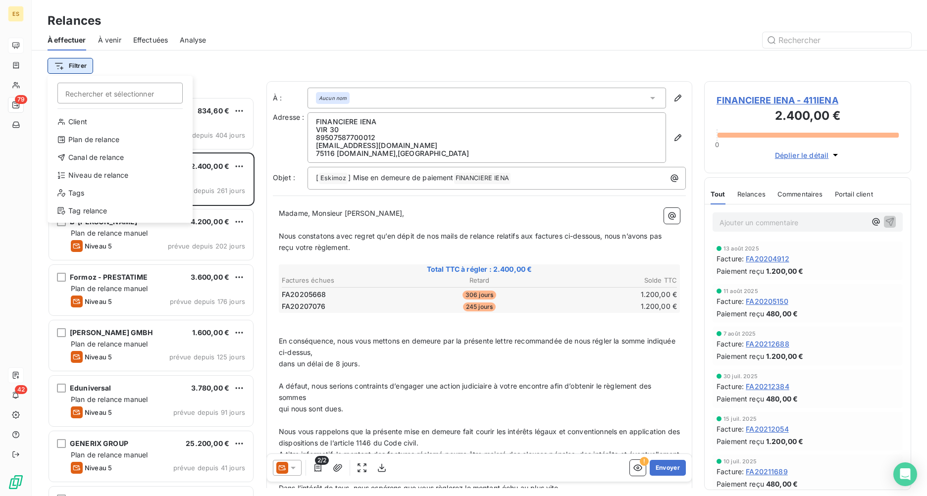
click at [90, 66] on html "ES 79 42 Relances À effectuer À venir Effectuées Analyse Filtrer Rechercher et …" at bounding box center [463, 248] width 927 height 496
click at [119, 174] on div "Niveau de relance" at bounding box center [120, 175] width 137 height 16
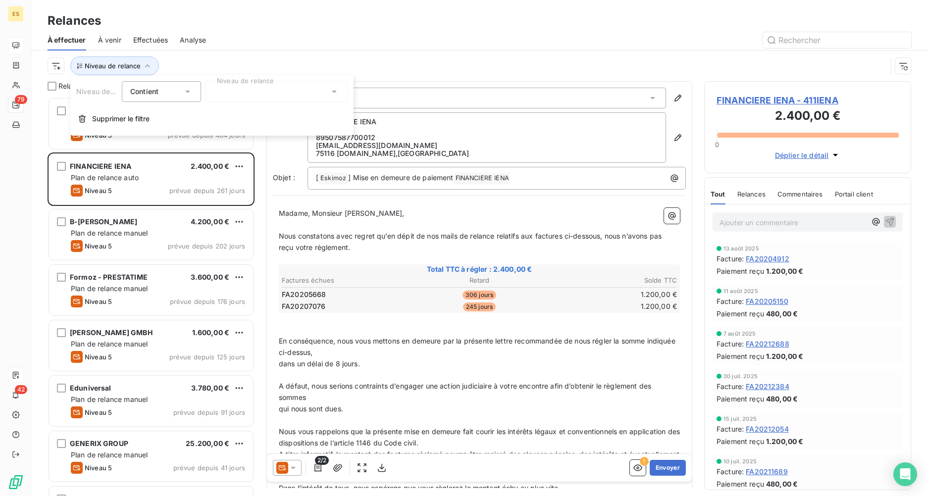
click at [313, 90] on div at bounding box center [276, 91] width 143 height 21
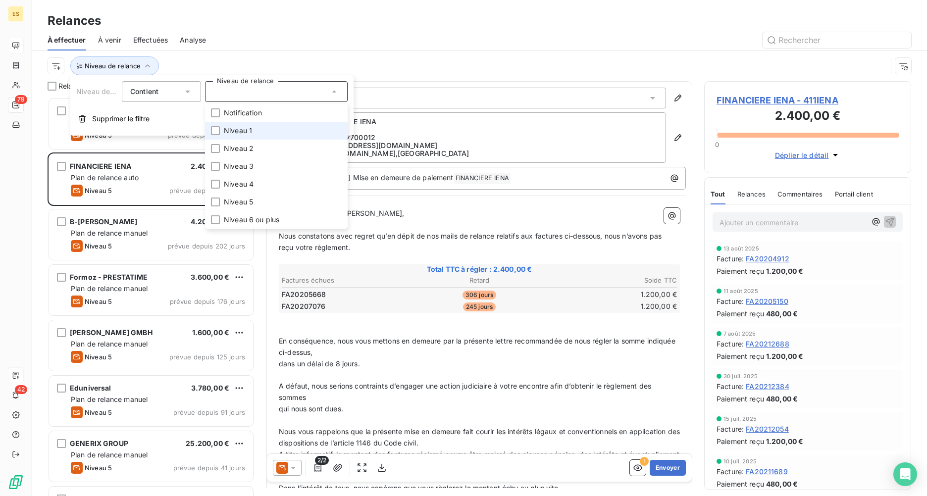
click at [275, 126] on li "Niveau 1" at bounding box center [276, 131] width 143 height 18
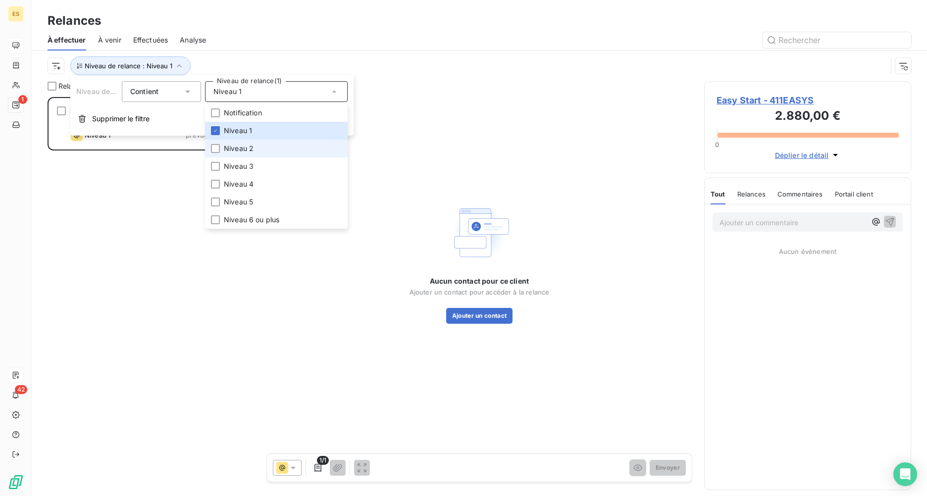
click at [261, 141] on li "Niveau 2" at bounding box center [276, 149] width 143 height 18
drag, startPoint x: 248, startPoint y: 163, endPoint x: 306, endPoint y: 123, distance: 70.9
click at [248, 163] on span "Niveau 3" at bounding box center [239, 166] width 30 height 10
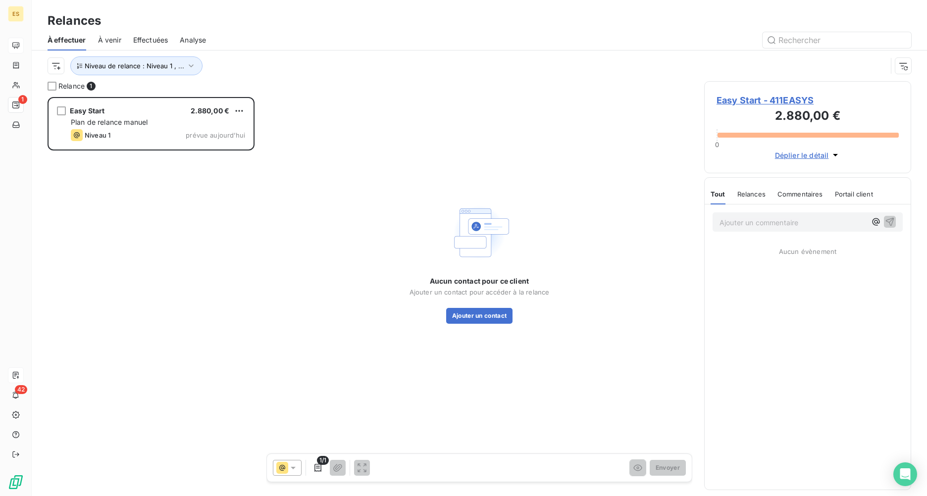
click at [376, 32] on div at bounding box center [564, 40] width 693 height 16
click at [725, 98] on span "Easy Start - 411EASYS" at bounding box center [808, 100] width 182 height 13
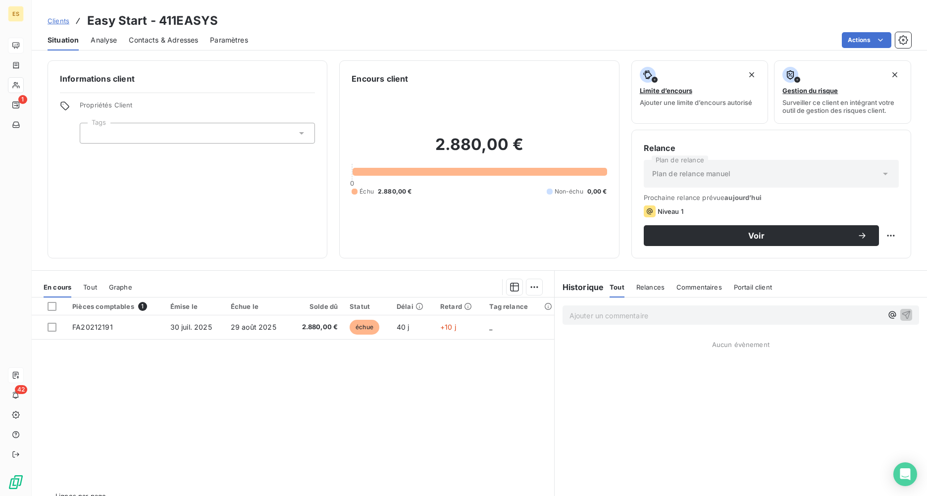
click at [82, 365] on div "Pièces comptables 1 Émise le Échue le Solde dû Statut Délai Retard Tag relance …" at bounding box center [293, 393] width 522 height 191
click at [613, 313] on p "Ajouter un commentaire ﻿" at bounding box center [725, 316] width 313 height 12
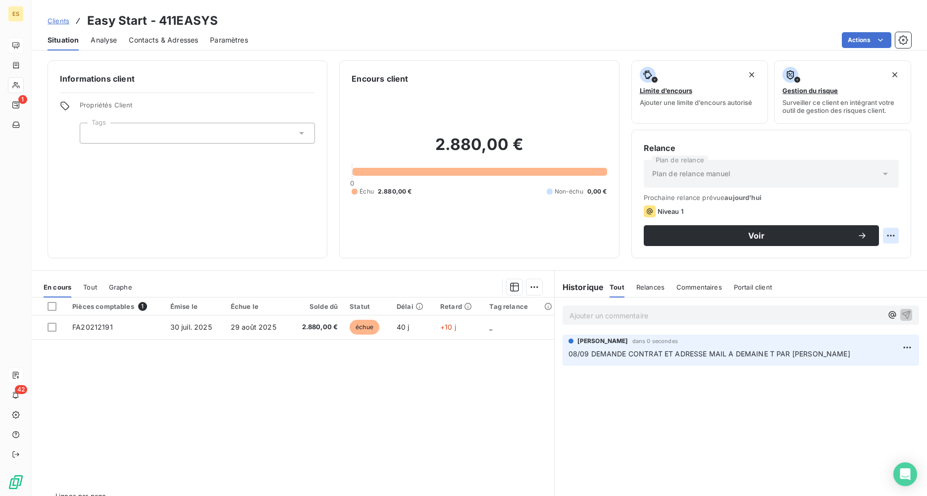
click at [736, 237] on html "ES 1 42 Clients Easy Start - 411EASYS Situation Analyse Contacts & Adresses Par…" at bounding box center [463, 248] width 927 height 496
click at [736, 258] on div "Replanifier cette action" at bounding box center [842, 258] width 89 height 16
select select "8"
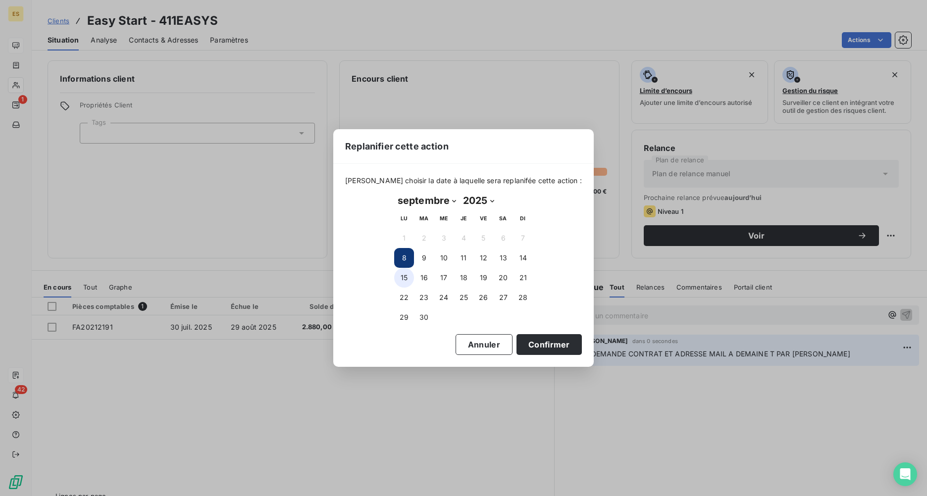
click at [402, 277] on button "15" at bounding box center [404, 278] width 20 height 20
click at [539, 345] on button "Confirmer" at bounding box center [549, 344] width 65 height 21
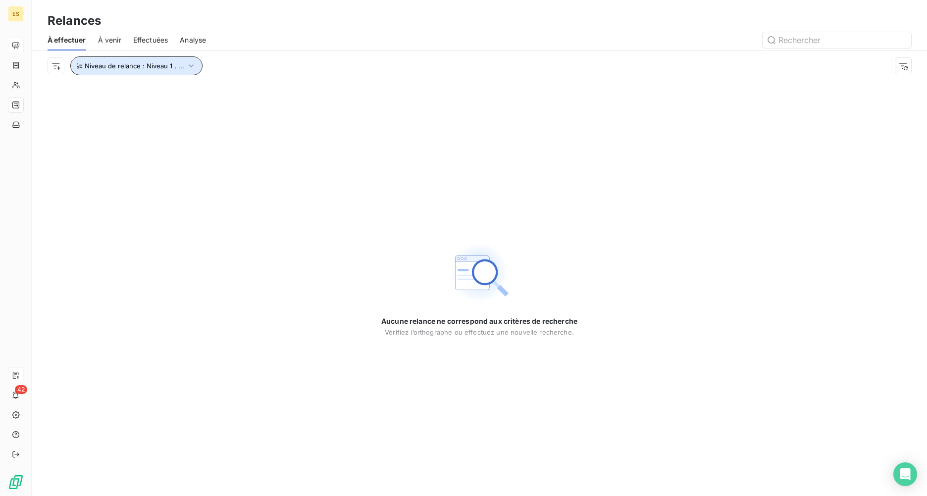
click at [193, 63] on icon "button" at bounding box center [191, 66] width 10 height 10
click at [264, 94] on span "Niveau 2" at bounding box center [263, 92] width 30 height 10
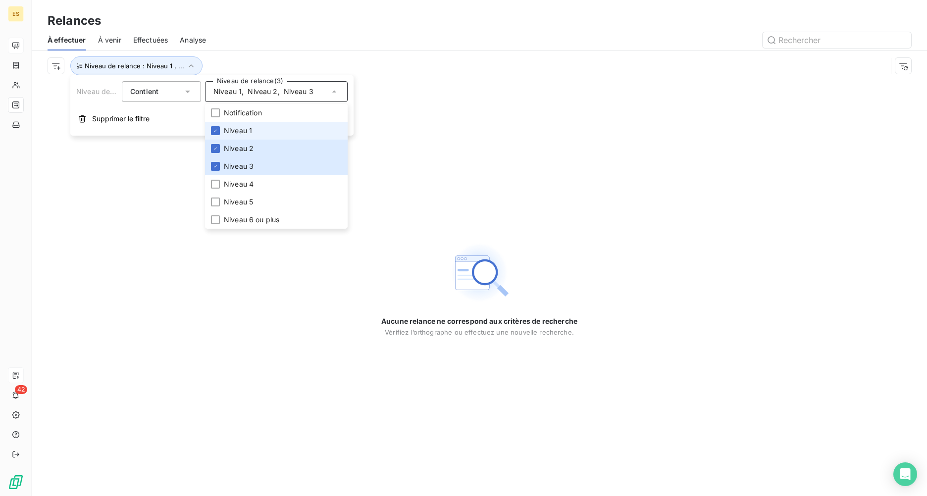
click at [224, 130] on span "Niveau 1" at bounding box center [238, 131] width 28 height 10
click at [217, 147] on icon at bounding box center [215, 149] width 6 height 6
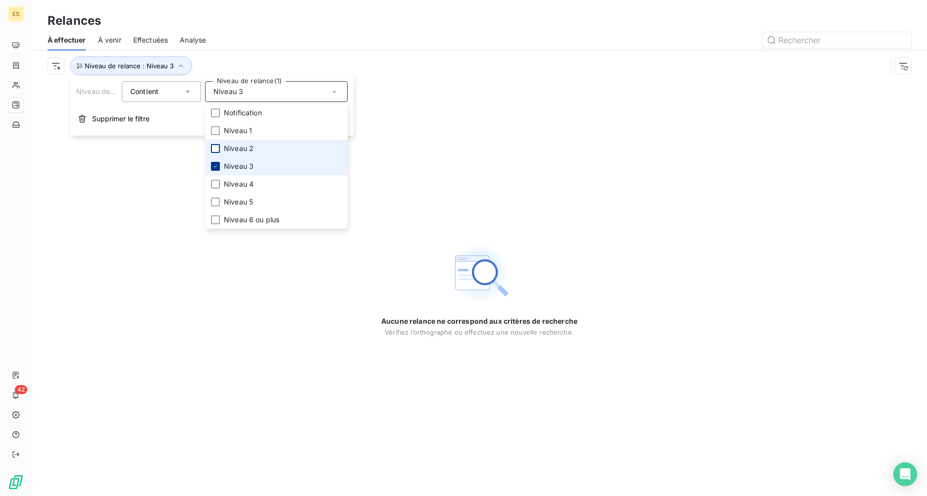
drag, startPoint x: 213, startPoint y: 164, endPoint x: 216, endPoint y: 170, distance: 7.1
click at [213, 164] on icon at bounding box center [215, 166] width 6 height 6
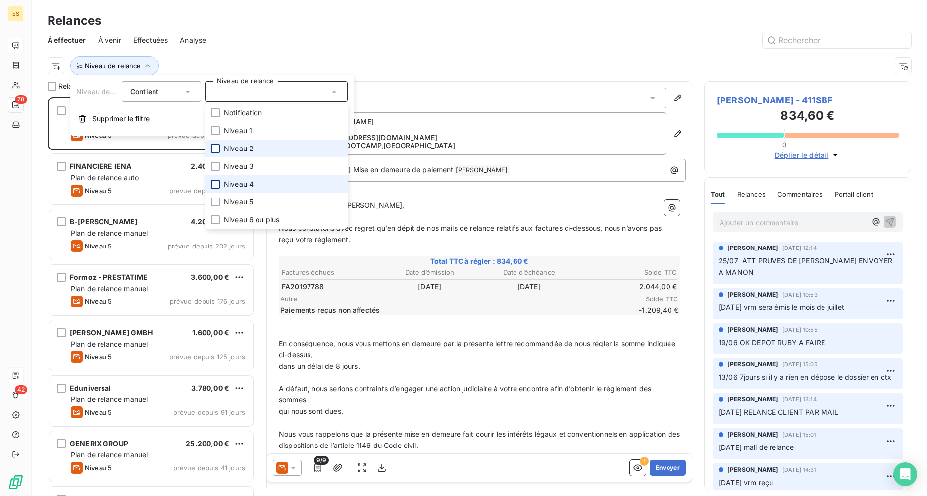
click at [215, 183] on div at bounding box center [215, 184] width 9 height 9
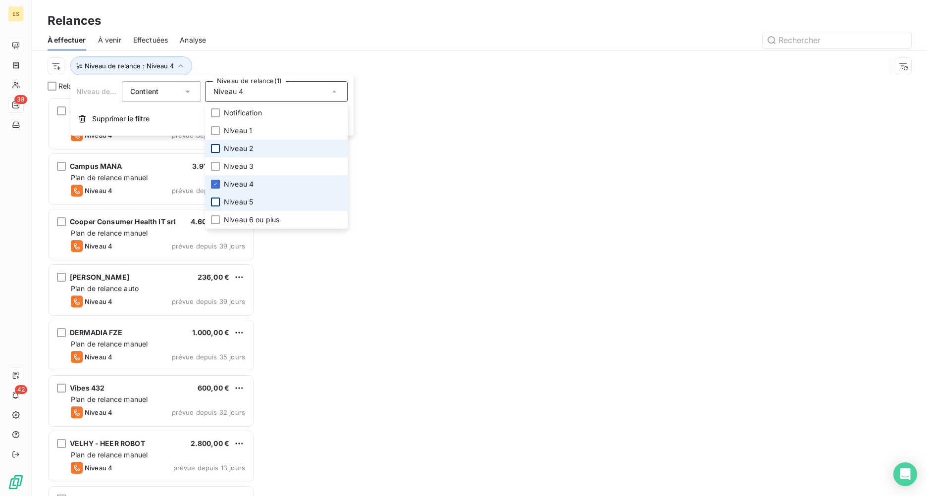
scroll to position [392, 200]
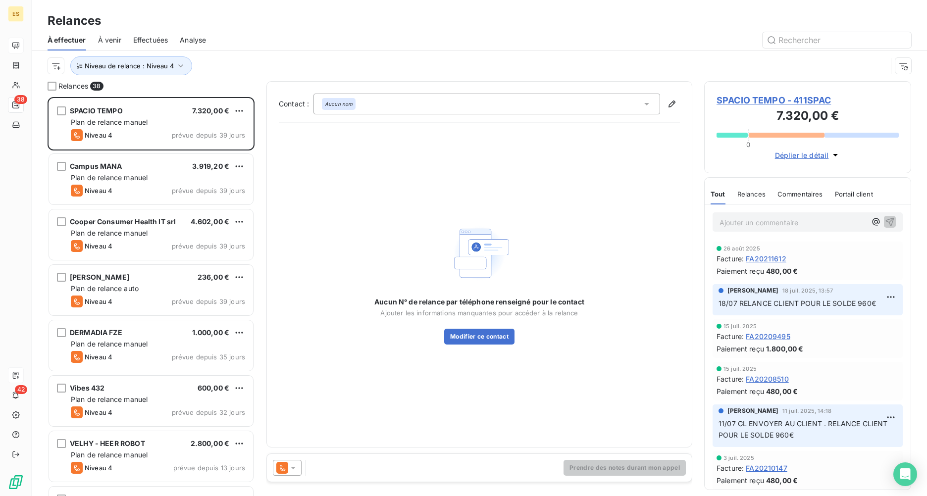
click at [481, 37] on div at bounding box center [564, 40] width 693 height 16
click at [182, 61] on icon "button" at bounding box center [181, 66] width 10 height 10
click at [260, 97] on div "Niveau 4" at bounding box center [276, 91] width 143 height 21
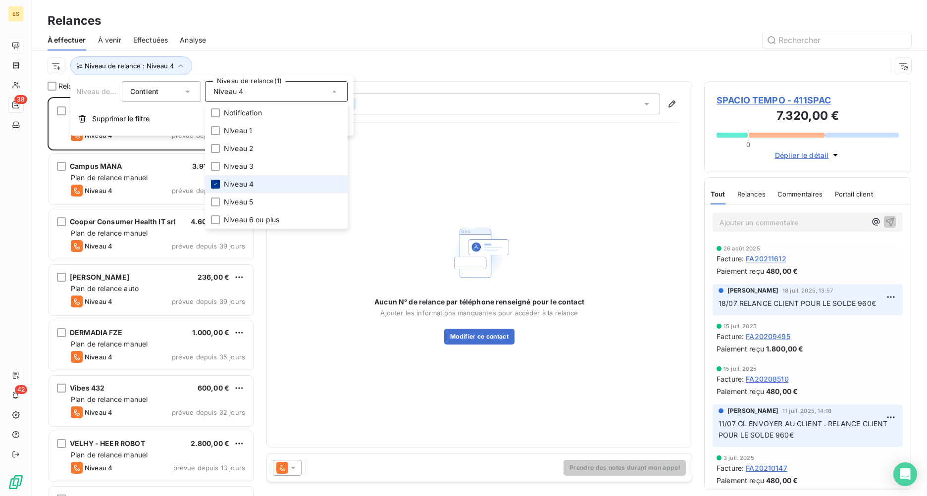
click at [219, 186] on li "Niveau 4" at bounding box center [276, 184] width 143 height 18
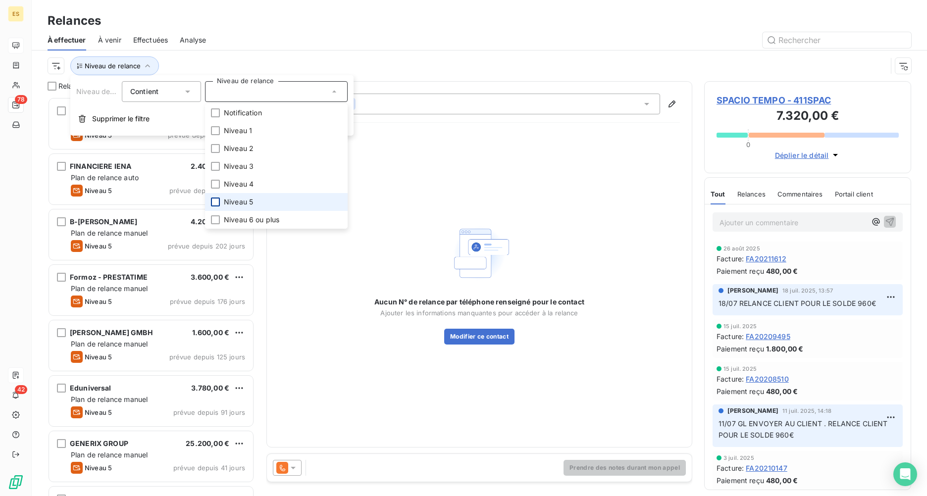
click at [218, 199] on div at bounding box center [215, 202] width 9 height 9
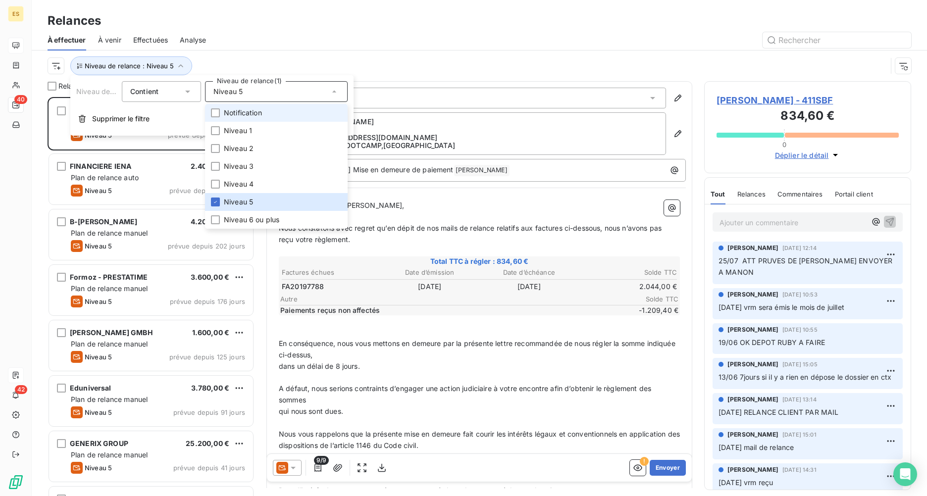
scroll to position [392, 200]
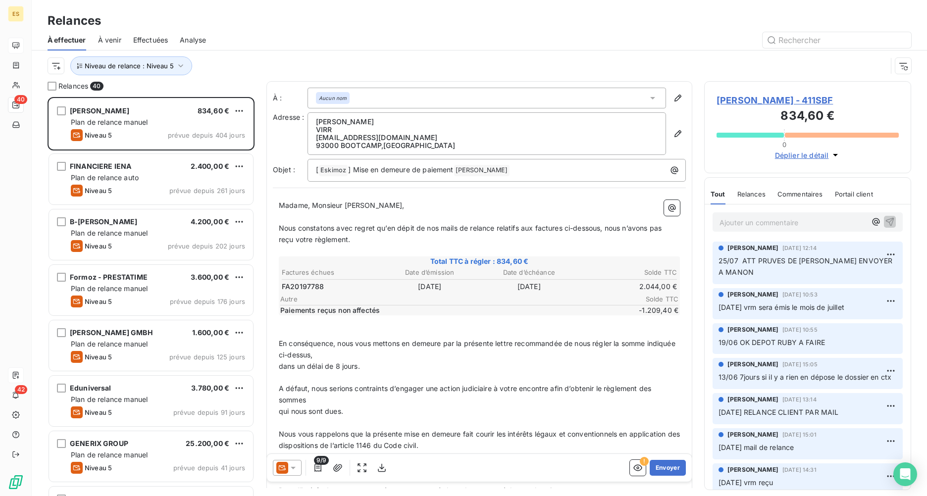
click at [354, 37] on div at bounding box center [564, 40] width 693 height 16
click at [183, 66] on icon "button" at bounding box center [181, 66] width 10 height 10
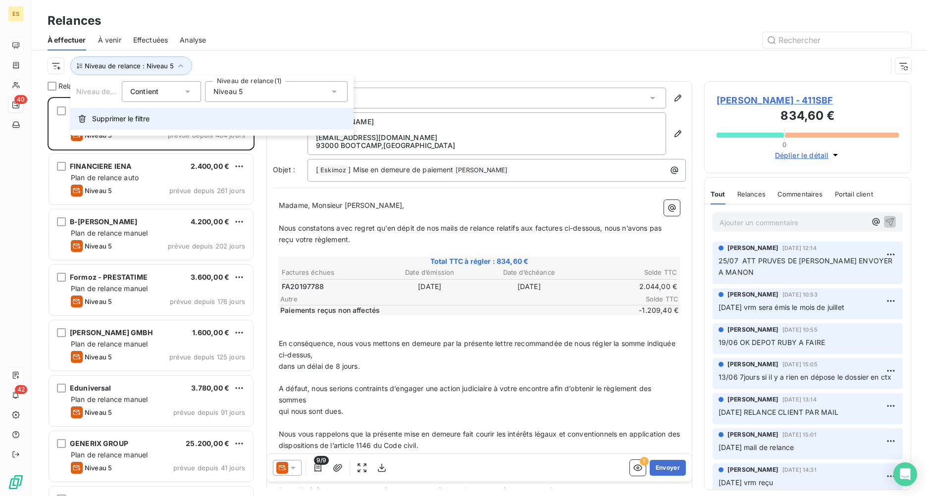
click at [158, 121] on button "Supprimer le filtre" at bounding box center [211, 119] width 283 height 22
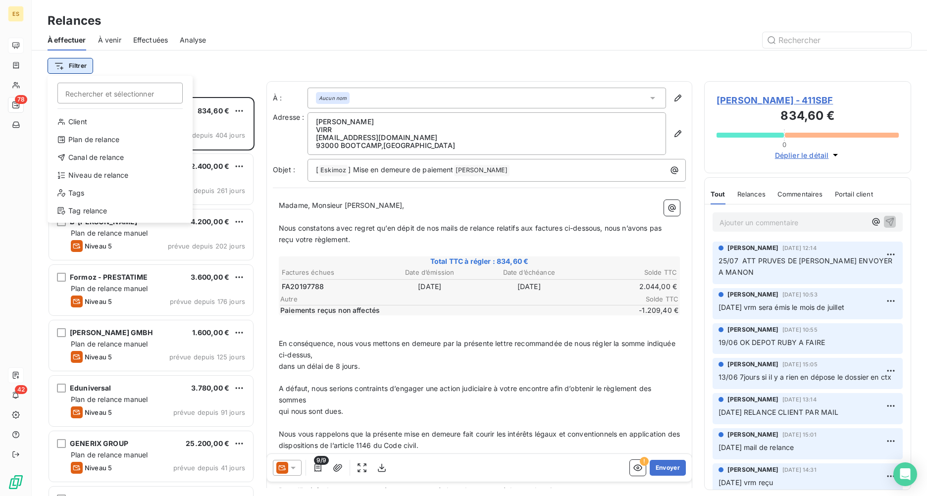
click at [83, 65] on html "ES 78 42 Relances À effectuer À venir Effectuées Analyse Filtrer Rechercher et …" at bounding box center [463, 248] width 927 height 496
drag, startPoint x: 113, startPoint y: 92, endPoint x: 111, endPoint y: 108, distance: 15.9
click at [113, 94] on input "Rechercher et sélectionner" at bounding box center [119, 93] width 125 height 21
drag, startPoint x: 106, startPoint y: 173, endPoint x: 121, endPoint y: 171, distance: 14.9
click at [105, 173] on div "Niveau de relance" at bounding box center [120, 175] width 137 height 16
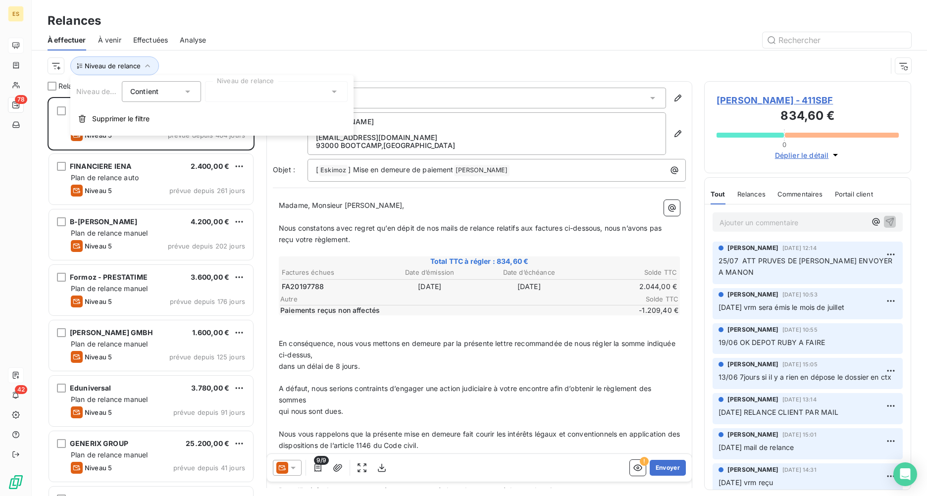
click at [291, 92] on div at bounding box center [276, 91] width 143 height 21
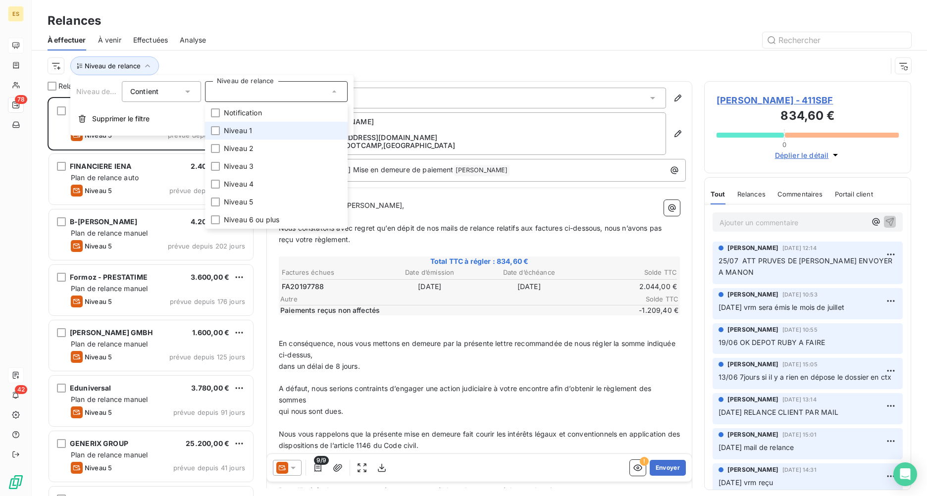
click at [253, 125] on li "Niveau 1" at bounding box center [276, 131] width 143 height 18
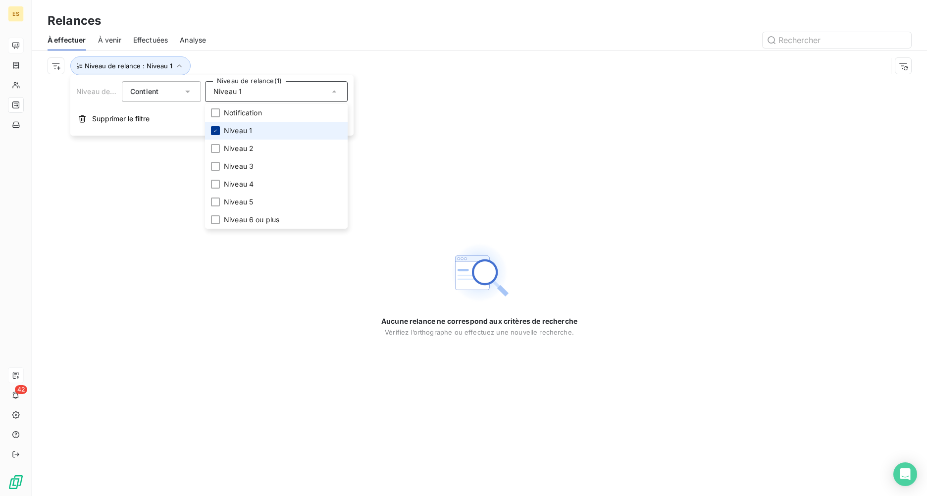
click at [217, 128] on icon at bounding box center [215, 131] width 6 height 6
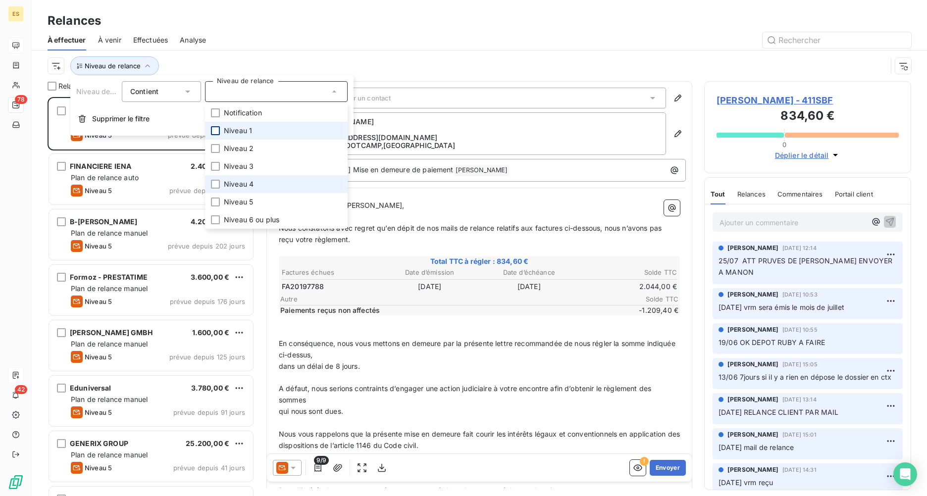
scroll to position [392, 200]
click at [213, 189] on li "Niveau 4" at bounding box center [276, 184] width 143 height 18
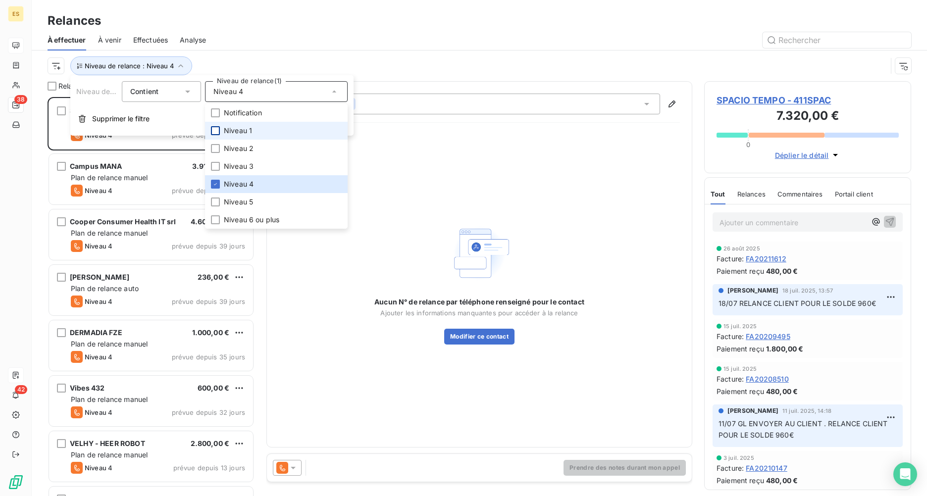
click at [357, 33] on div at bounding box center [564, 40] width 693 height 16
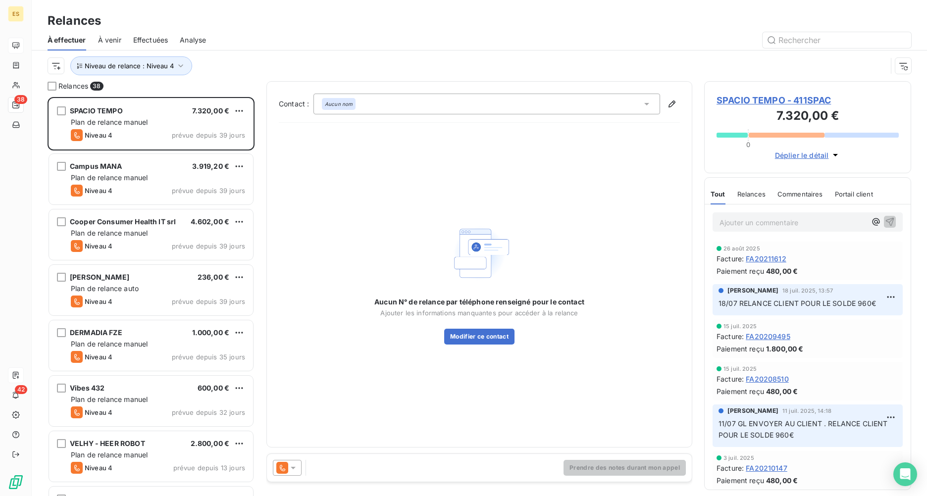
click at [736, 95] on span "SPACIO TEMPO - 411SPAC" at bounding box center [808, 100] width 182 height 13
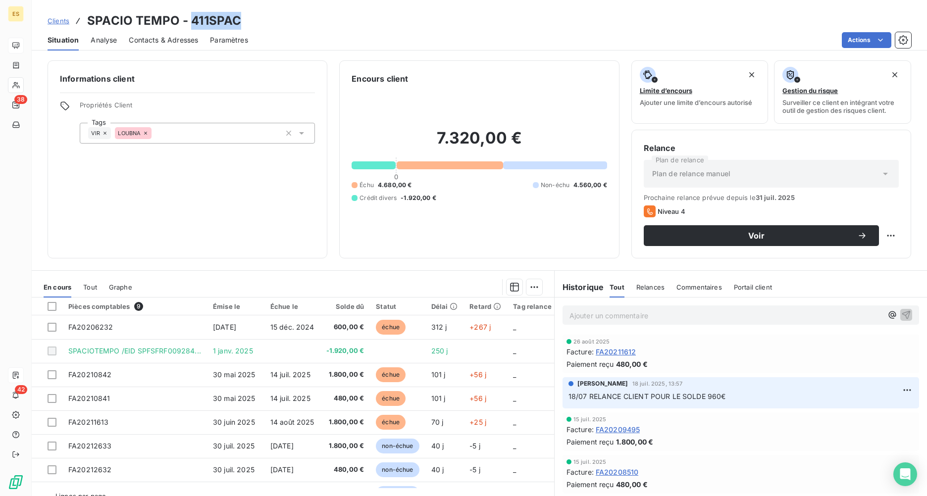
drag, startPoint x: 212, startPoint y: 24, endPoint x: 193, endPoint y: 20, distance: 19.7
click at [193, 20] on div "Clients SPACIO TEMPO - 411SPAC" at bounding box center [479, 21] width 895 height 18
drag, startPoint x: 176, startPoint y: 19, endPoint x: 92, endPoint y: 16, distance: 84.2
click at [92, 16] on h3 "SPACIO TEMPO - 411SPAC" at bounding box center [164, 21] width 154 height 18
drag, startPoint x: 92, startPoint y: 16, endPoint x: 99, endPoint y: 23, distance: 9.8
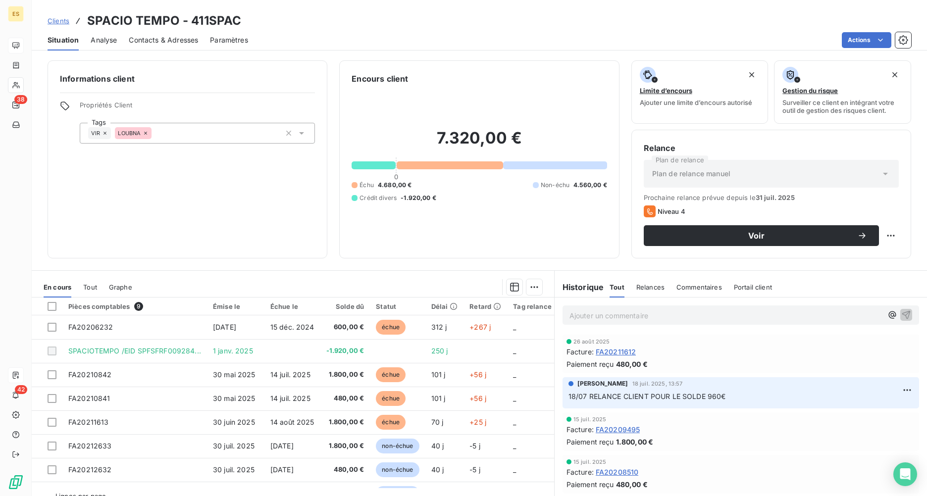
drag, startPoint x: 99, startPoint y: 23, endPoint x: 88, endPoint y: 23, distance: 10.4
click at [88, 23] on h3 "SPACIO TEMPO - 411SPAC" at bounding box center [164, 21] width 154 height 18
drag, startPoint x: 88, startPoint y: 16, endPoint x: 177, endPoint y: 23, distance: 88.9
click at [177, 23] on h3 "SPACIO TEMPO - 411SPAC" at bounding box center [164, 21] width 154 height 18
drag, startPoint x: 177, startPoint y: 23, endPoint x: 169, endPoint y: 21, distance: 8.3
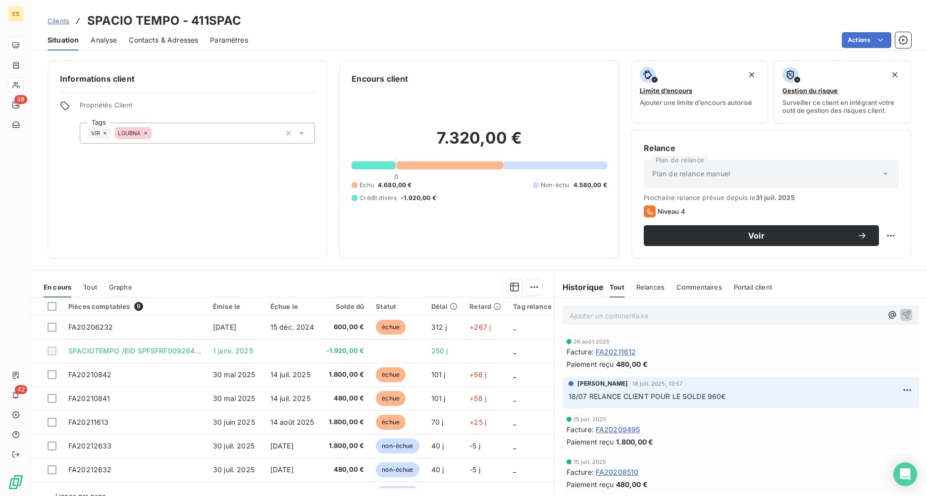
click at [575, 322] on div "Ajouter un commentaire ﻿" at bounding box center [741, 315] width 357 height 19
click at [572, 316] on p "Ajouter un commentaire ﻿" at bounding box center [725, 316] width 313 height 12
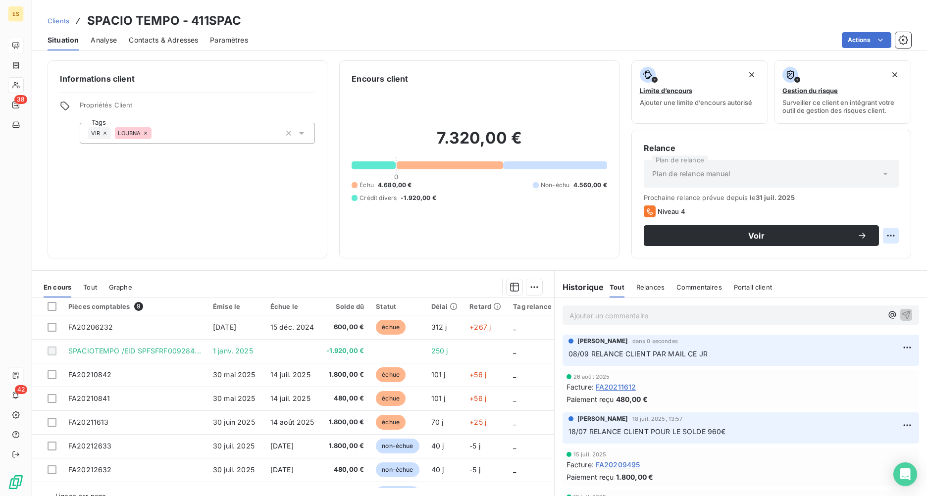
click at [736, 238] on html "ES 38 42 Clients SPACIO TEMPO - 411SPAC Situation Analyse Contacts & Adresses P…" at bounding box center [463, 248] width 927 height 496
click at [736, 256] on div "Replanifier cette action" at bounding box center [842, 258] width 89 height 16
select select "8"
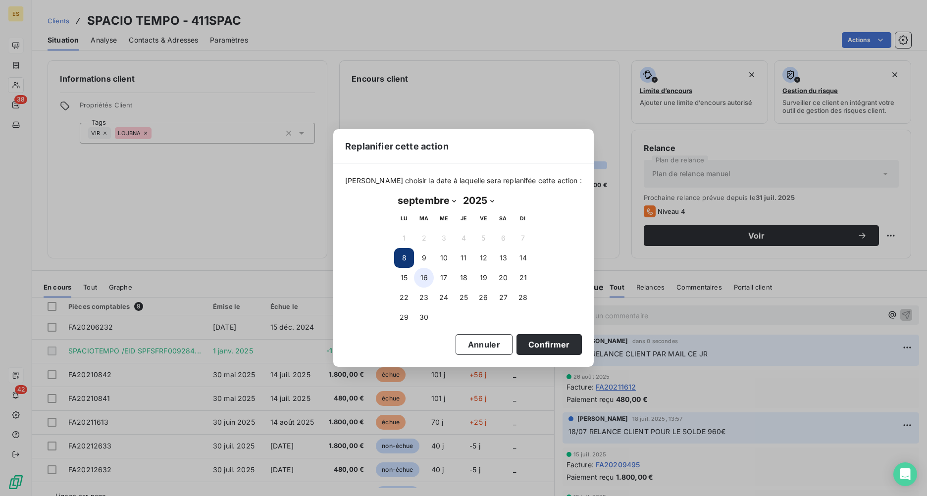
click at [422, 275] on button "16" at bounding box center [424, 278] width 20 height 20
click at [533, 350] on button "Confirmer" at bounding box center [549, 344] width 65 height 21
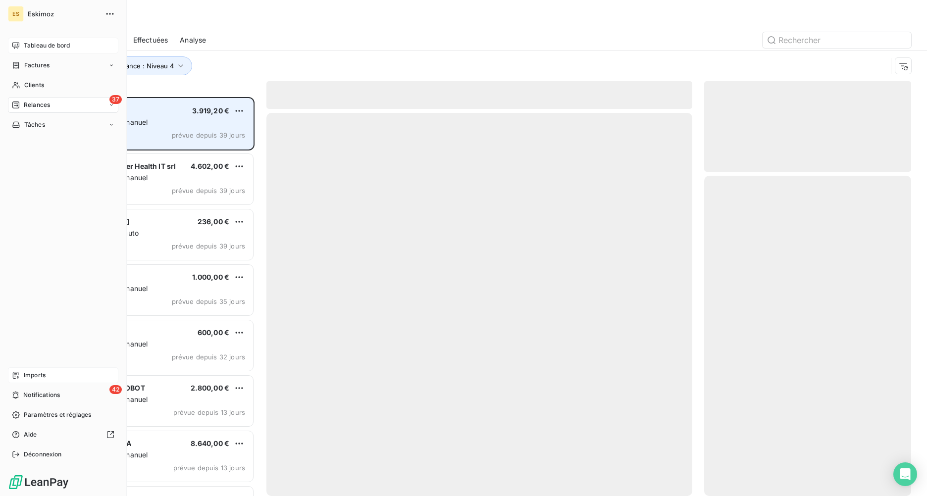
scroll to position [392, 200]
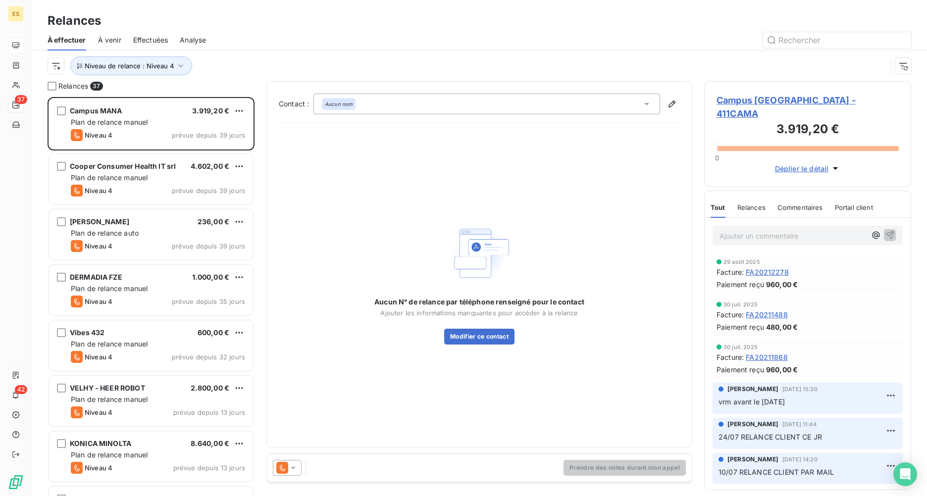
click at [736, 100] on span "Campus [GEOGRAPHIC_DATA] - 411CAMA" at bounding box center [808, 107] width 182 height 27
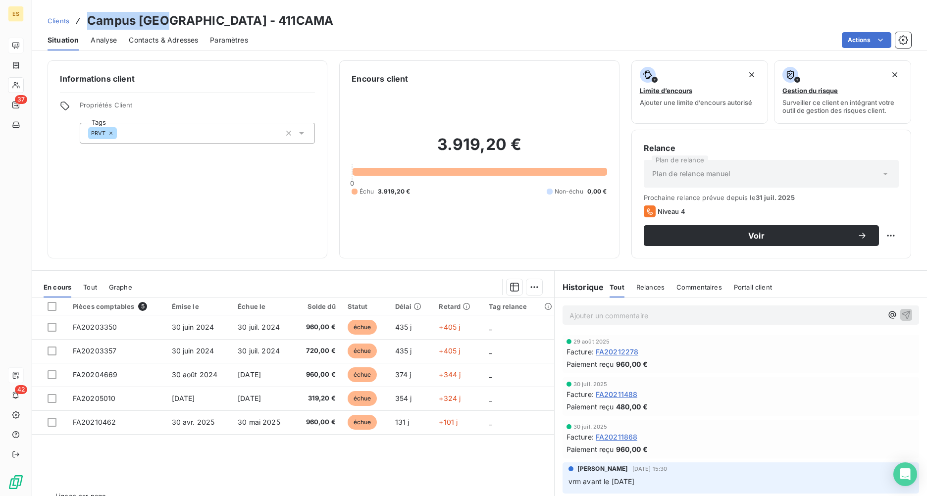
drag, startPoint x: 176, startPoint y: 22, endPoint x: 89, endPoint y: 19, distance: 87.7
click at [89, 19] on h3 "Campus [GEOGRAPHIC_DATA] - 411CAMA" at bounding box center [210, 21] width 246 height 18
drag, startPoint x: 246, startPoint y: 23, endPoint x: 191, endPoint y: 19, distance: 55.6
click at [191, 19] on div "Clients Campus MANA - 411CAMA" at bounding box center [479, 21] width 895 height 18
click at [605, 308] on div "Ajouter un commentaire ﻿" at bounding box center [741, 315] width 357 height 19
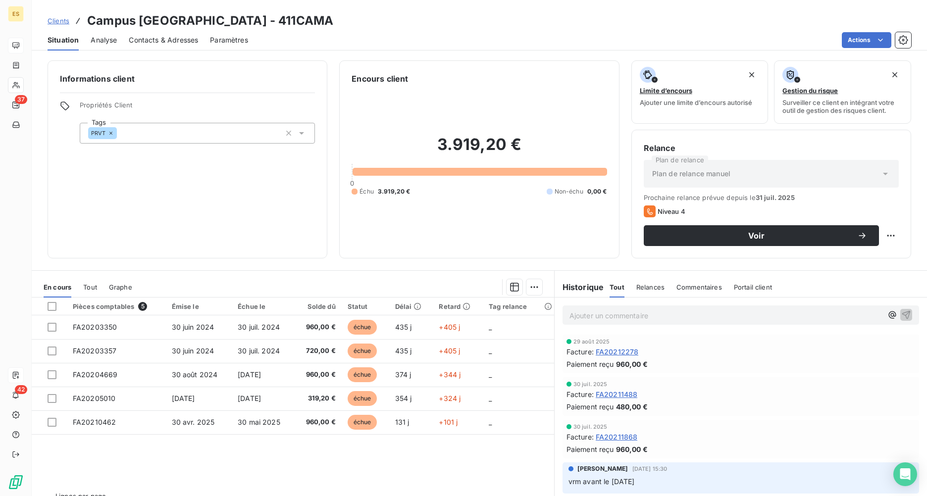
click at [594, 316] on p "Ajouter un commentaire ﻿" at bounding box center [725, 316] width 313 height 12
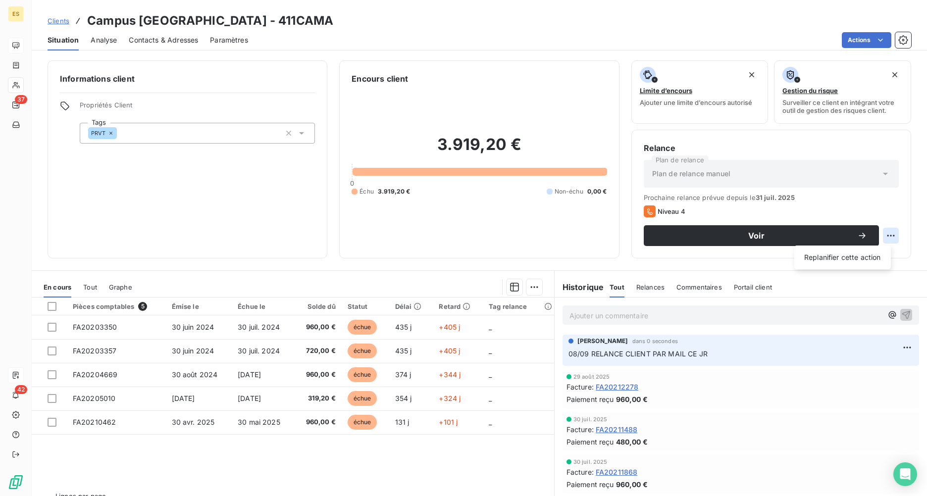
click at [736, 232] on html "ES 37 42 Clients Campus MANA - 411CAMA Situation Analyse Contacts & Adresses Pa…" at bounding box center [463, 248] width 927 height 496
click at [736, 253] on div "Replanifier cette action" at bounding box center [842, 258] width 89 height 16
select select "8"
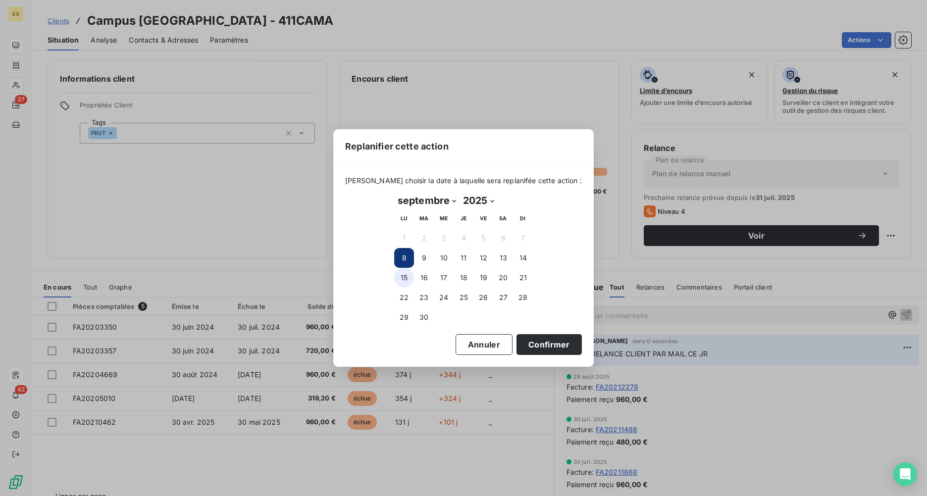
click at [407, 275] on button "15" at bounding box center [404, 278] width 20 height 20
drag, startPoint x: 521, startPoint y: 347, endPoint x: 475, endPoint y: 300, distance: 65.5
click at [520, 347] on button "Confirmer" at bounding box center [549, 344] width 65 height 21
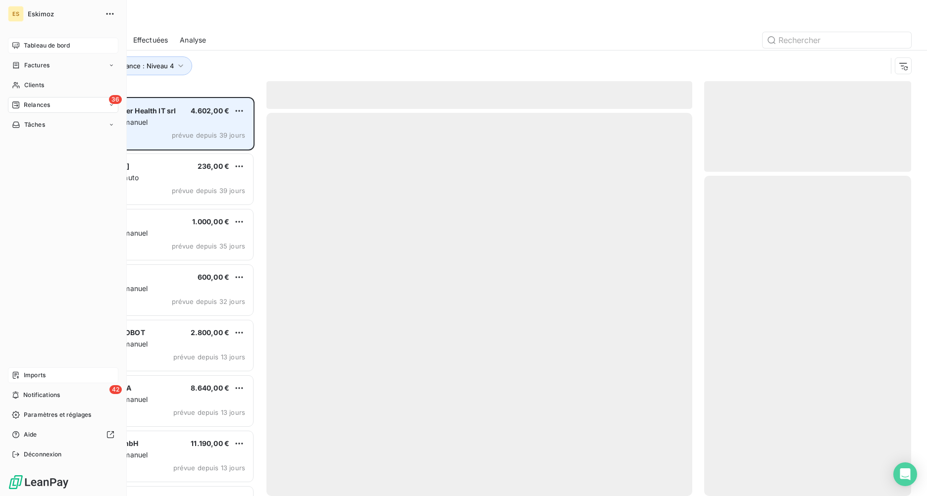
scroll to position [392, 200]
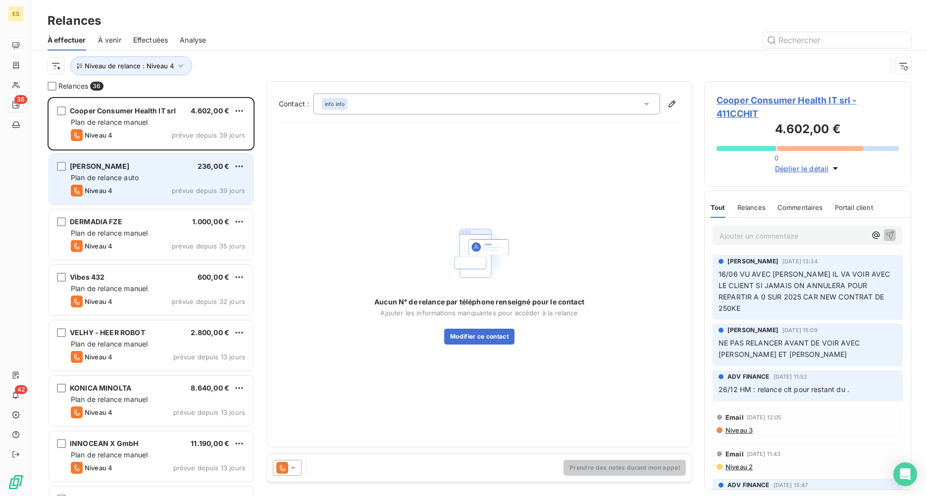
click at [91, 166] on span "[PERSON_NAME]" at bounding box center [99, 166] width 59 height 8
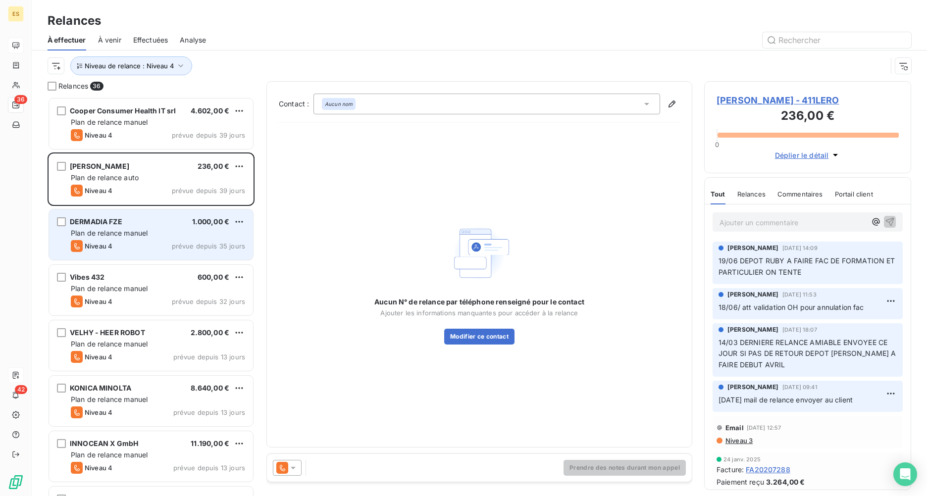
click at [125, 228] on div "Plan de relance manuel" at bounding box center [158, 233] width 174 height 10
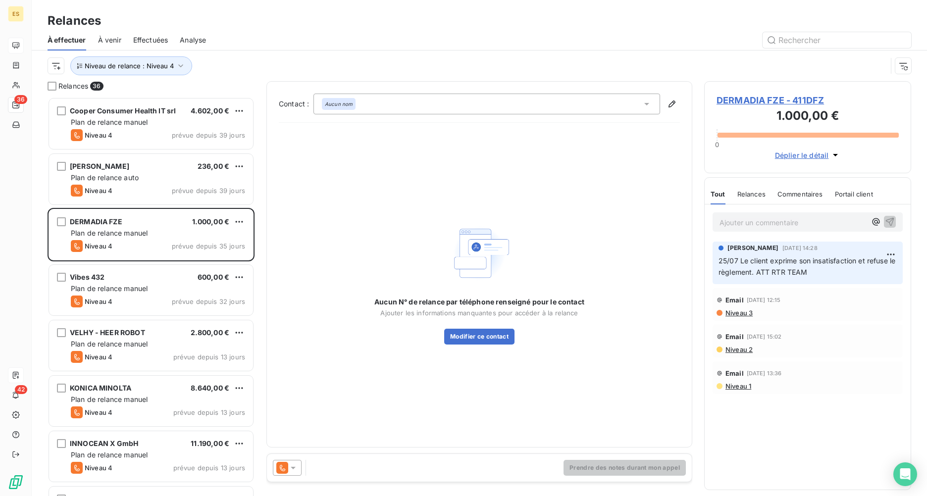
click at [736, 100] on span "DERMADIA FZE - 411DFZ" at bounding box center [808, 100] width 182 height 13
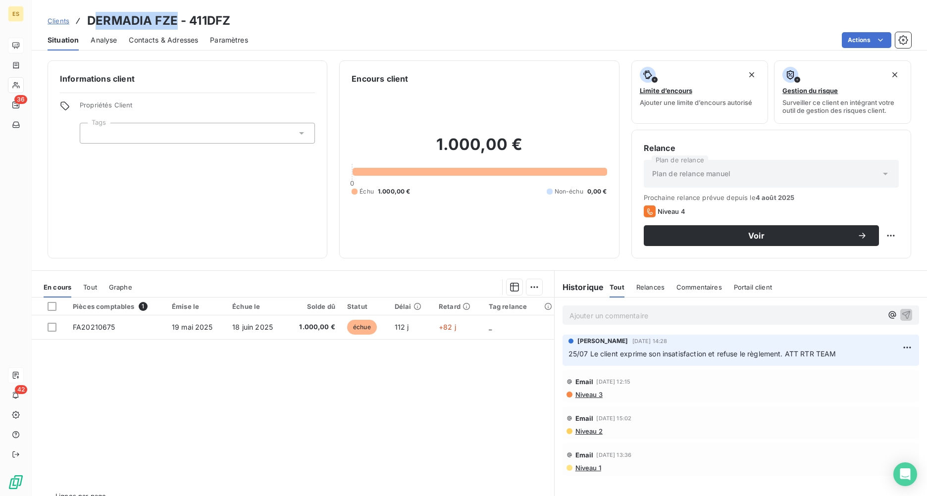
drag, startPoint x: 175, startPoint y: 17, endPoint x: 95, endPoint y: 21, distance: 80.8
click at [95, 21] on h3 "DERMADIA FZE - 411DFZ" at bounding box center [158, 21] width 143 height 18
drag, startPoint x: 95, startPoint y: 21, endPoint x: 99, endPoint y: 24, distance: 5.4
click at [99, 24] on h3 "DERMADIA FZE - 411DFZ" at bounding box center [158, 21] width 143 height 18
drag, startPoint x: 88, startPoint y: 21, endPoint x: 176, endPoint y: 18, distance: 88.2
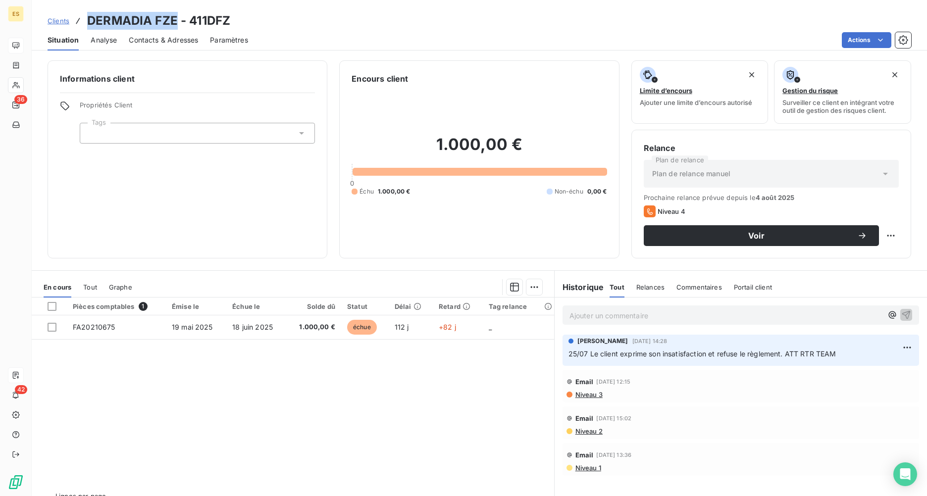
click at [176, 18] on h3 "DERMADIA FZE - 411DFZ" at bounding box center [158, 21] width 143 height 18
